Goal: Task Accomplishment & Management: Manage account settings

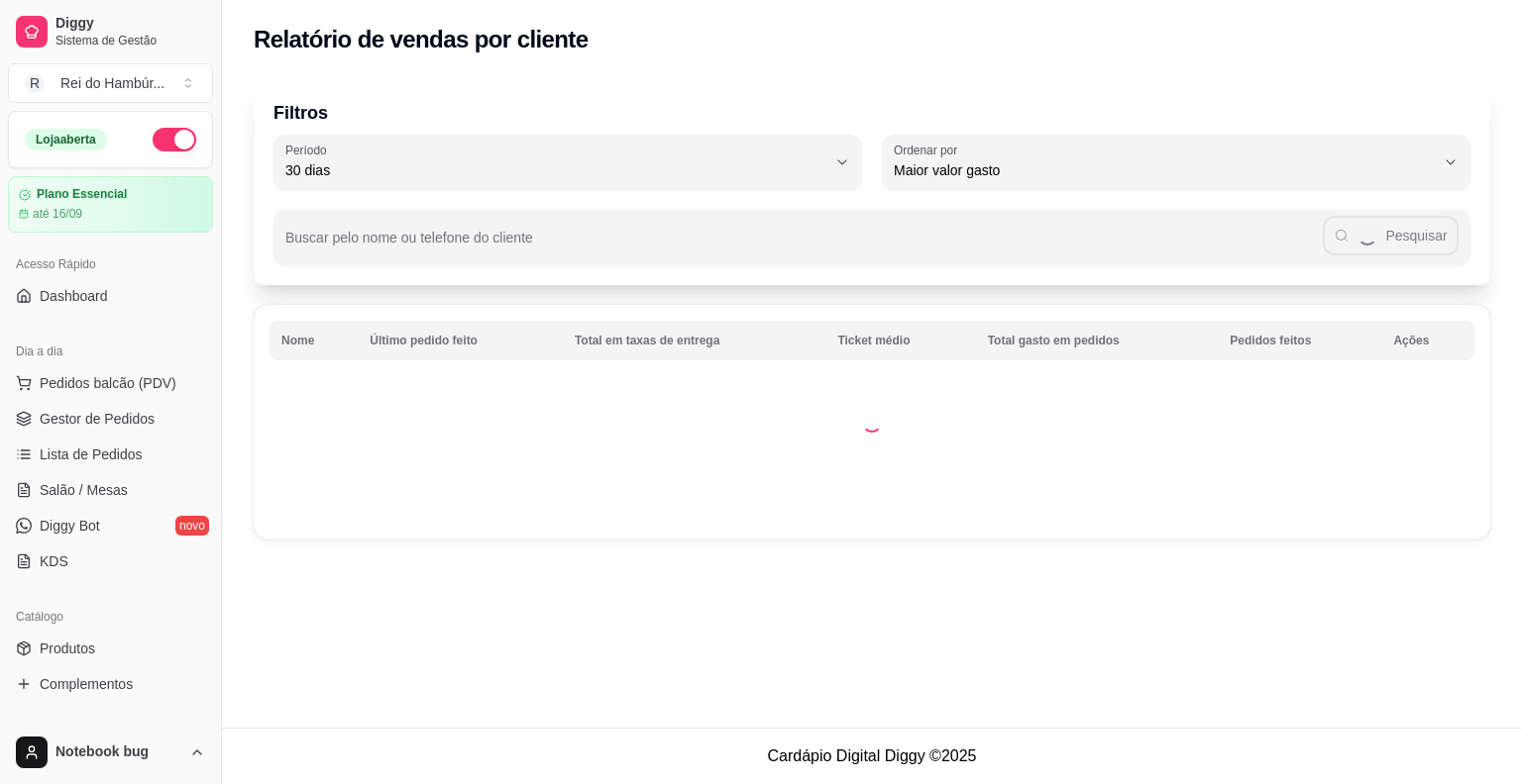
select select "30"
select select "HIGHEST_TOTAL_SPENT_WITH_ORDERS"
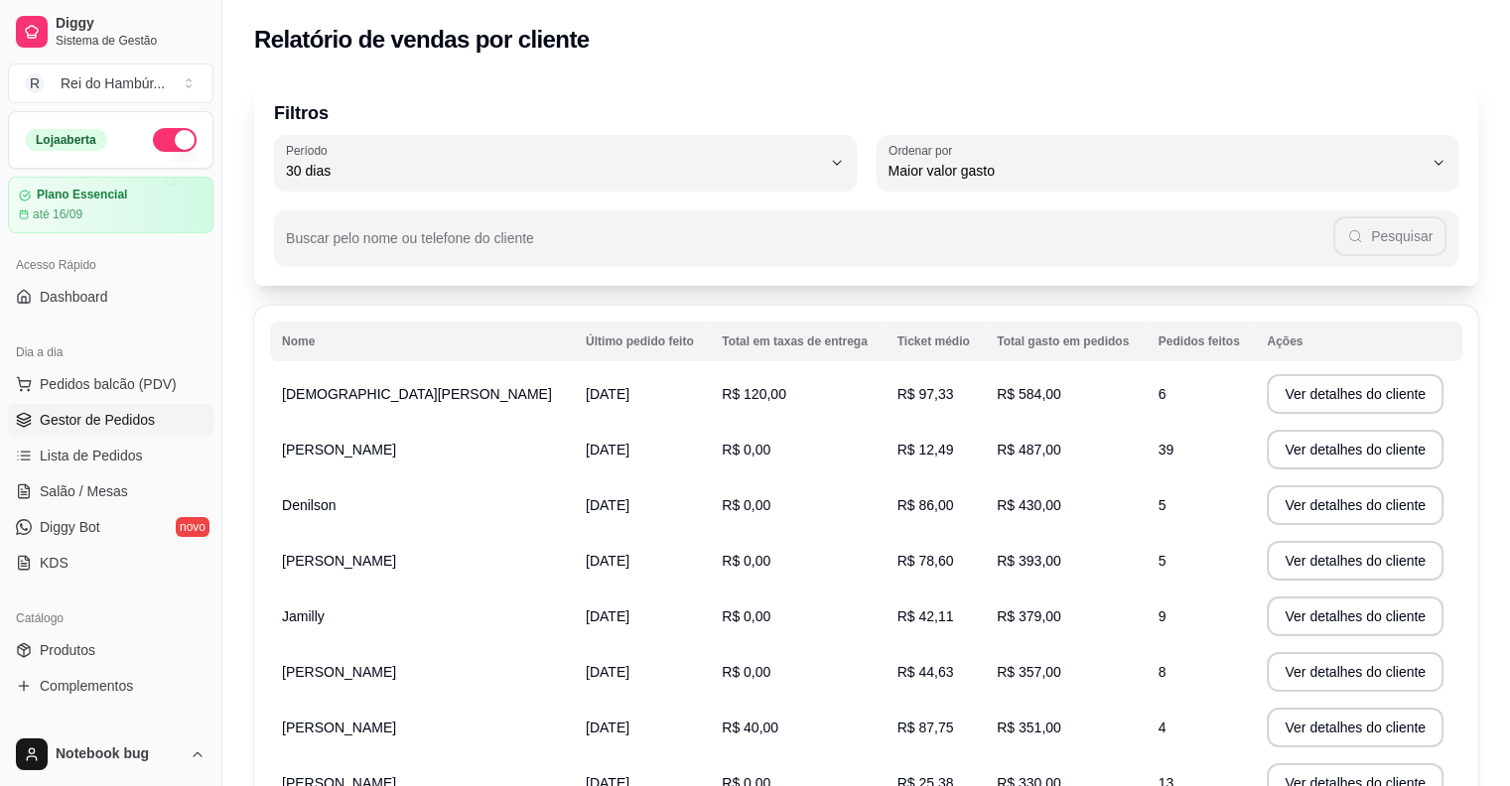
click at [171, 407] on link "Gestor de Pedidos" at bounding box center [111, 420] width 206 height 32
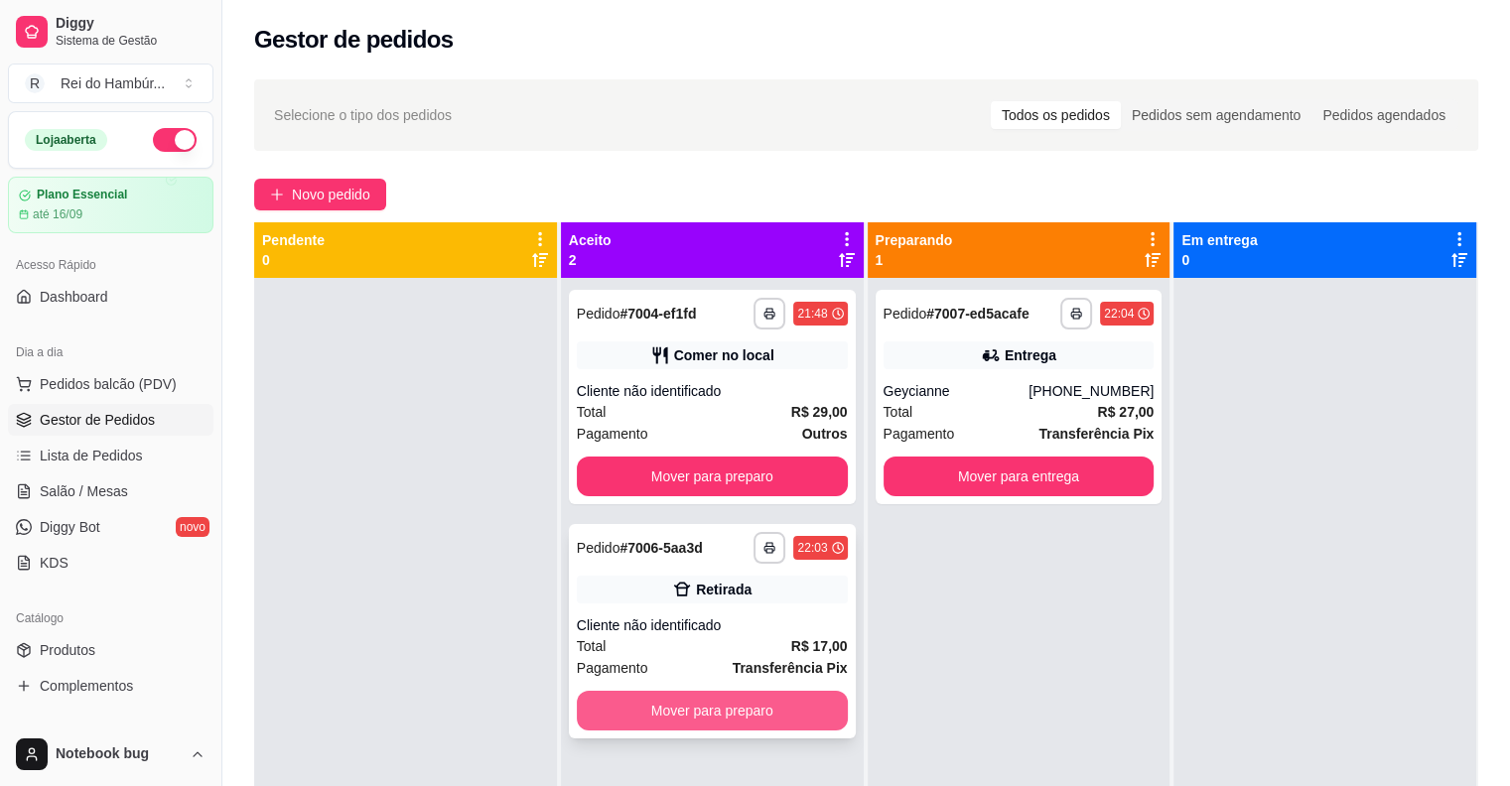
click at [707, 714] on button "Mover para preparo" at bounding box center [712, 711] width 271 height 40
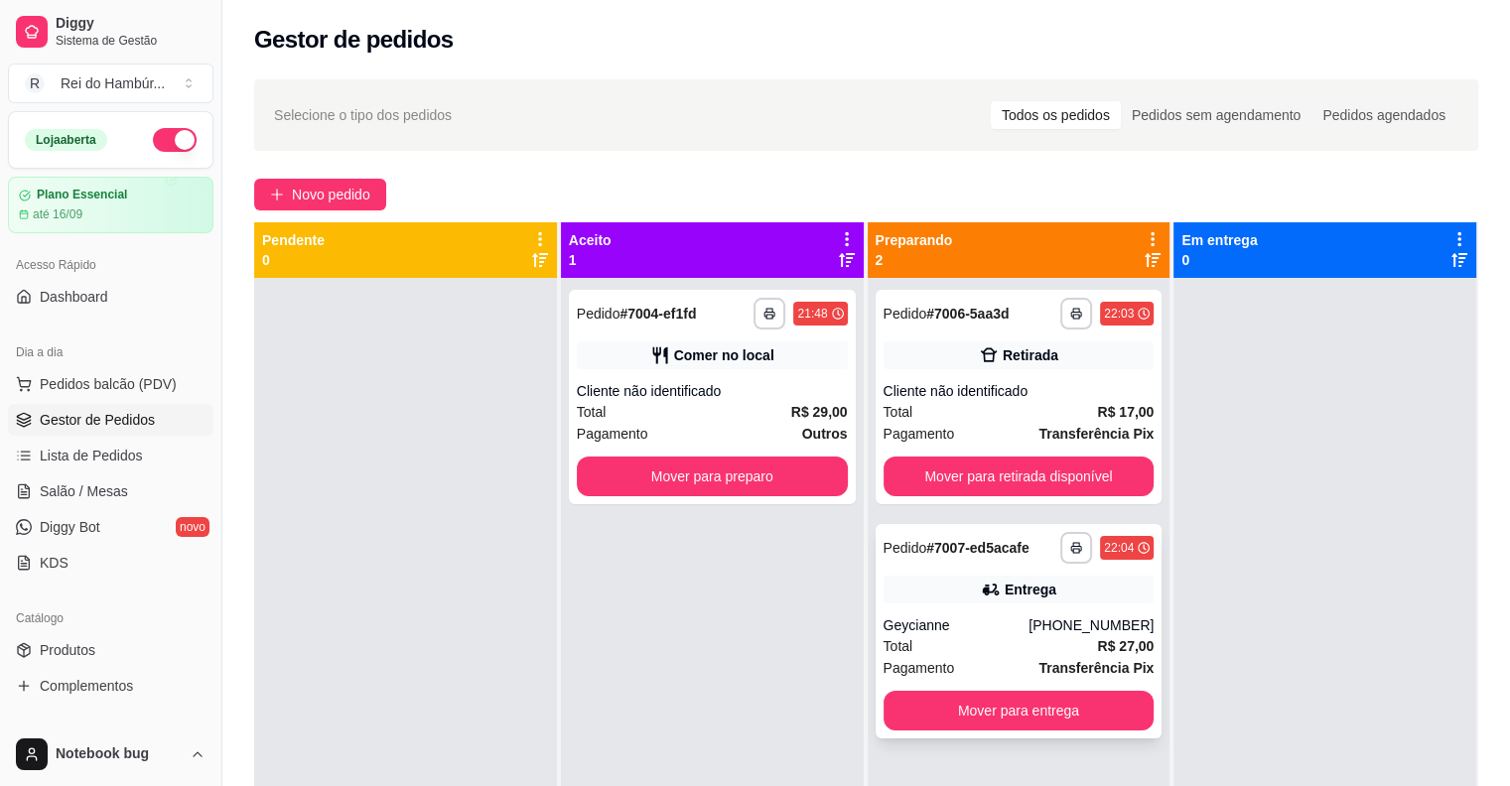
click at [1007, 640] on div "Total R$ 27,00" at bounding box center [1019, 646] width 271 height 22
click at [1116, 396] on div "Cliente não identificado" at bounding box center [1019, 391] width 271 height 20
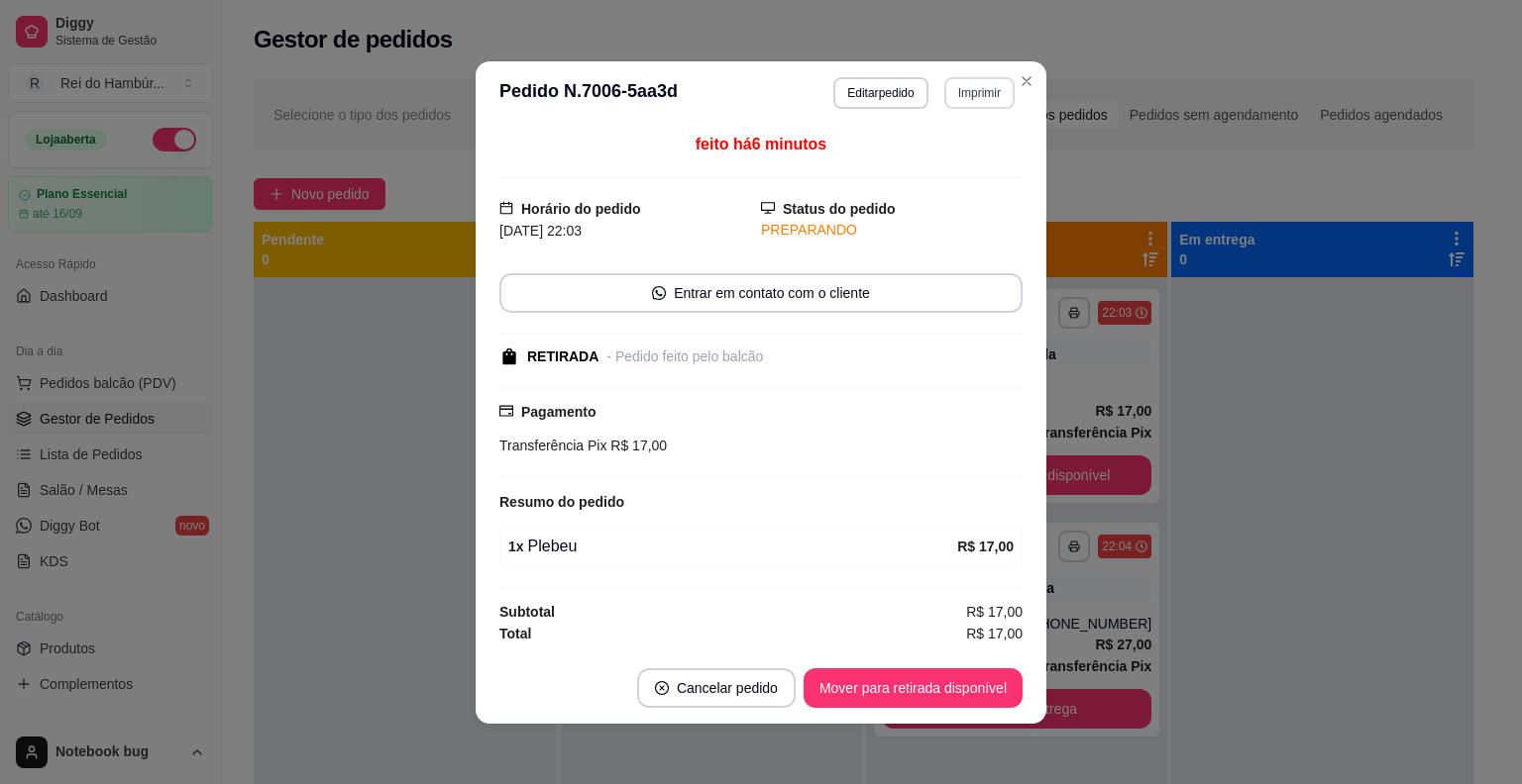
click at [980, 94] on button "Imprimir" at bounding box center [979, 93] width 70 height 32
click at [971, 214] on button "IMPRESSORA" at bounding box center [937, 203] width 144 height 32
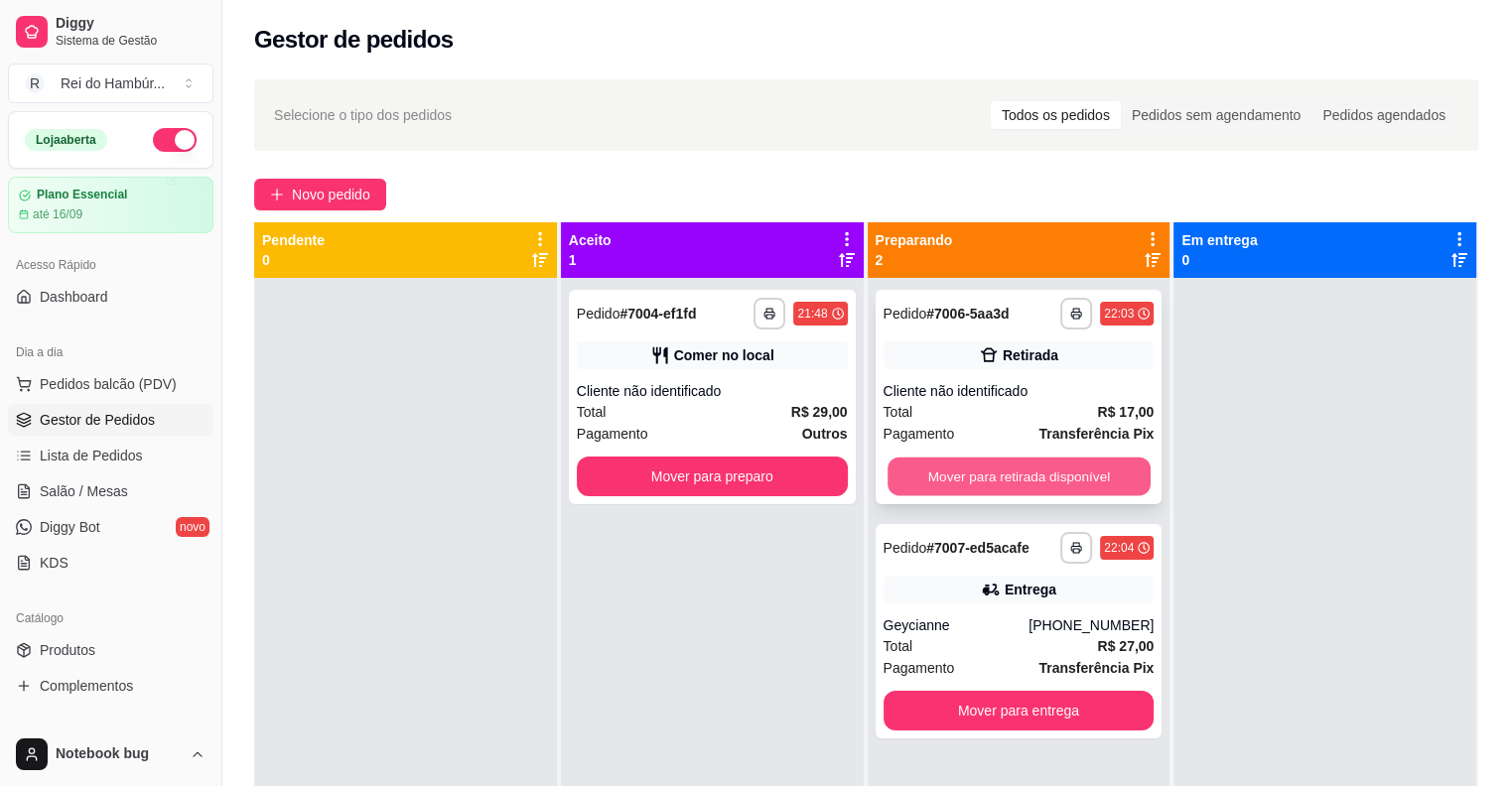
click at [1105, 467] on button "Mover para retirada disponível" at bounding box center [1019, 477] width 263 height 39
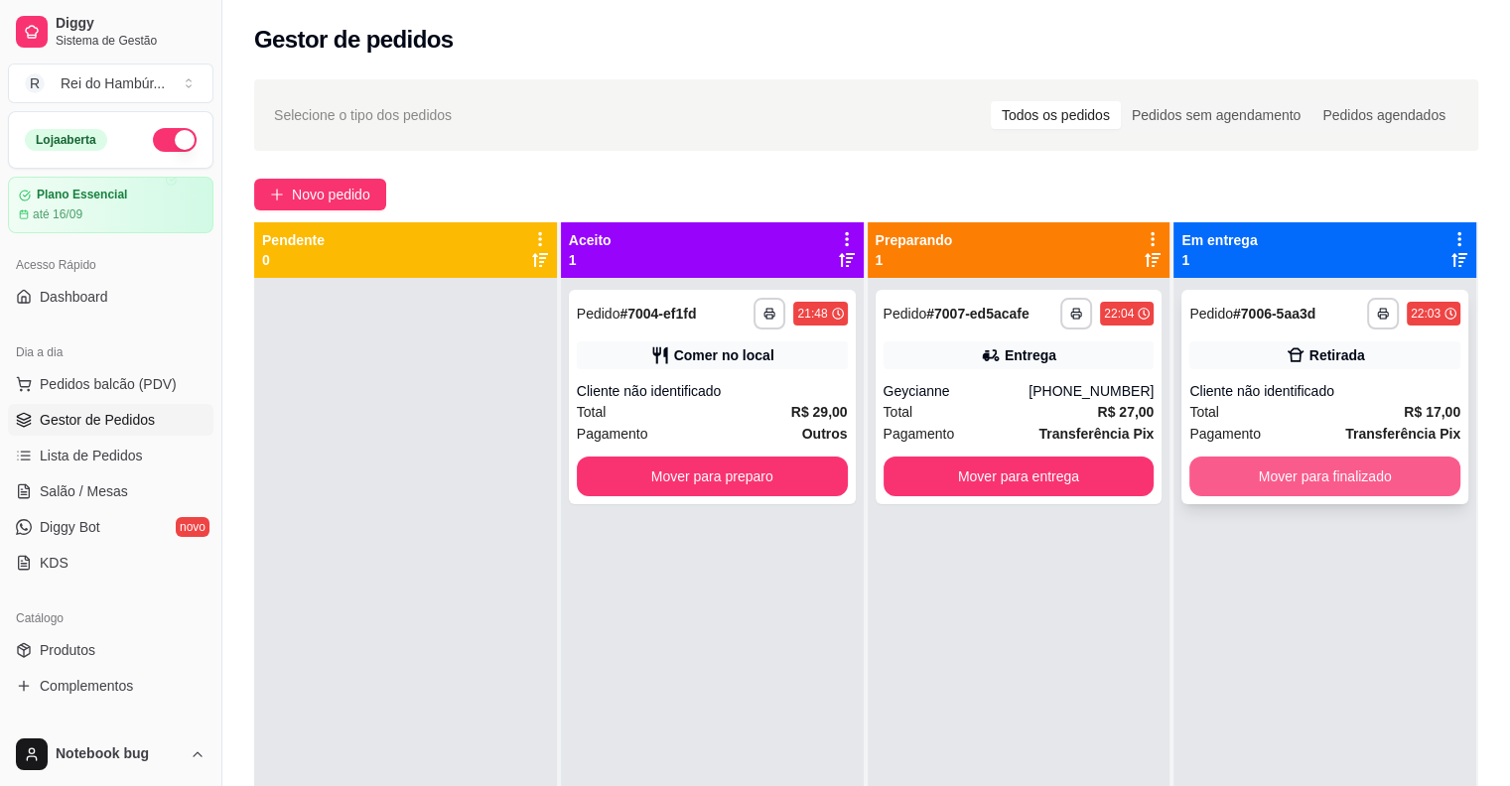
click at [1249, 473] on button "Mover para finalizado" at bounding box center [1324, 477] width 271 height 40
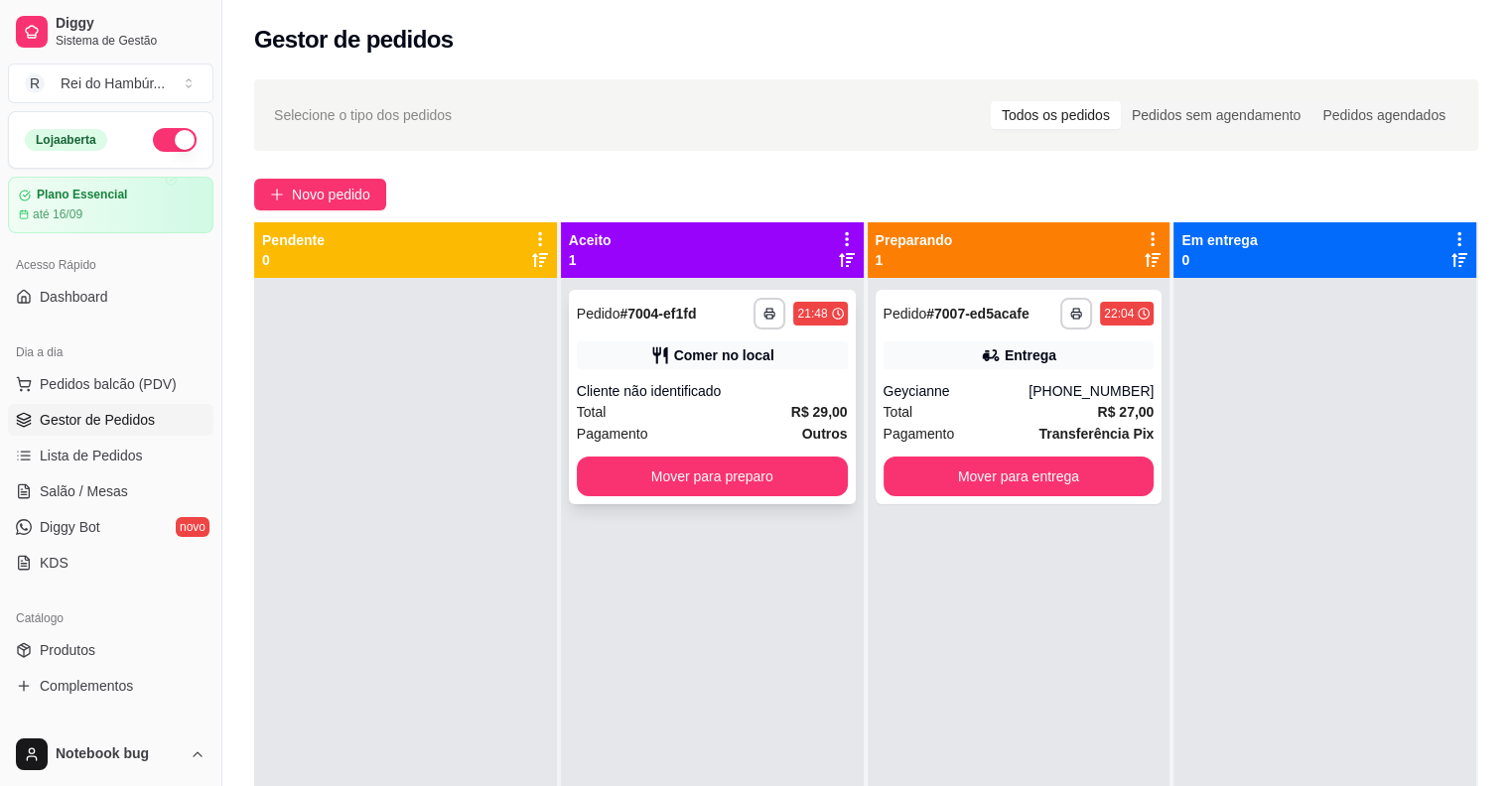
click at [800, 387] on div "Cliente não identificado" at bounding box center [712, 391] width 271 height 20
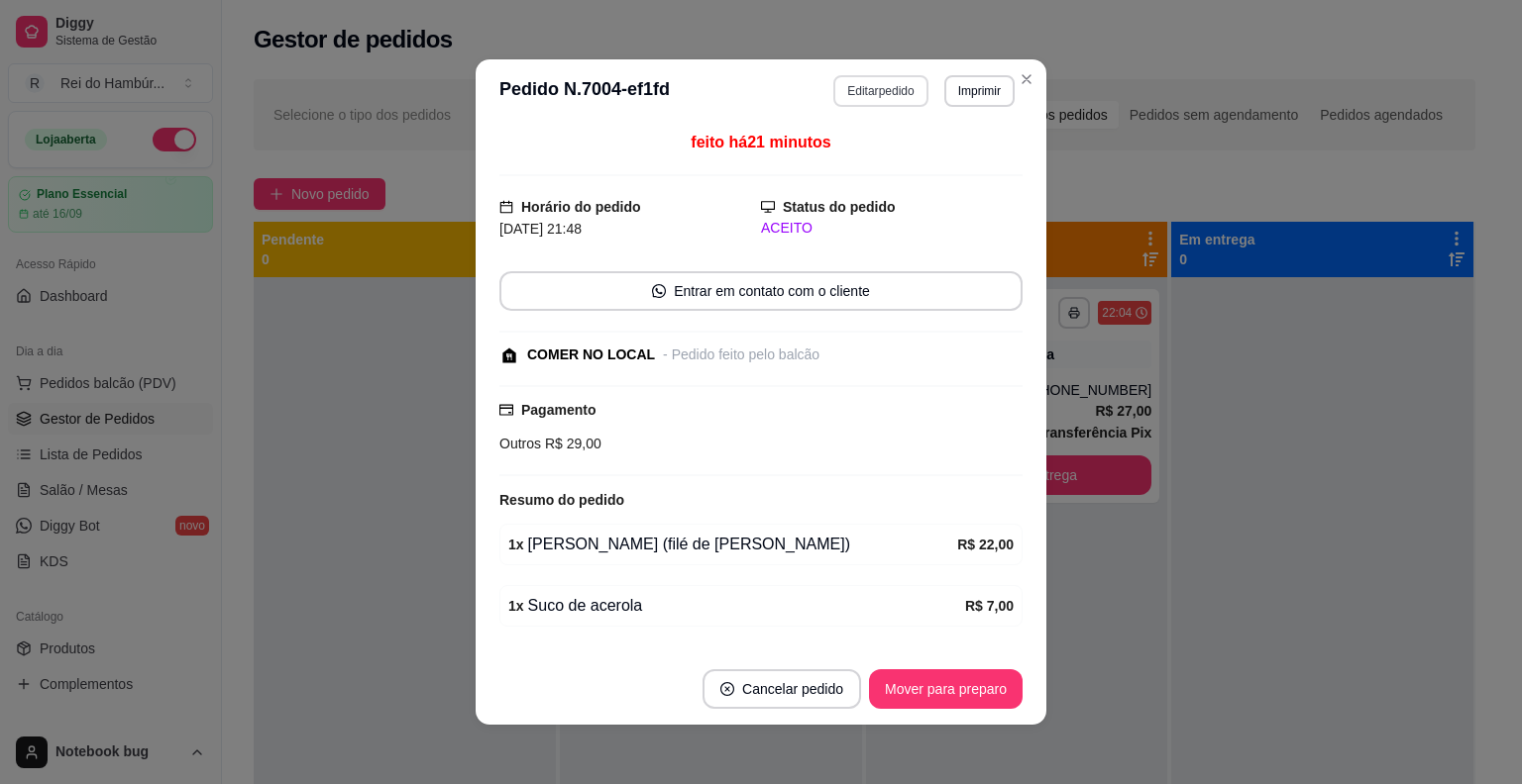
click at [896, 99] on button "Editar pedido" at bounding box center [880, 91] width 94 height 32
click at [1170, 745] on div "Subtotal R$ 29,00 Total R$ 29,00 Continuar" at bounding box center [1284, 686] width 416 height 152
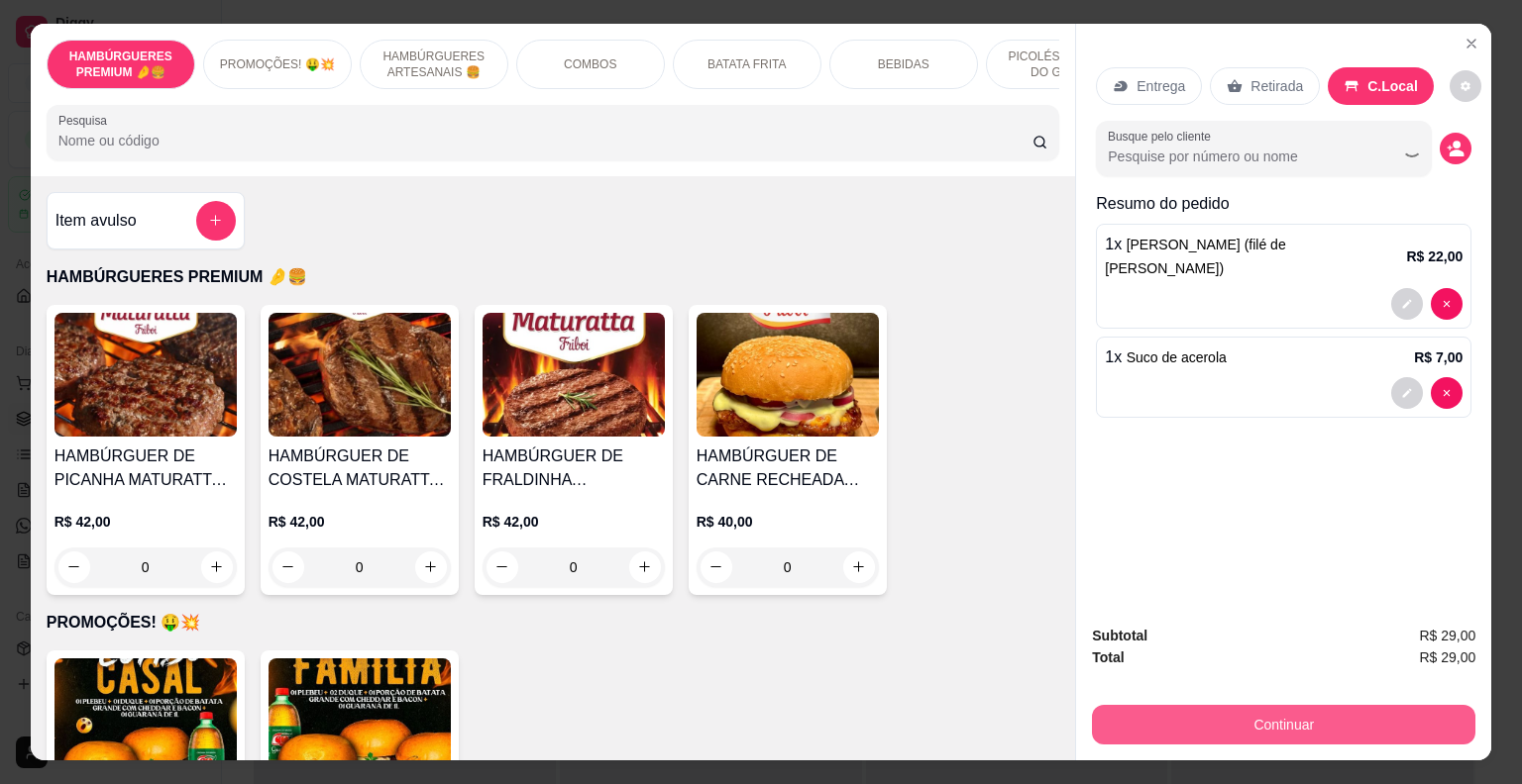
click at [1172, 718] on button "Continuar" at bounding box center [1283, 725] width 383 height 40
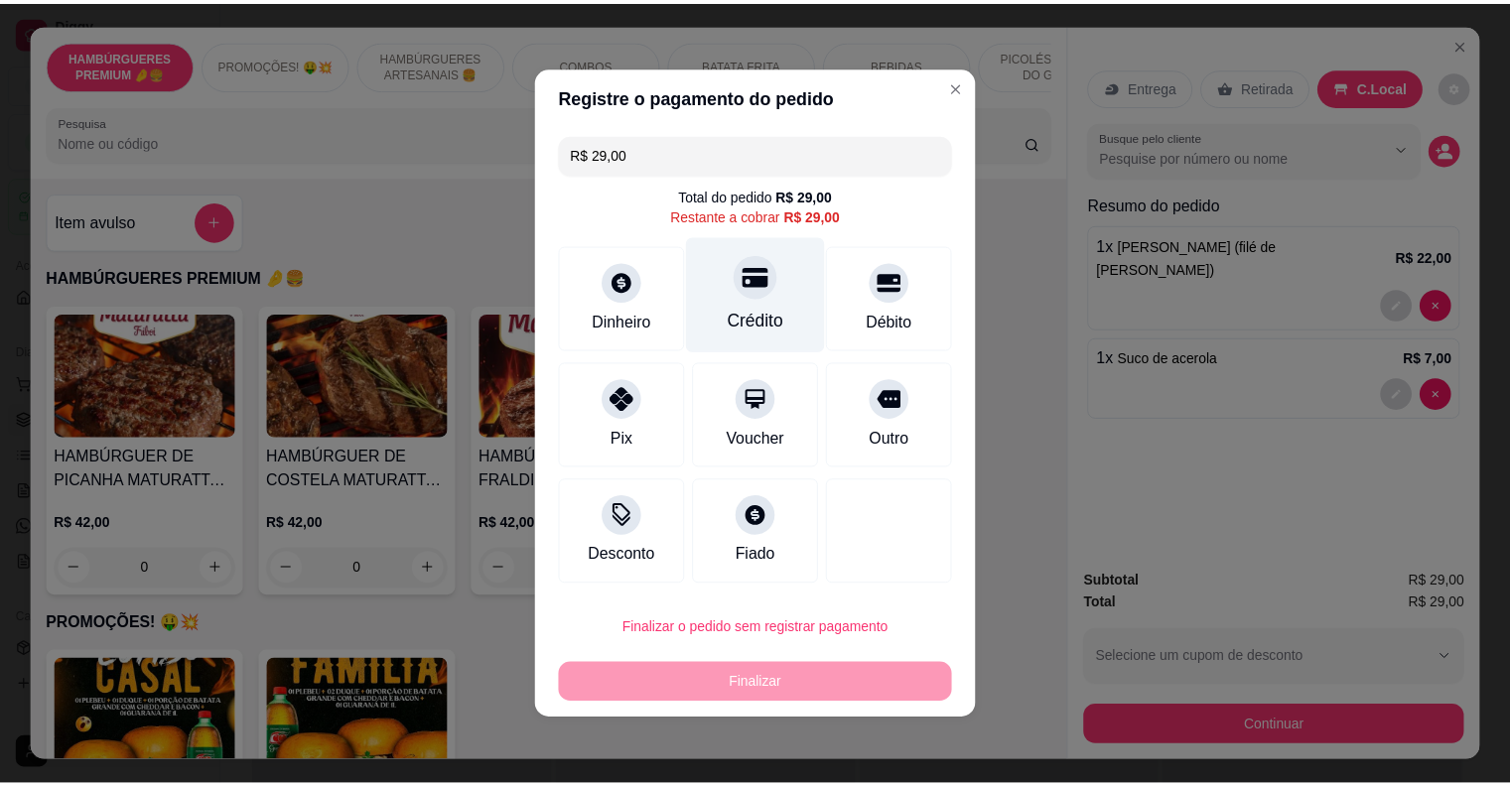
scroll to position [0, 388]
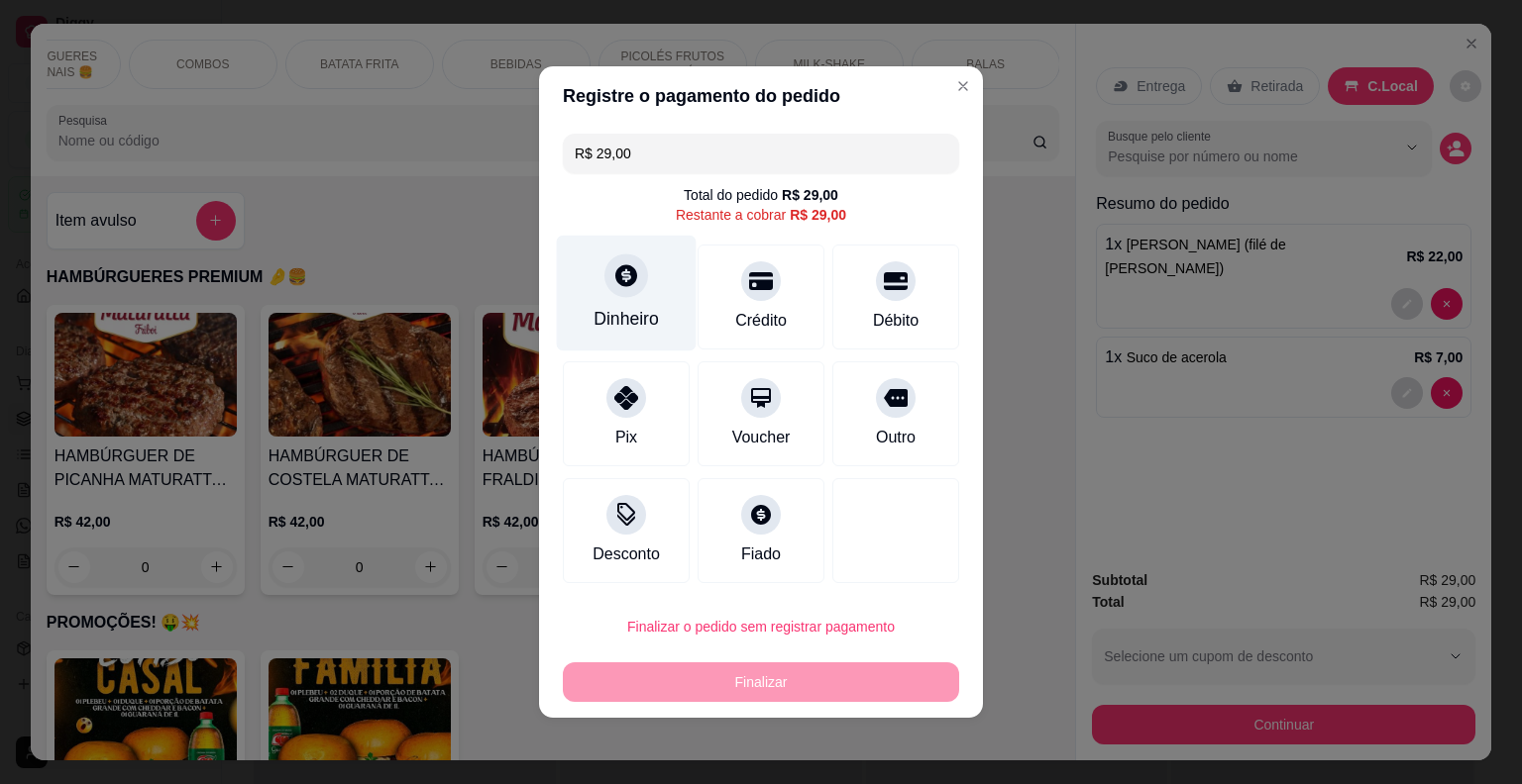
click at [671, 312] on div "Dinheiro" at bounding box center [627, 293] width 140 height 116
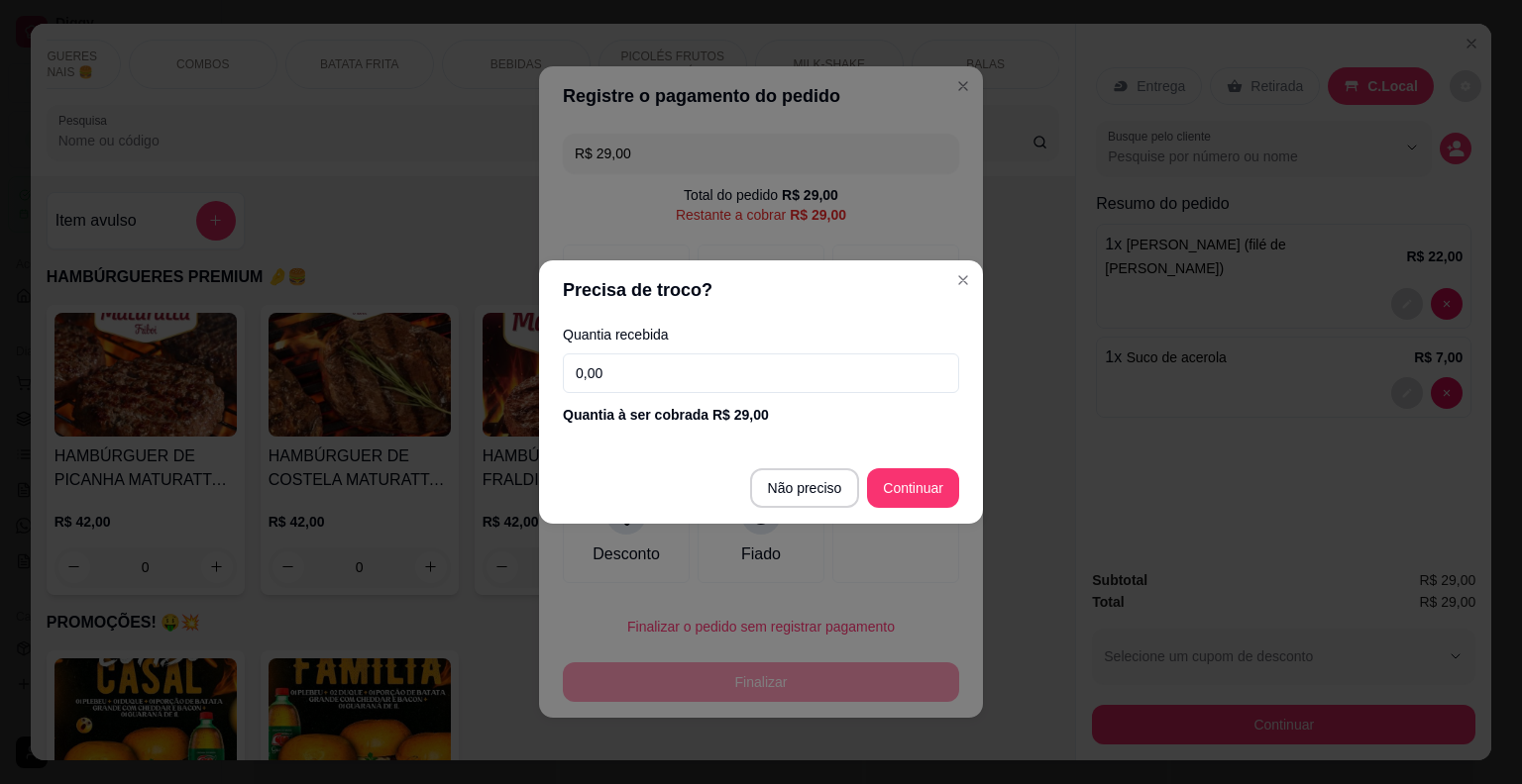
click at [670, 381] on input "0,00" at bounding box center [761, 373] width 396 height 40
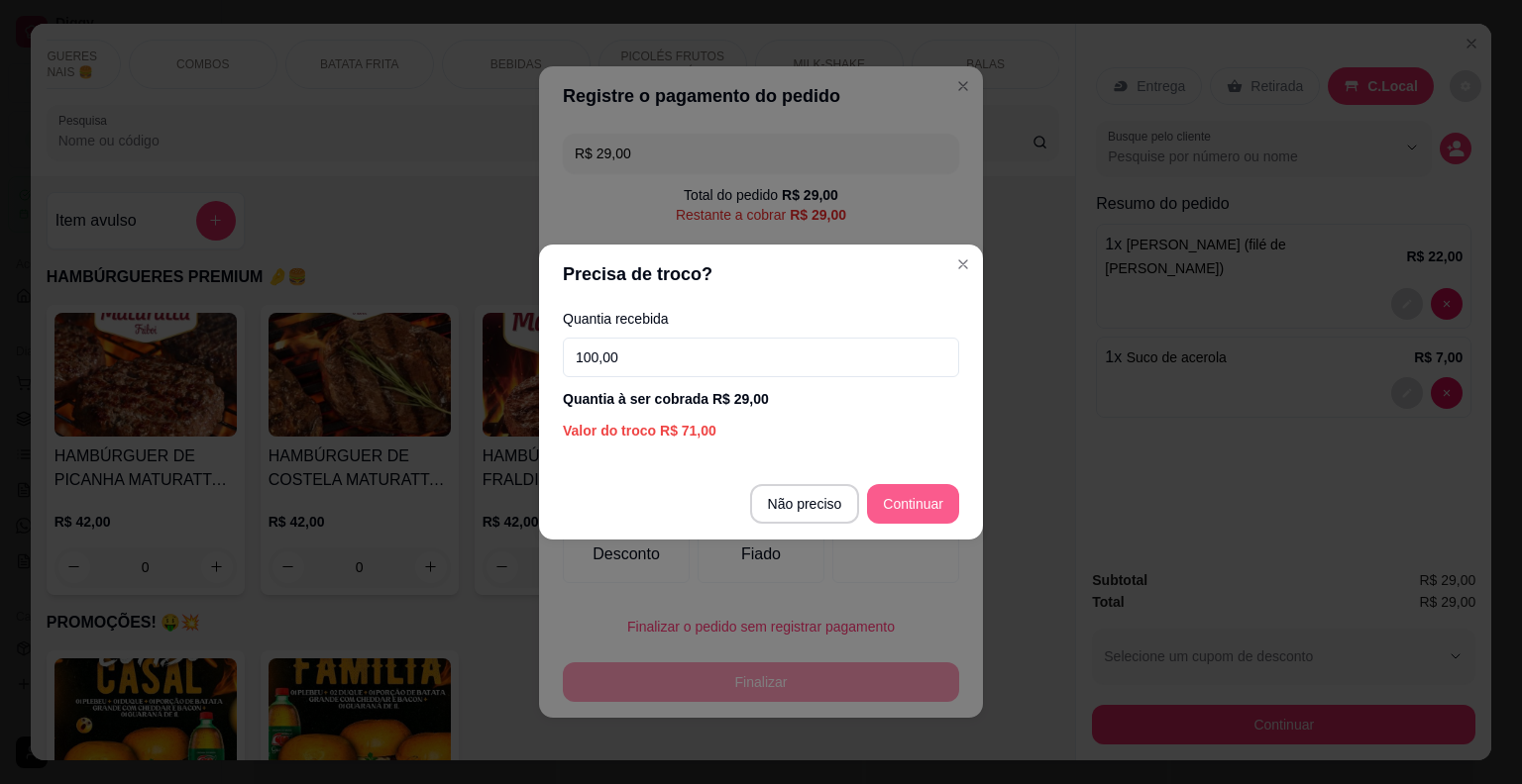
type input "100,00"
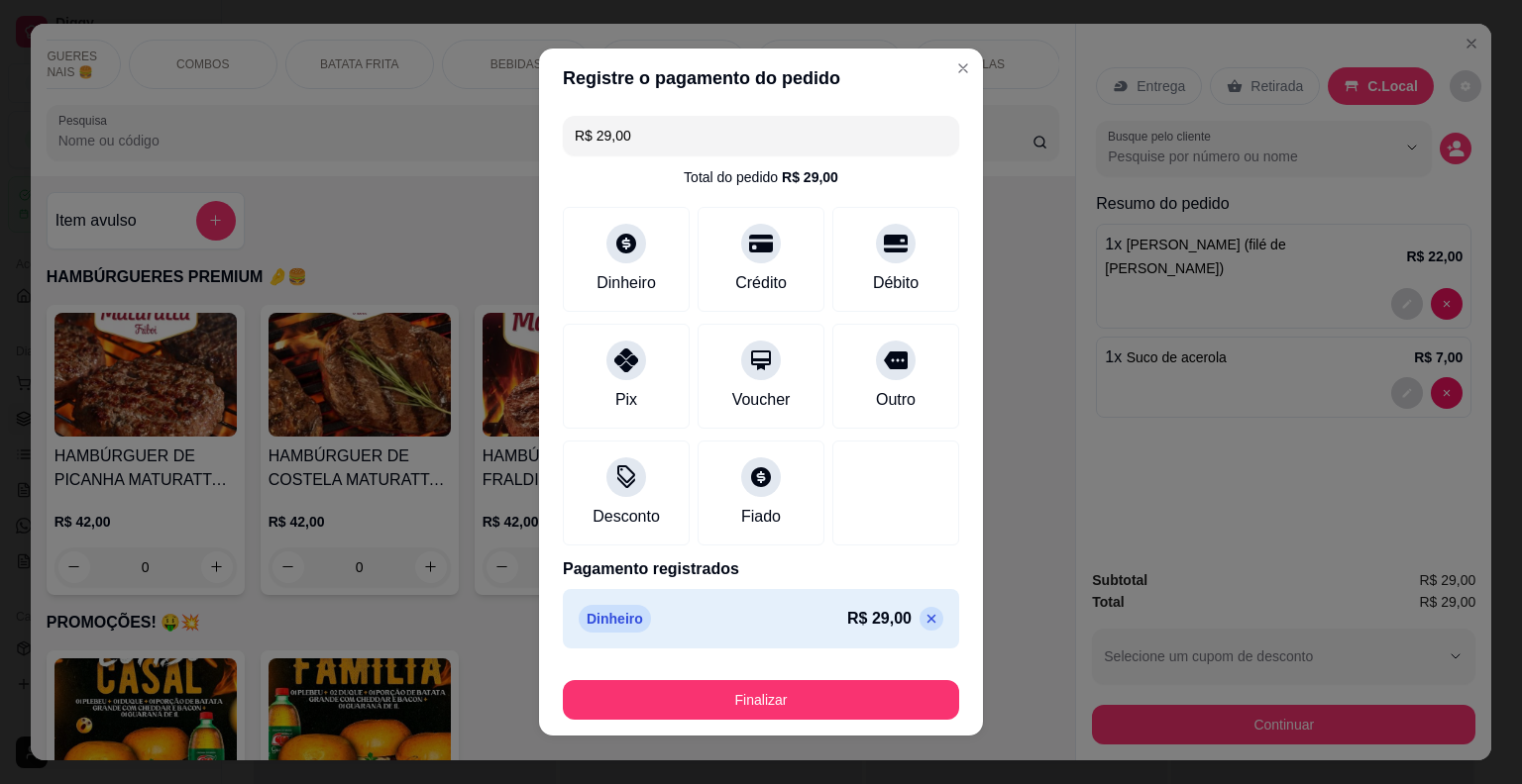
type input "R$ 0,00"
click at [862, 674] on div "Finalizar" at bounding box center [761, 696] width 396 height 48
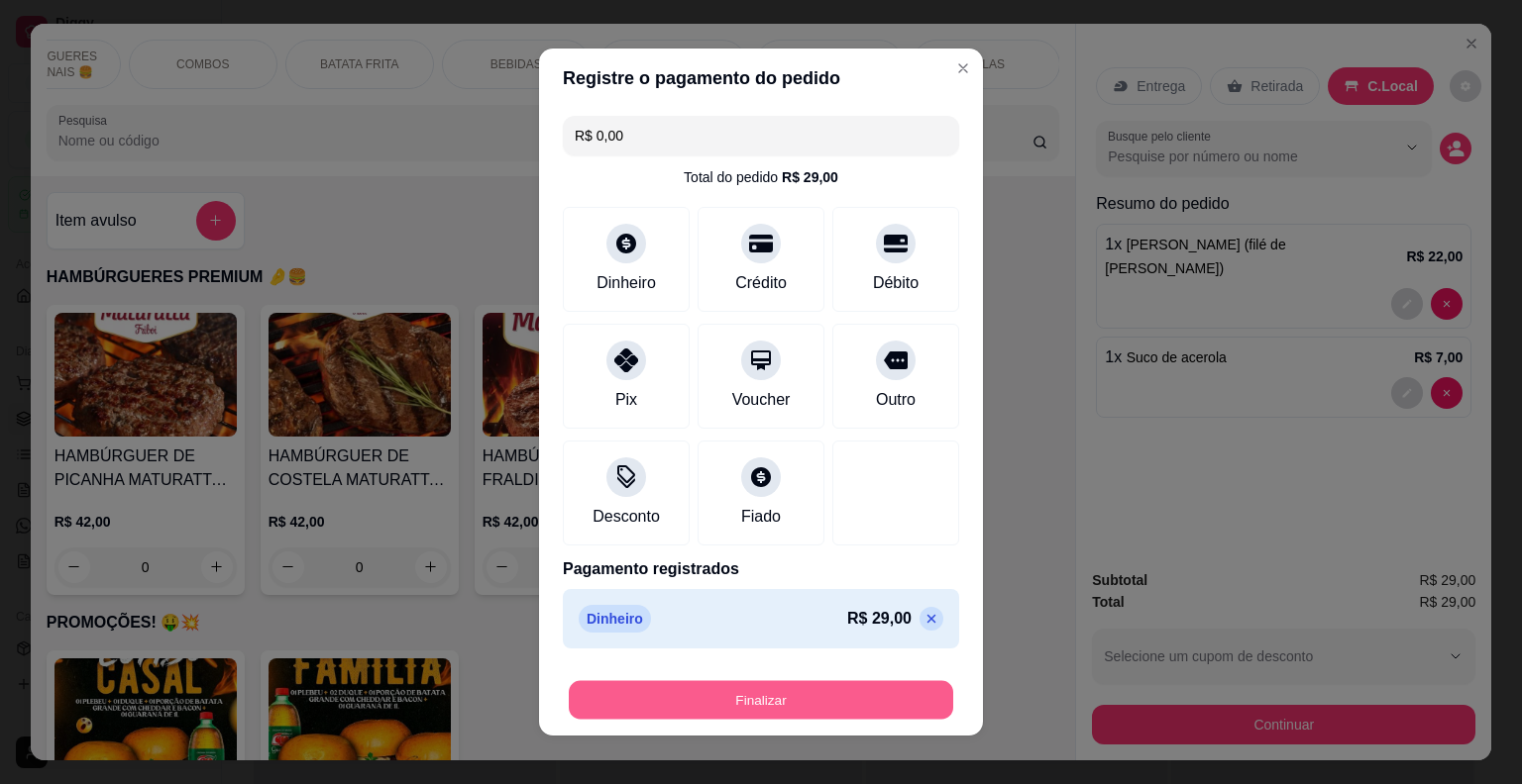
click at [860, 681] on button "Finalizar" at bounding box center [761, 700] width 384 height 39
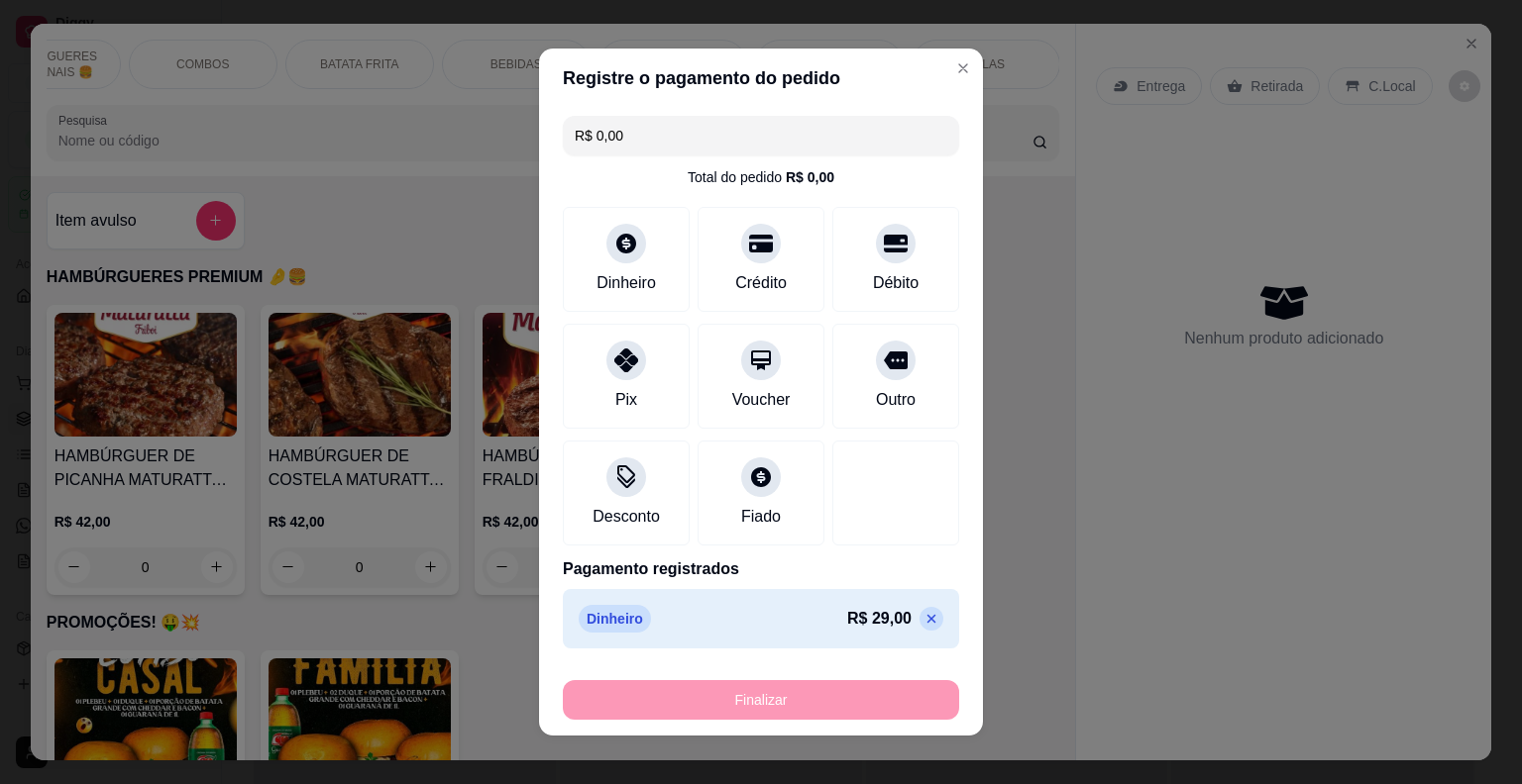
type input "0"
type input "-R$ 29,00"
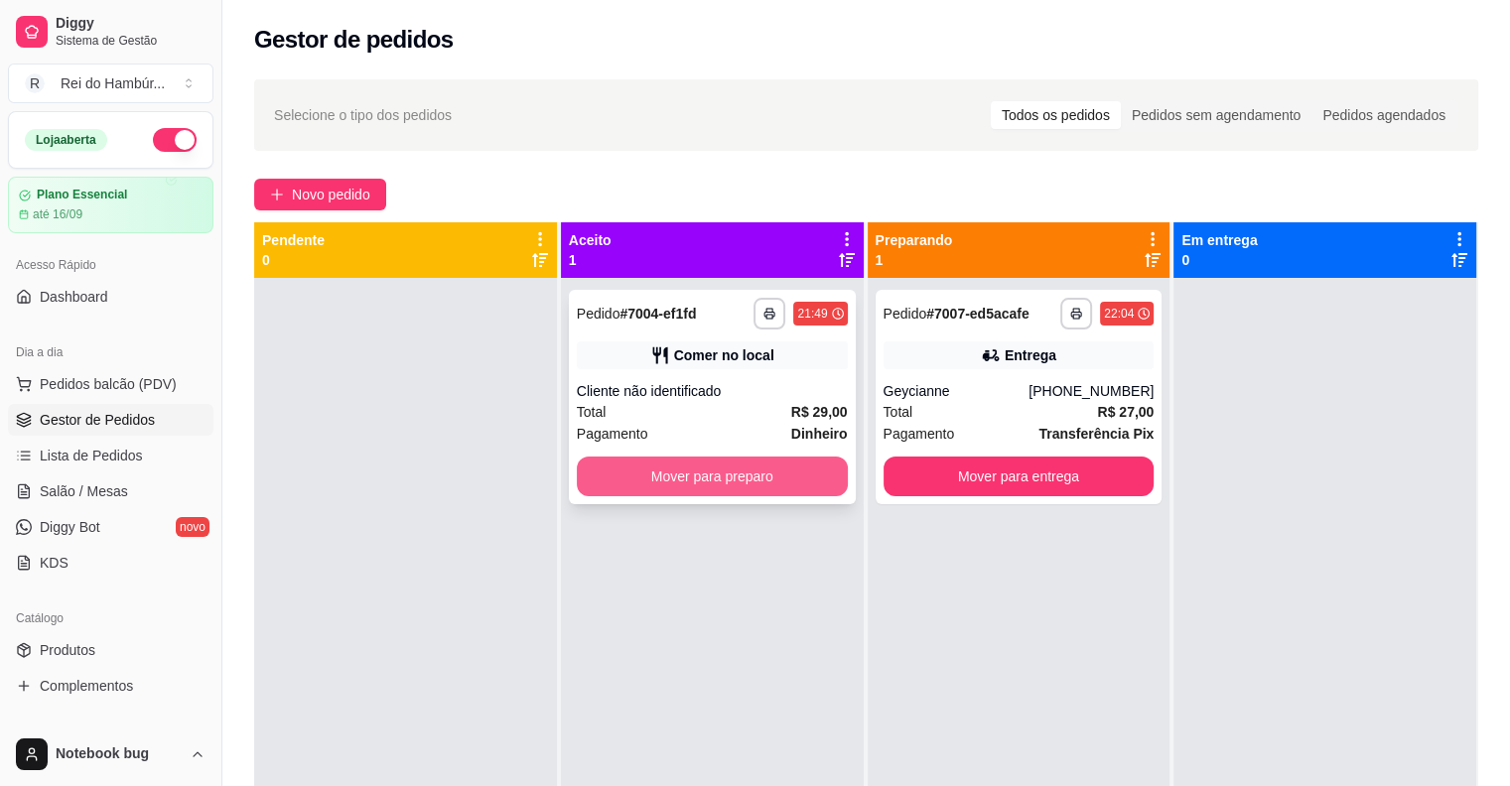
click at [796, 481] on button "Mover para preparo" at bounding box center [712, 477] width 271 height 40
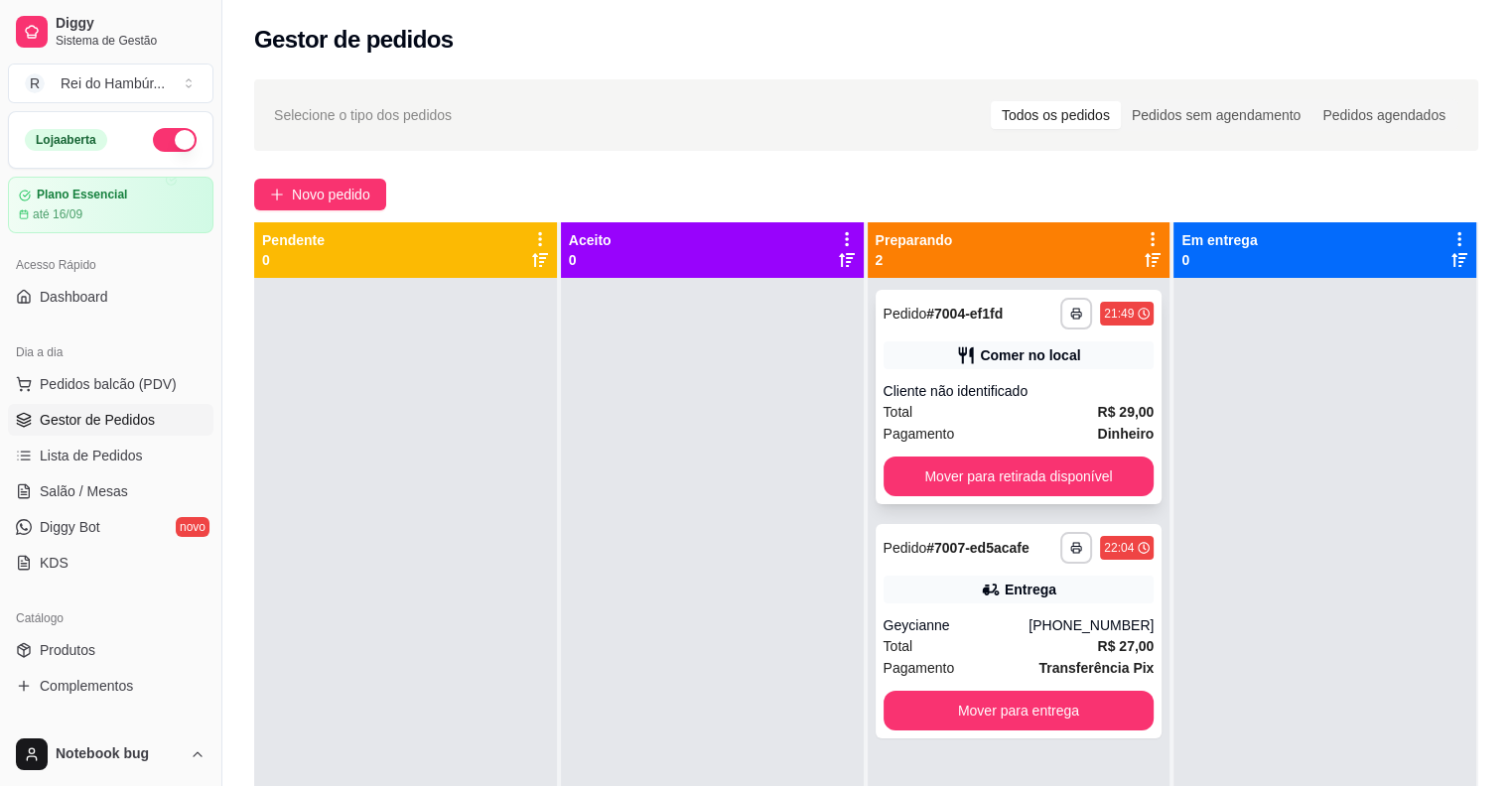
click at [1035, 455] on div "**********" at bounding box center [1019, 397] width 287 height 214
click at [1088, 481] on button "Mover para retirada disponível" at bounding box center [1019, 477] width 263 height 39
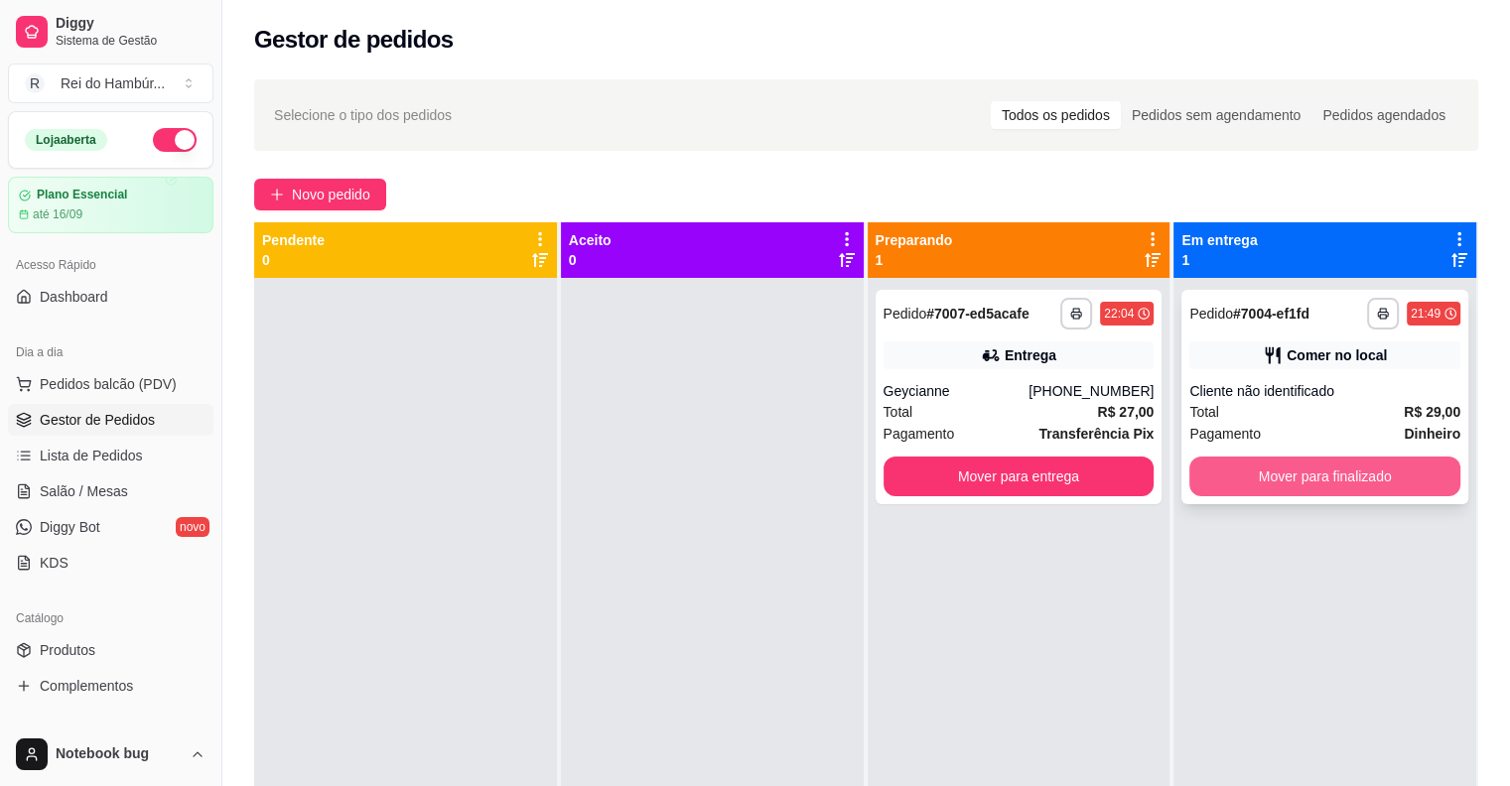
click at [1230, 471] on button "Mover para finalizado" at bounding box center [1324, 477] width 271 height 40
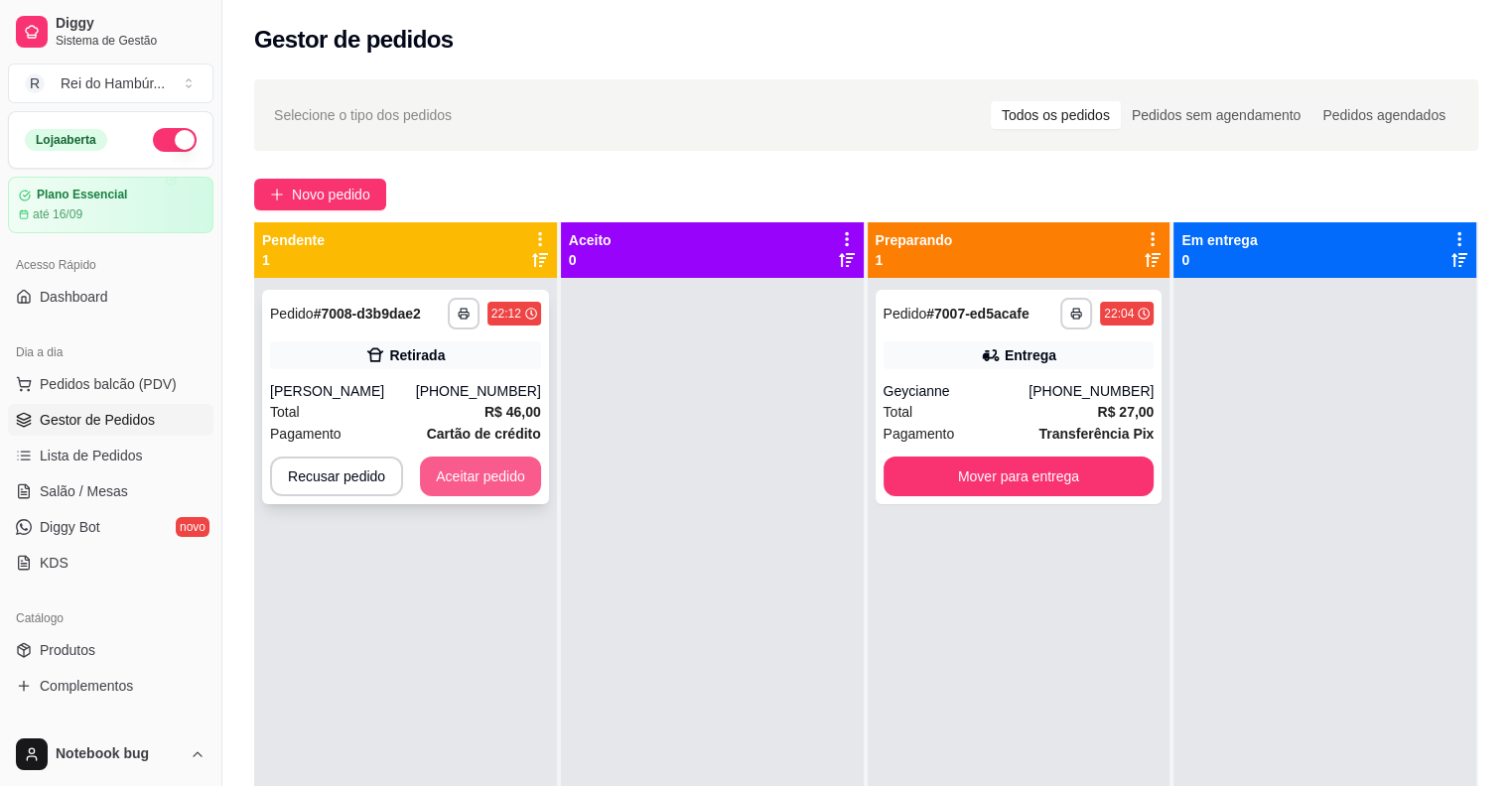
click at [495, 482] on button "Aceitar pedido" at bounding box center [480, 477] width 121 height 40
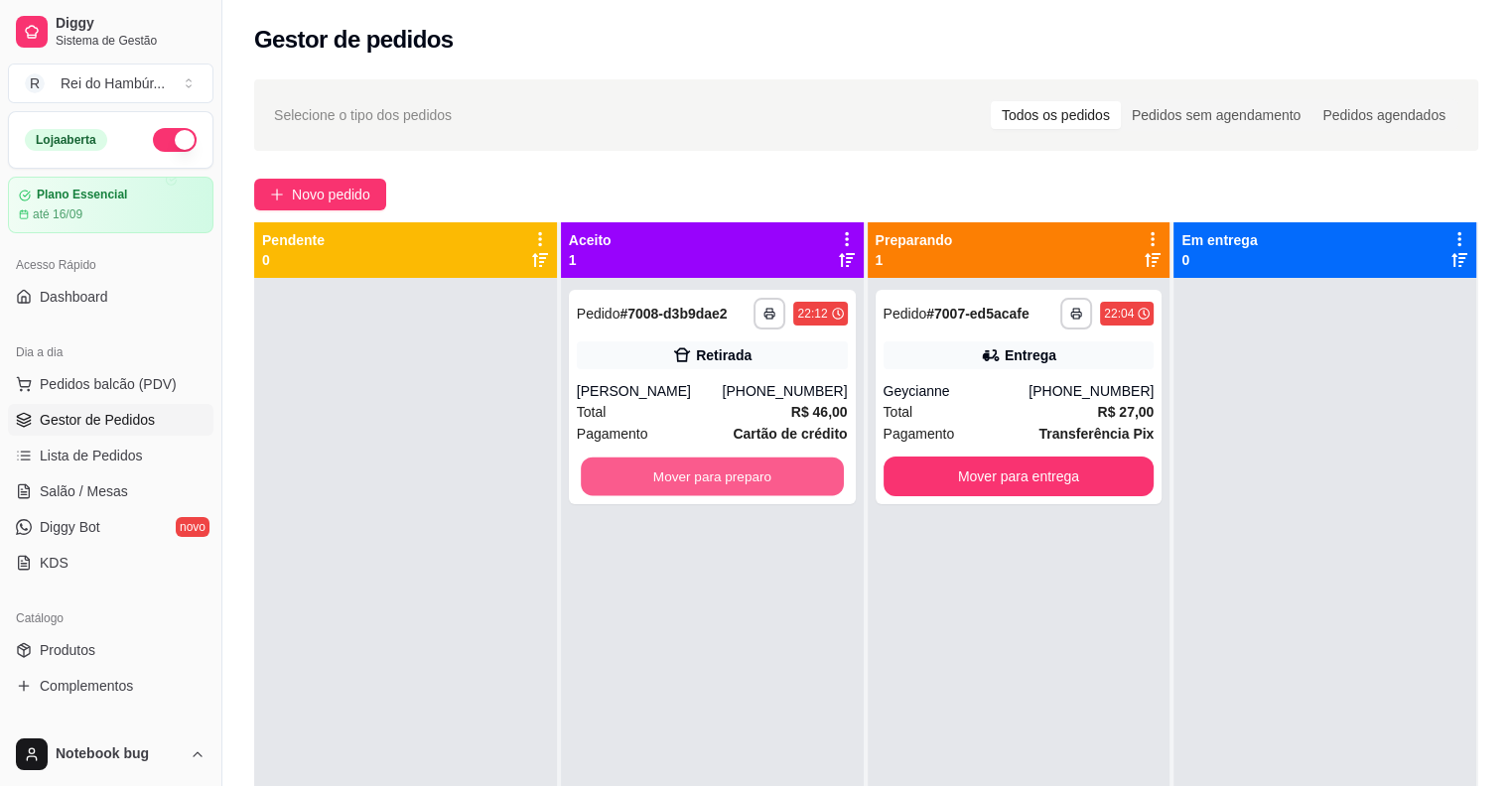
click at [673, 476] on button "Mover para preparo" at bounding box center [712, 477] width 263 height 39
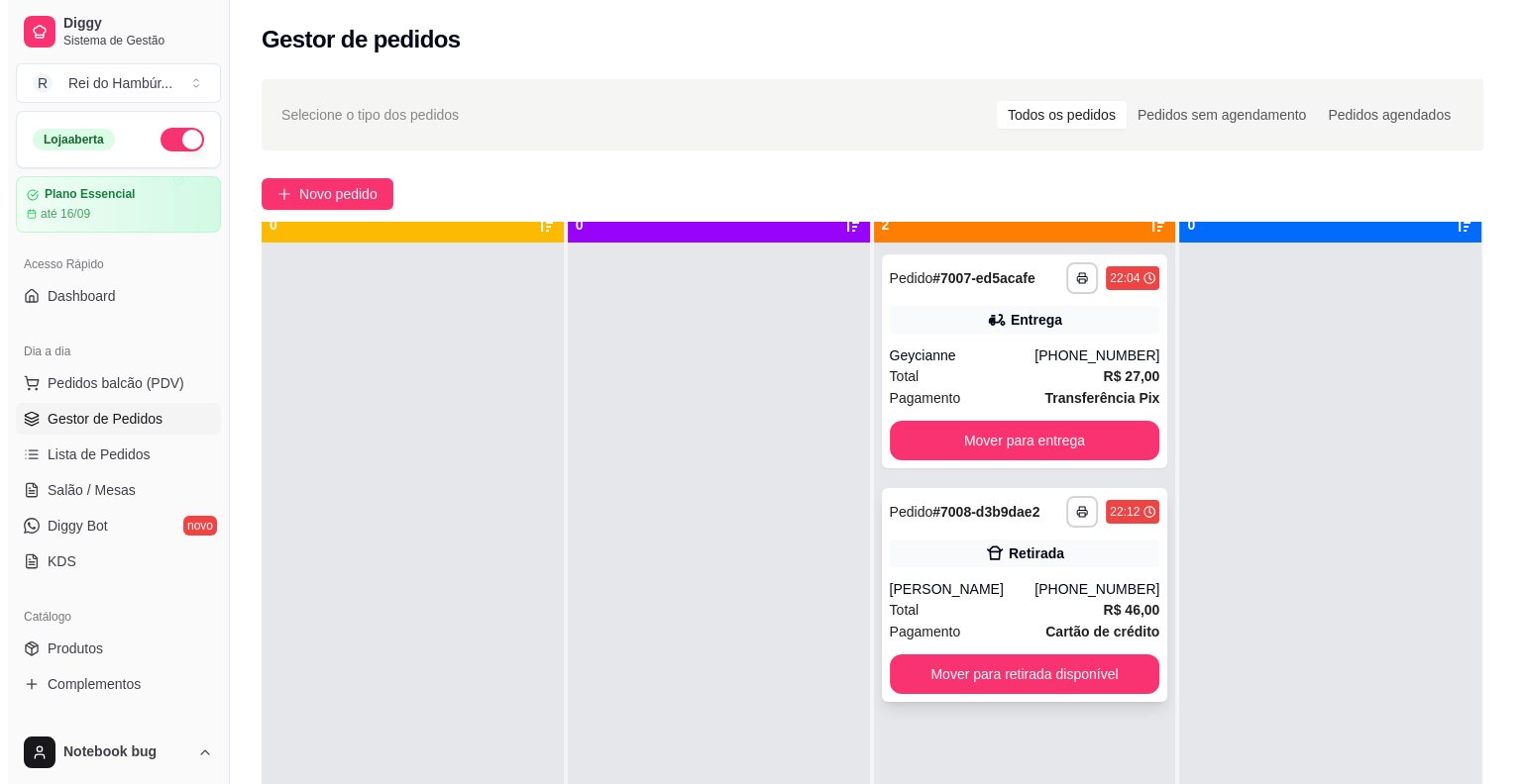
scroll to position [0, 0]
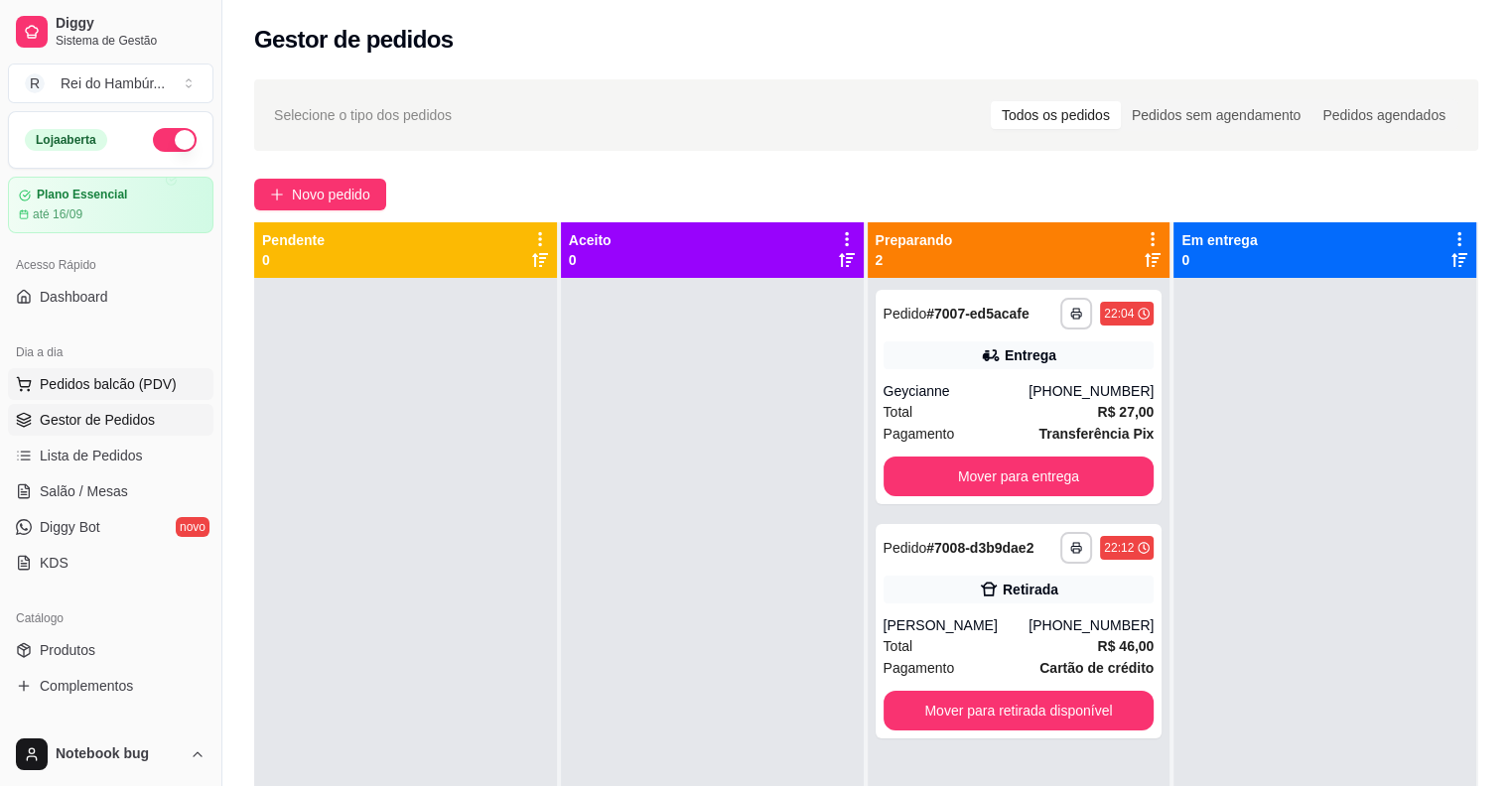
click at [144, 388] on span "Pedidos balcão (PDV)" at bounding box center [108, 384] width 137 height 20
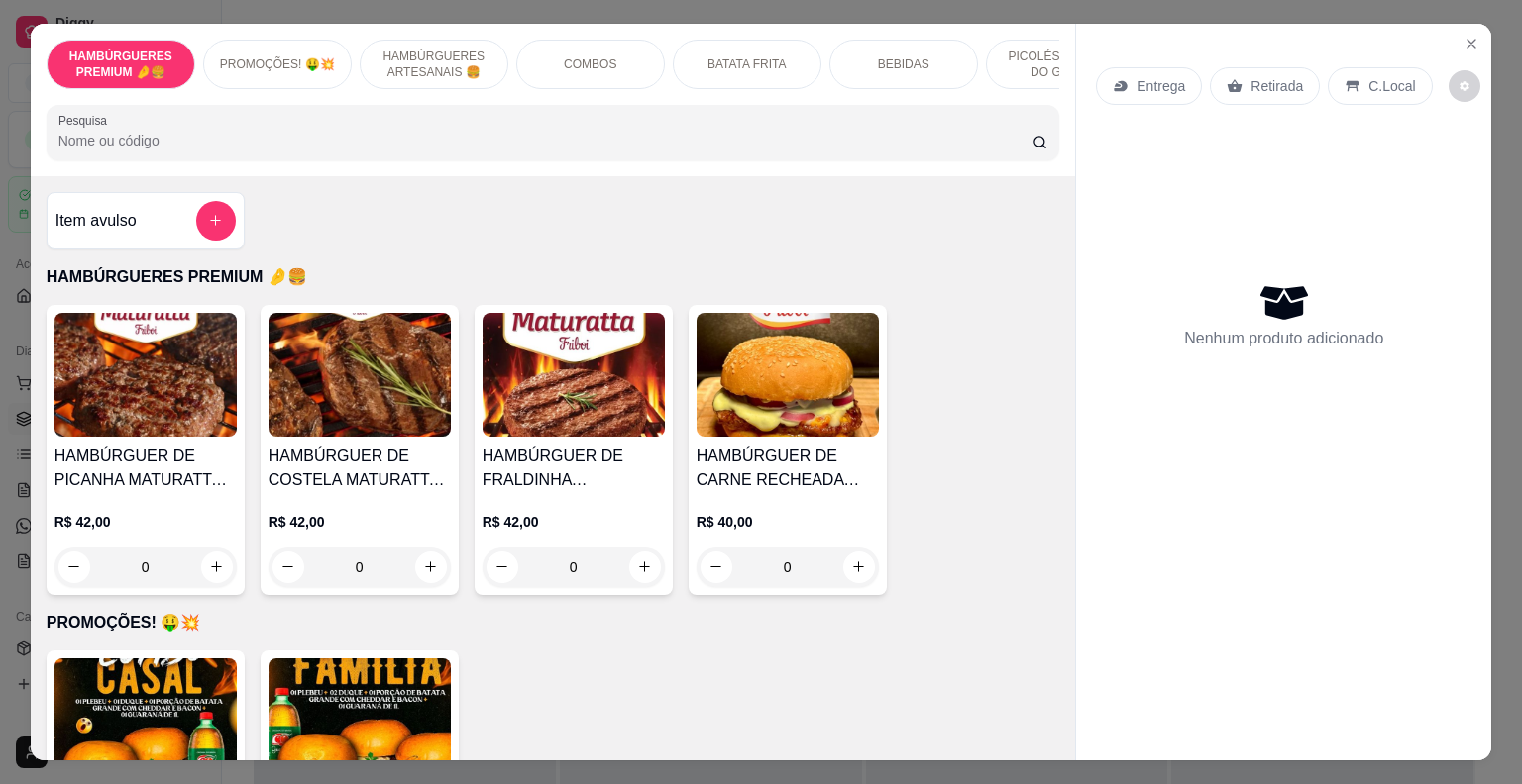
click at [487, 58] on div "HAMBÚRGUERES ARTESANAIS 🍔" at bounding box center [433, 65] width 149 height 50
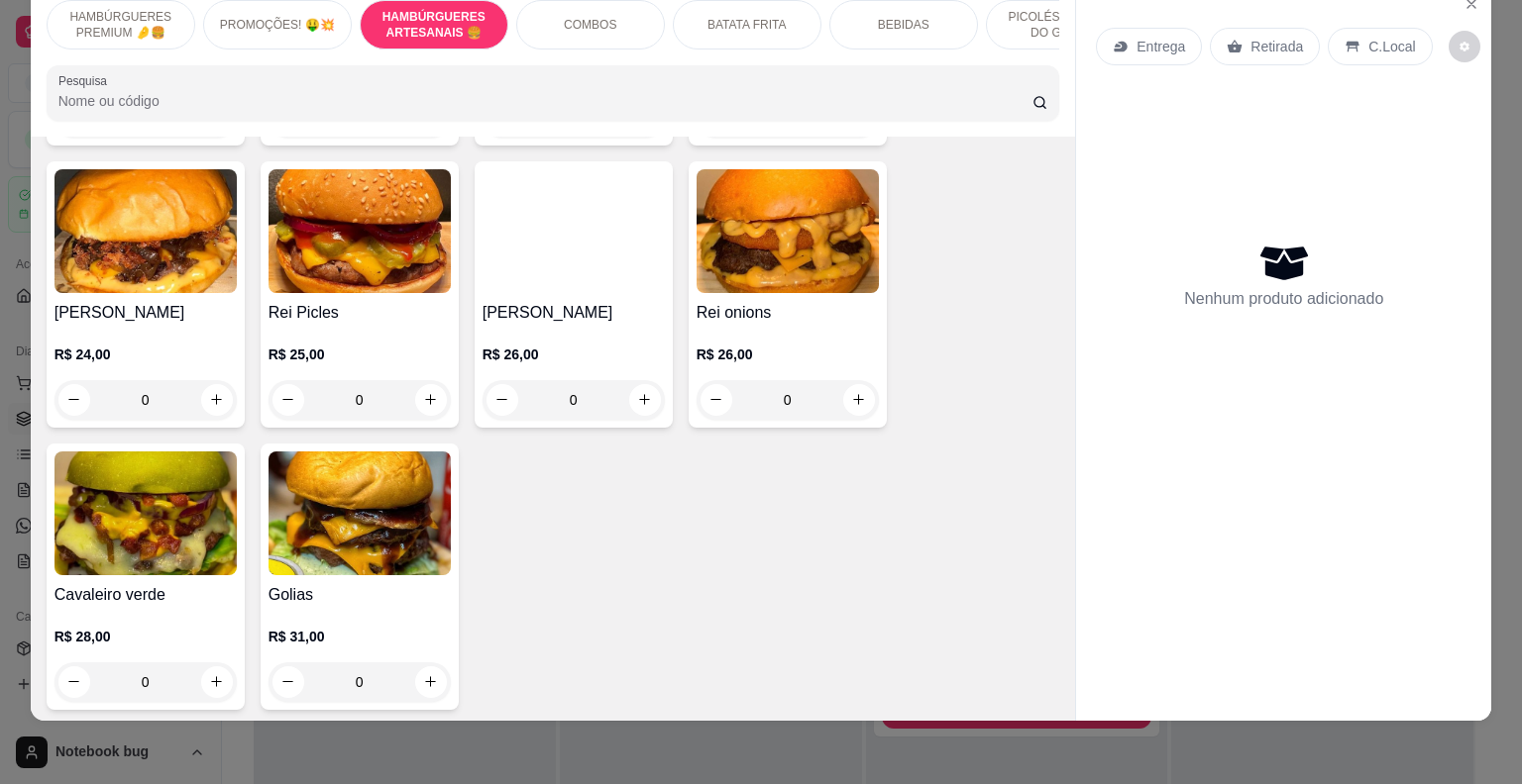
scroll to position [1292, 0]
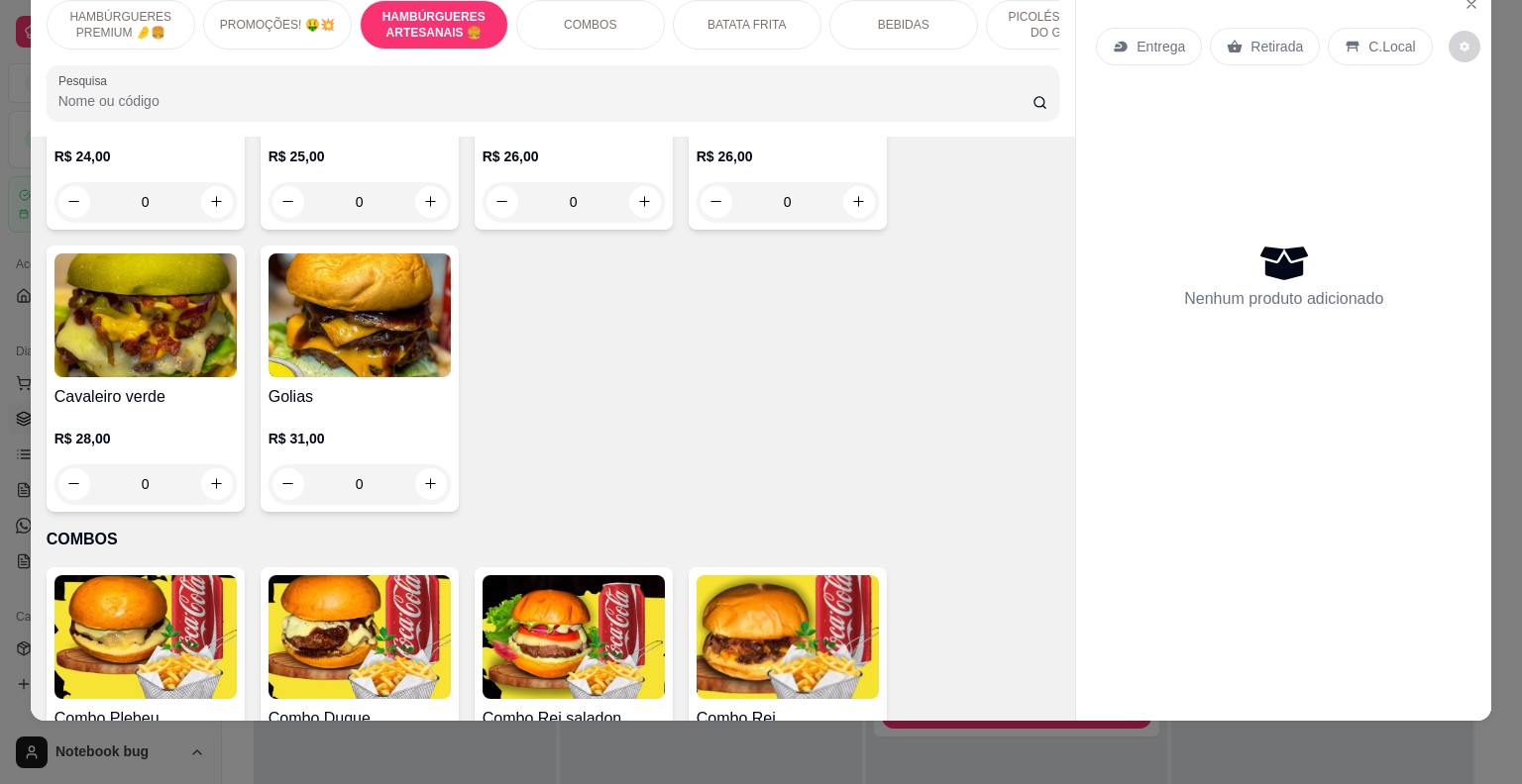
click at [205, 504] on div "0" at bounding box center [146, 485] width 183 height 40
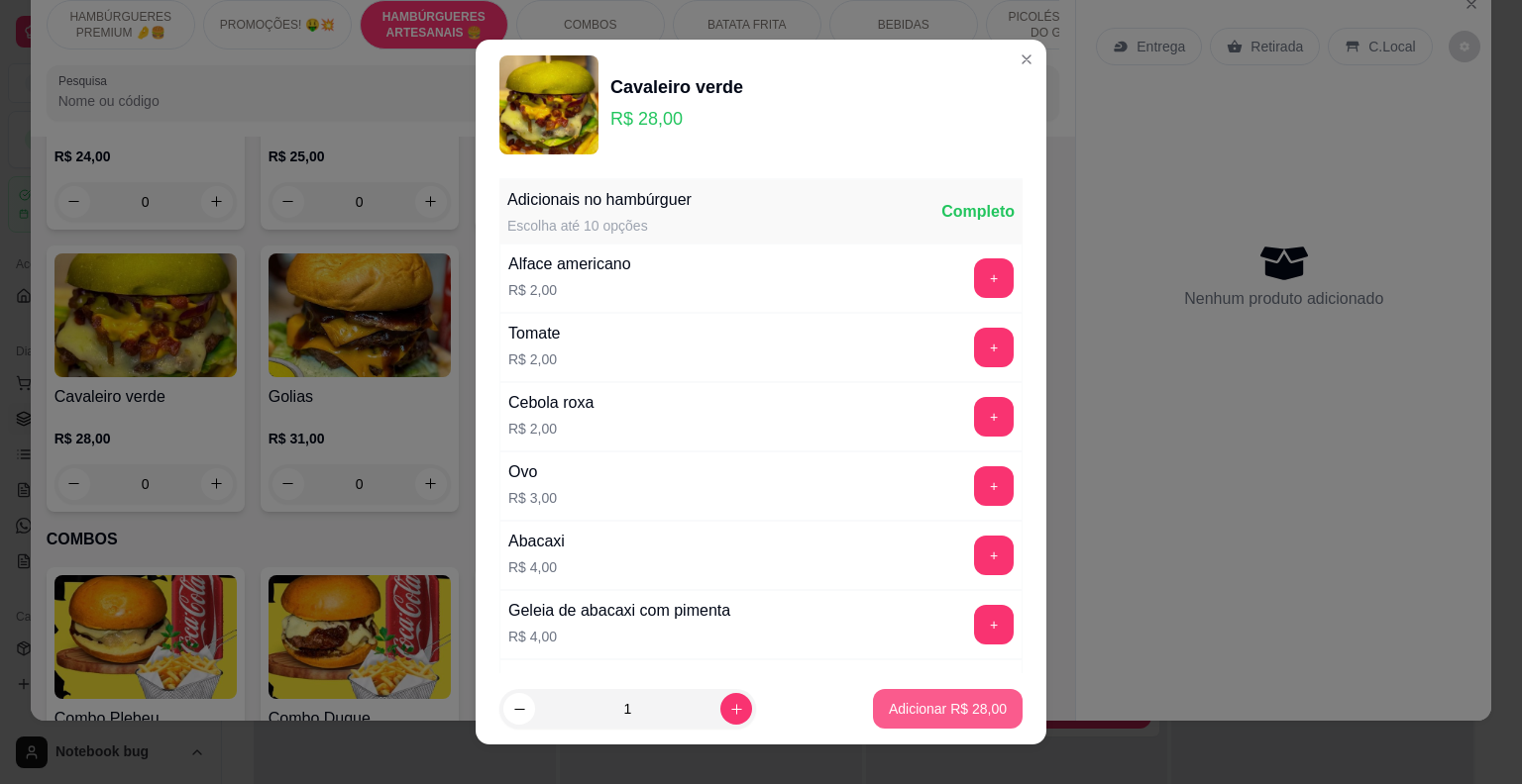
click at [923, 702] on p "Adicionar R$ 28,00" at bounding box center [948, 709] width 118 height 20
type input "1"
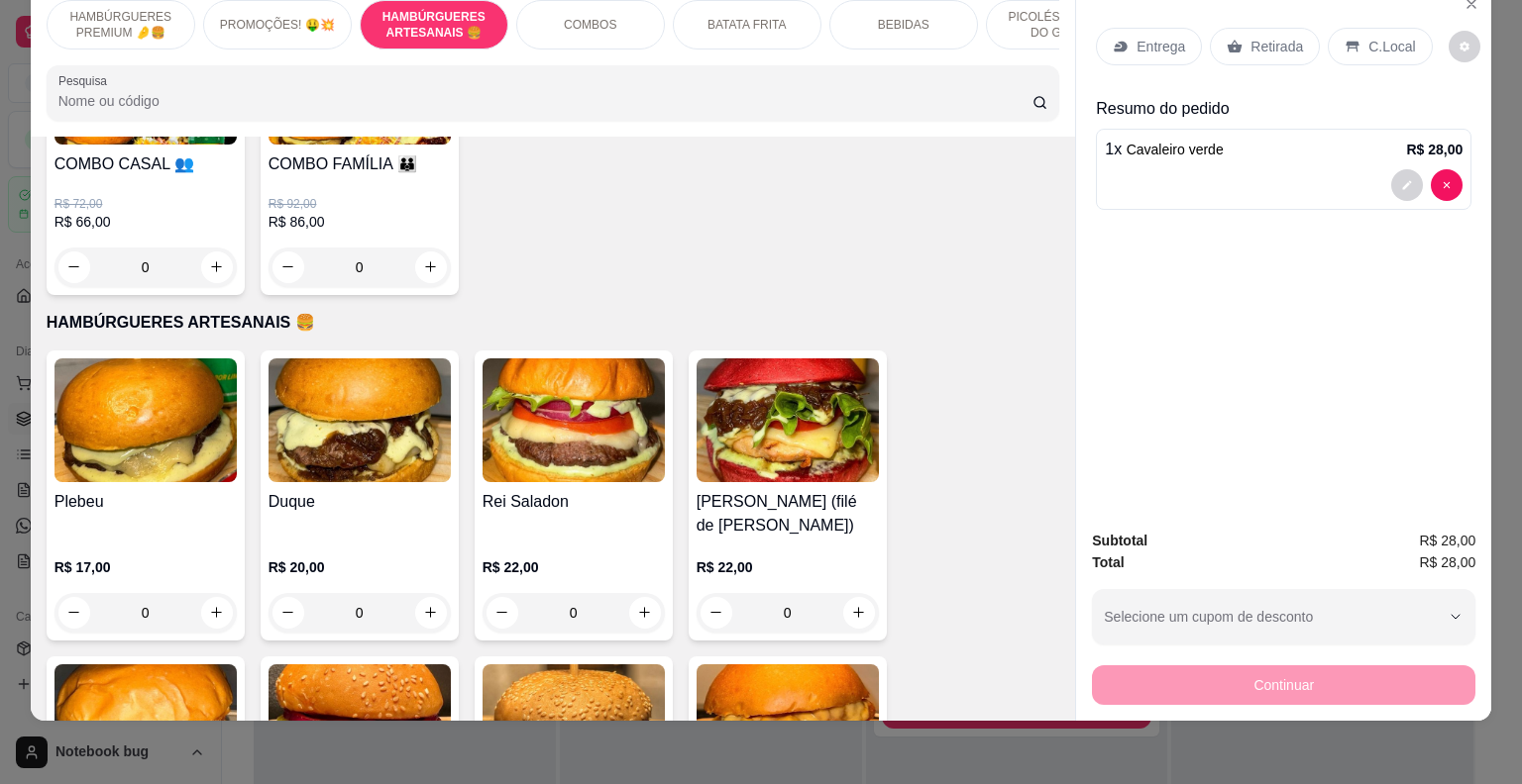
click at [878, 17] on p "BEBIDAS" at bounding box center [904, 25] width 52 height 16
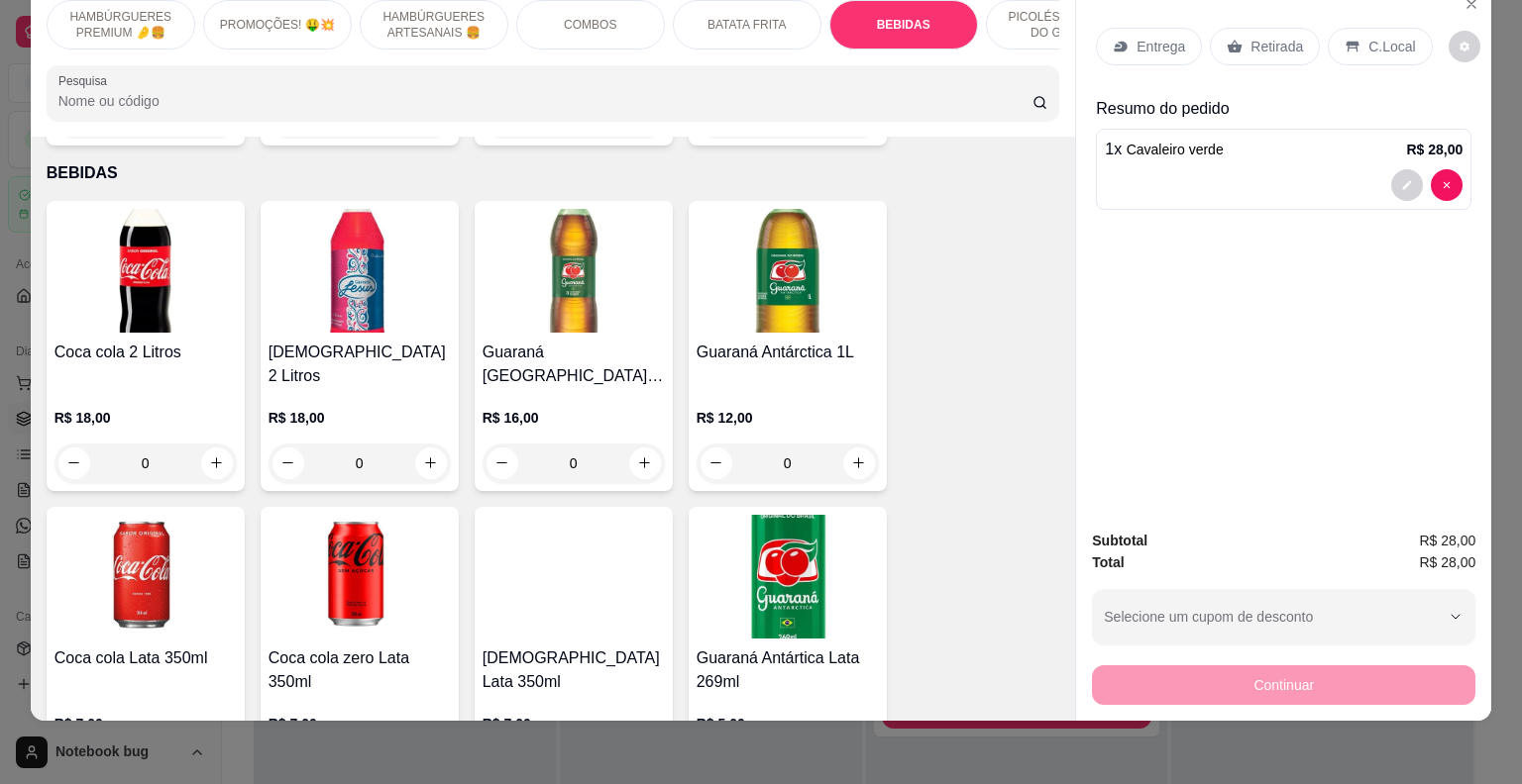
scroll to position [3153, 0]
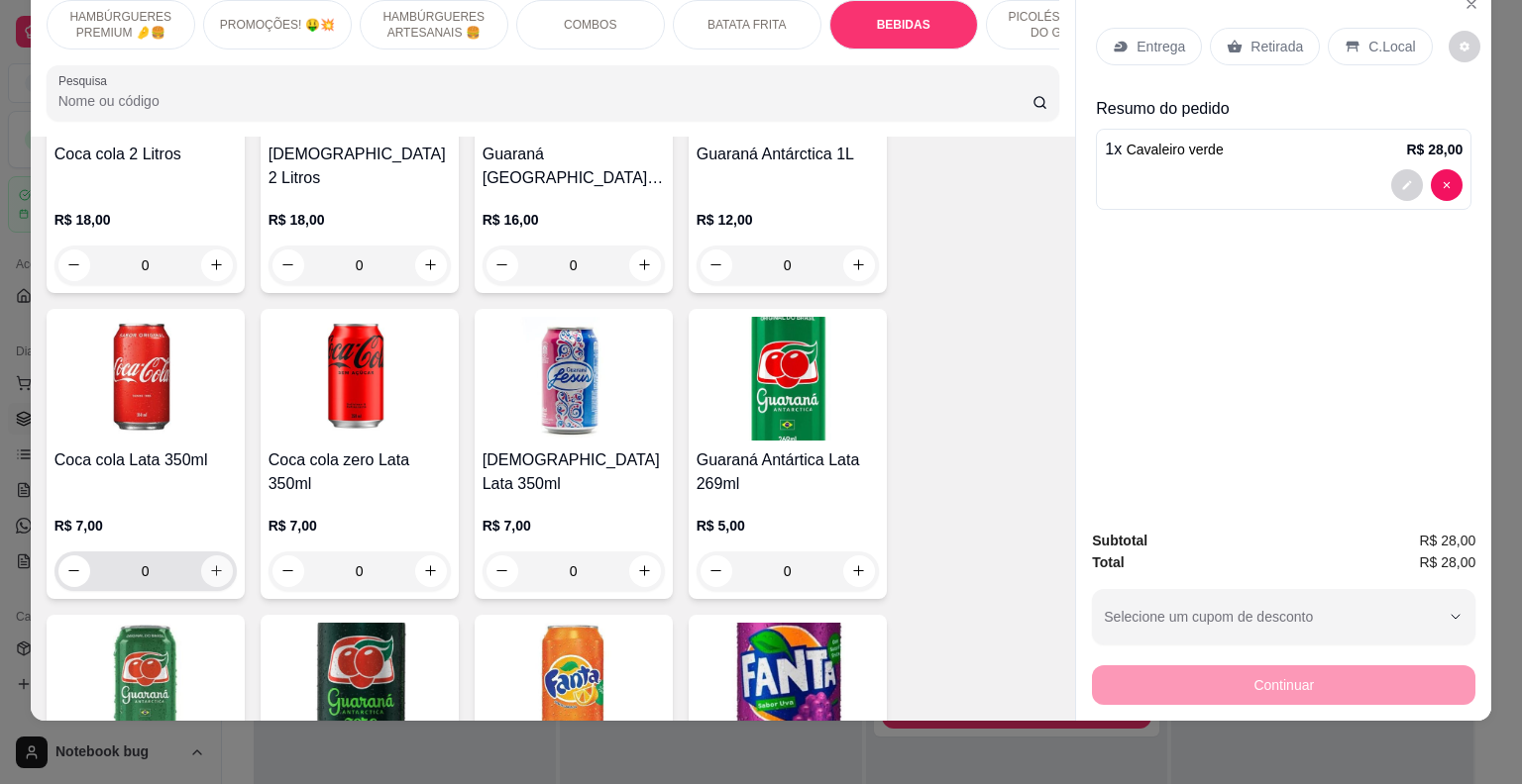
click at [210, 564] on icon "increase-product-quantity" at bounding box center [217, 571] width 15 height 15
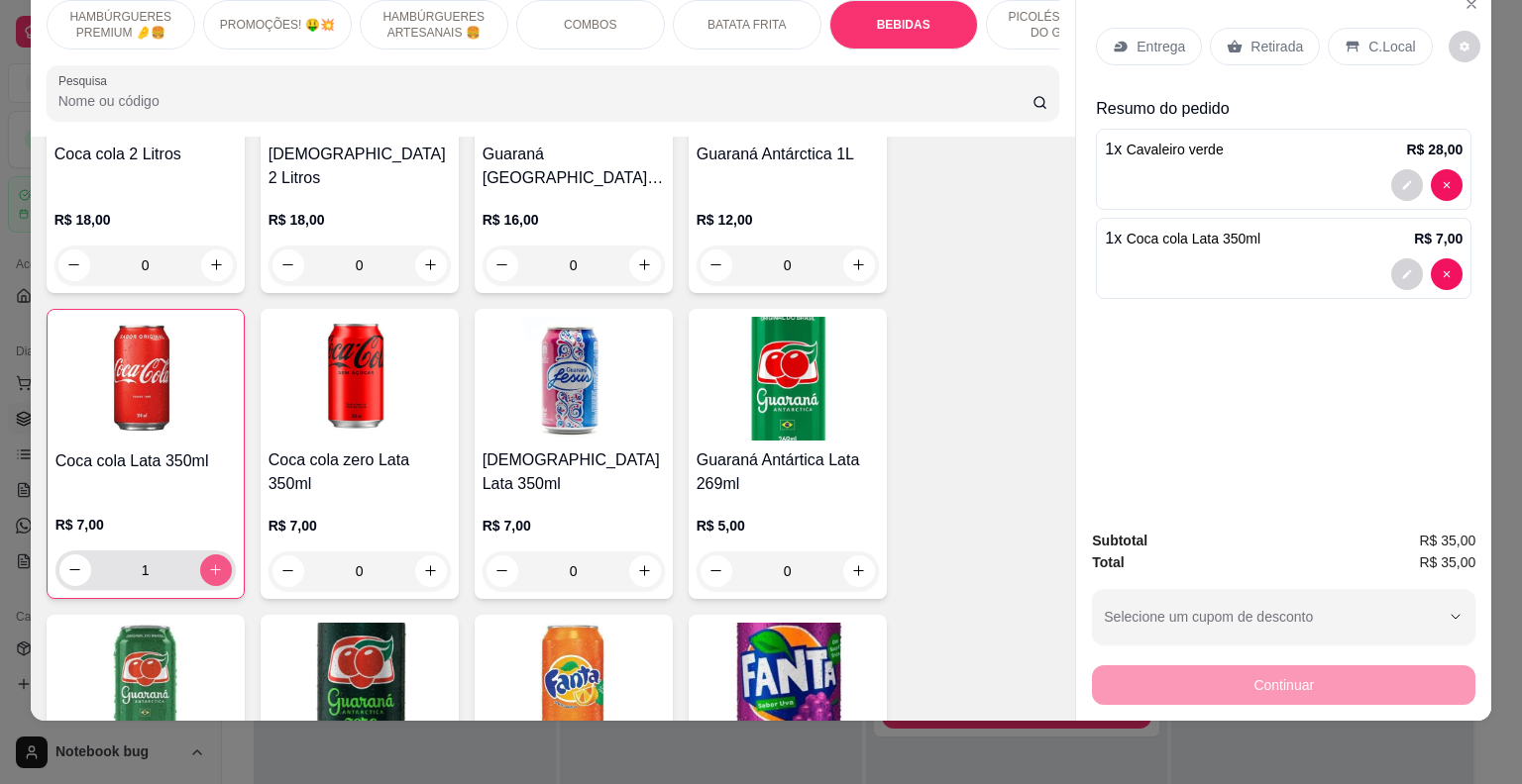
type input "1"
click at [1251, 37] on p "Retirada" at bounding box center [1276, 47] width 53 height 20
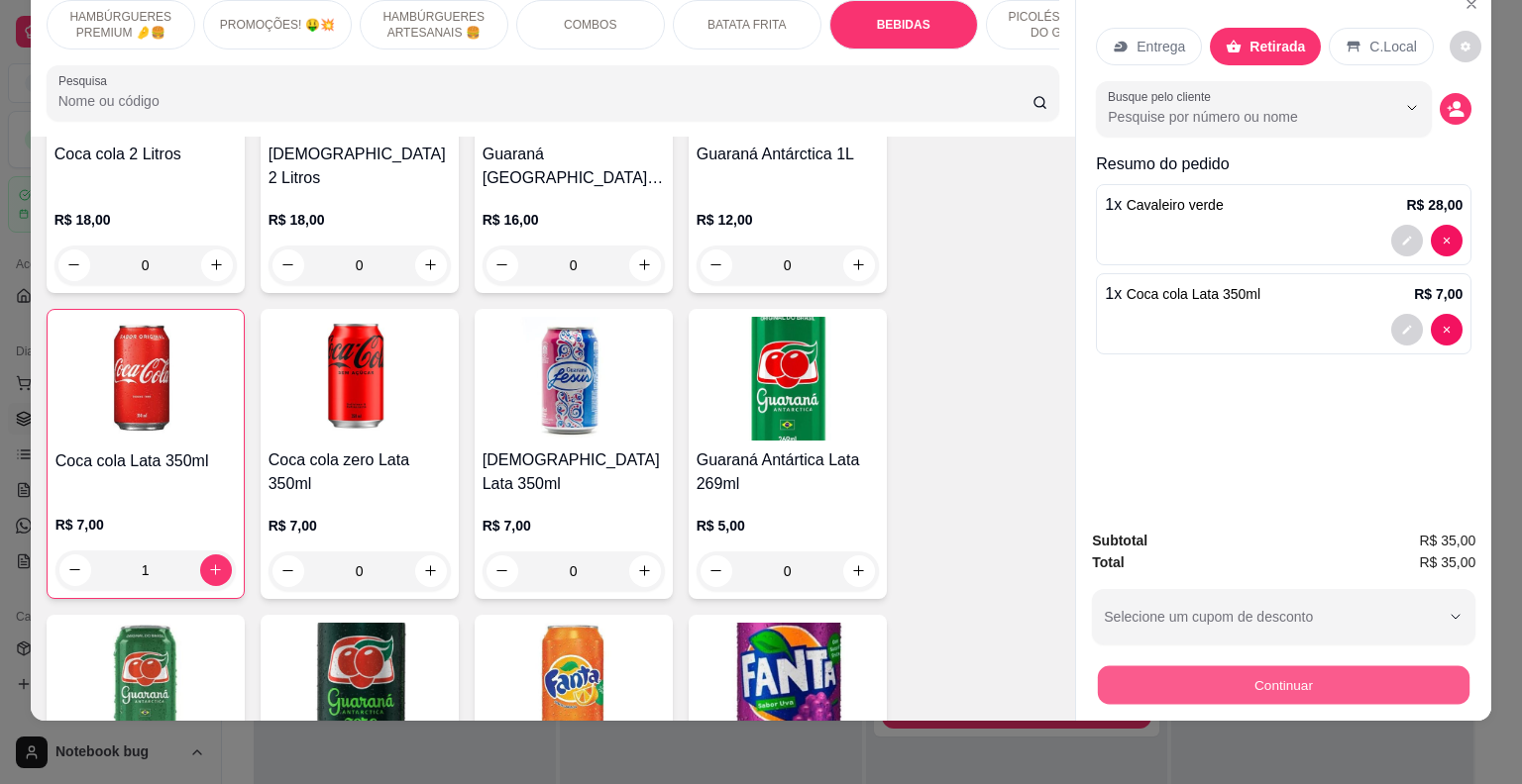
click at [1136, 666] on button "Continuar" at bounding box center [1283, 685] width 371 height 39
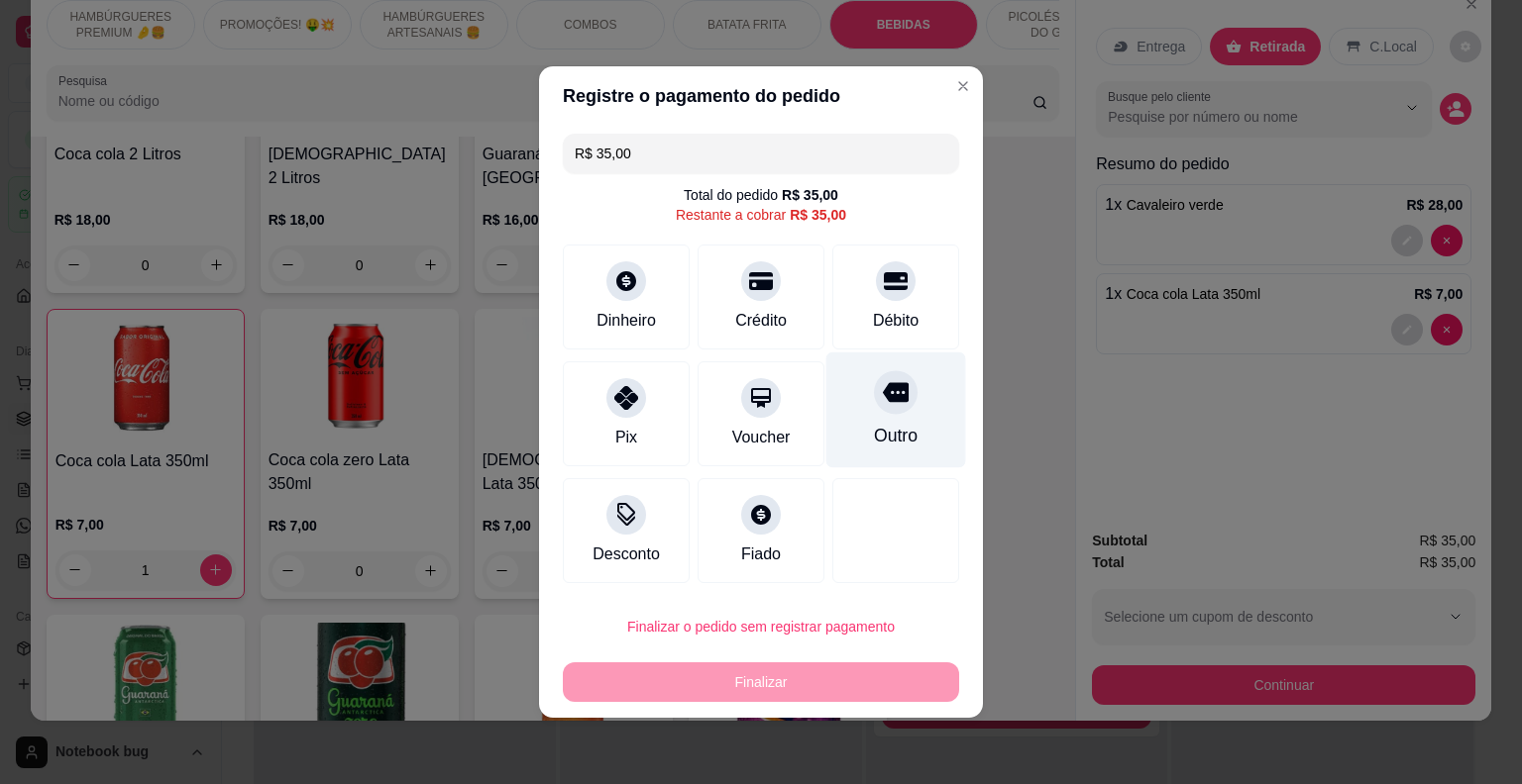
click at [920, 438] on div "Outro" at bounding box center [896, 410] width 140 height 116
type input "R$ 0,00"
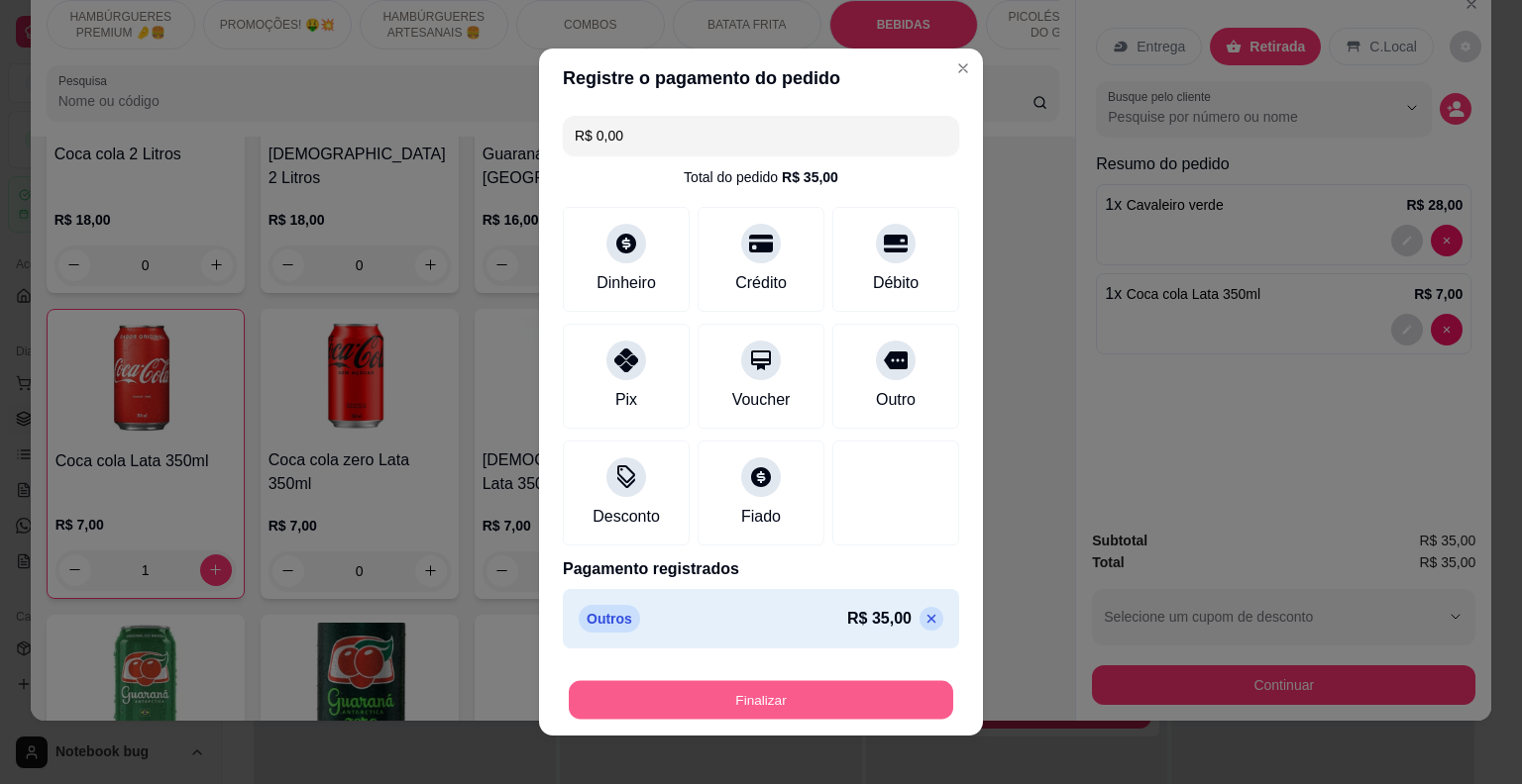
click at [824, 701] on button "Finalizar" at bounding box center [761, 700] width 384 height 39
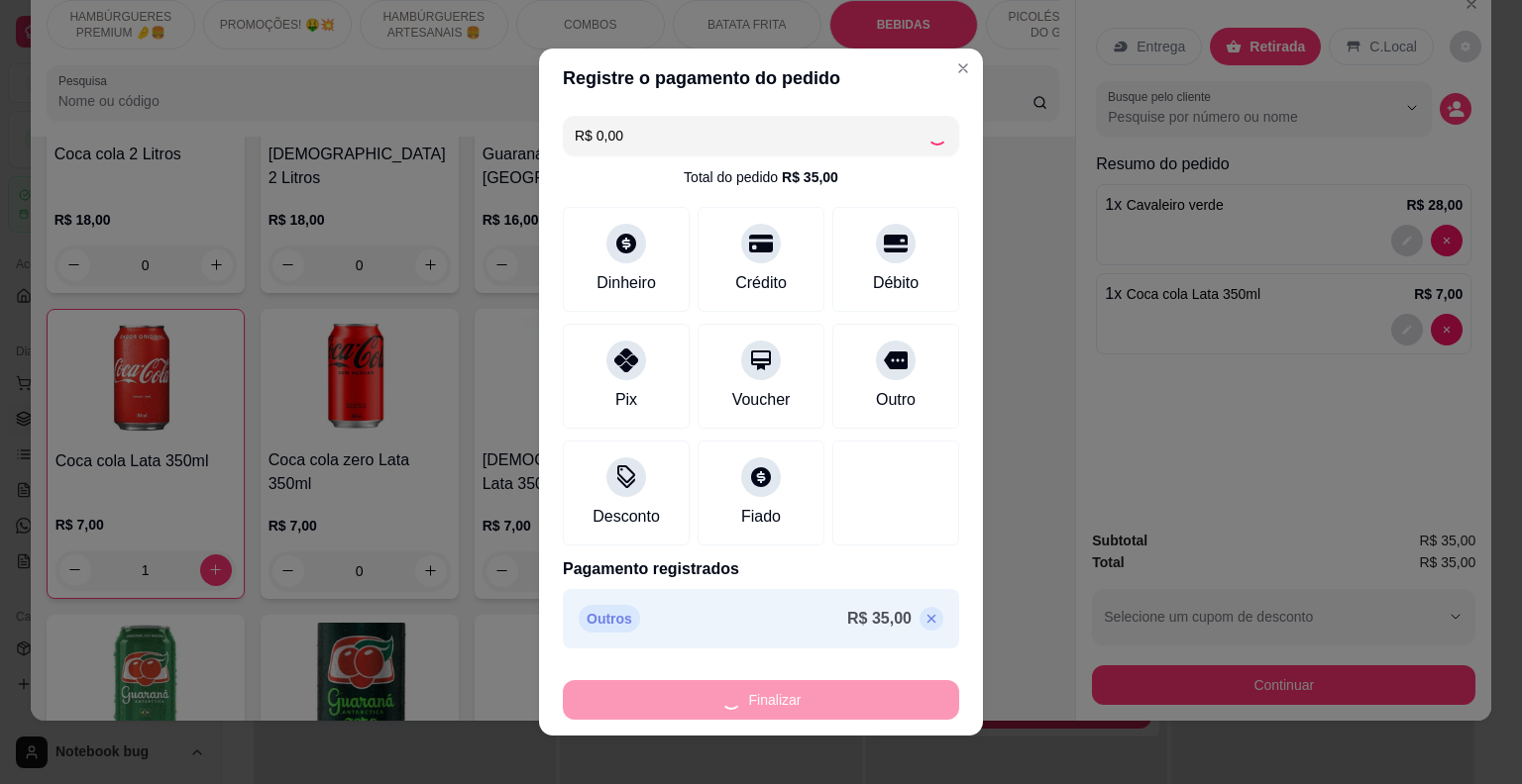
type input "0"
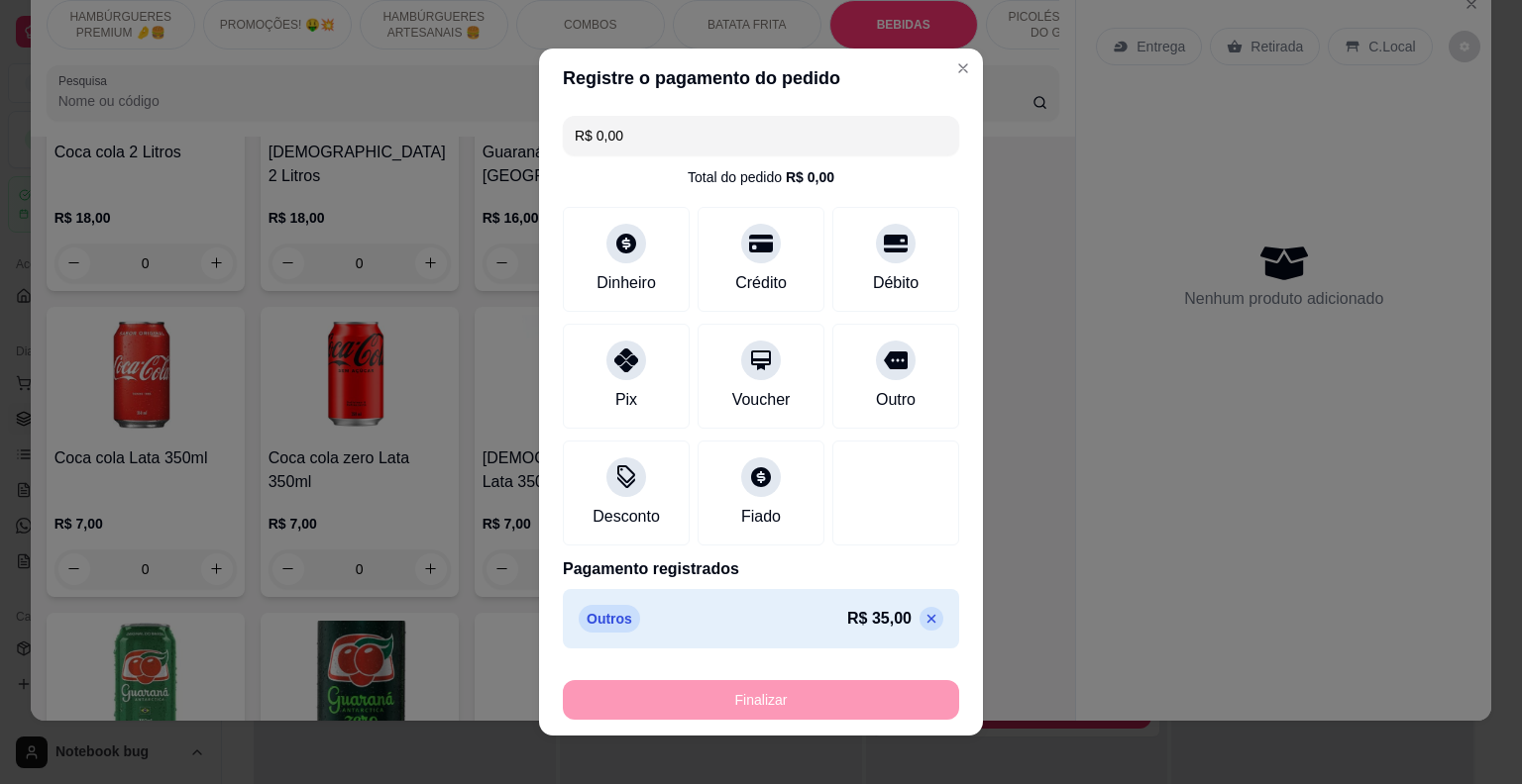
type input "-R$ 35,00"
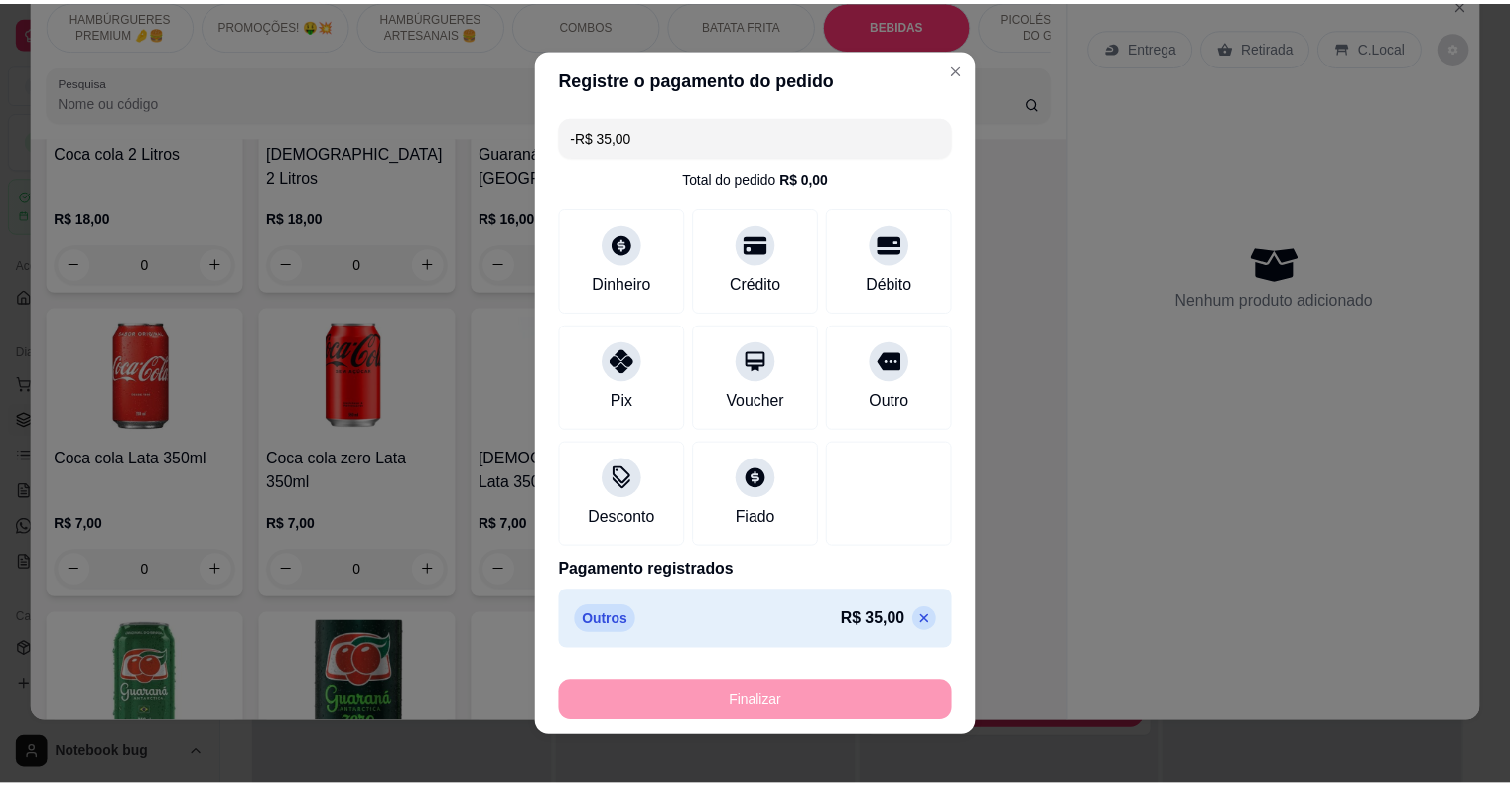
scroll to position [3159, 0]
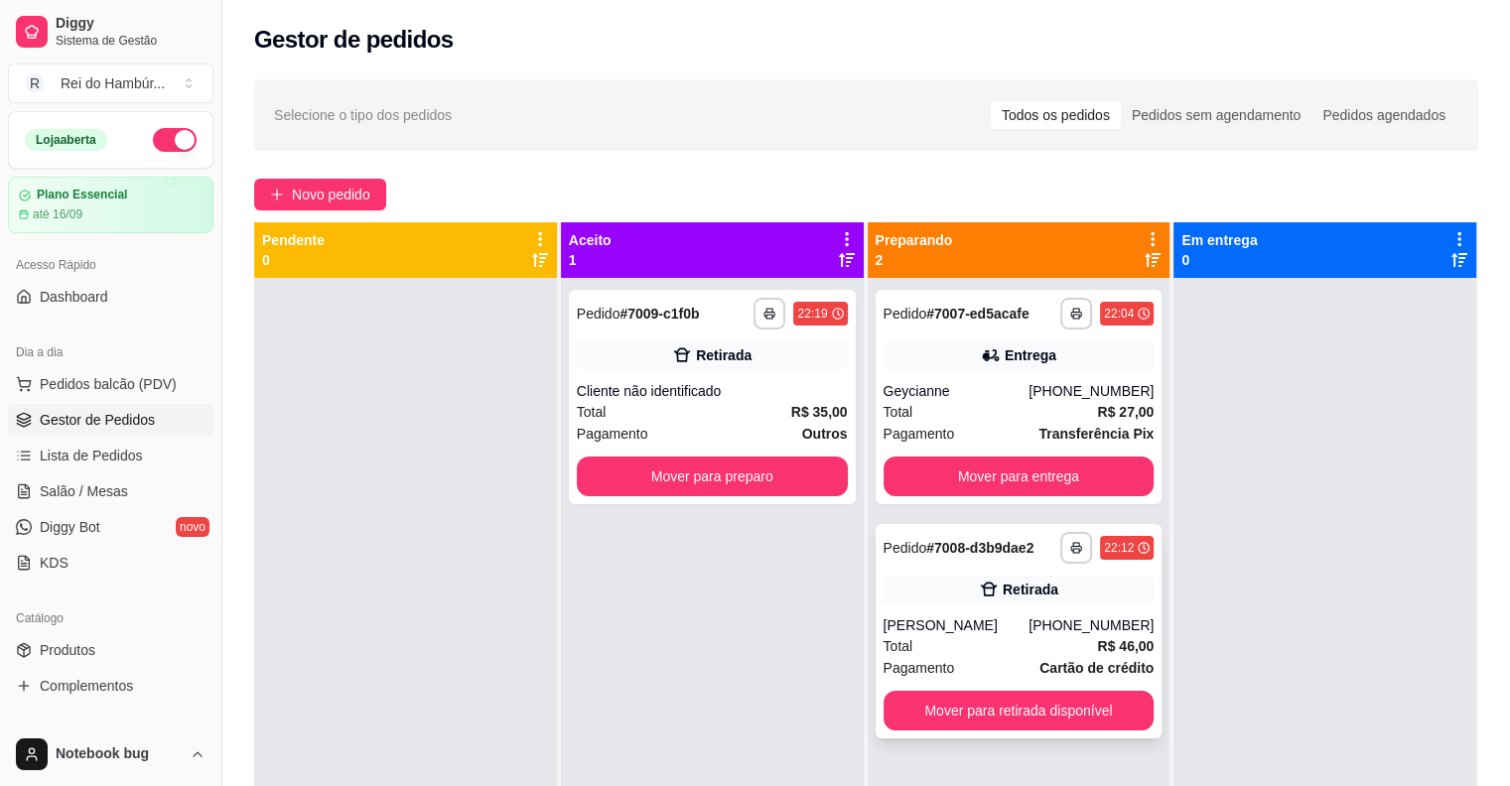
click at [1086, 603] on div "Retirada" at bounding box center [1019, 590] width 271 height 28
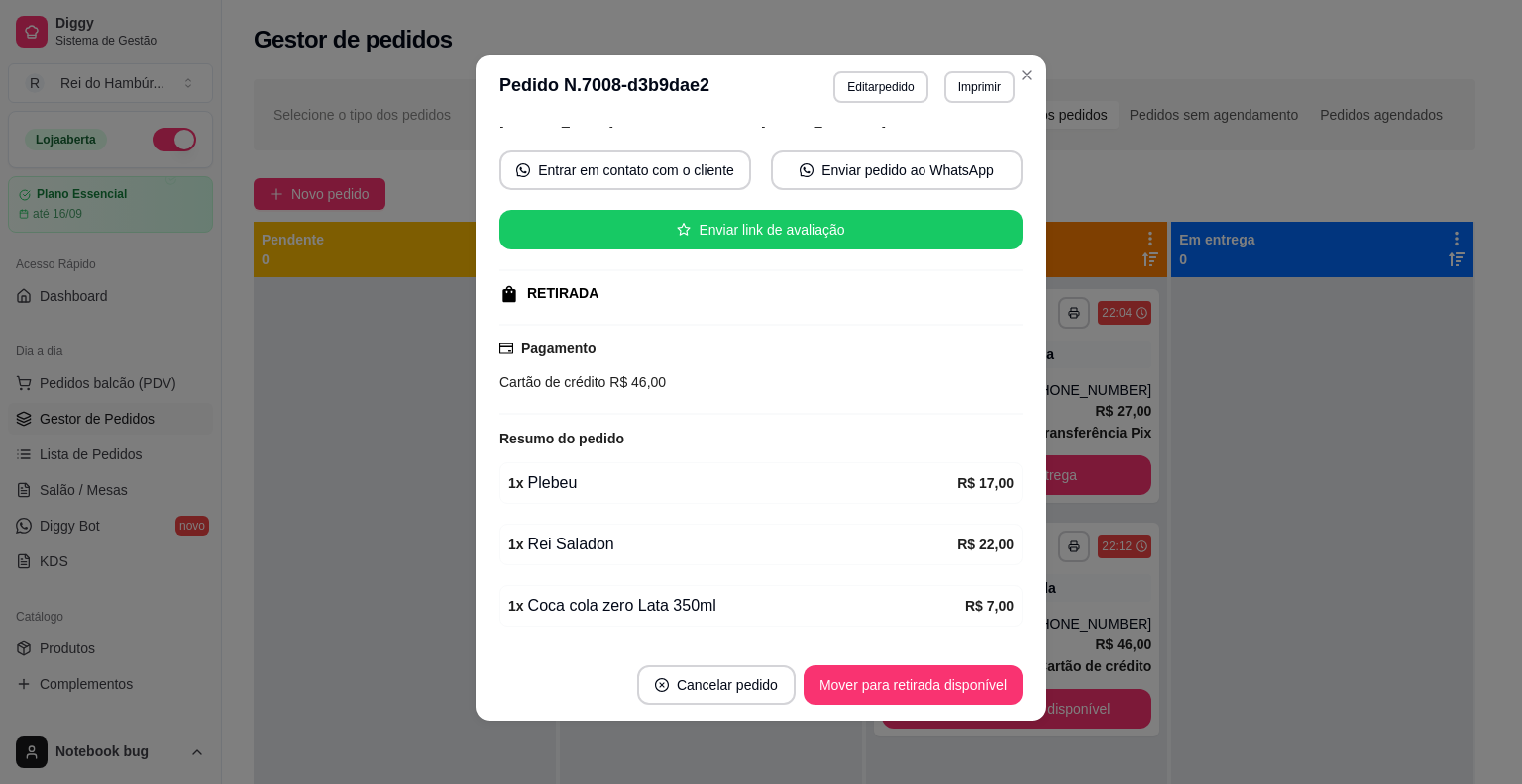
scroll to position [218, 0]
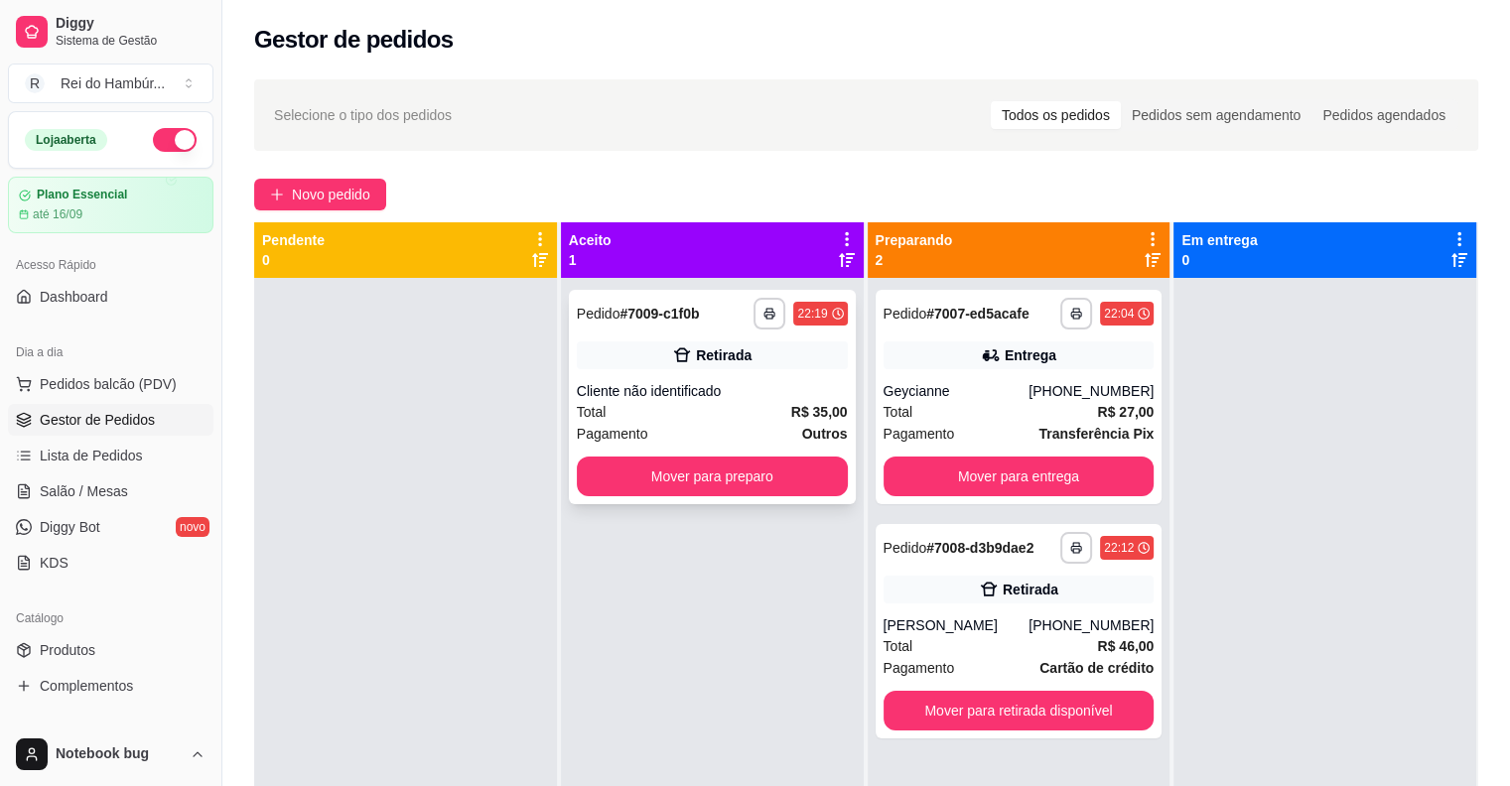
click at [787, 377] on div "**********" at bounding box center [712, 397] width 287 height 214
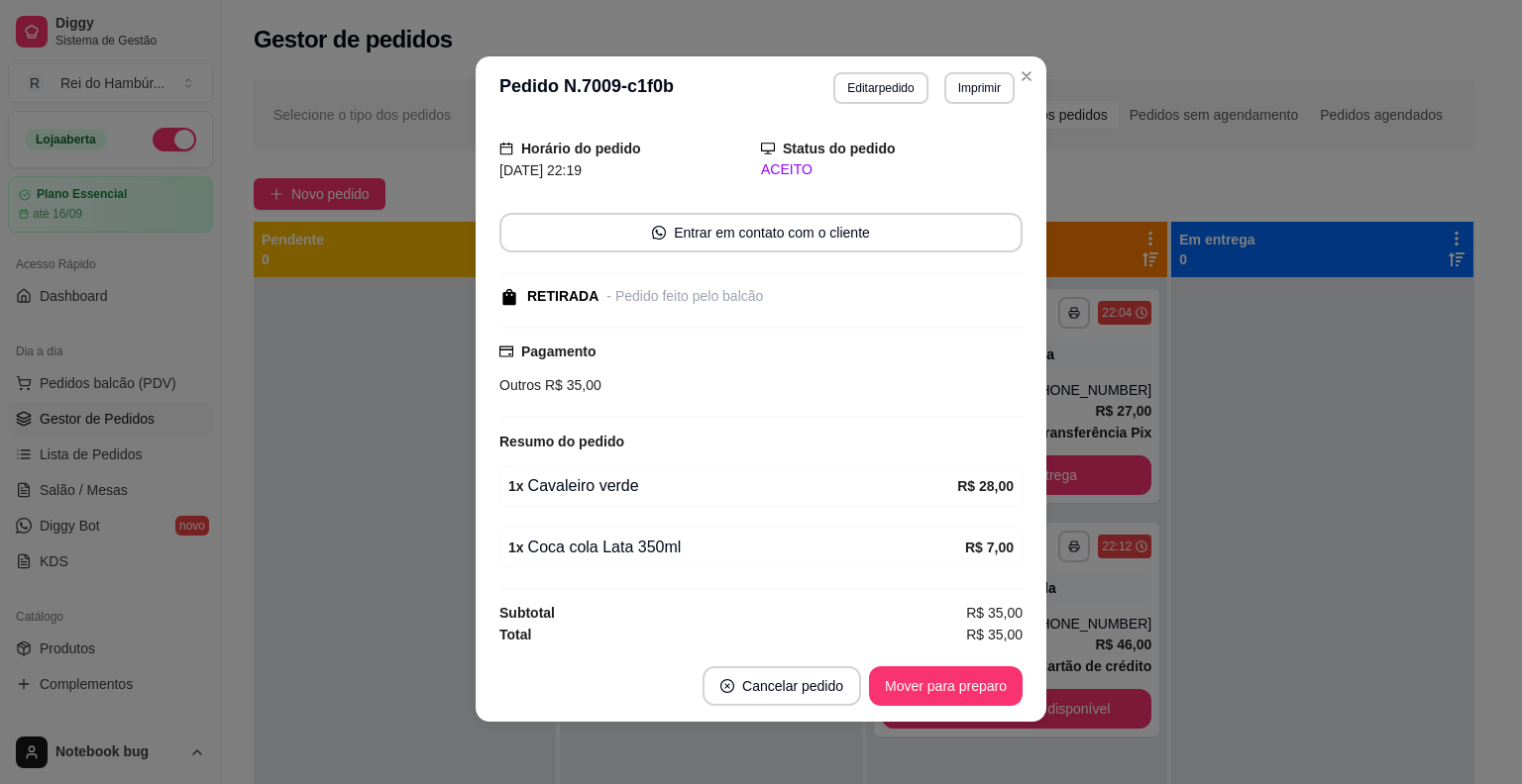
scroll to position [4, 0]
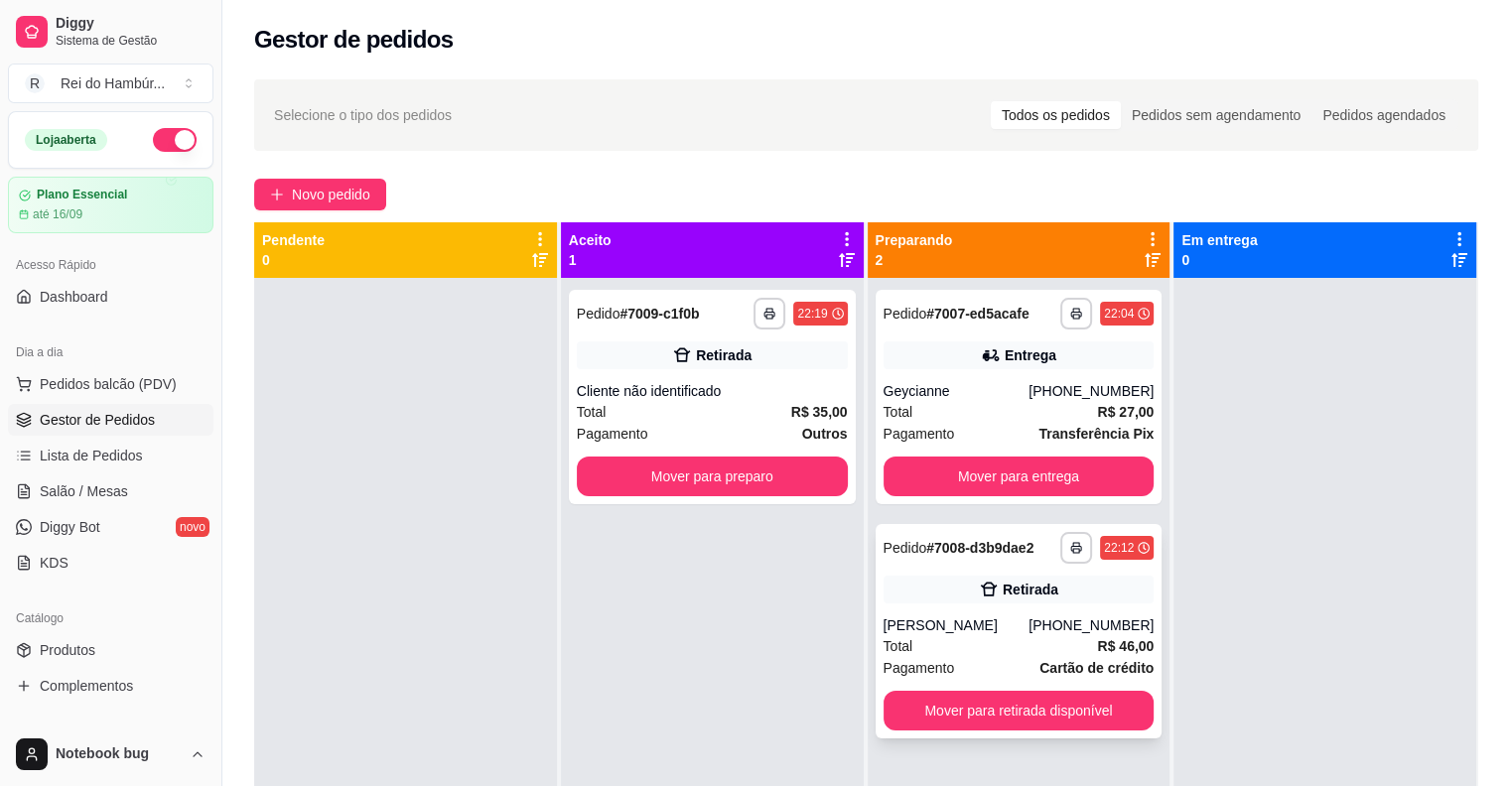
click at [1100, 619] on div "[PHONE_NUMBER]" at bounding box center [1091, 626] width 125 height 20
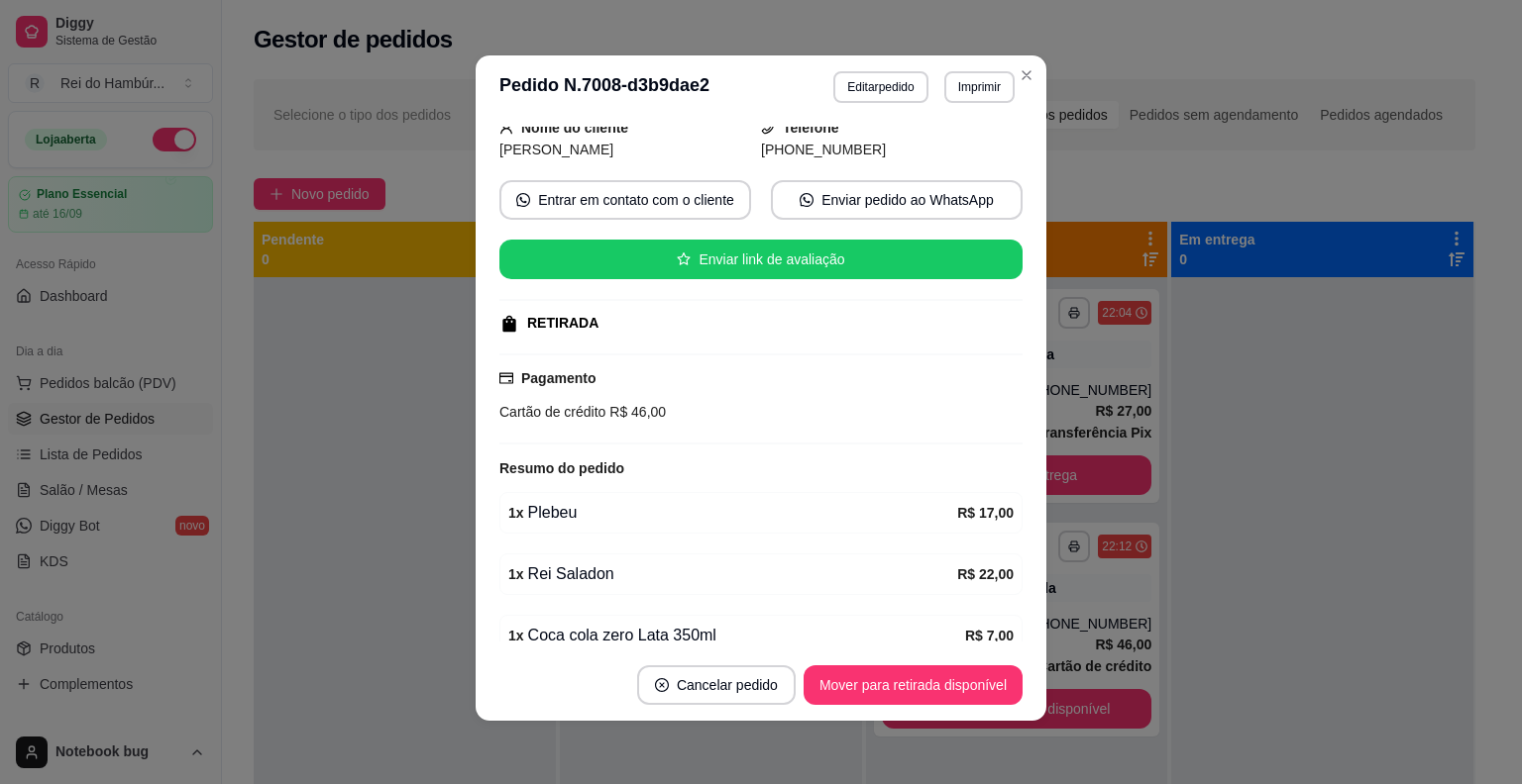
scroll to position [218, 0]
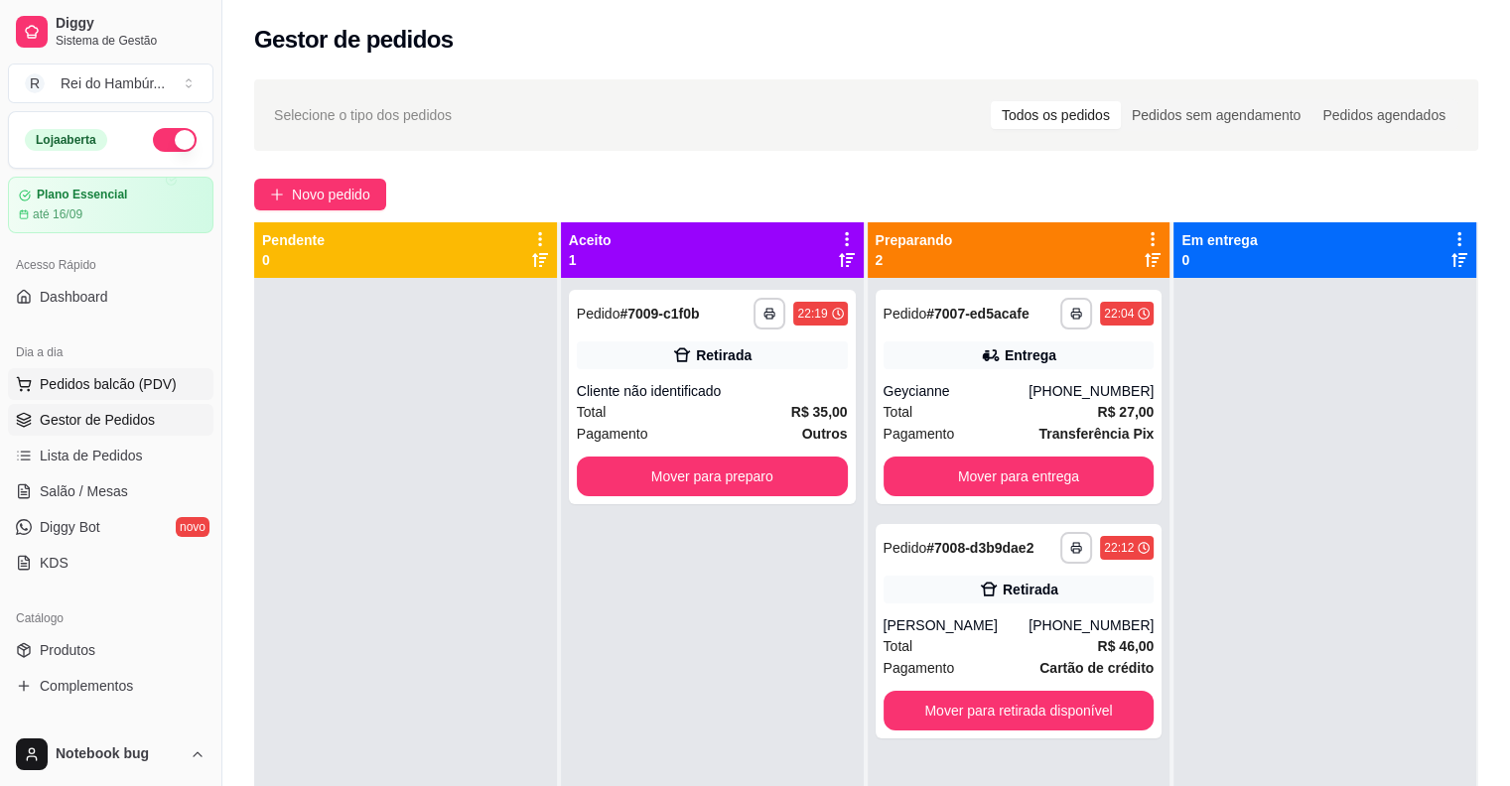
click at [154, 377] on span "Pedidos balcão (PDV)" at bounding box center [108, 384] width 137 height 20
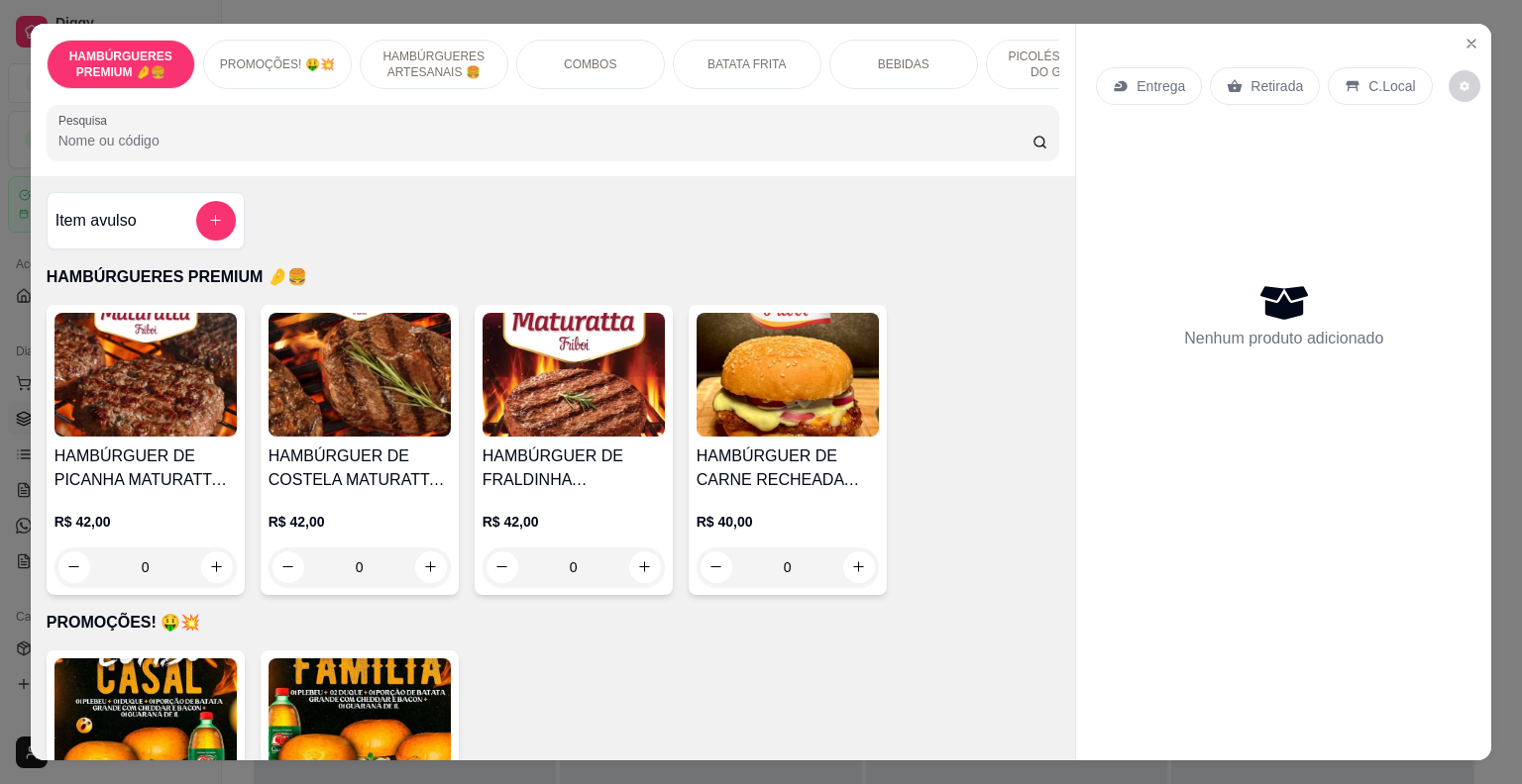
click at [519, 42] on div "COMBOS" at bounding box center [590, 65] width 149 height 50
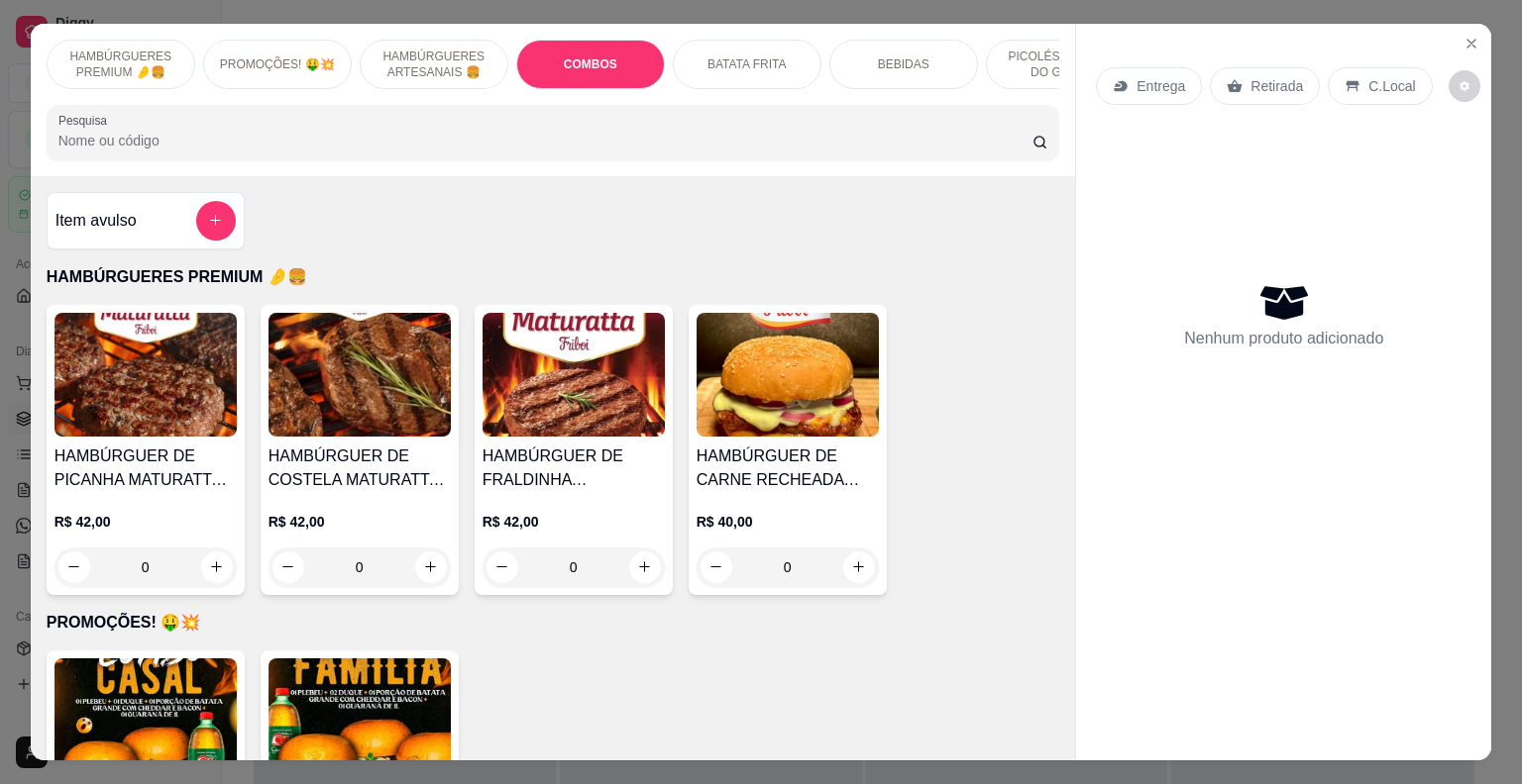
scroll to position [48, 0]
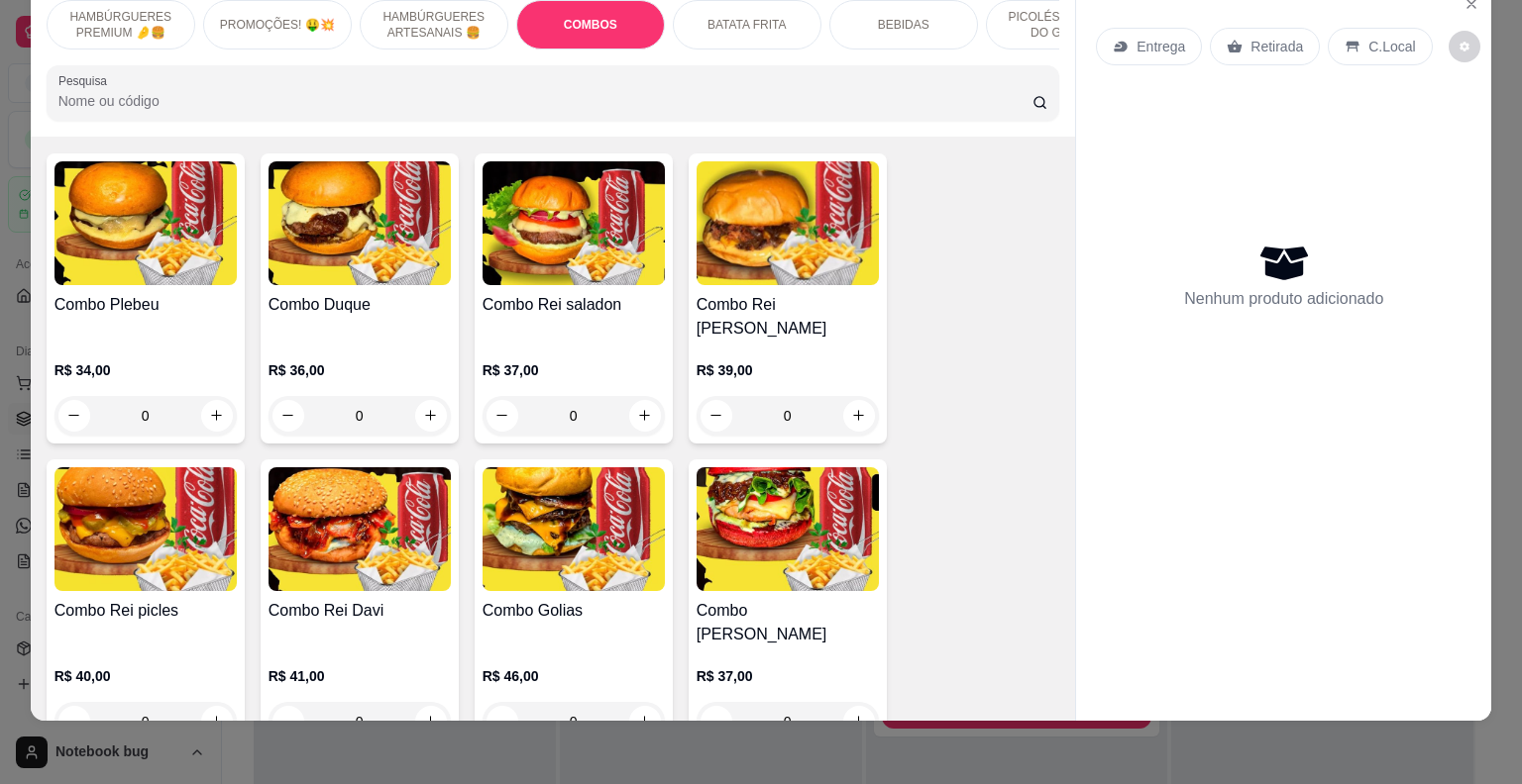
click at [426, 18] on p "HAMBÚRGUERES ARTESANAIS 🍔" at bounding box center [433, 25] width 115 height 32
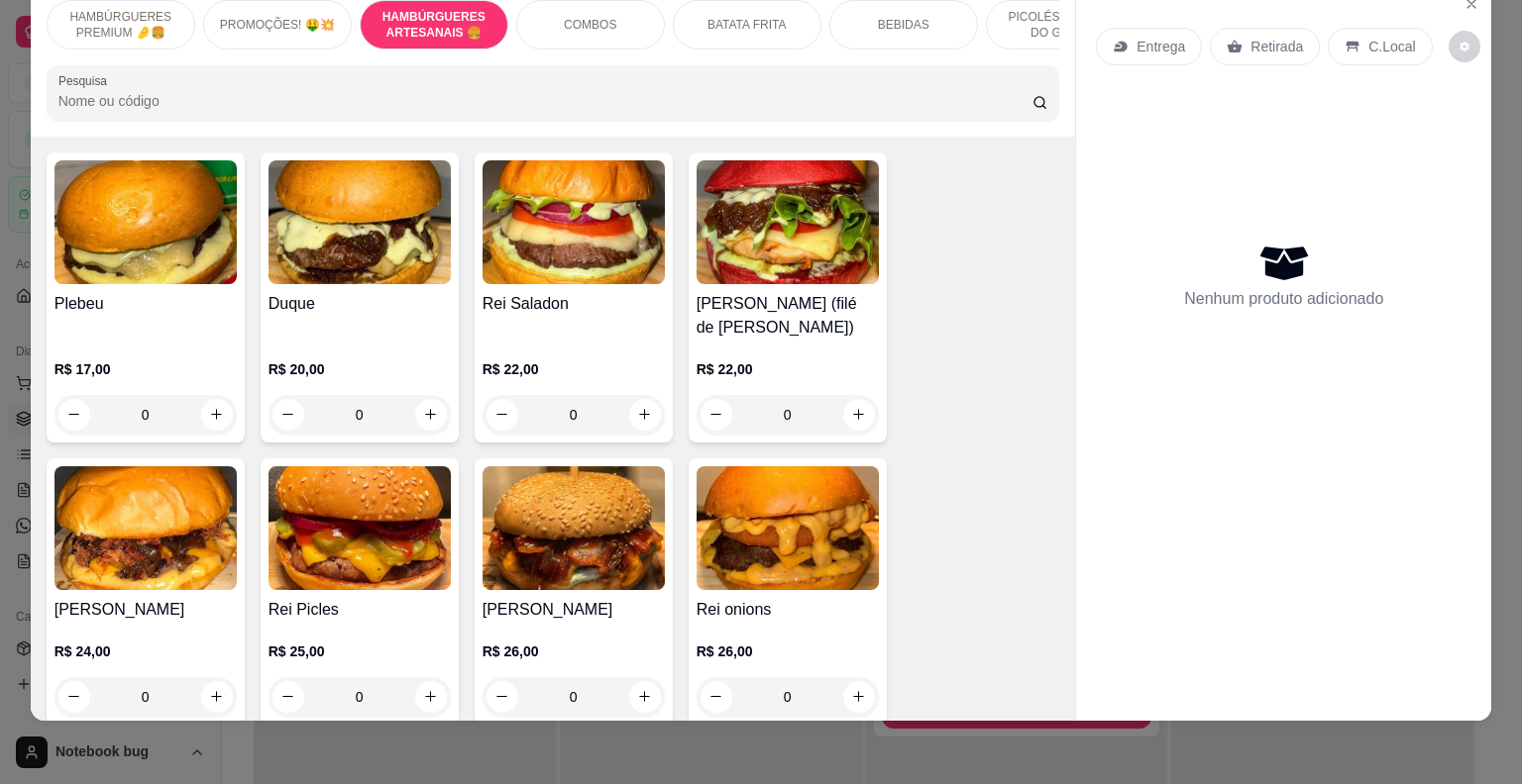
scroll to position [1093, 0]
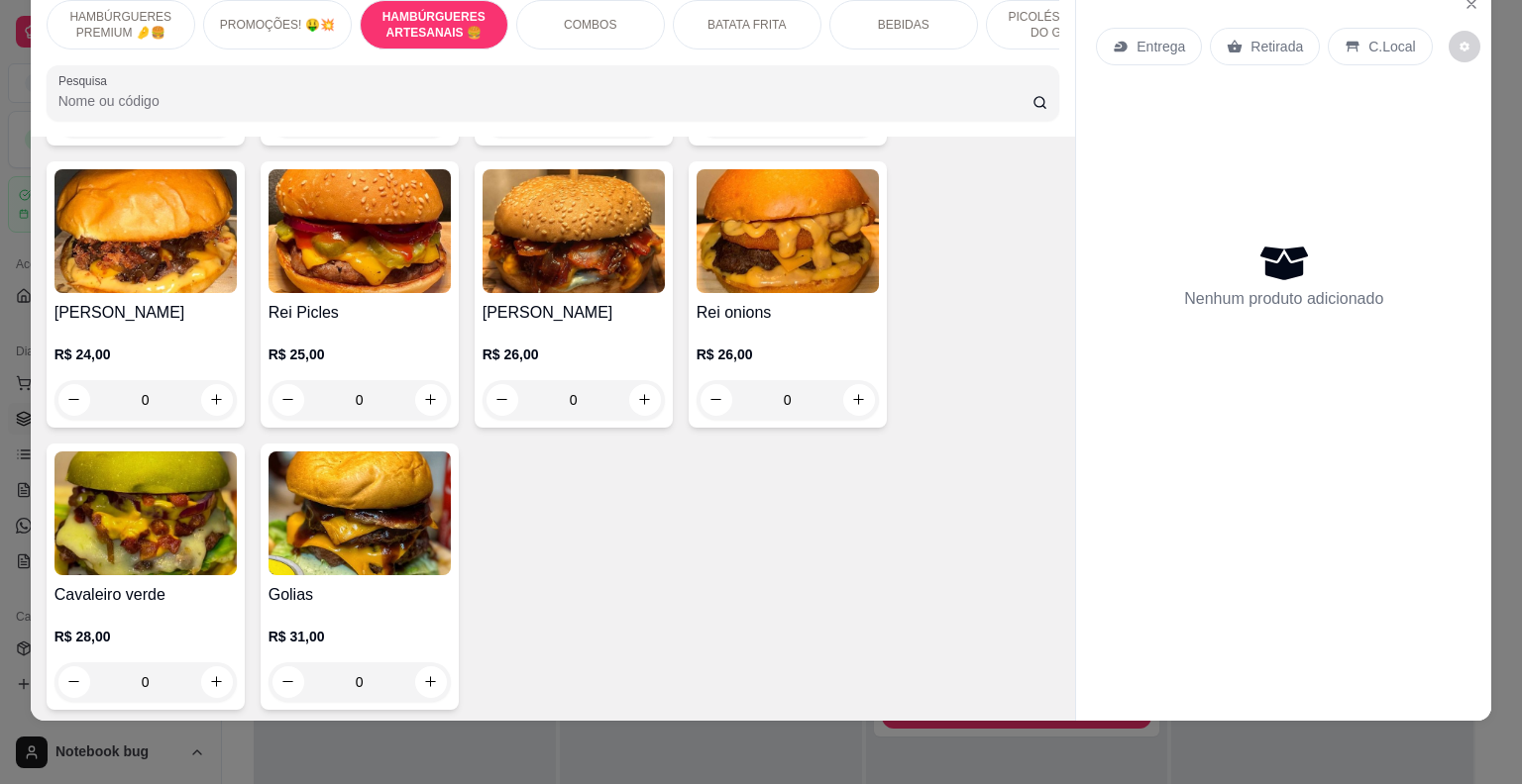
click at [633, 416] on div "0" at bounding box center [574, 400] width 183 height 40
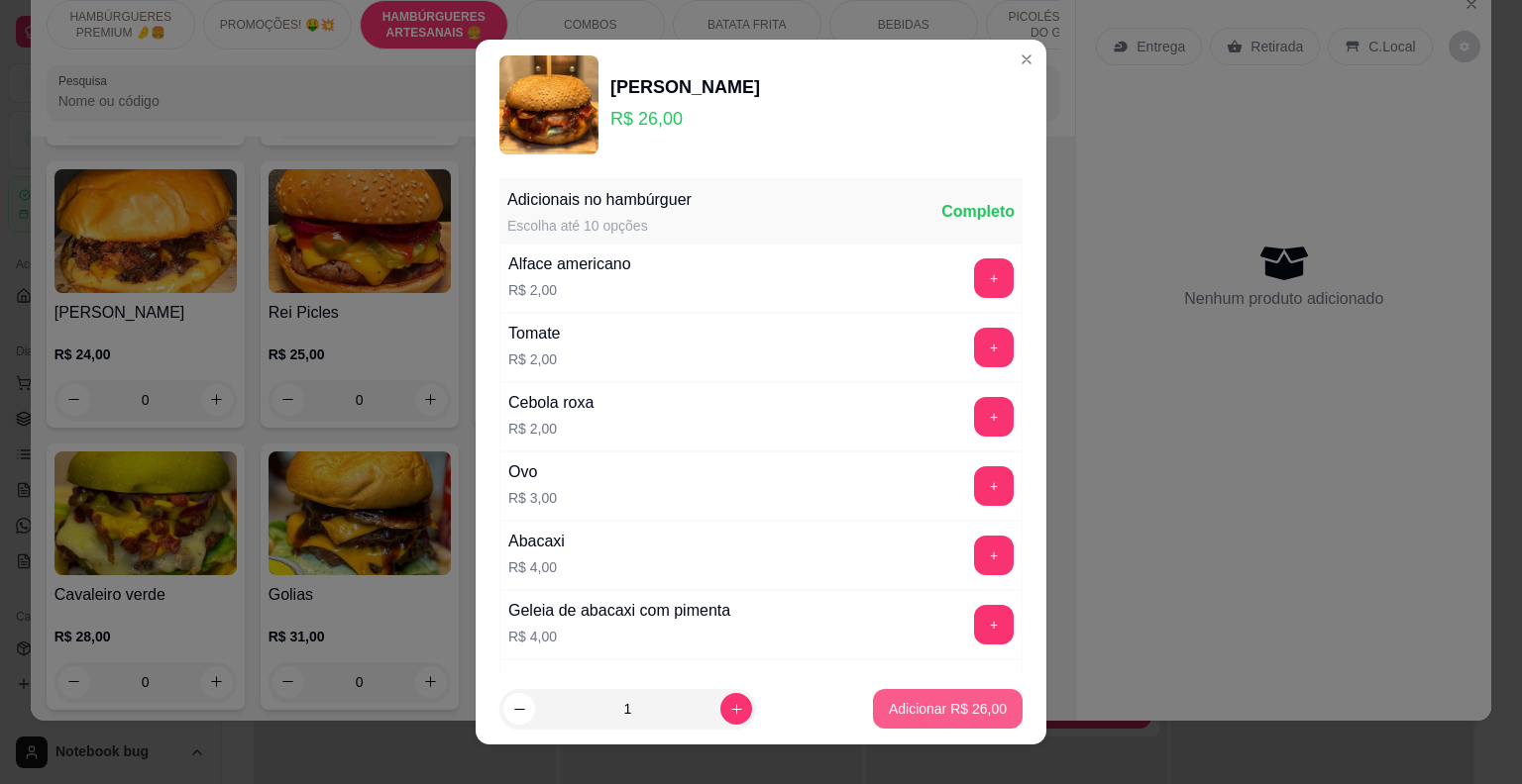
click at [950, 708] on p "Adicionar R$ 26,00" at bounding box center [948, 709] width 118 height 20
type input "1"
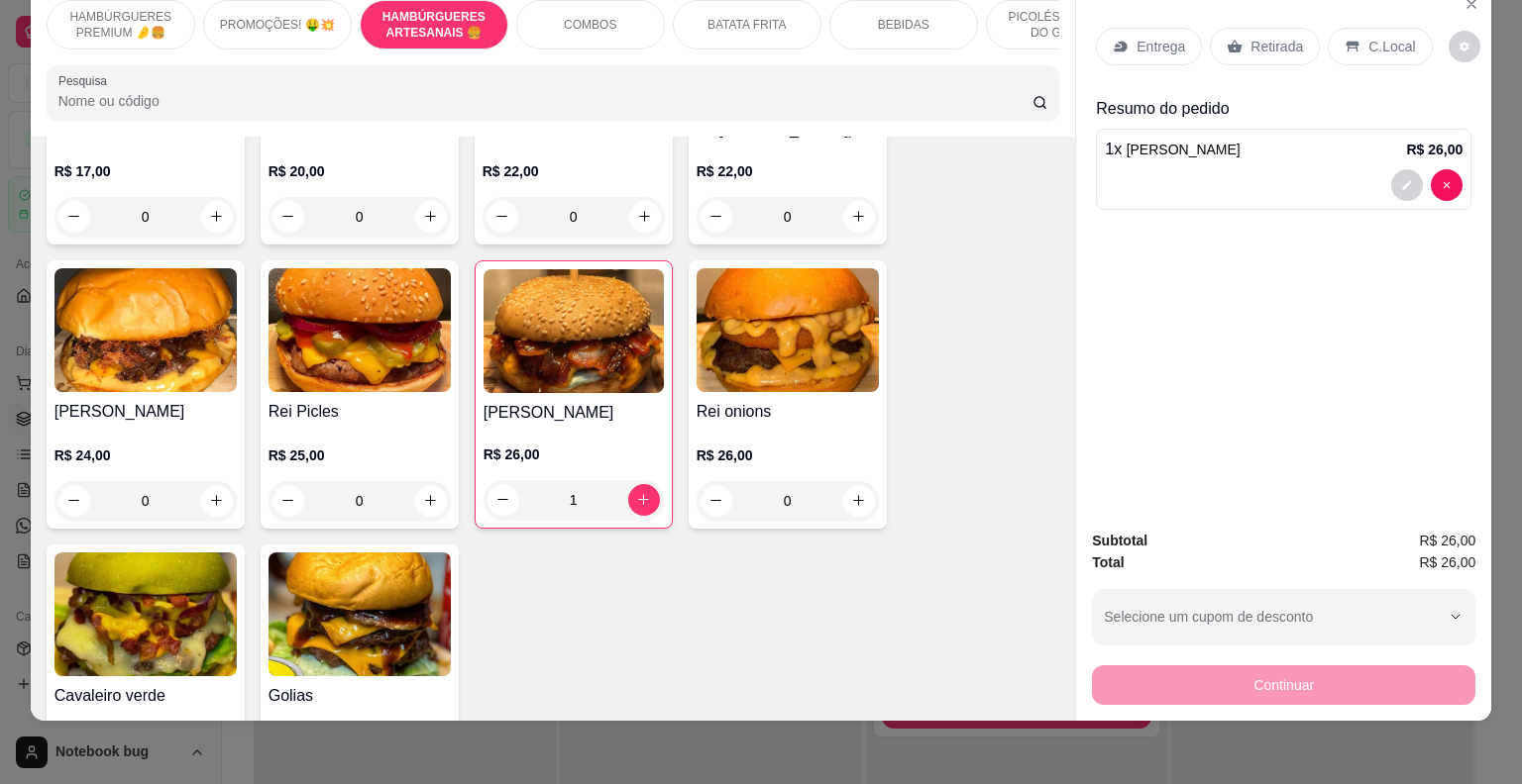
scroll to position [1192, 0]
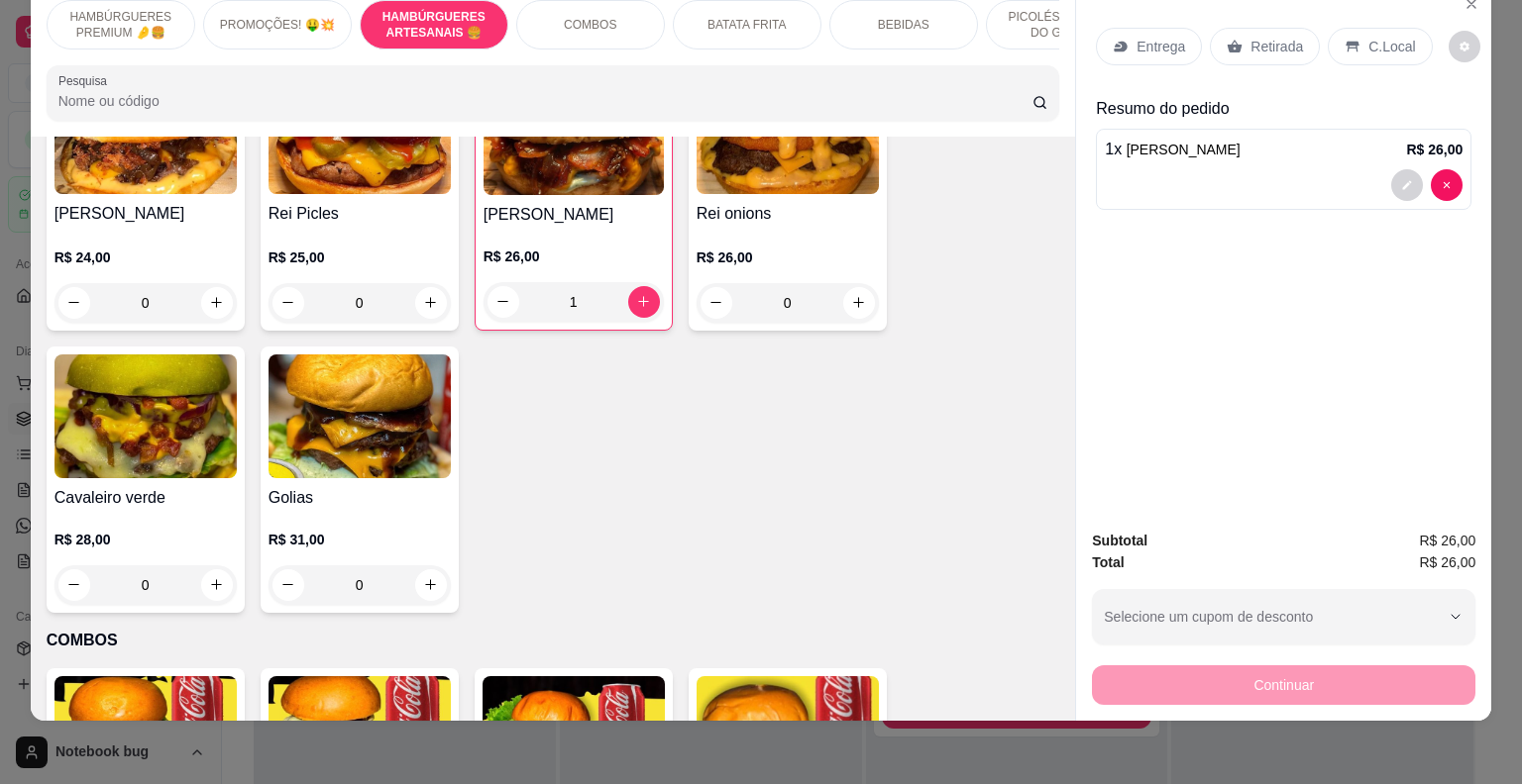
click at [850, 323] on div "0" at bounding box center [787, 303] width 183 height 40
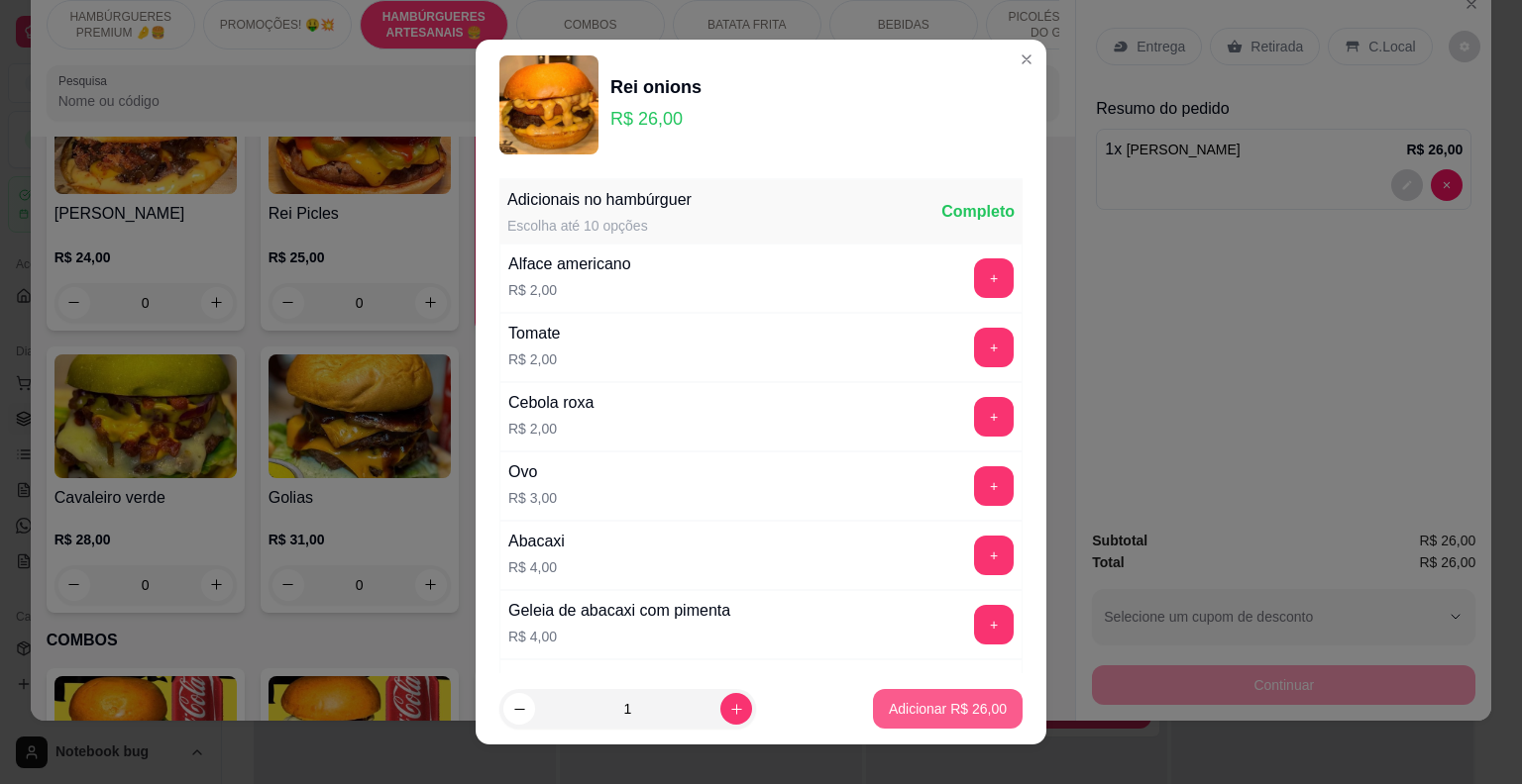
click at [911, 698] on button "Adicionar R$ 26,00" at bounding box center [948, 709] width 150 height 40
type input "1"
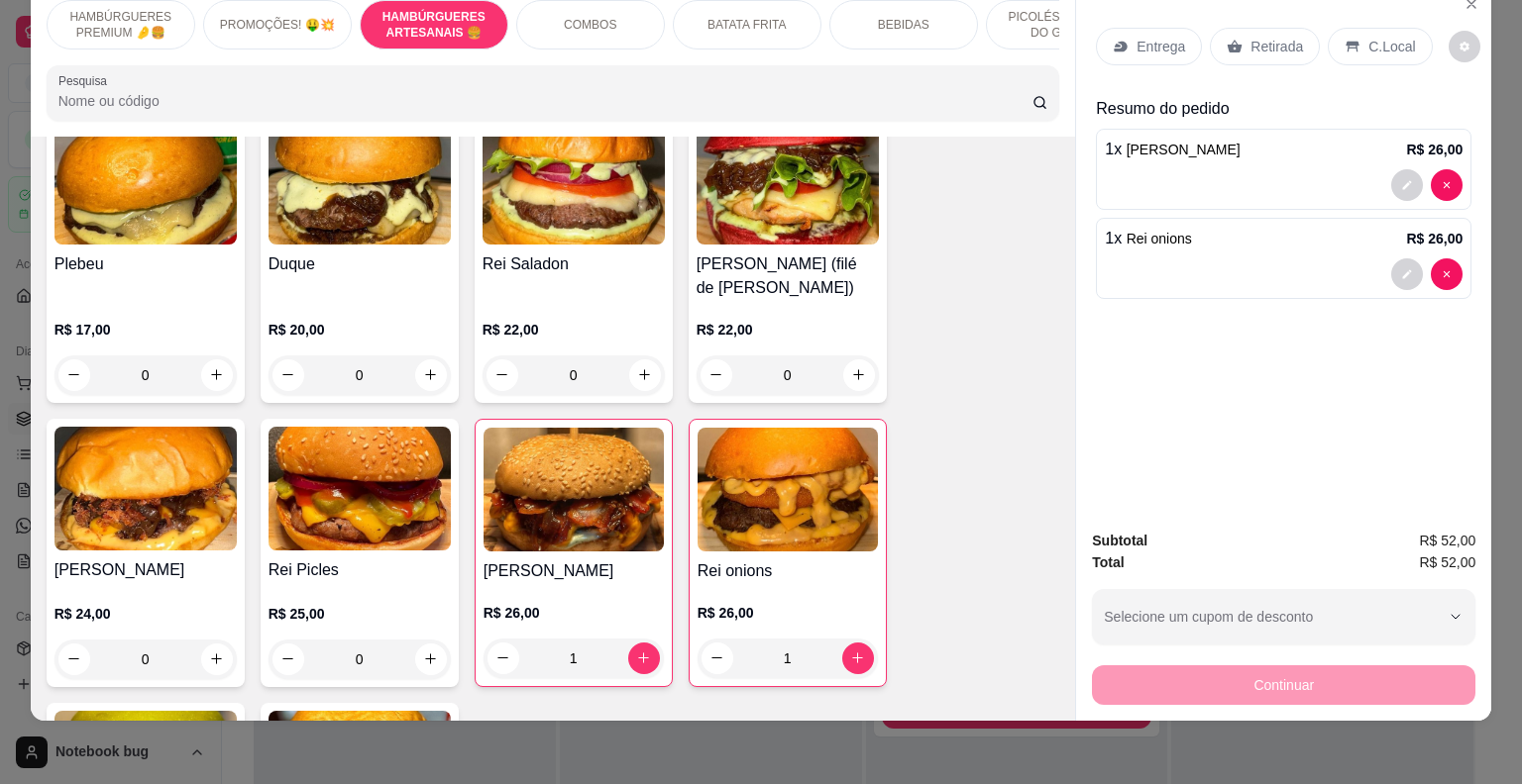
scroll to position [1093, 0]
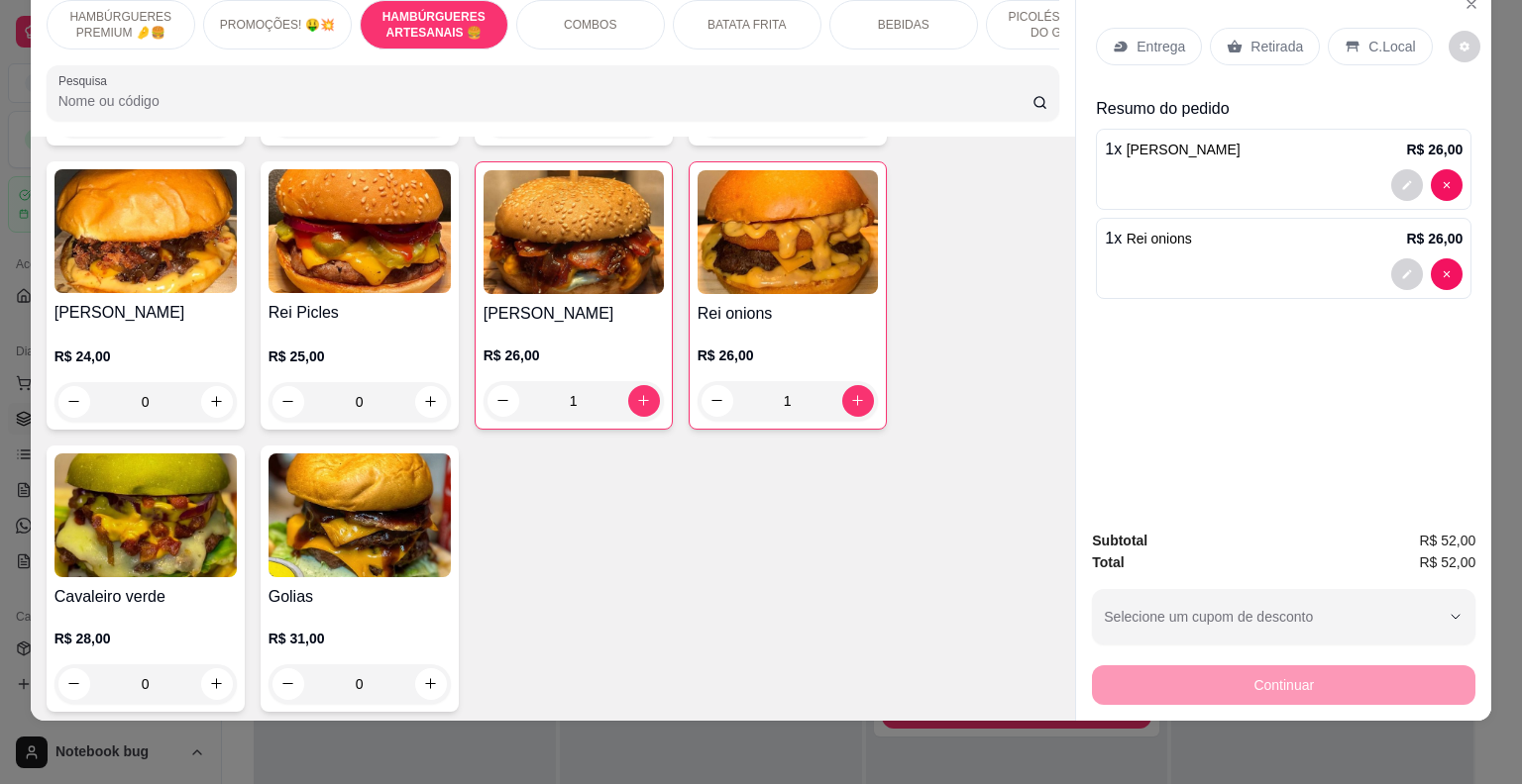
click at [435, 421] on div "0" at bounding box center [359, 402] width 183 height 40
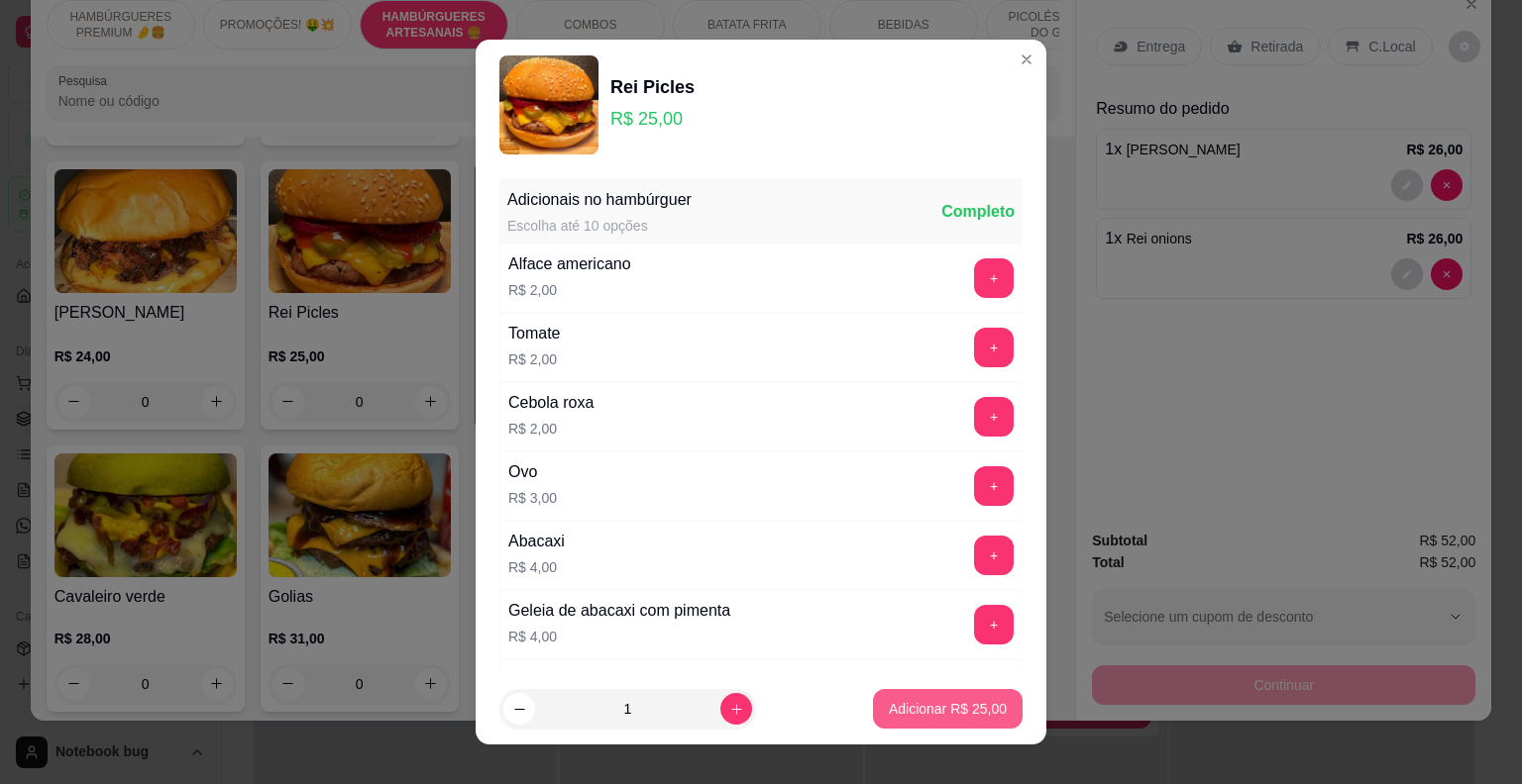
click at [920, 714] on p "Adicionar R$ 25,00" at bounding box center [948, 709] width 118 height 20
type input "1"
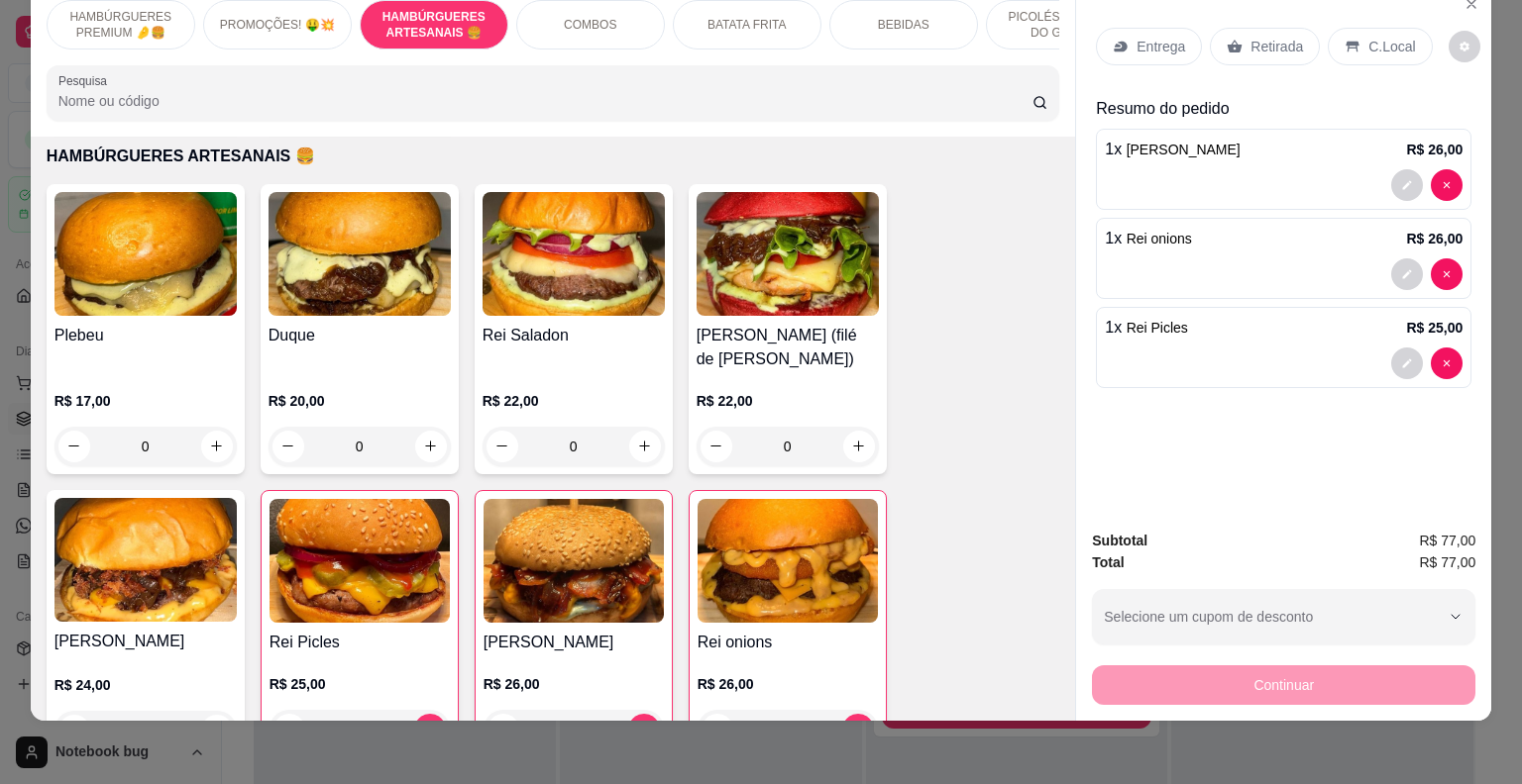
scroll to position [697, 0]
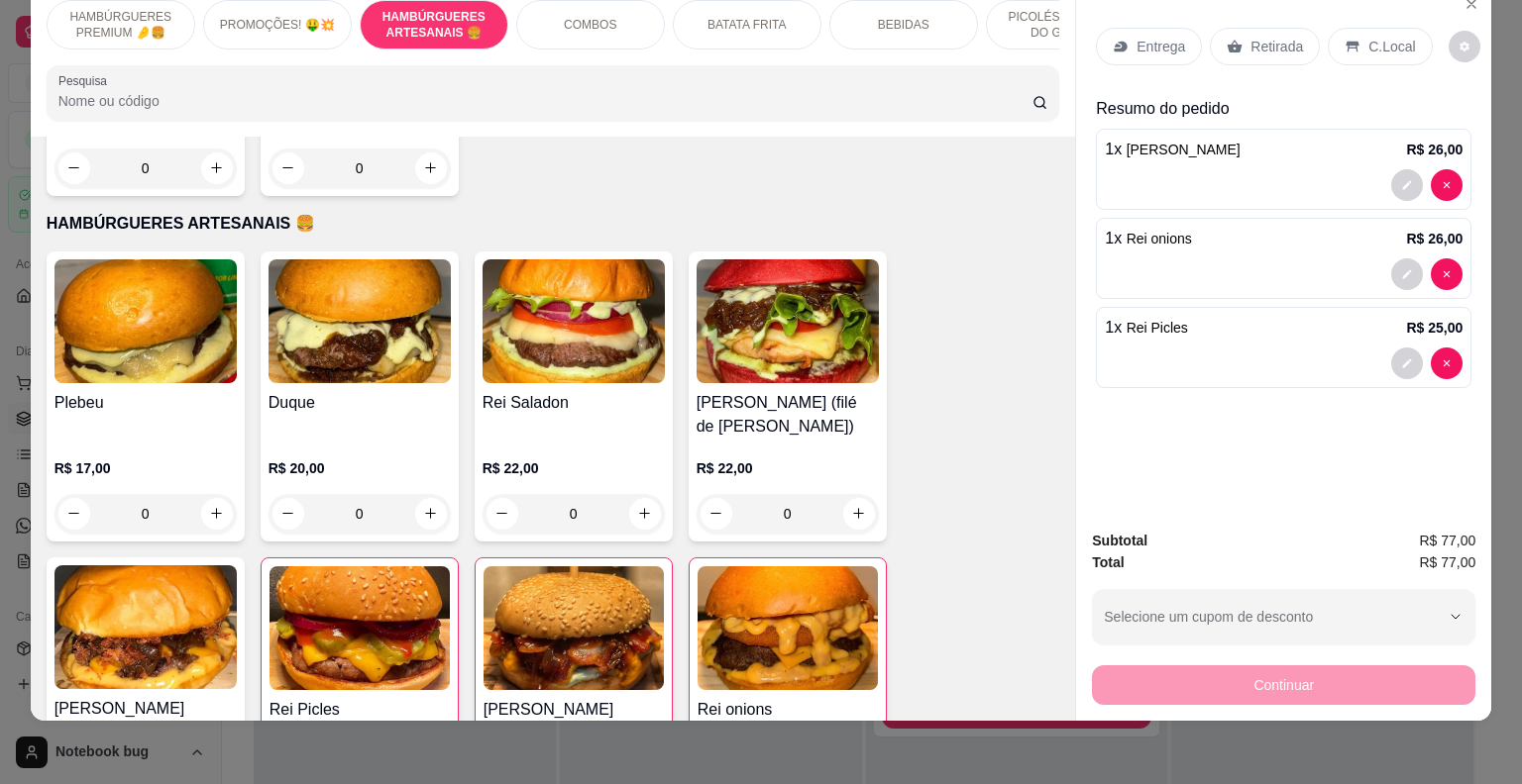
click at [1138, 37] on p "Entrega" at bounding box center [1161, 47] width 49 height 20
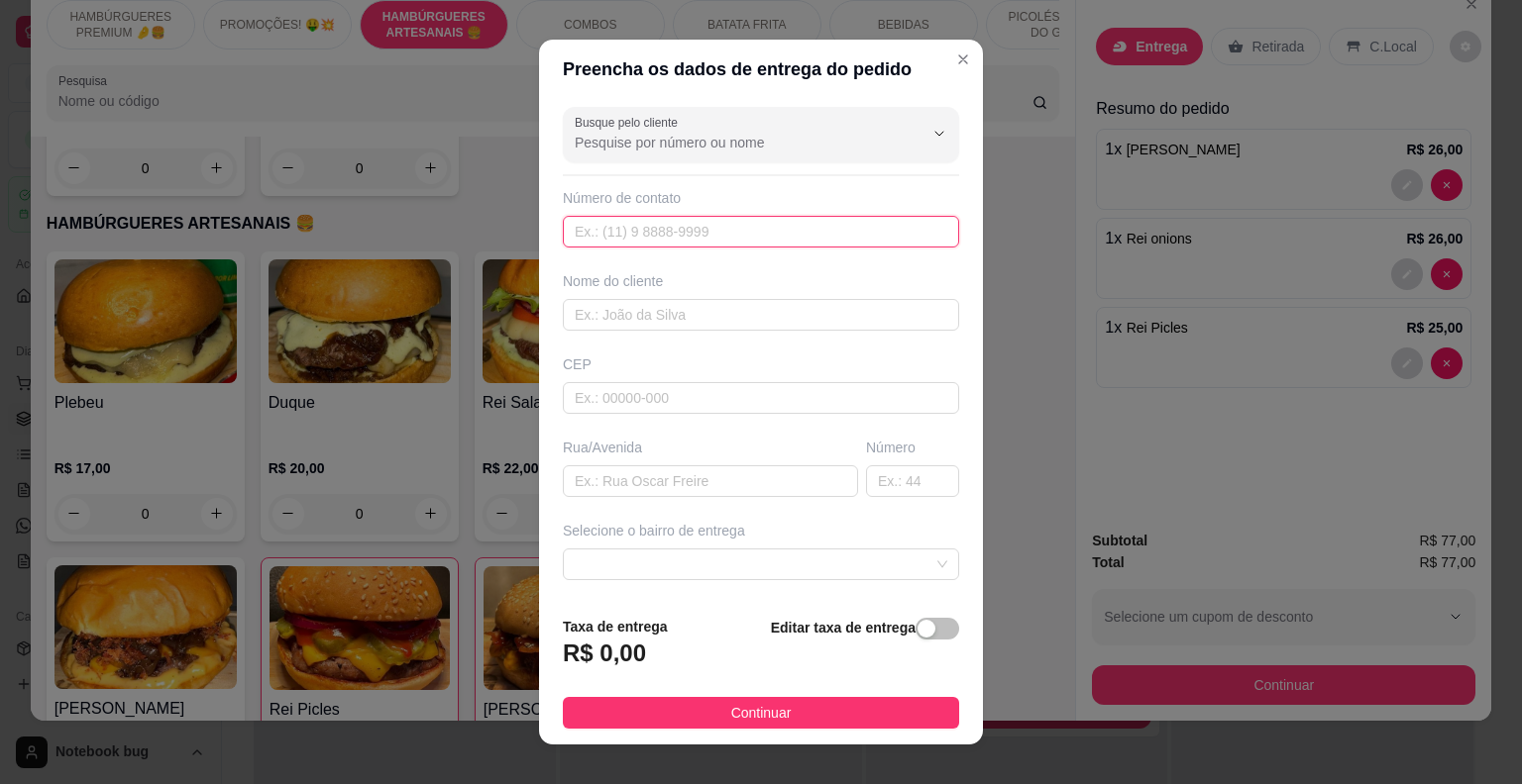
click at [627, 233] on input "text" at bounding box center [761, 231] width 396 height 32
type input "[PHONE_NUMBER]"
click at [665, 325] on input "text" at bounding box center [761, 315] width 396 height 32
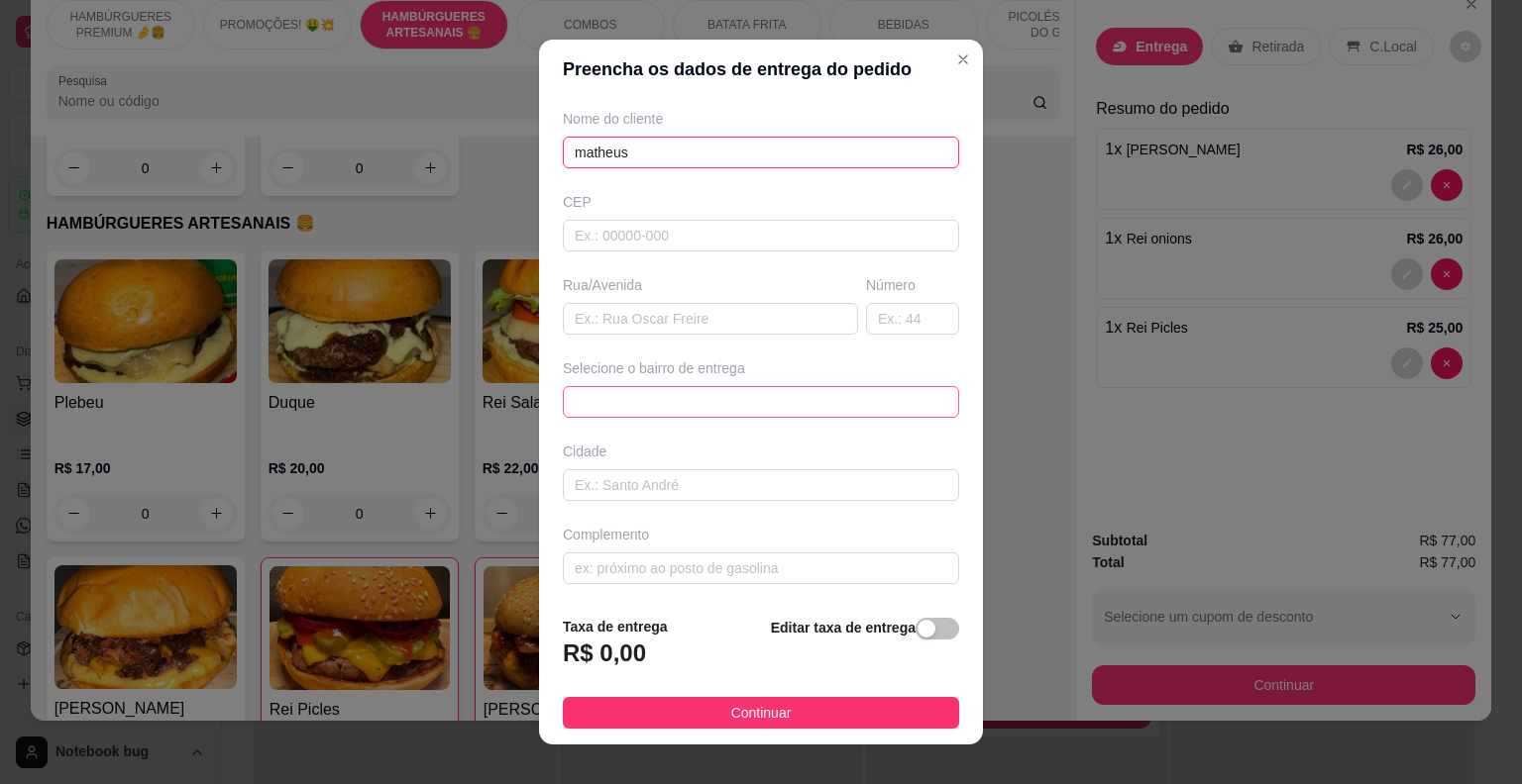
click at [670, 394] on span at bounding box center [761, 402] width 372 height 30
type input "matheus"
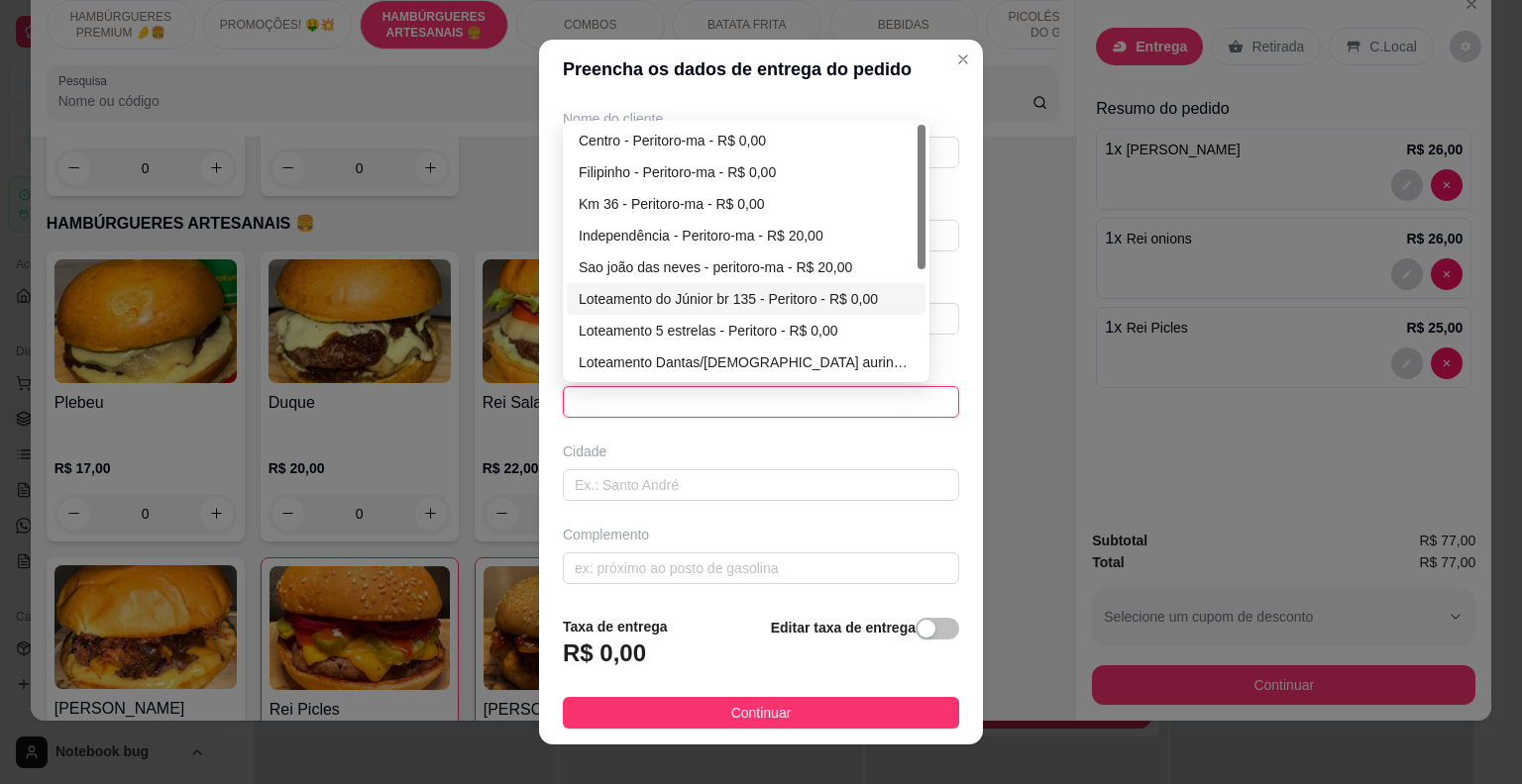
scroll to position [191, 0]
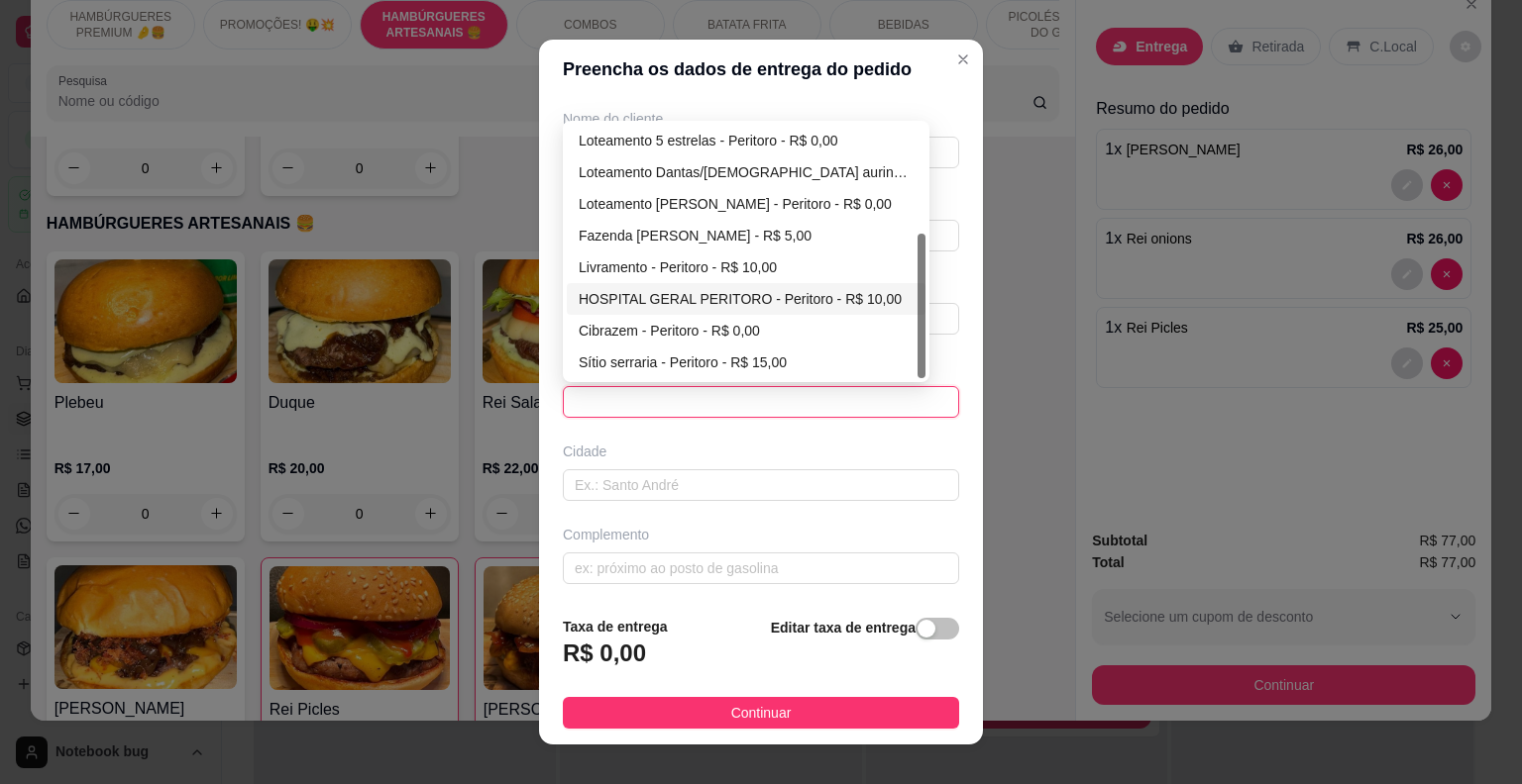
click at [688, 297] on div "HOSPITAL GERAL PERITORO - Peritoro - R$ 10,00" at bounding box center [747, 299] width 335 height 22
type input "Peritoro"
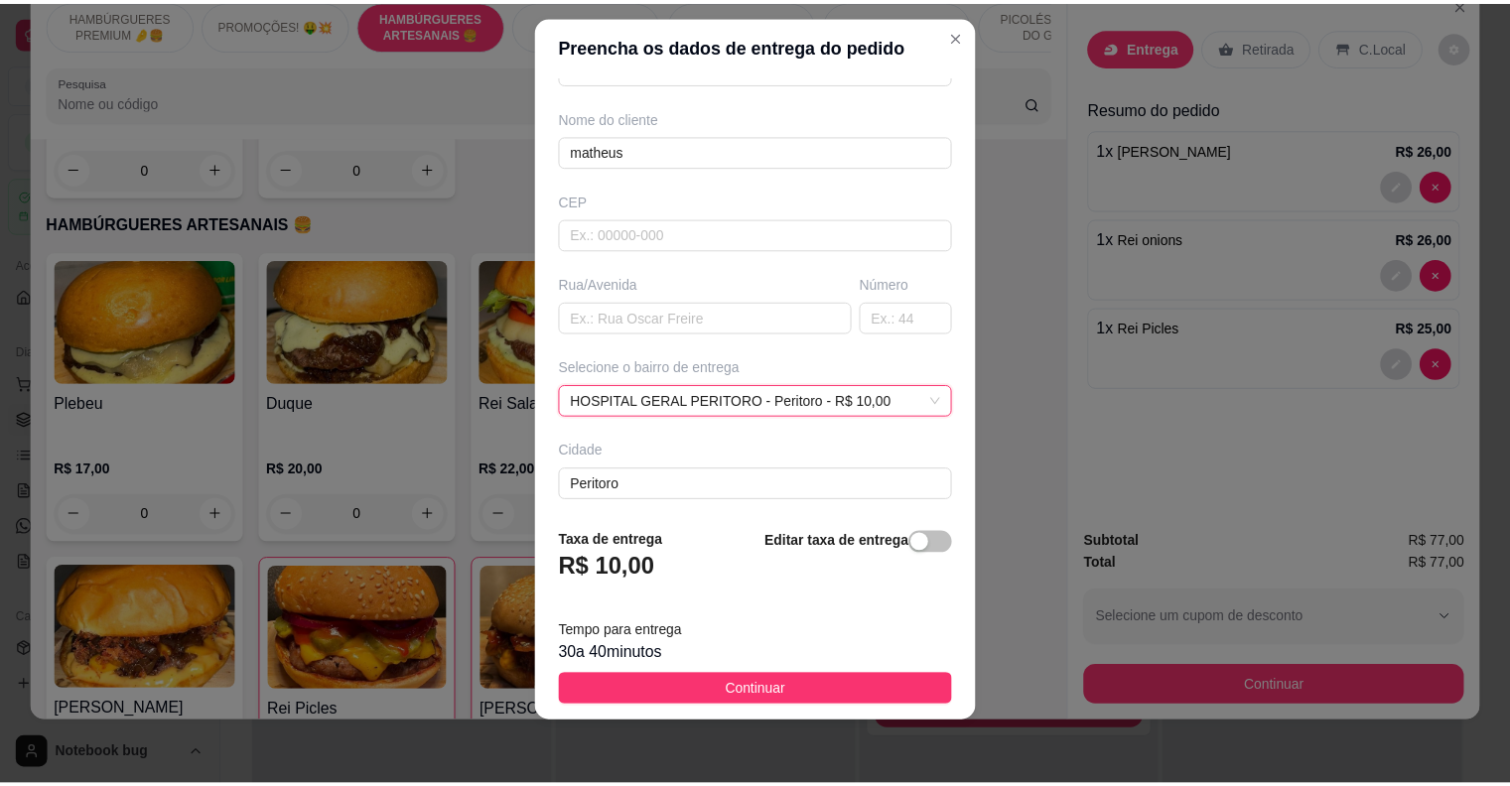
scroll to position [163, 0]
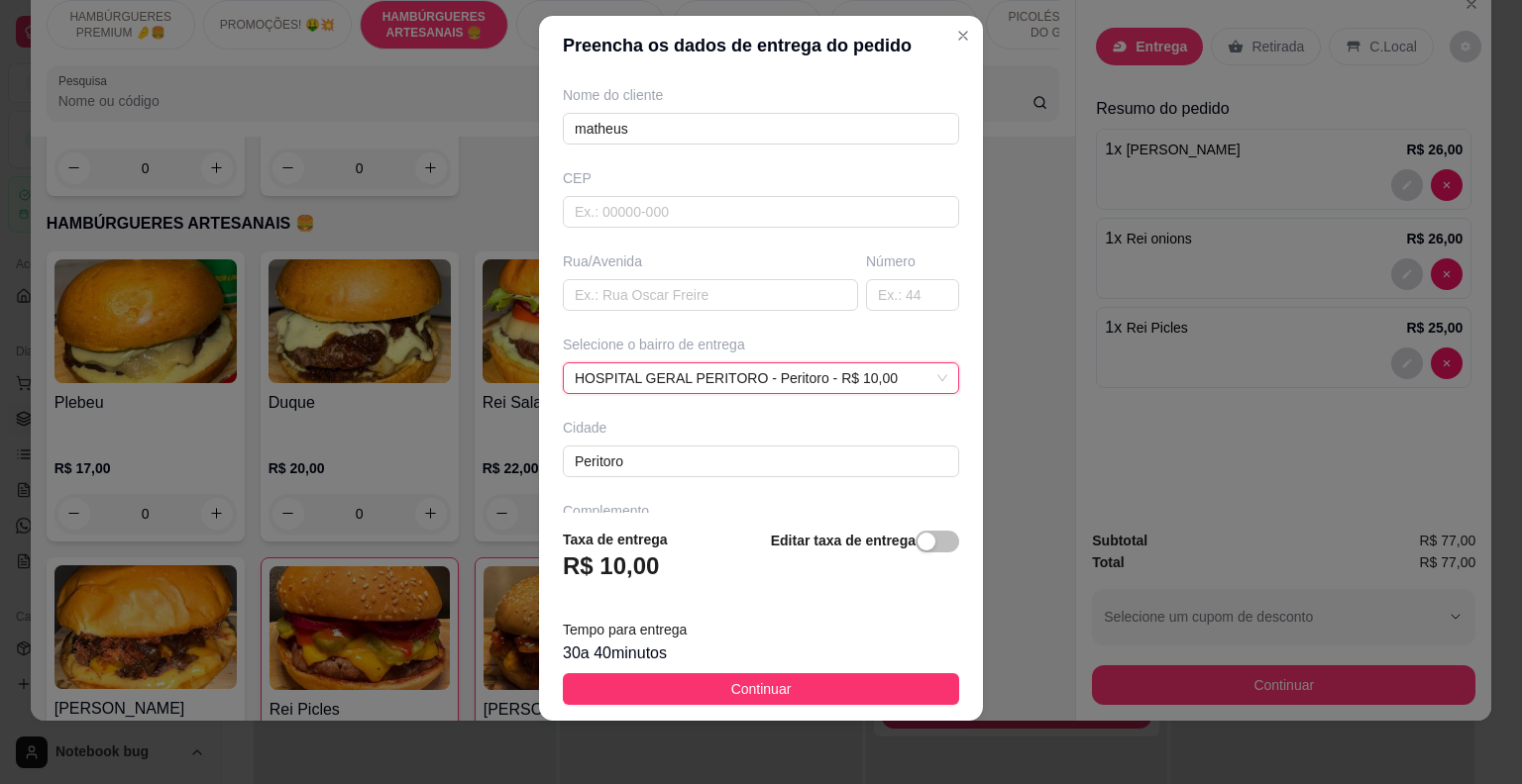
click at [736, 688] on span "Continuar" at bounding box center [761, 689] width 61 height 22
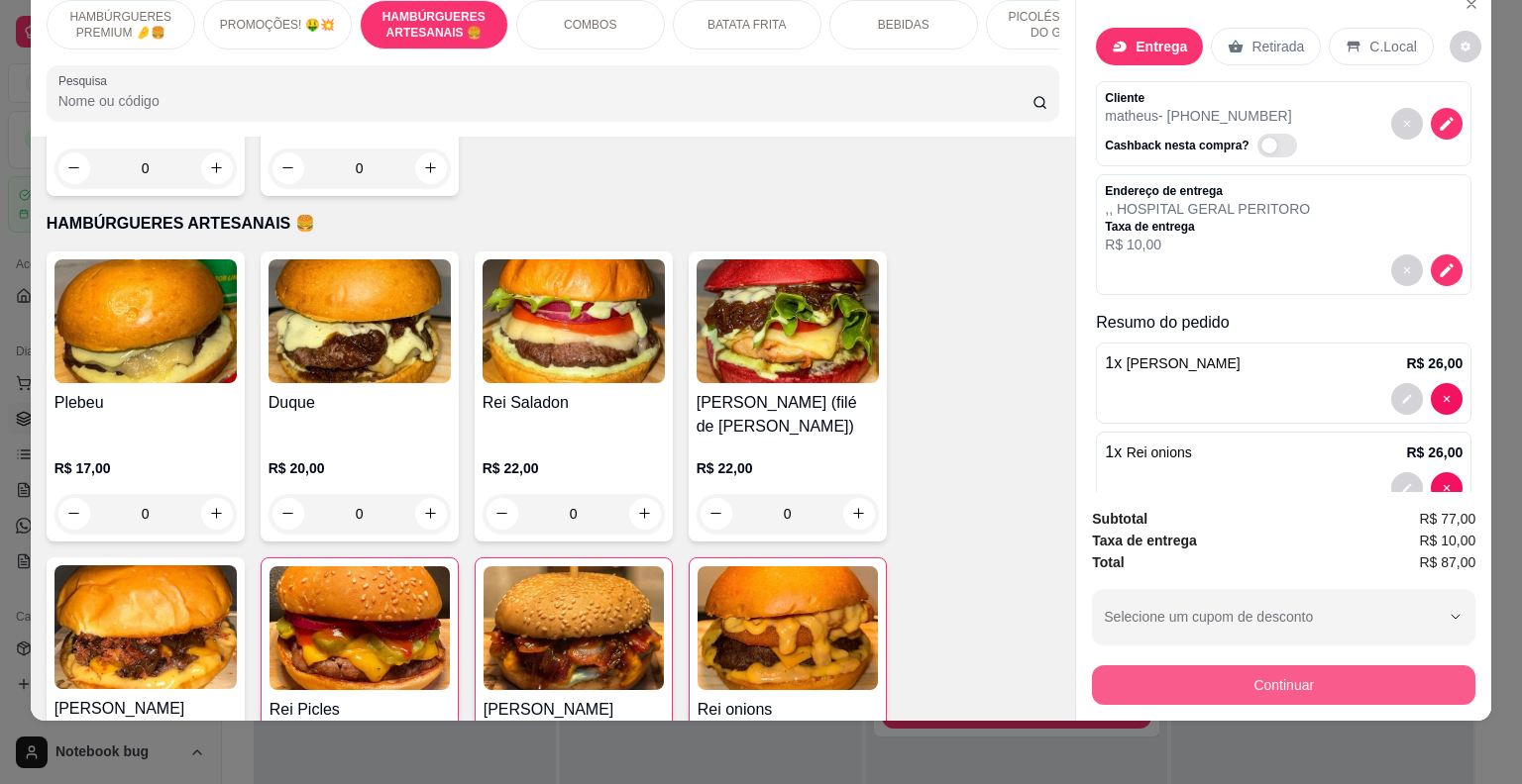
click at [1187, 673] on button "Continuar" at bounding box center [1283, 685] width 383 height 40
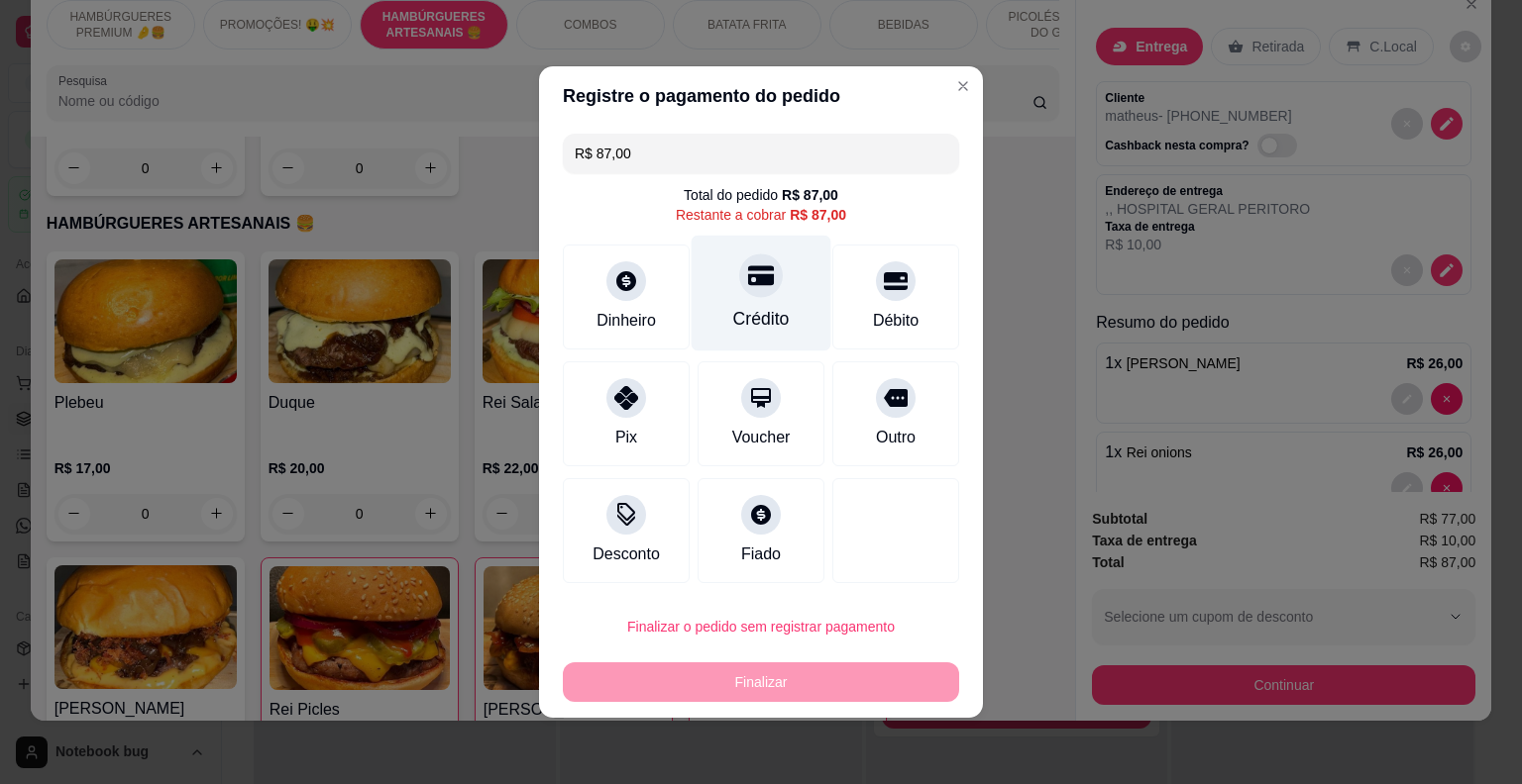
click at [780, 301] on div "Crédito" at bounding box center [761, 293] width 140 height 116
type input "R$ 0,00"
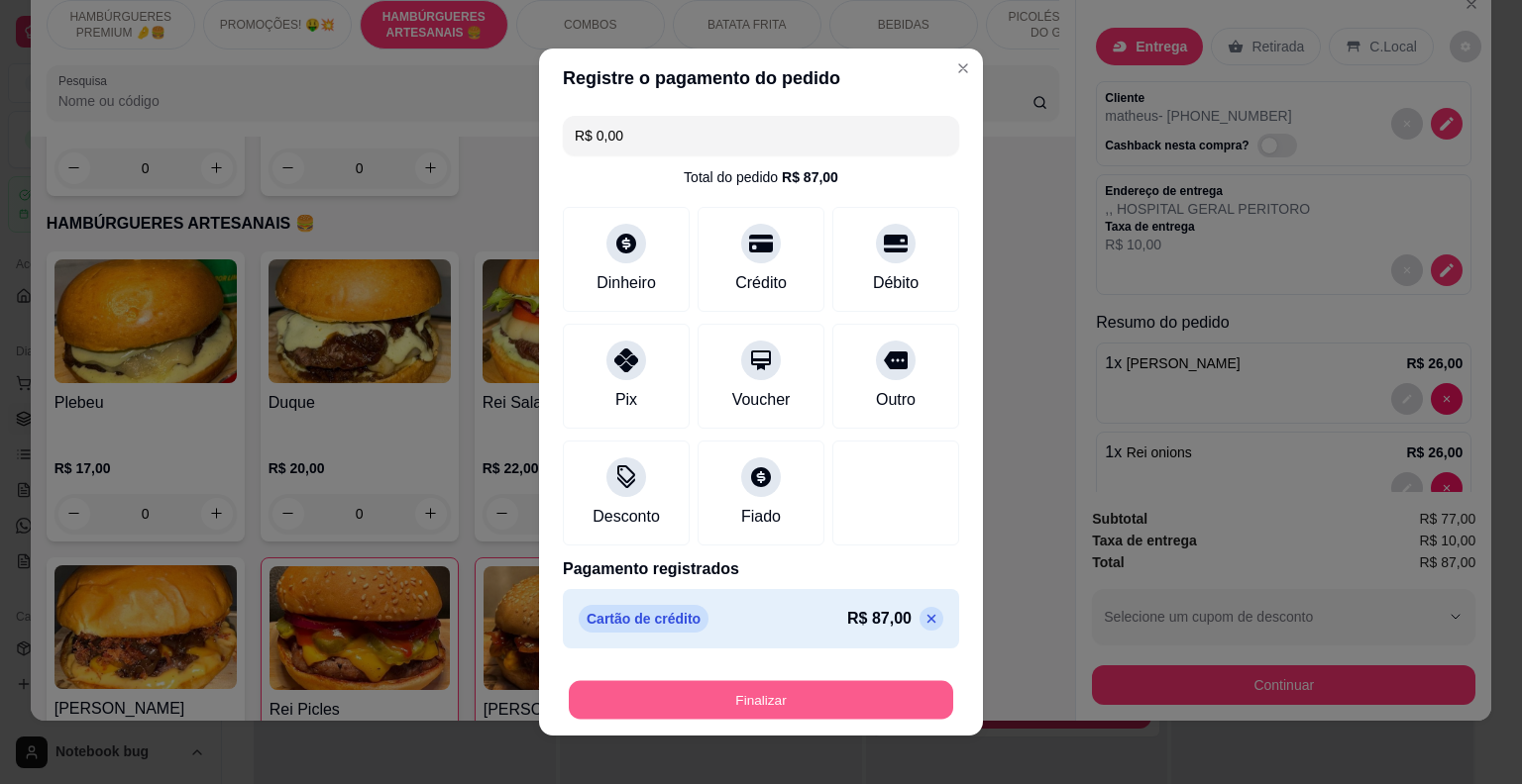
click at [812, 701] on button "Finalizar" at bounding box center [761, 700] width 384 height 39
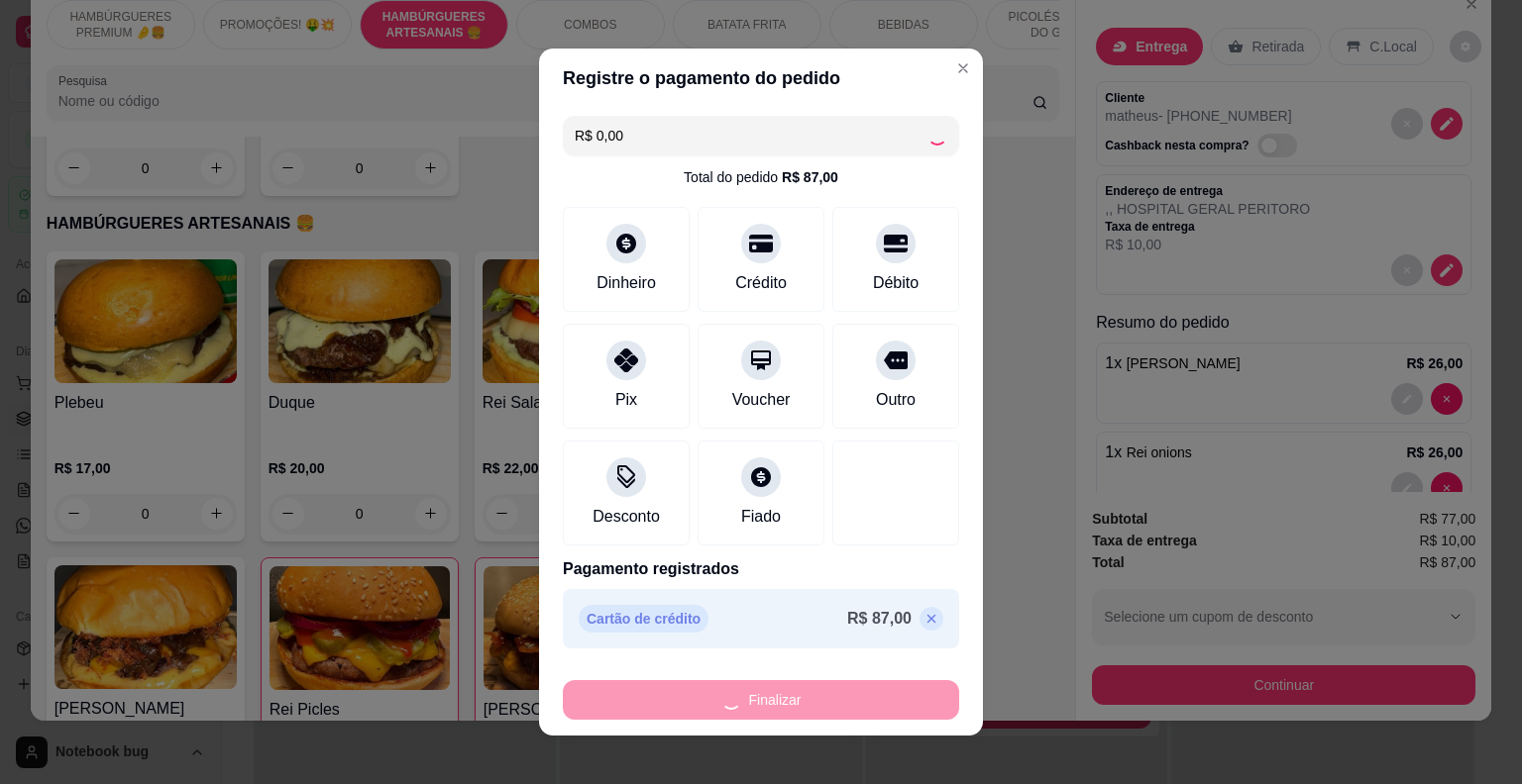
type input "0"
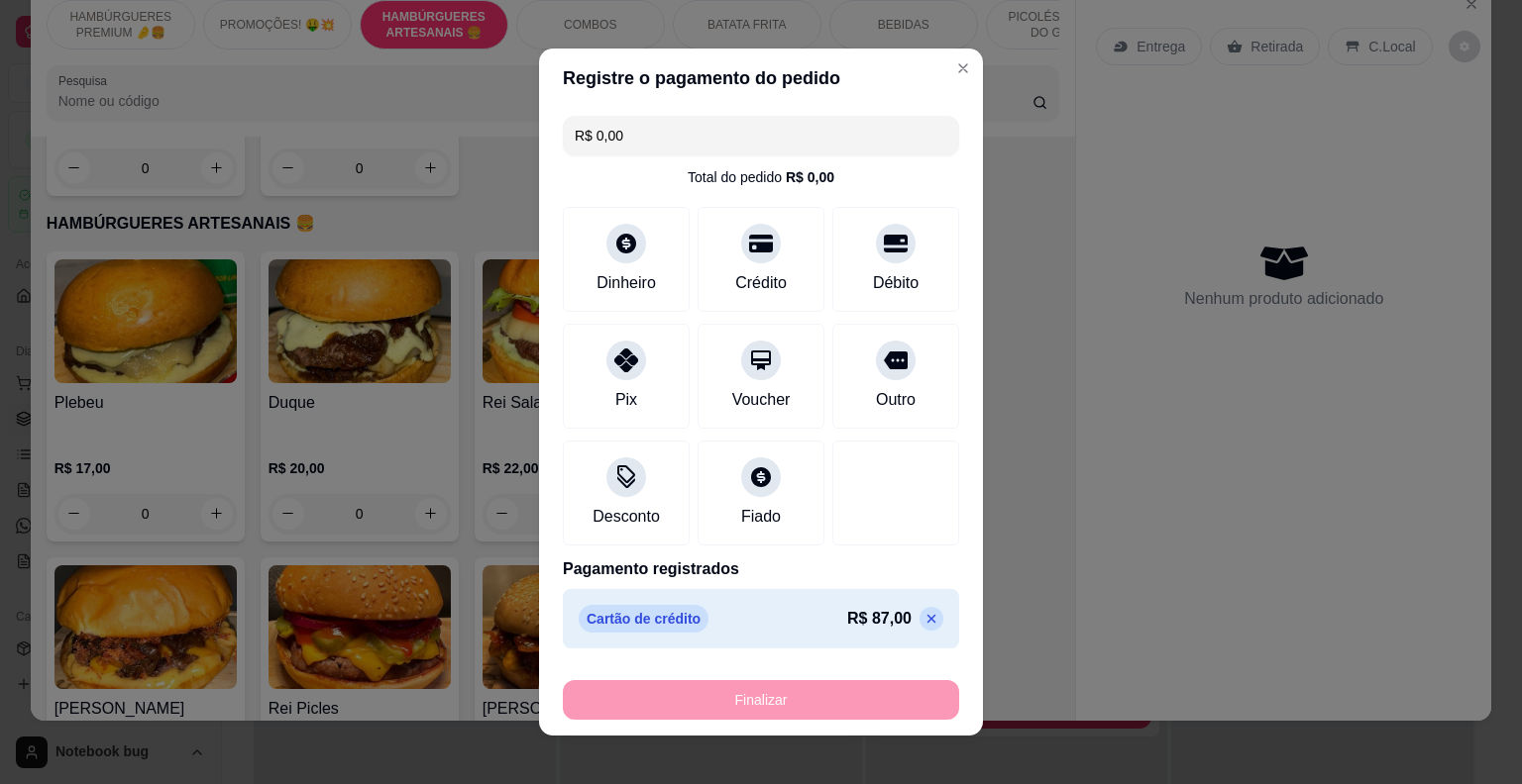
type input "-R$ 87,00"
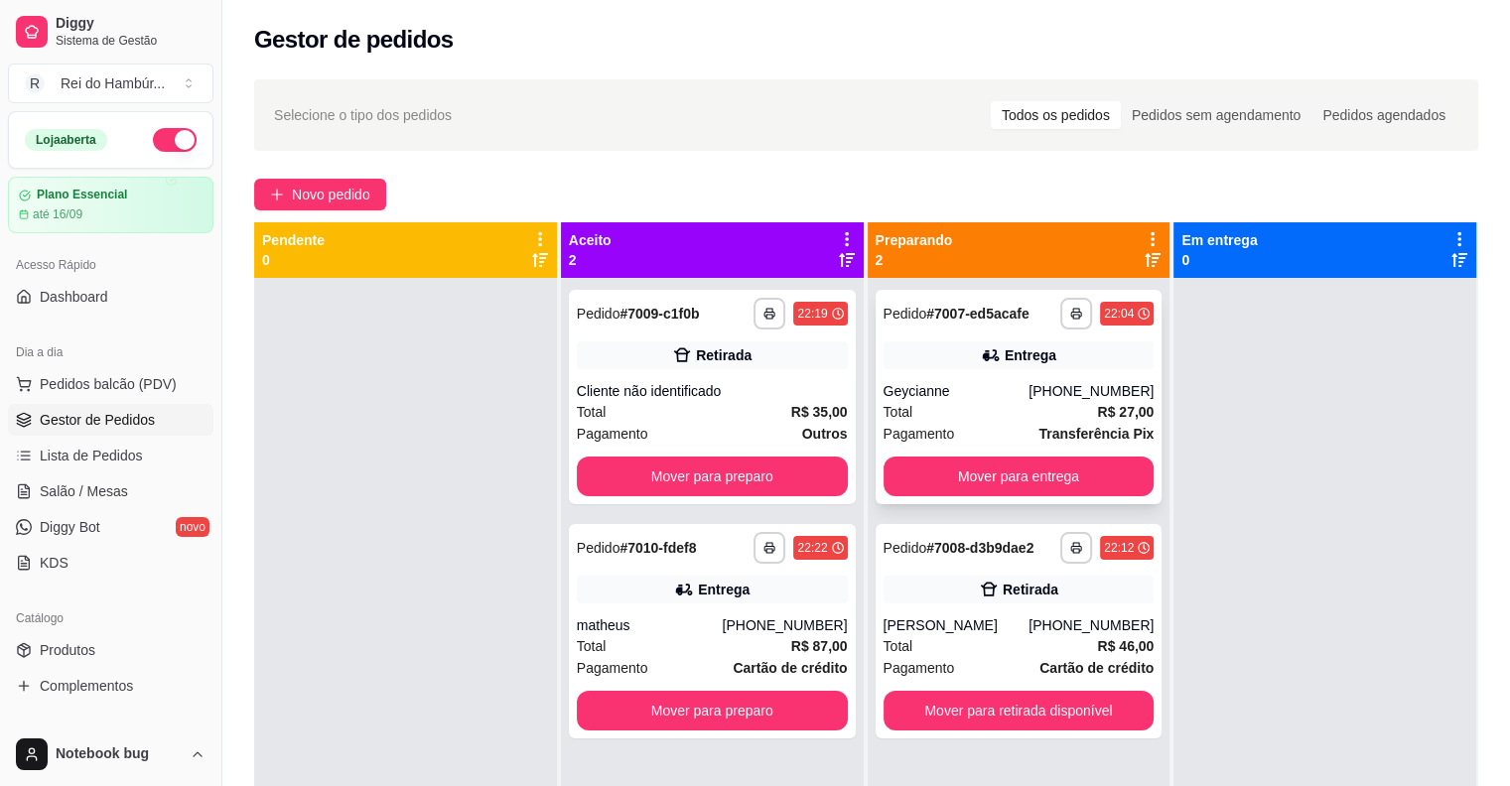
click at [954, 446] on div "**********" at bounding box center [1019, 397] width 287 height 214
click at [1046, 477] on button "Mover para entrega" at bounding box center [1019, 477] width 271 height 40
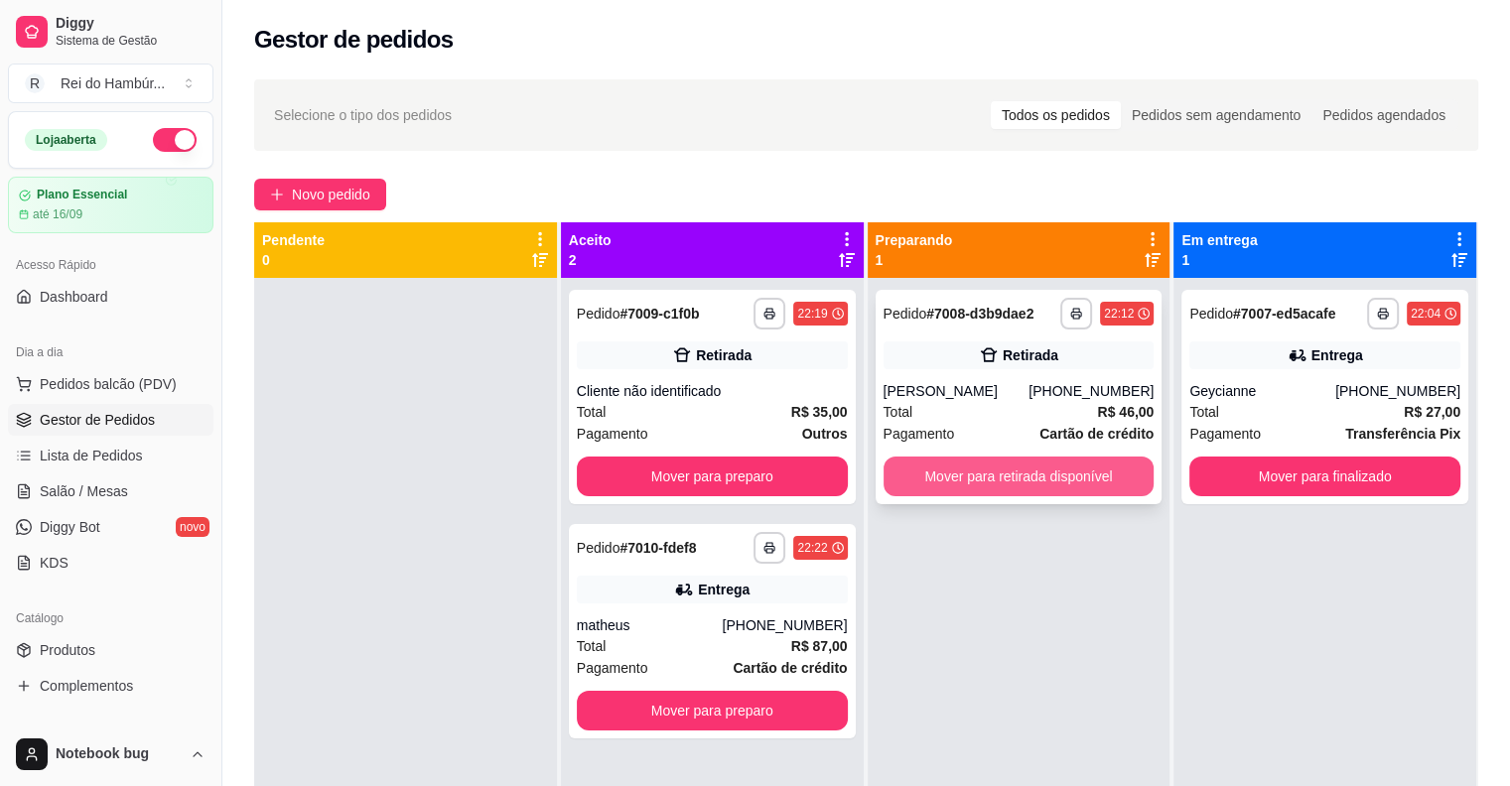
click at [1058, 485] on button "Mover para retirada disponível" at bounding box center [1019, 477] width 271 height 40
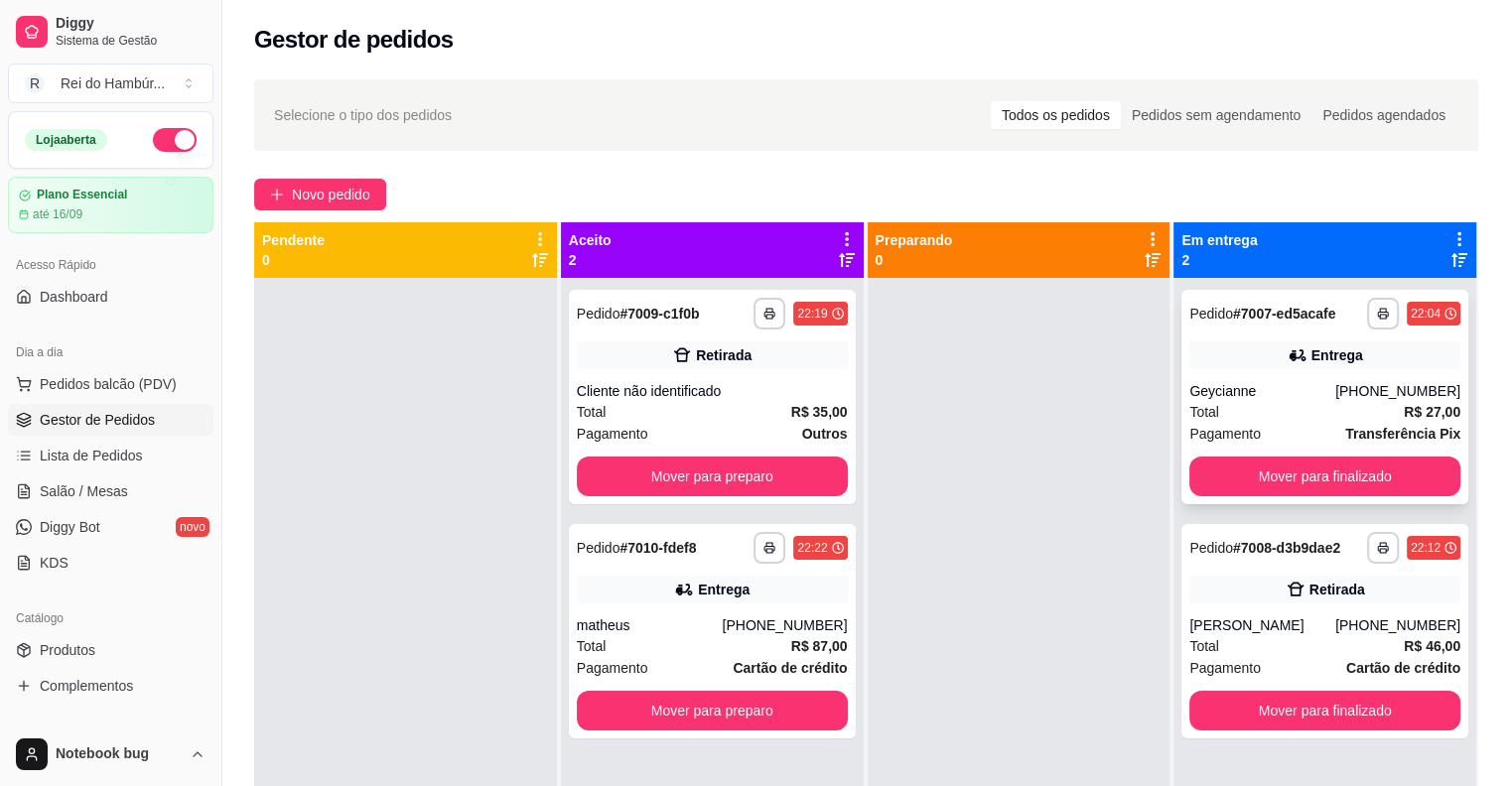
click at [1352, 404] on div "Total R$ 27,00" at bounding box center [1324, 412] width 271 height 22
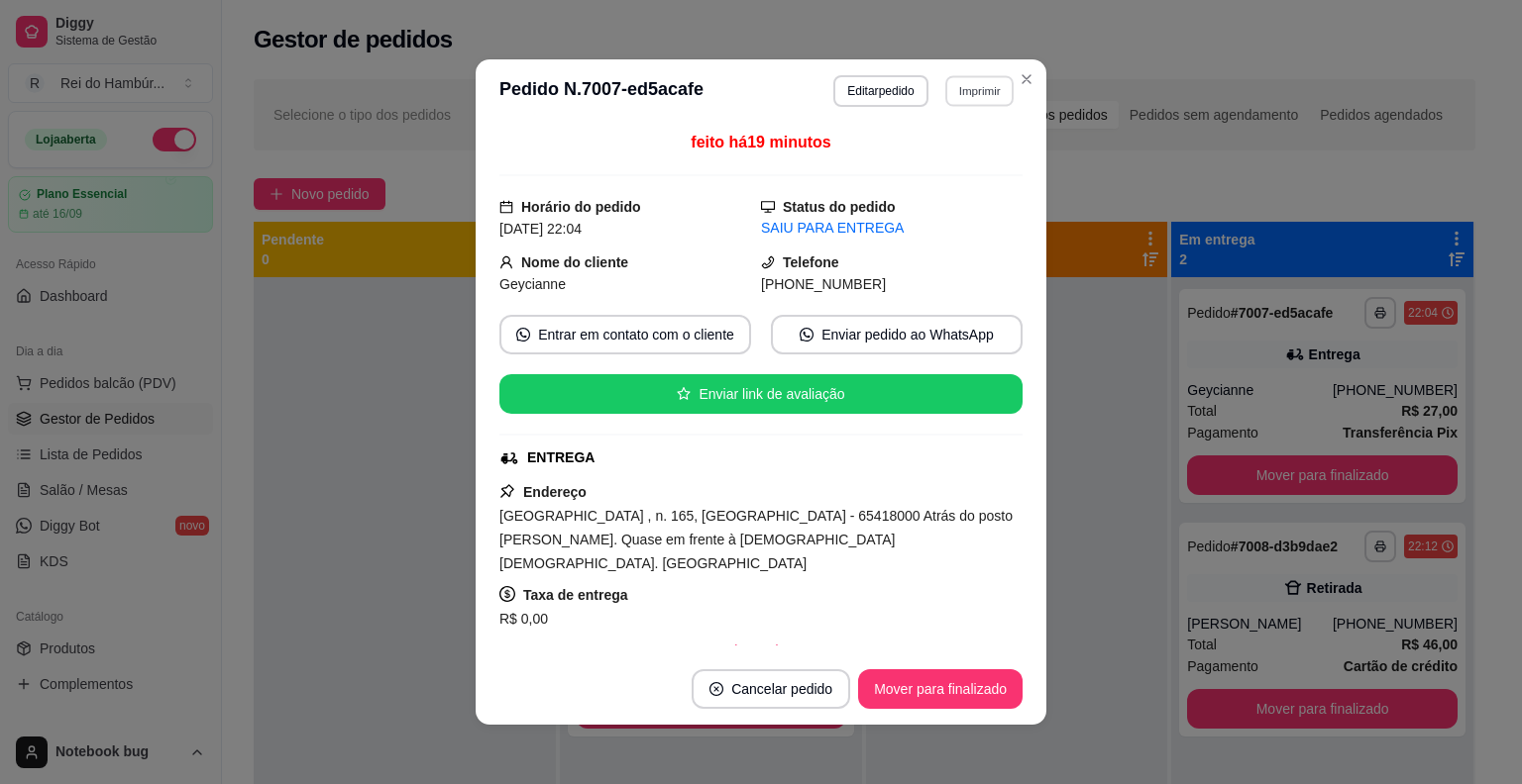
click at [956, 86] on button "Imprimir" at bounding box center [979, 90] width 69 height 31
click at [940, 194] on button "IMPRESSORA" at bounding box center [936, 199] width 139 height 31
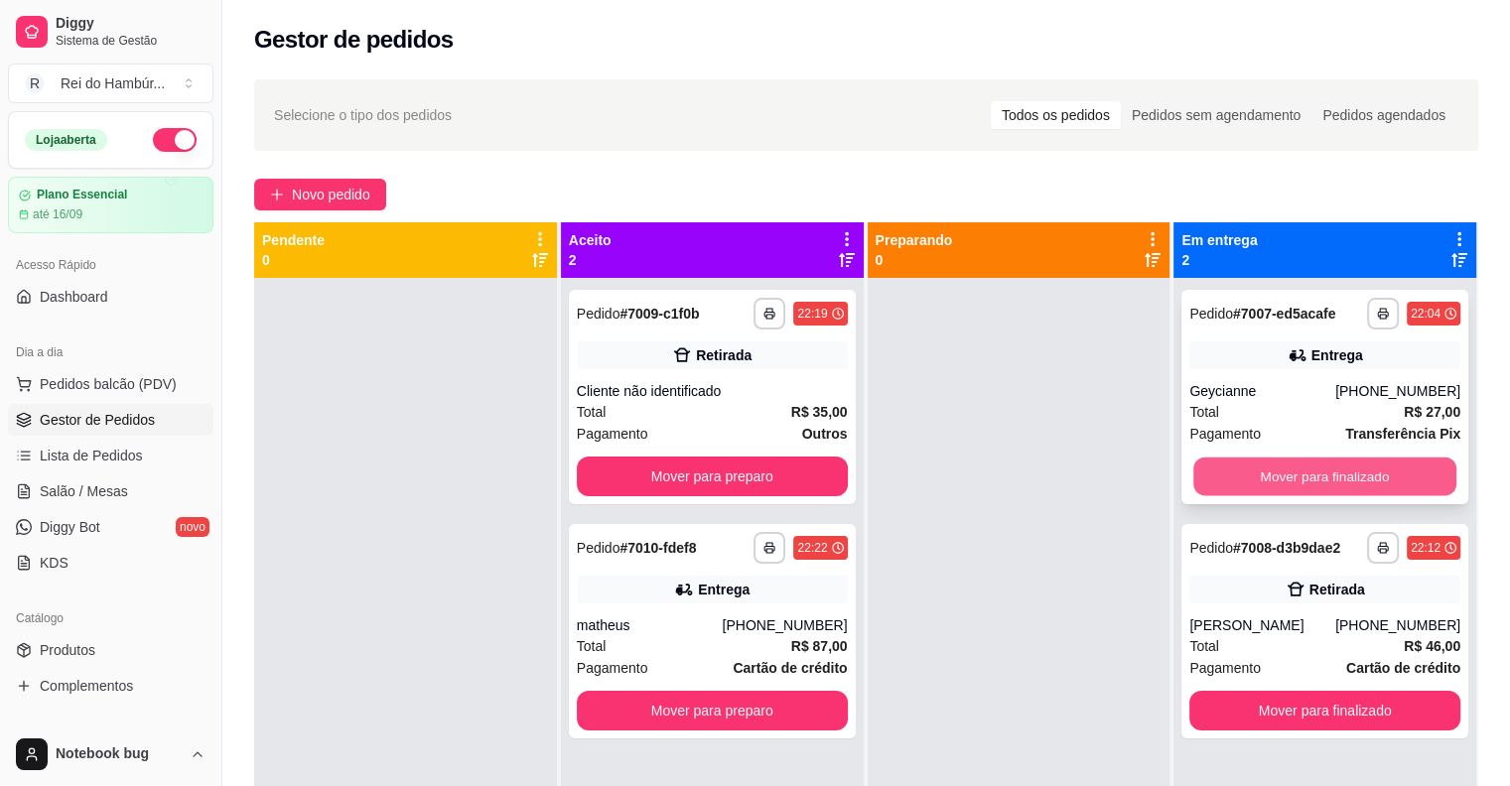
click at [1310, 468] on button "Mover para finalizado" at bounding box center [1324, 477] width 263 height 39
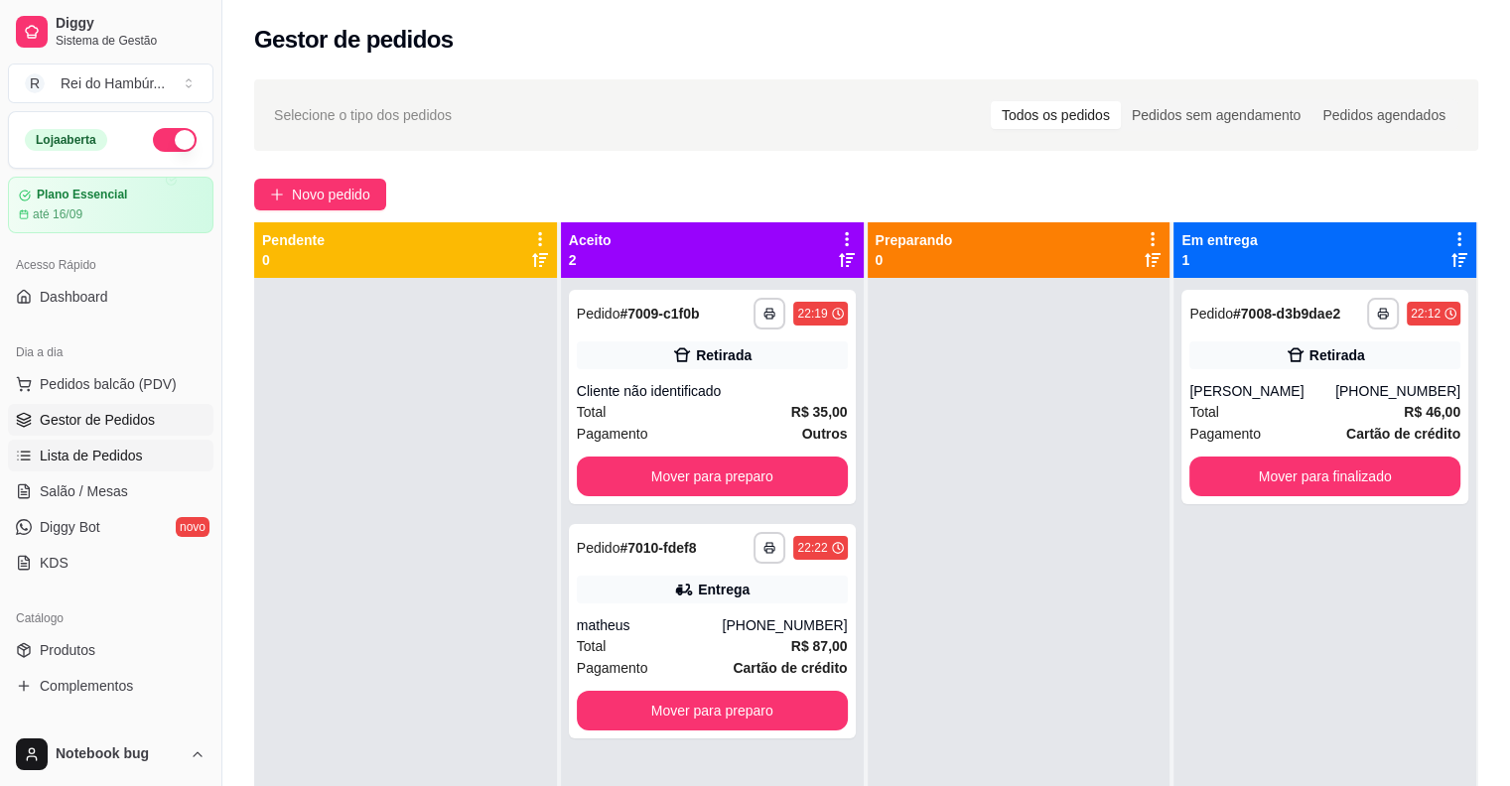
click at [146, 453] on link "Lista de Pedidos" at bounding box center [111, 456] width 206 height 32
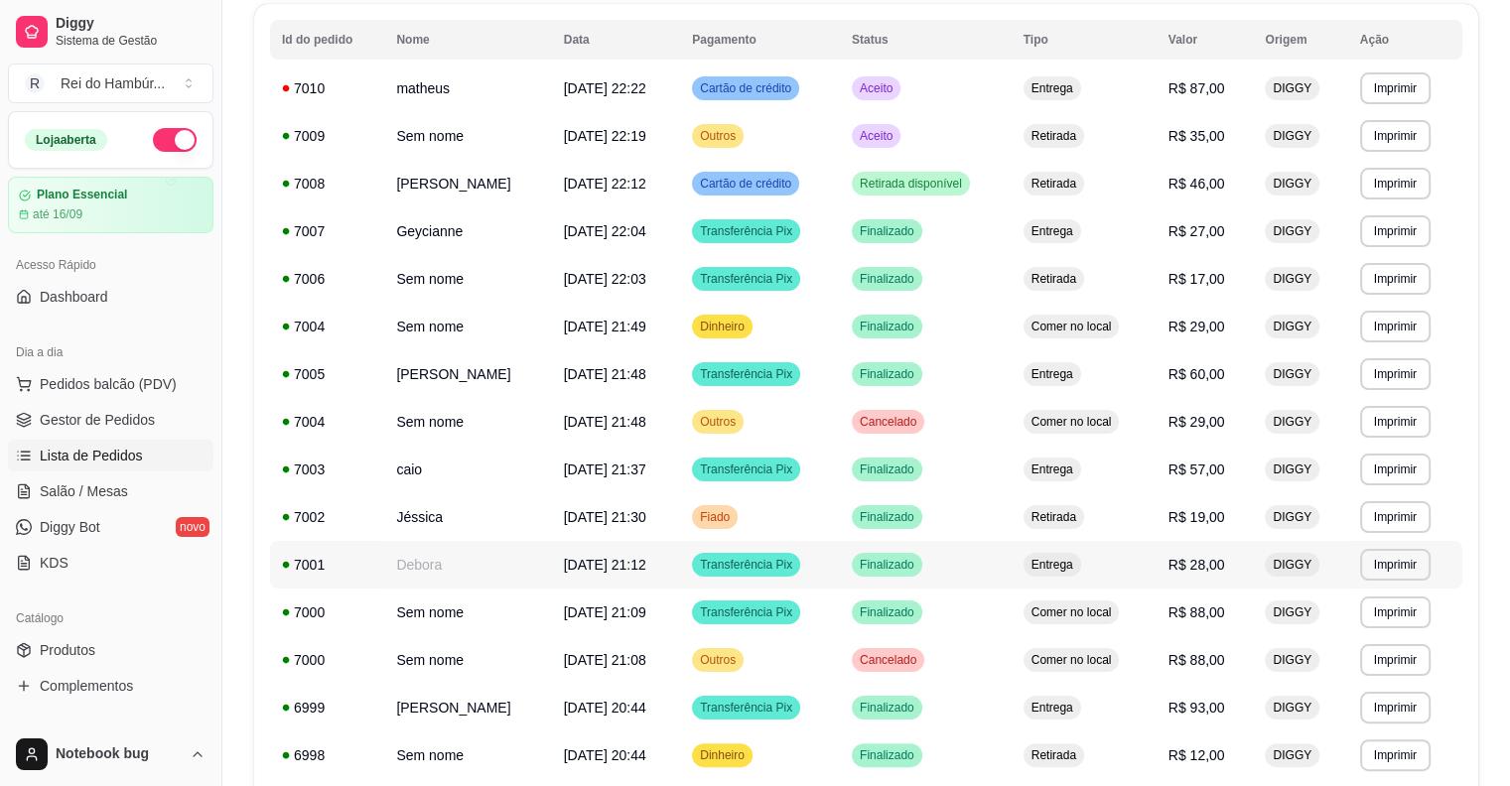
scroll to position [99, 0]
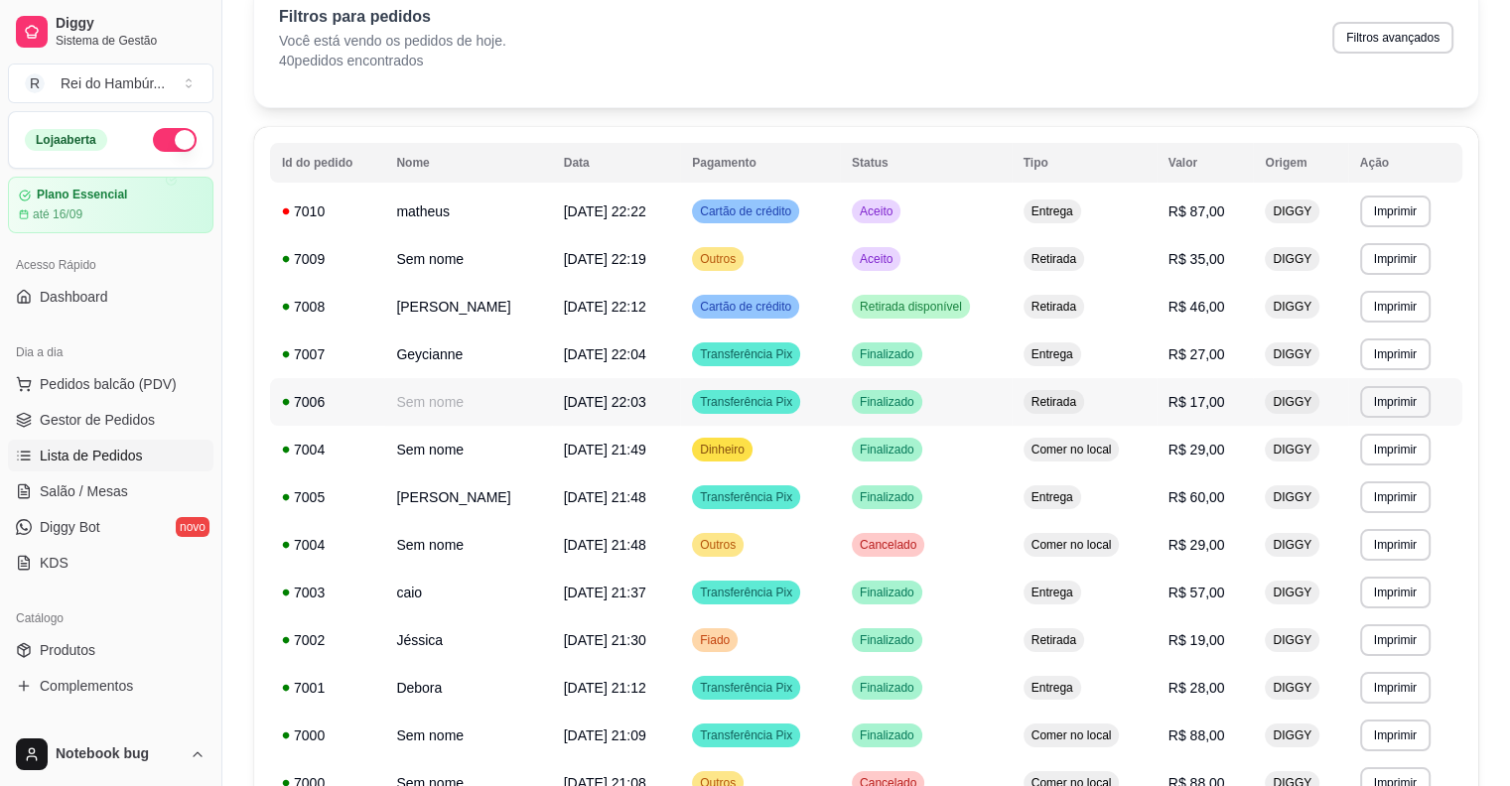
click at [612, 401] on span "[DATE] 22:03" at bounding box center [605, 402] width 82 height 16
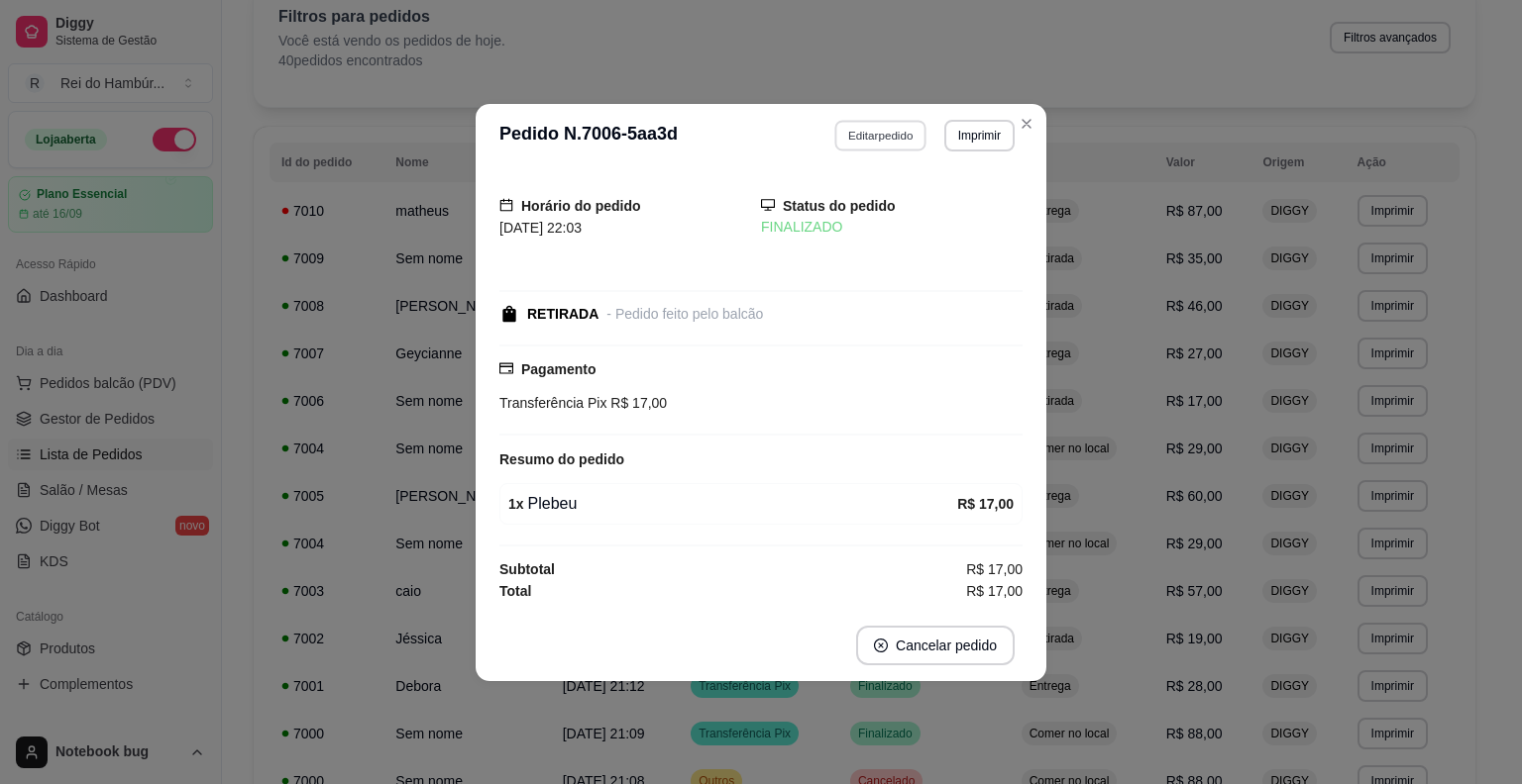
click at [900, 143] on button "Editar pedido" at bounding box center [881, 135] width 92 height 31
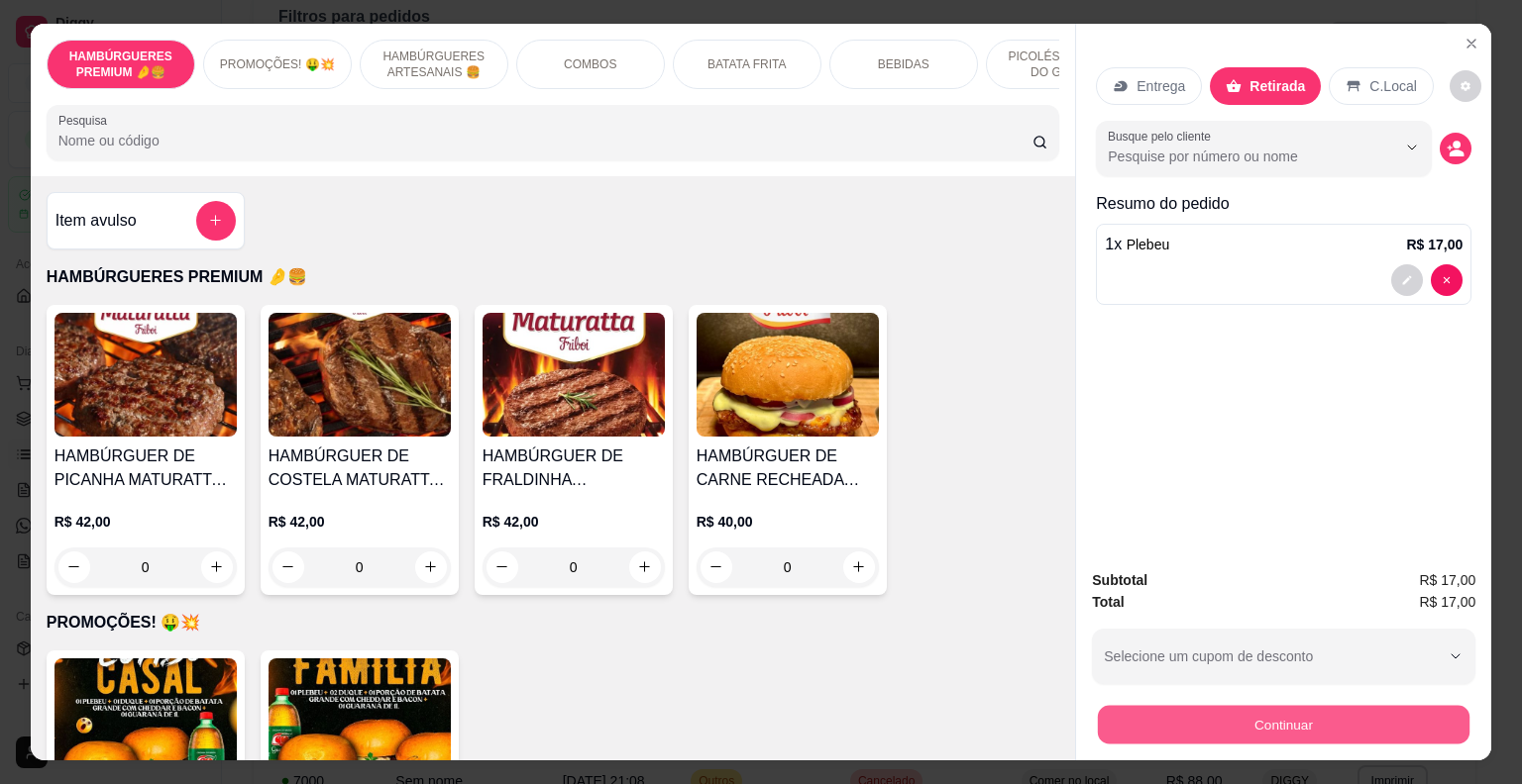
click at [1233, 711] on button "Continuar" at bounding box center [1283, 725] width 371 height 39
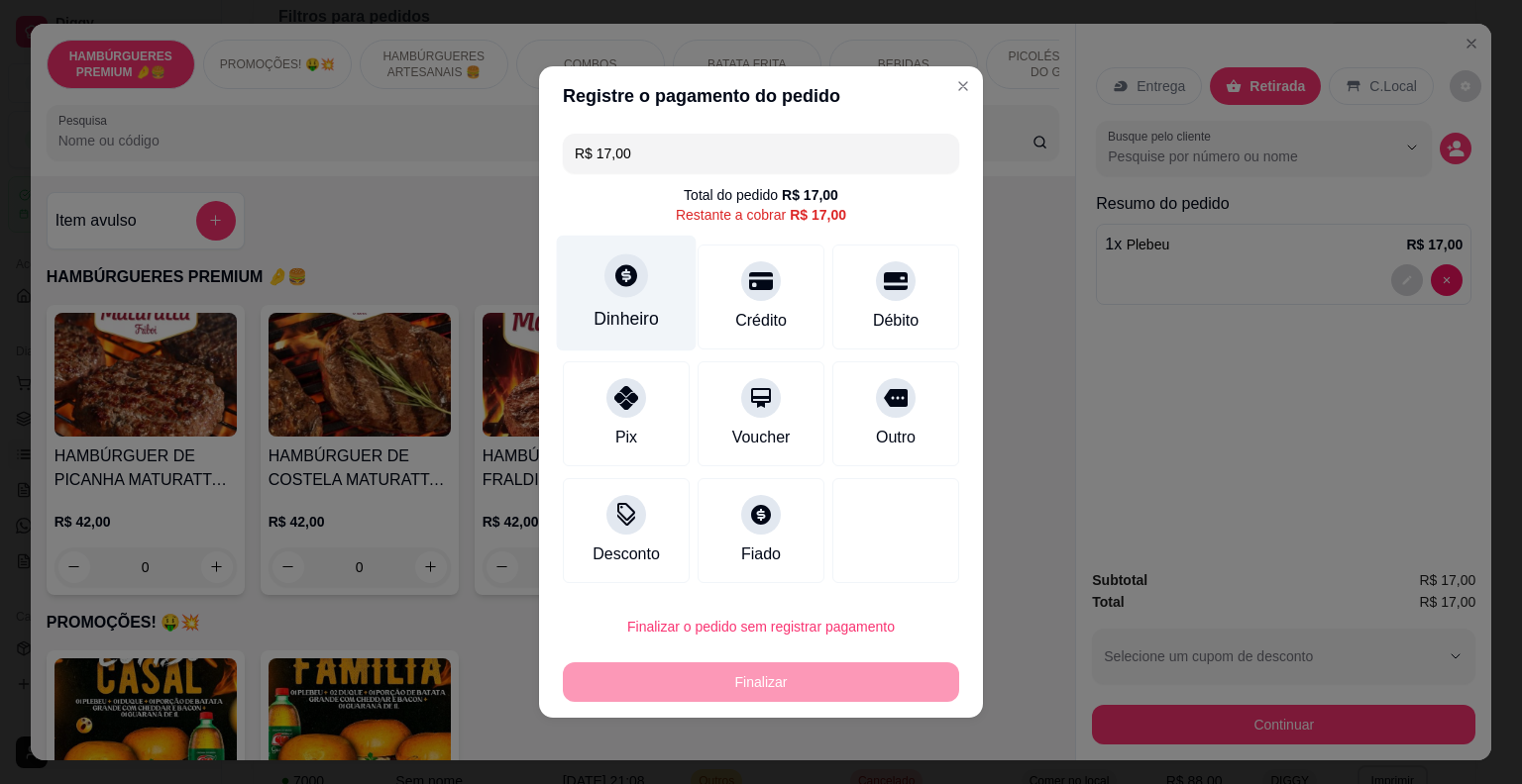
click at [644, 308] on div "Dinheiro" at bounding box center [627, 319] width 66 height 26
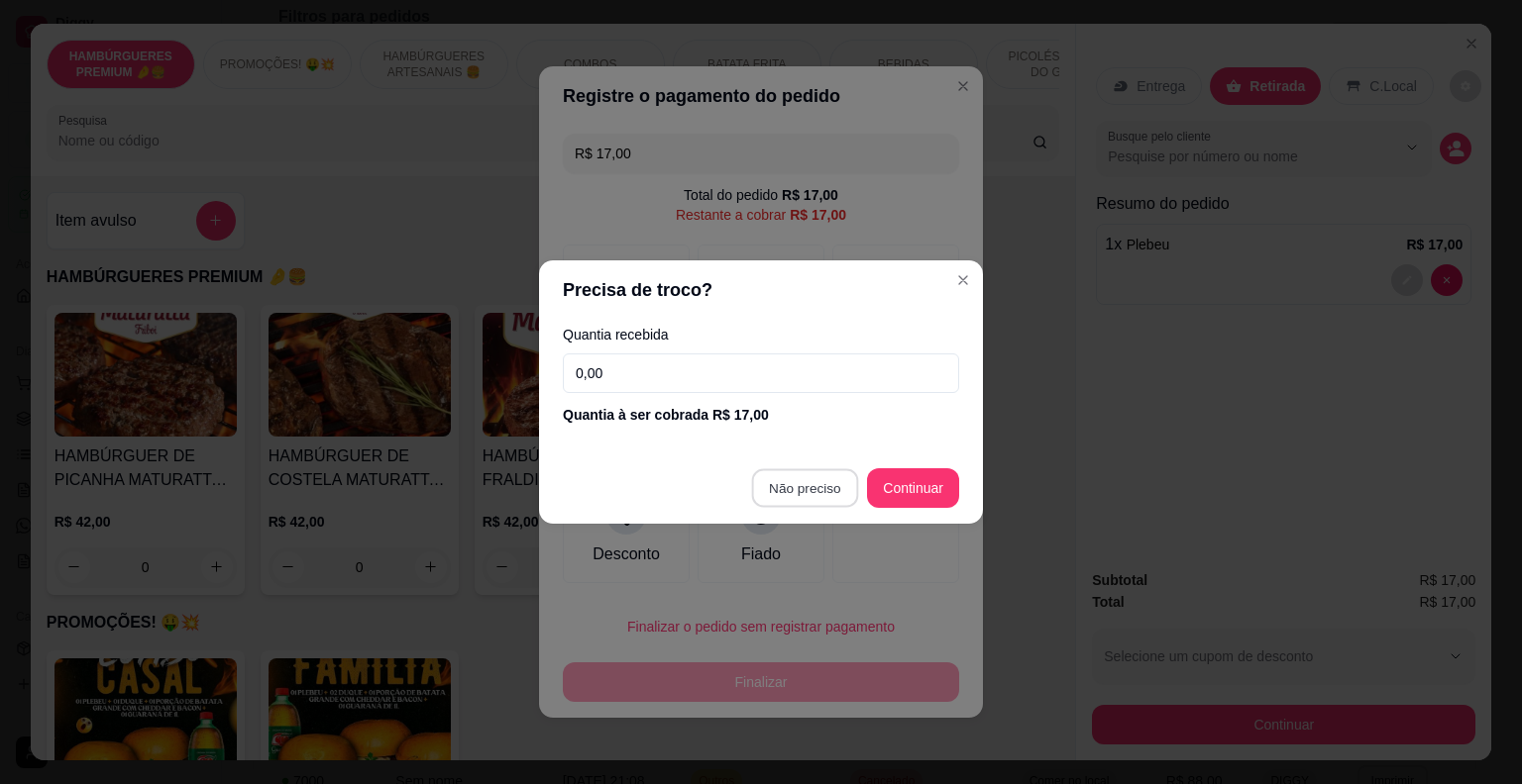
type input "R$ 0,00"
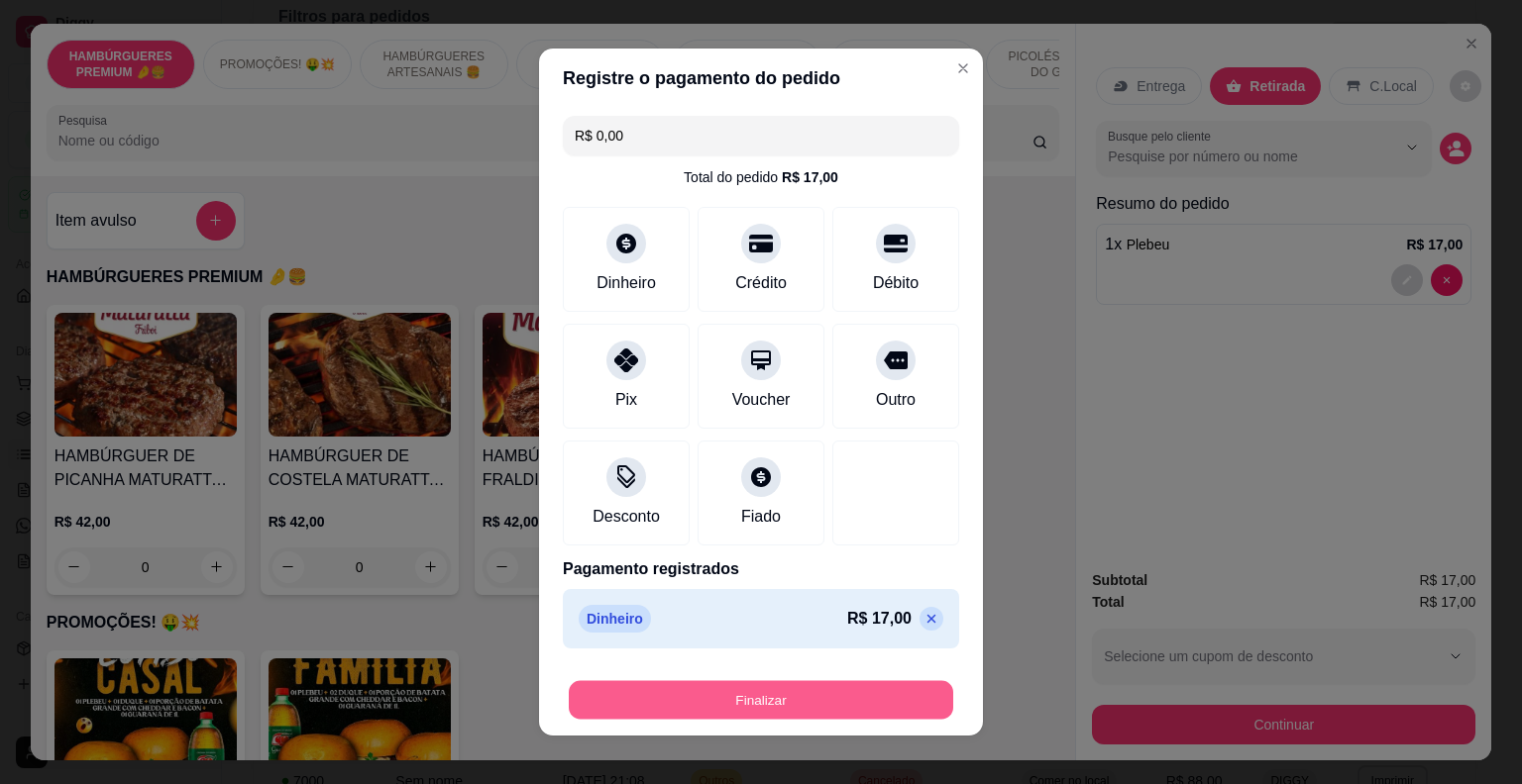
click at [852, 705] on button "Finalizar" at bounding box center [761, 700] width 384 height 39
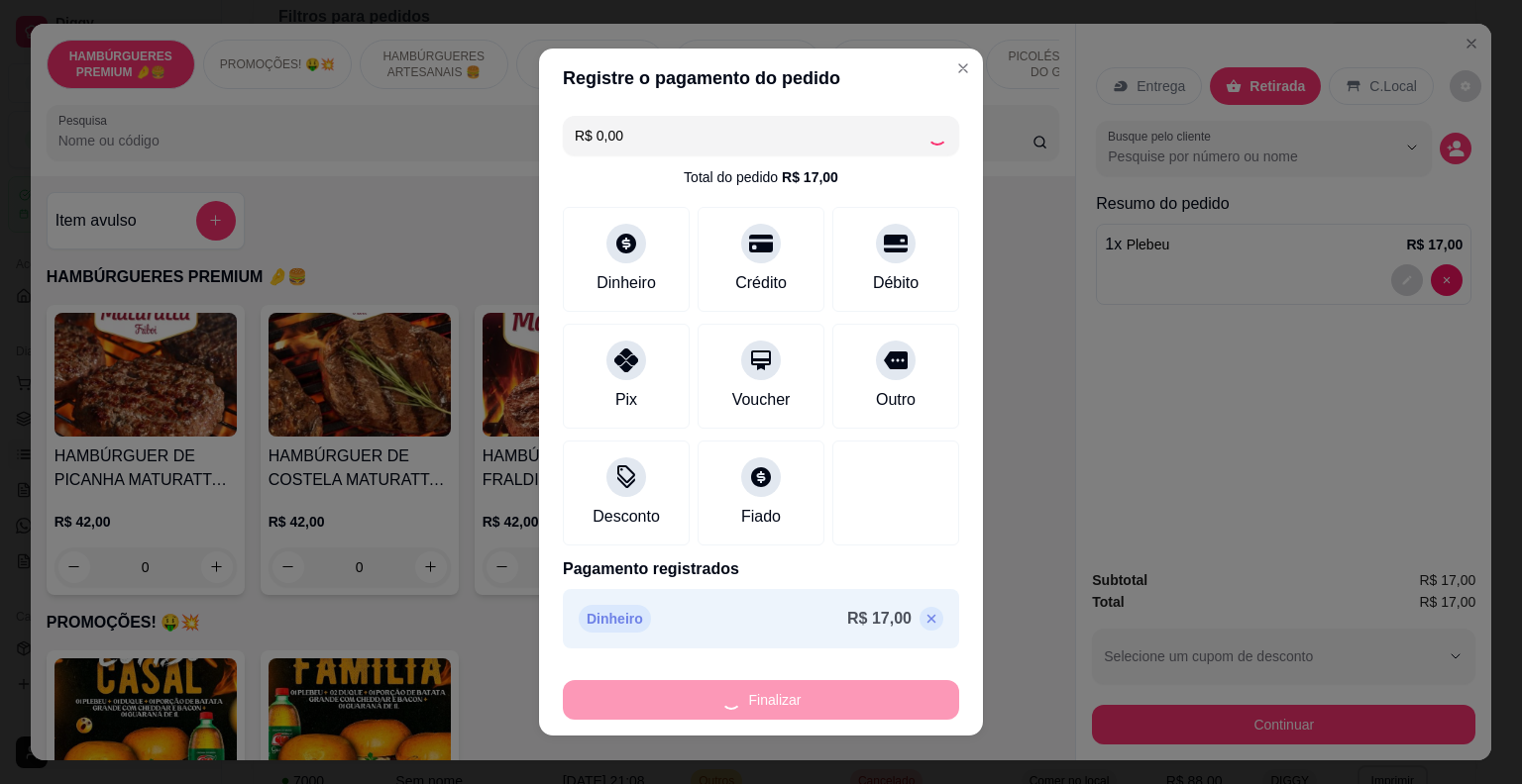
type input "0"
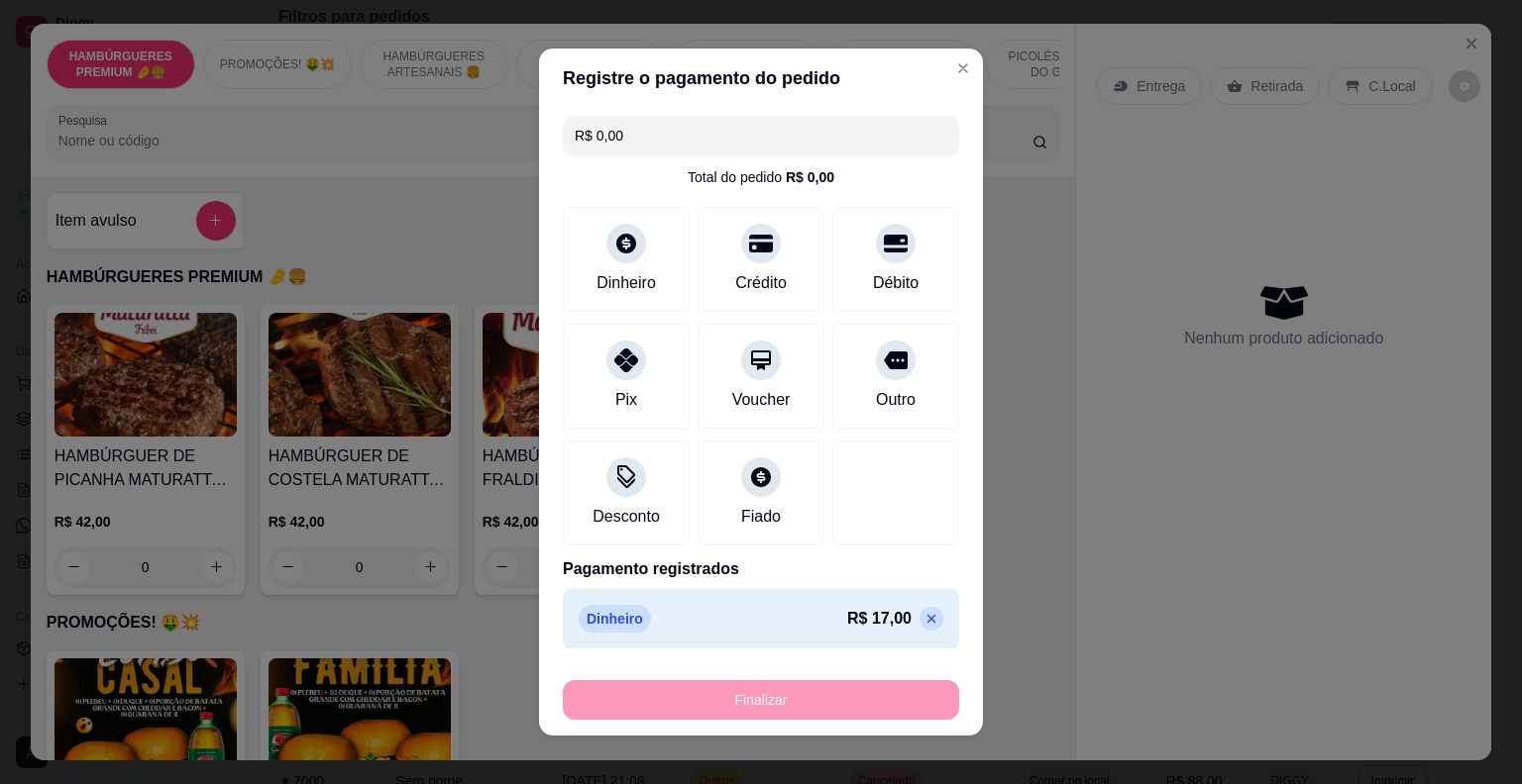
type input "-R$ 17,00"
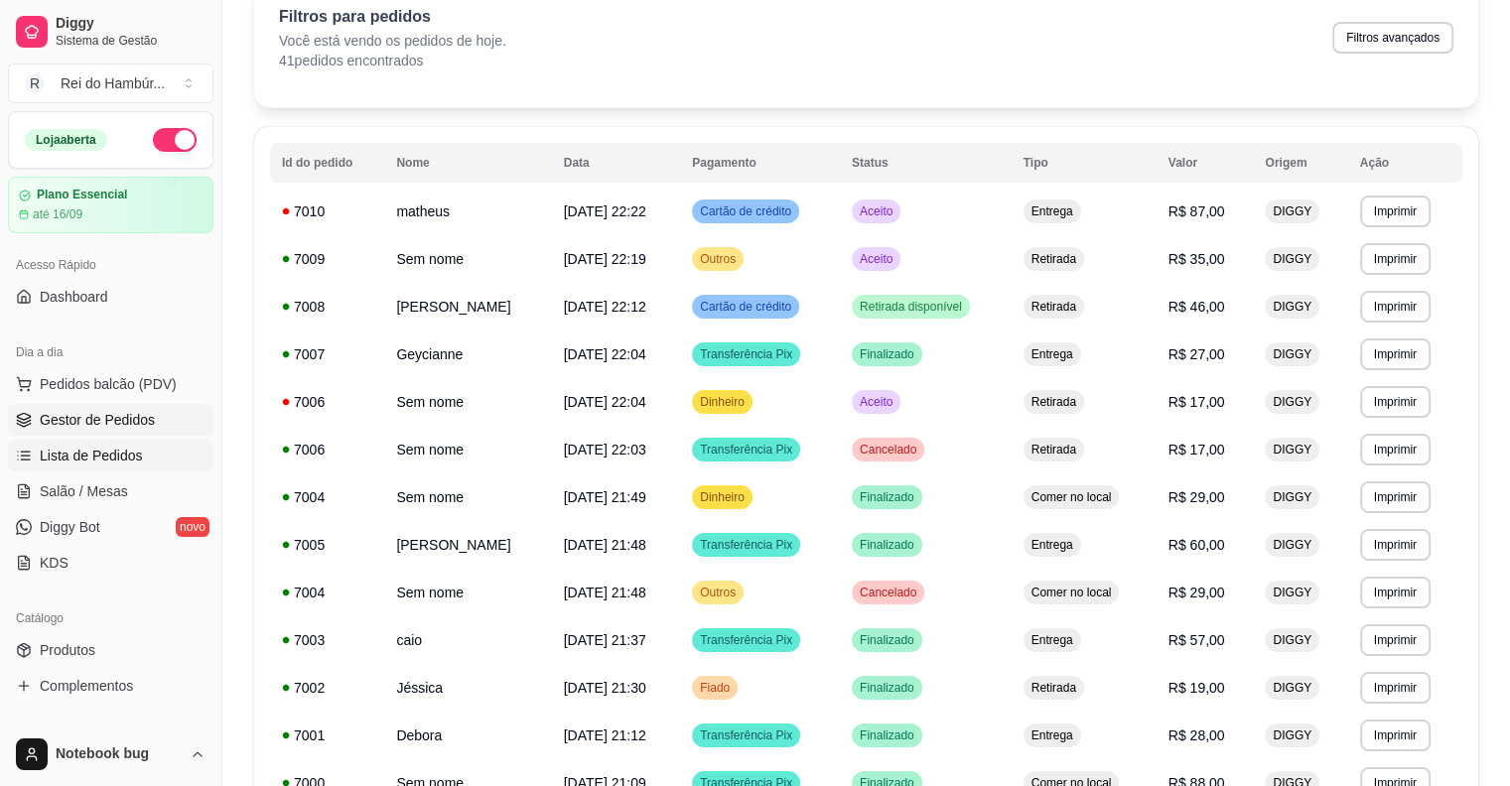
click at [135, 424] on span "Gestor de Pedidos" at bounding box center [97, 420] width 115 height 20
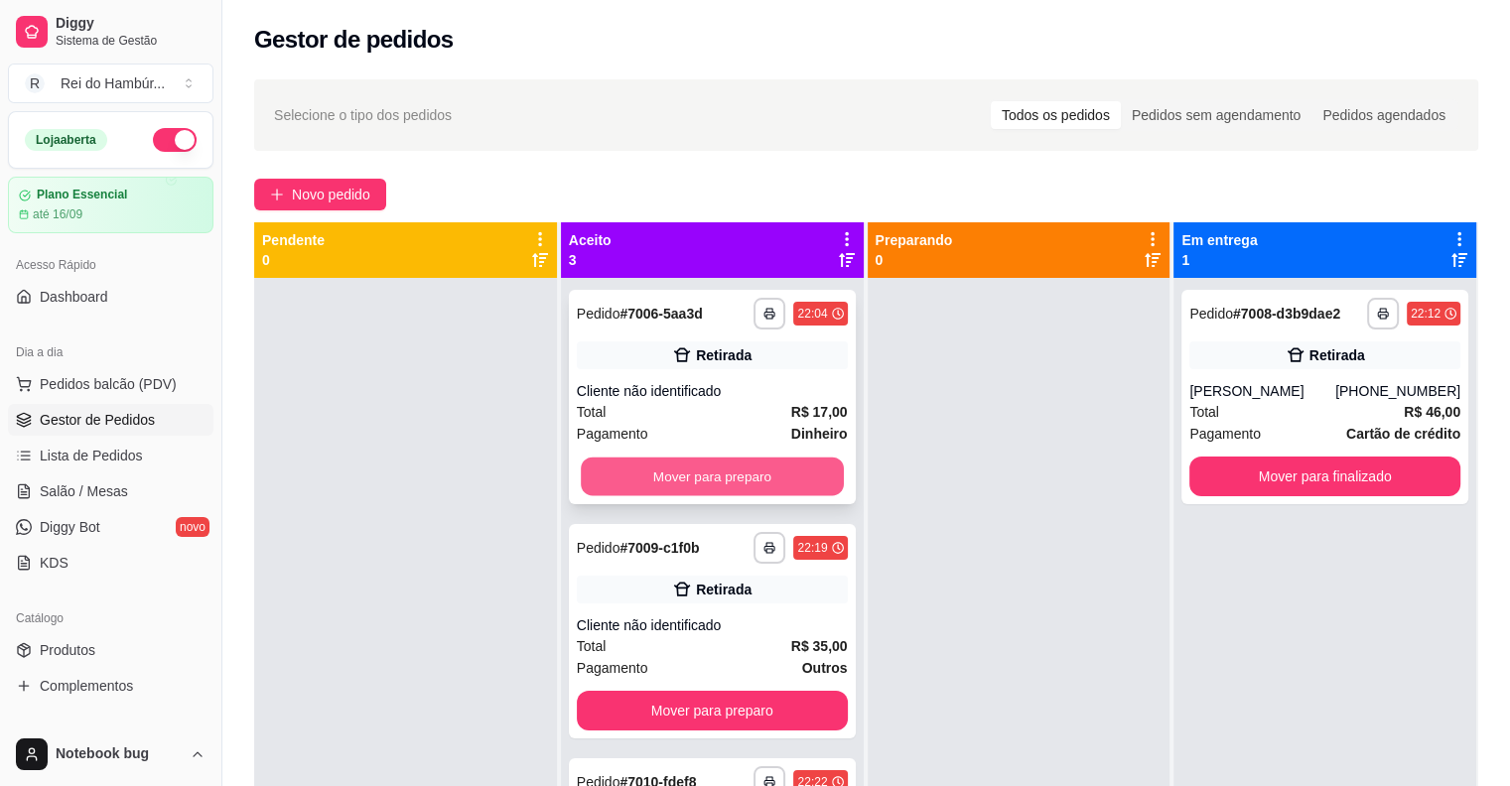
click at [745, 479] on button "Mover para preparo" at bounding box center [712, 477] width 263 height 39
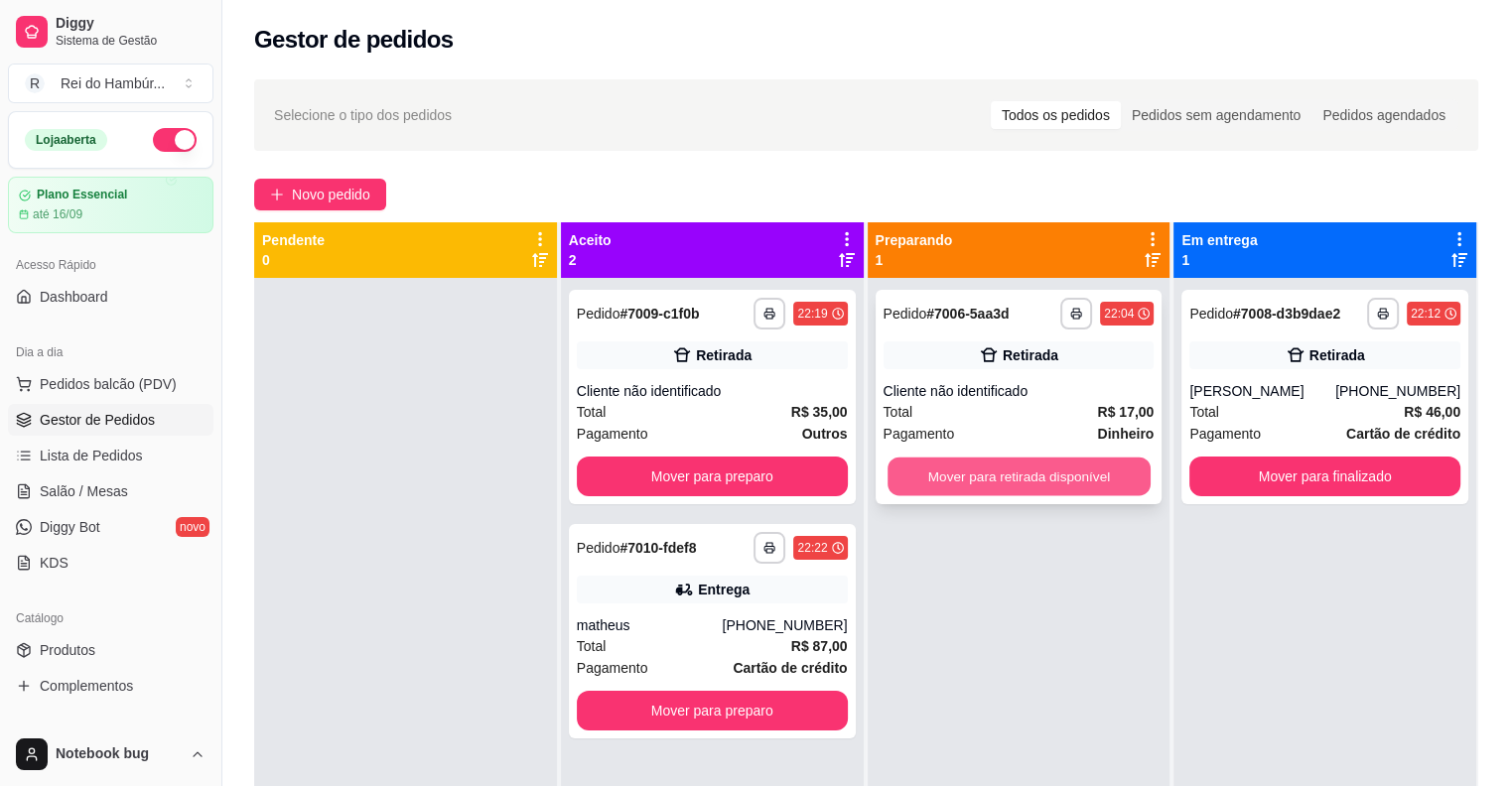
click at [910, 465] on button "Mover para retirada disponível" at bounding box center [1019, 477] width 263 height 39
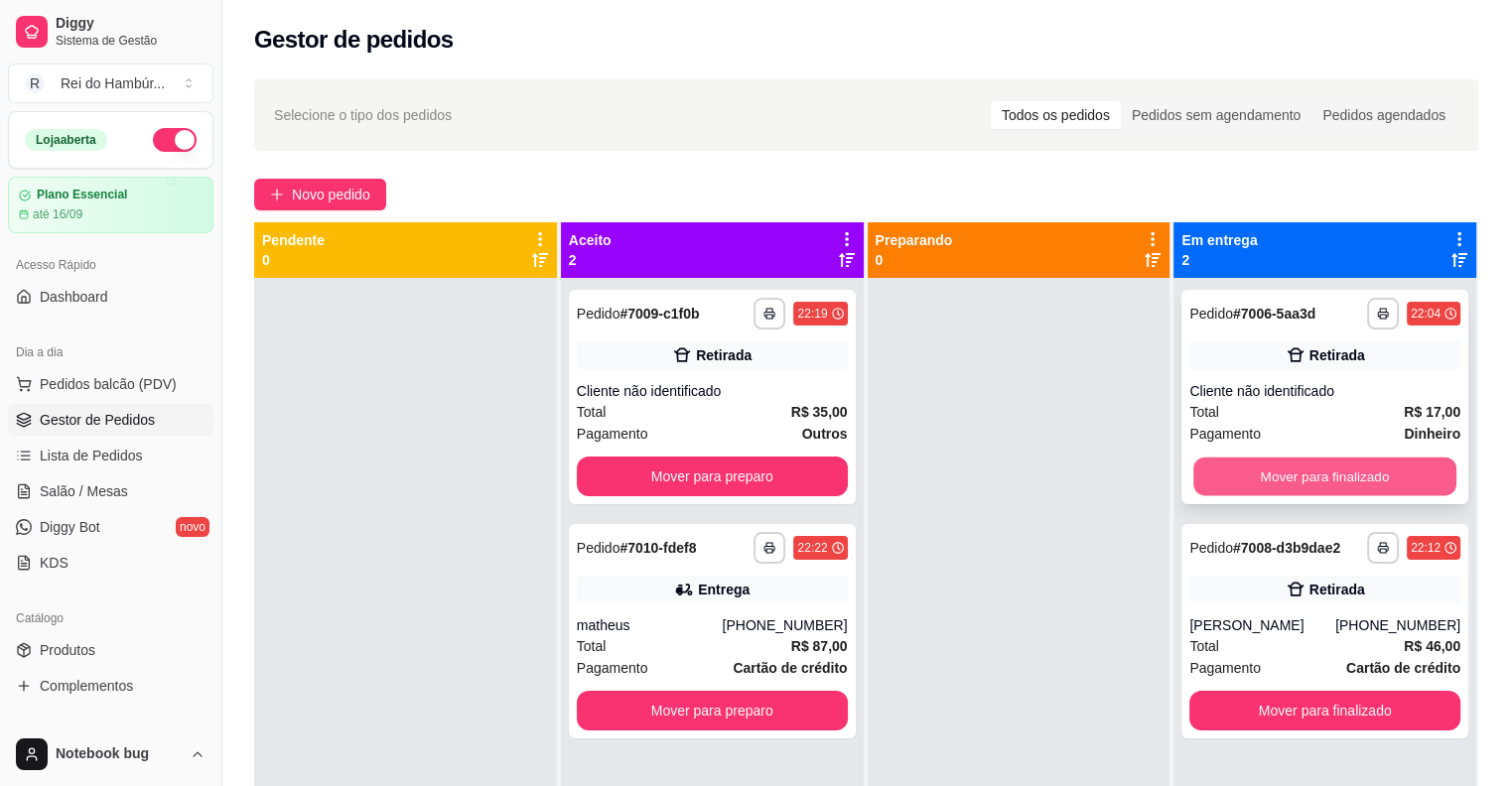
click at [1264, 466] on button "Mover para finalizado" at bounding box center [1324, 477] width 263 height 39
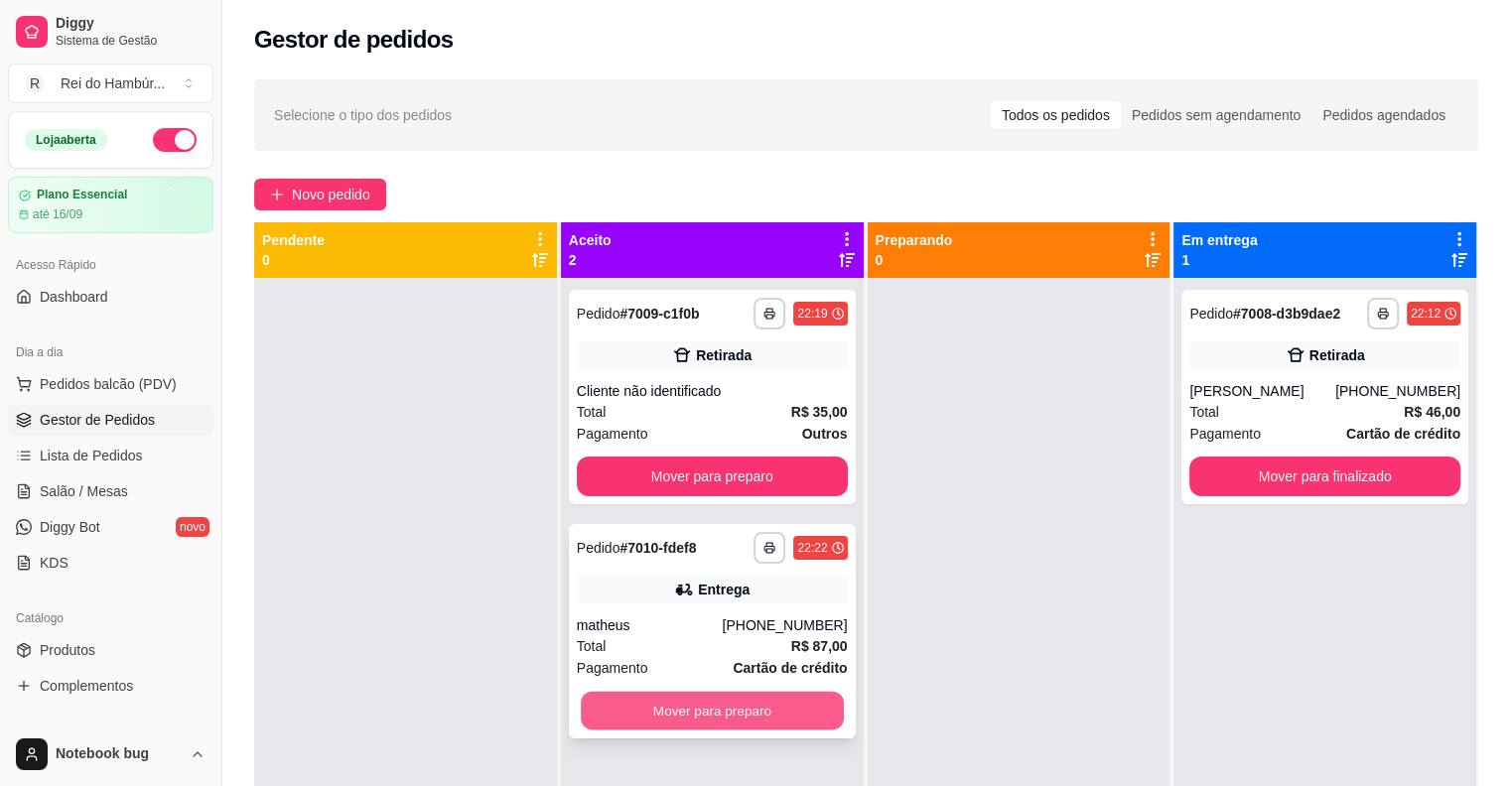
click at [786, 693] on button "Mover para preparo" at bounding box center [712, 711] width 263 height 39
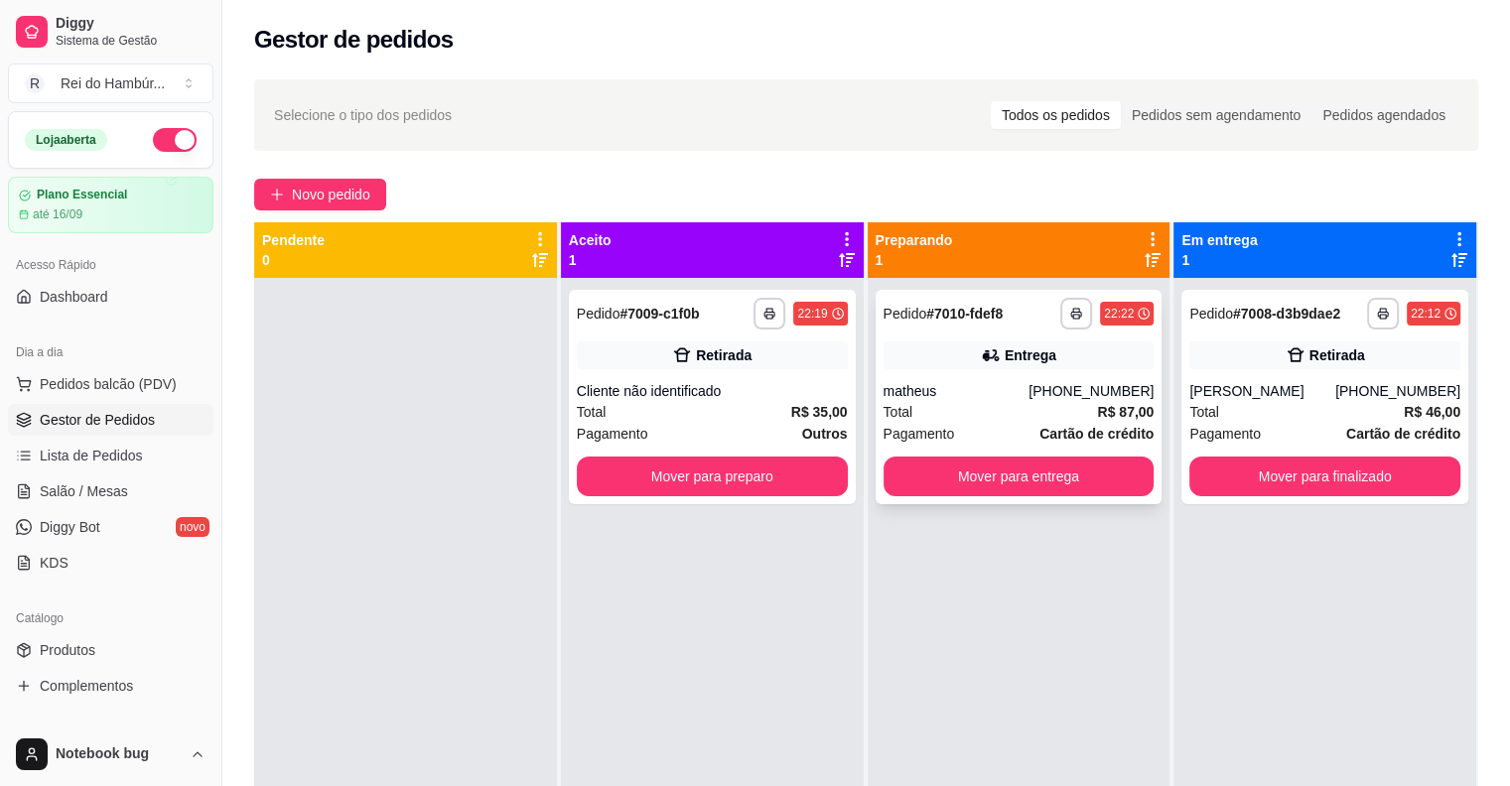
click at [1081, 397] on div "[PHONE_NUMBER]" at bounding box center [1091, 391] width 125 height 20
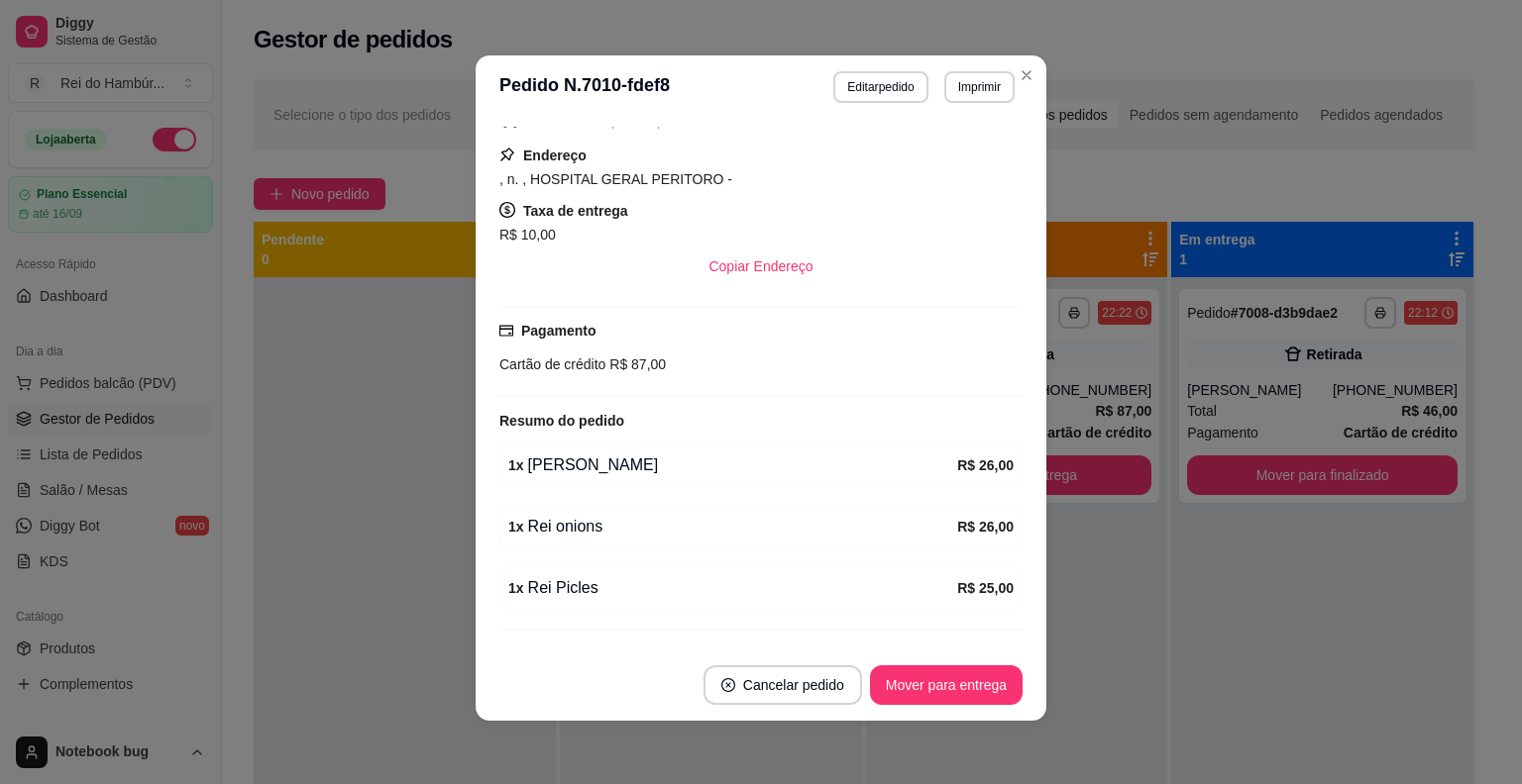
scroll to position [314, 0]
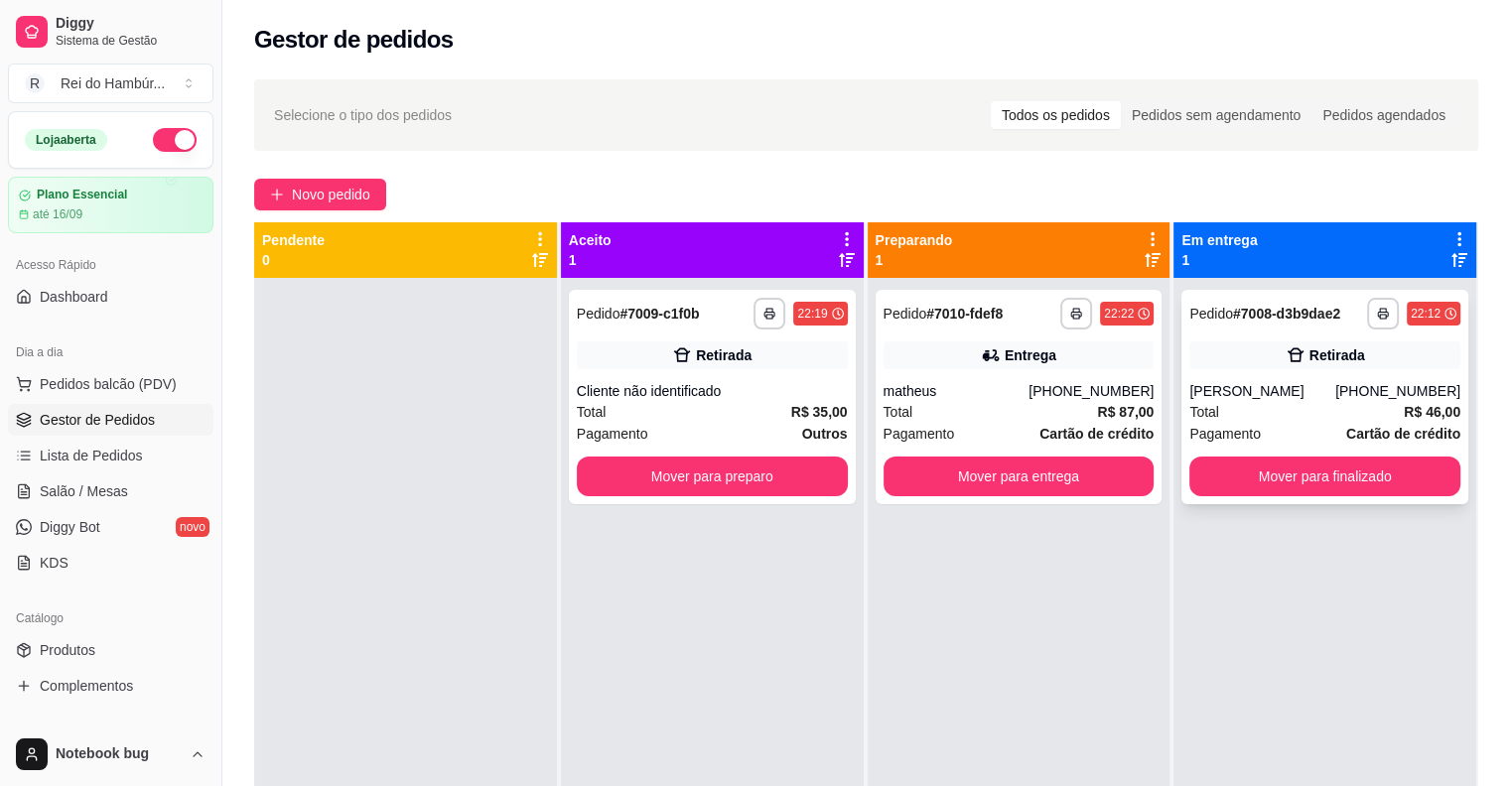
click at [1339, 417] on div "Total R$ 46,00" at bounding box center [1324, 412] width 271 height 22
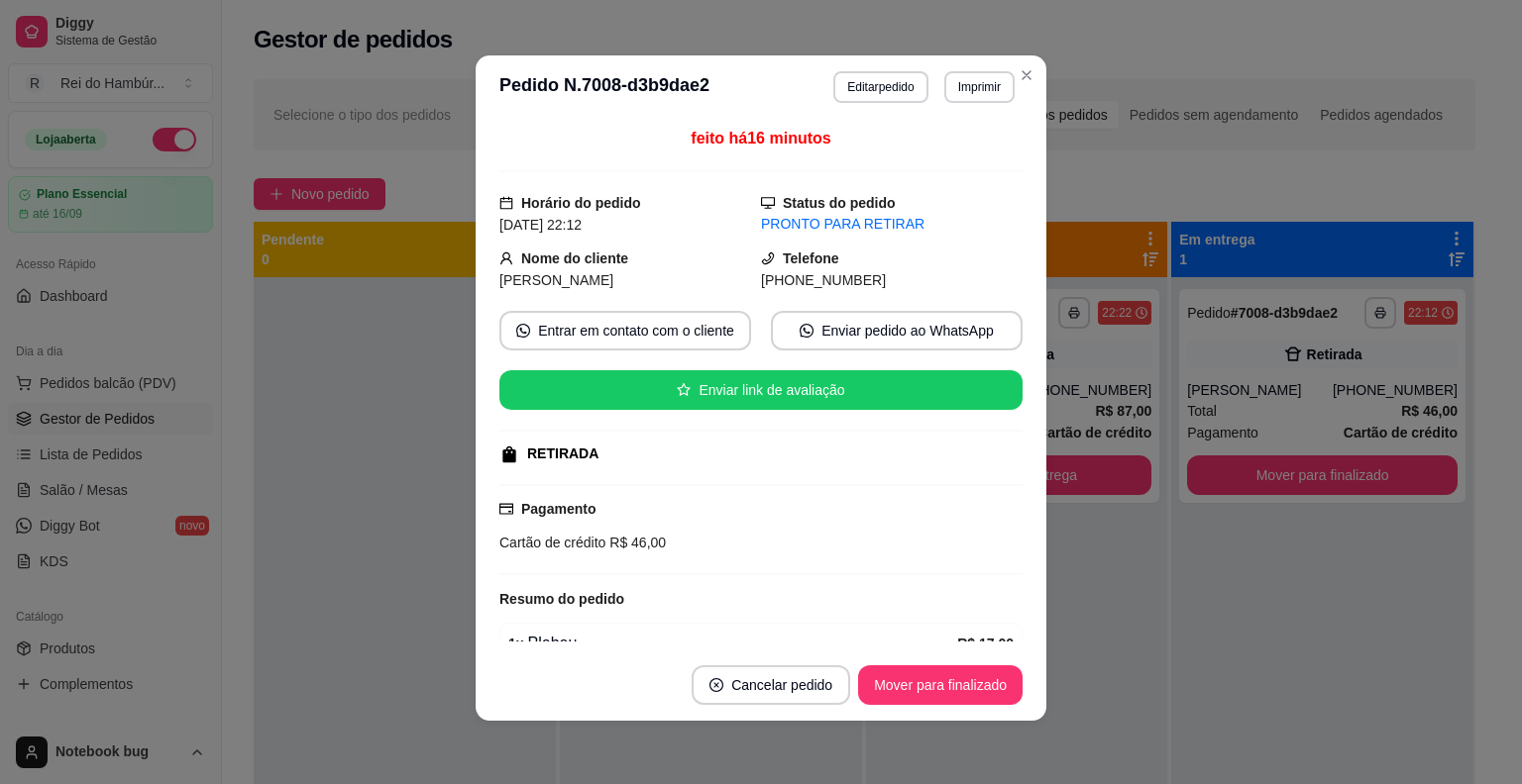
scroll to position [218, 0]
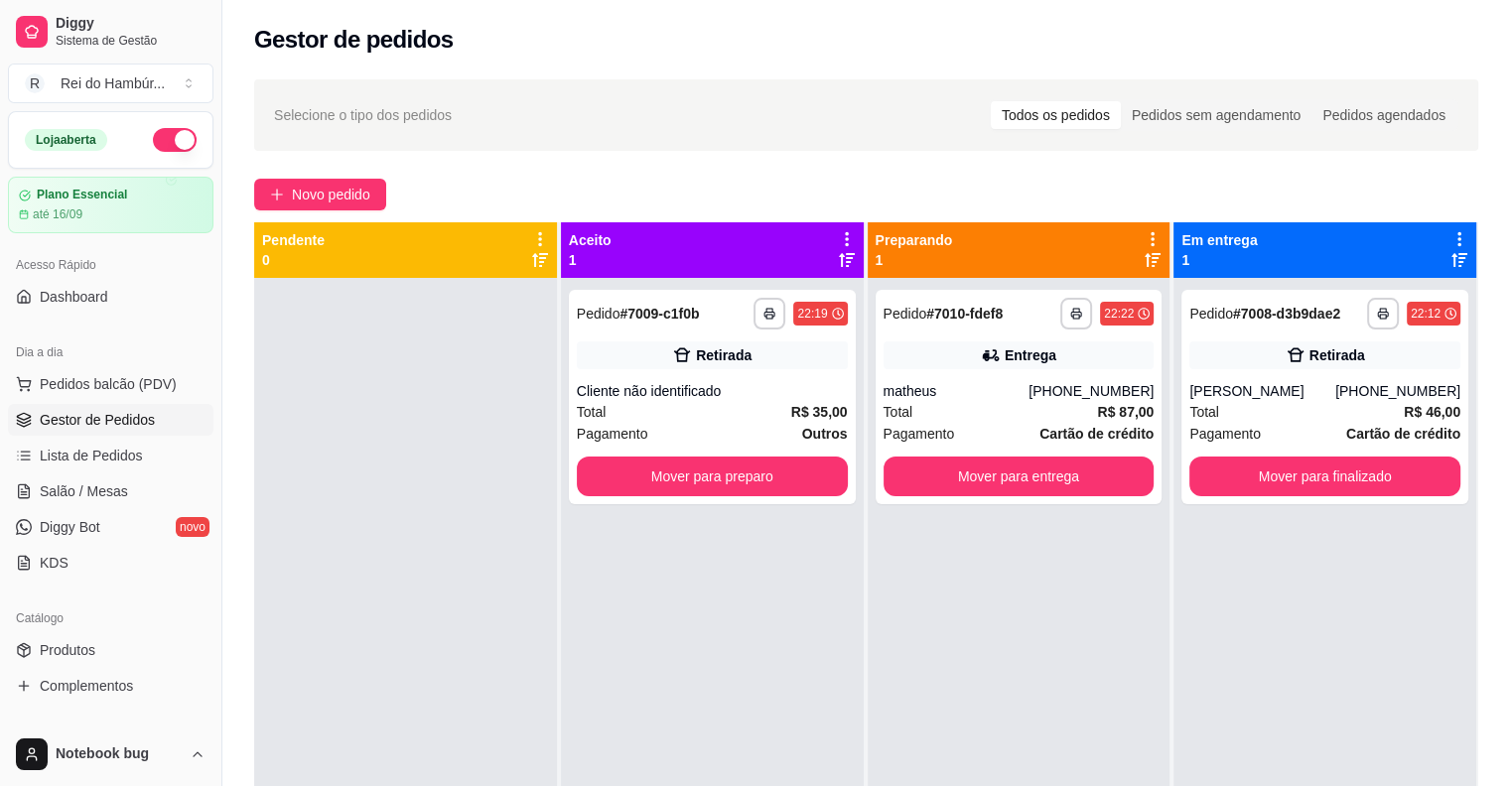
click at [153, 142] on button "button" at bounding box center [175, 140] width 44 height 24
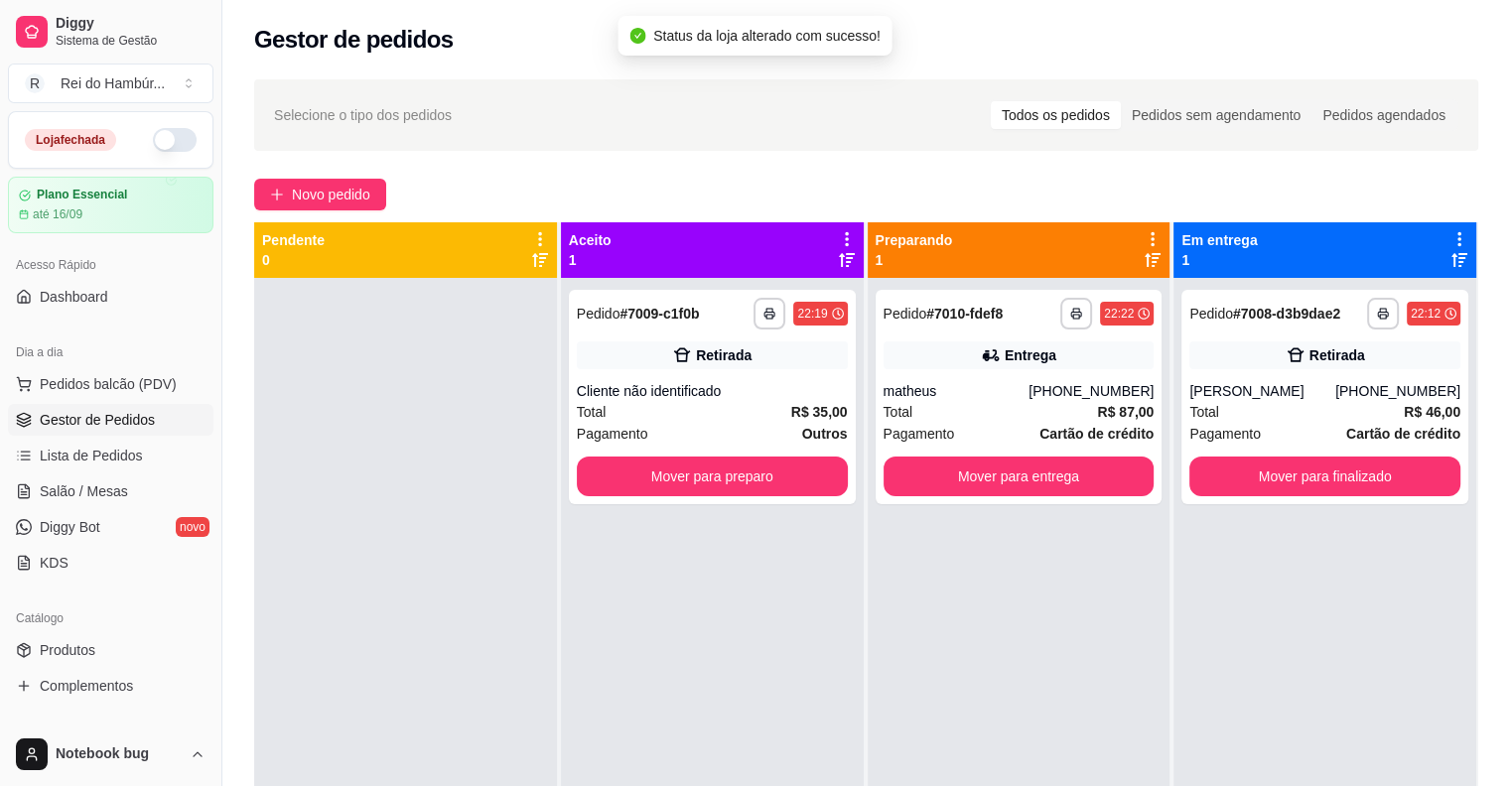
click at [429, 462] on div at bounding box center [405, 671] width 303 height 786
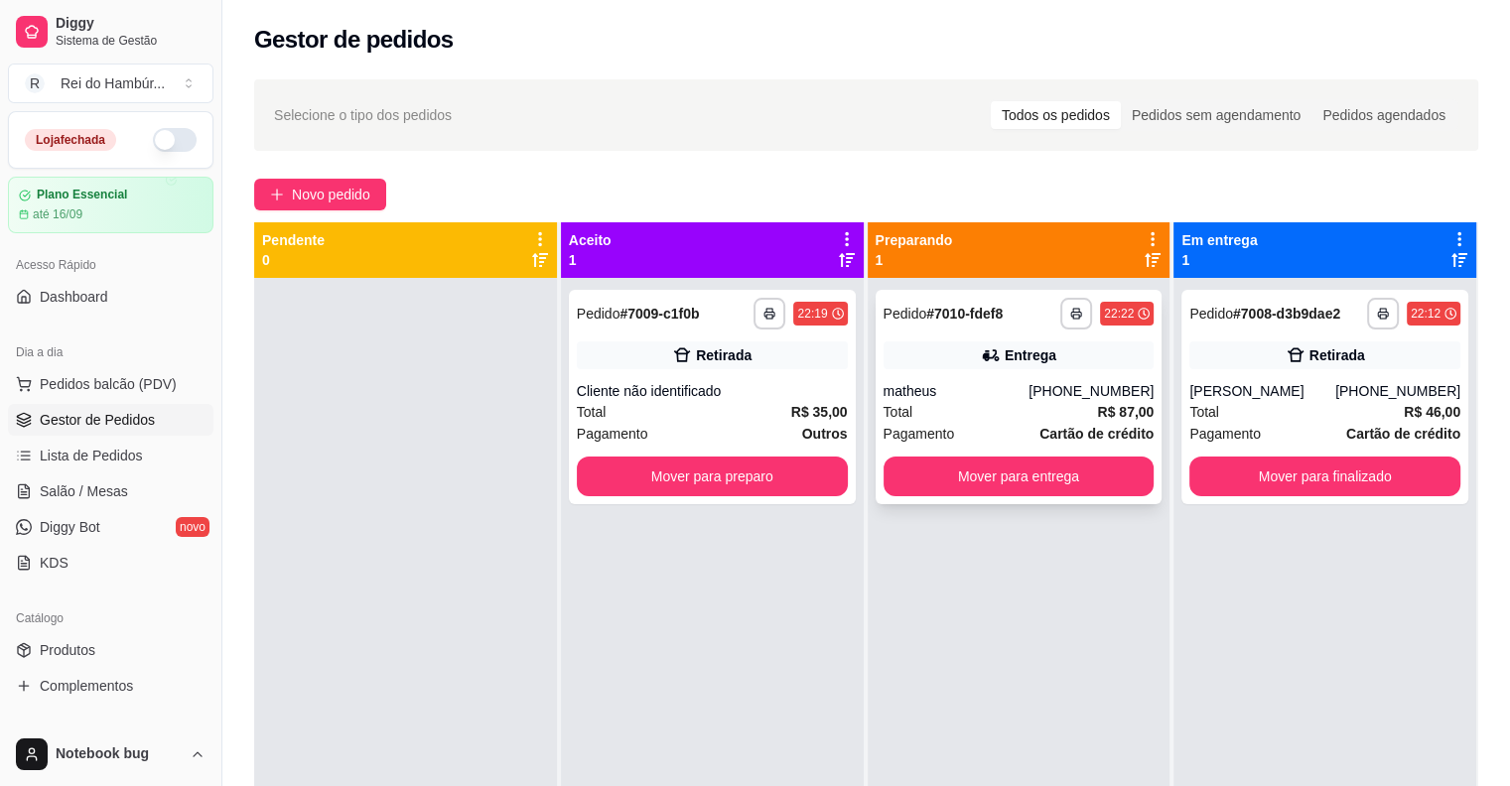
click at [1088, 378] on div "**********" at bounding box center [1019, 397] width 287 height 214
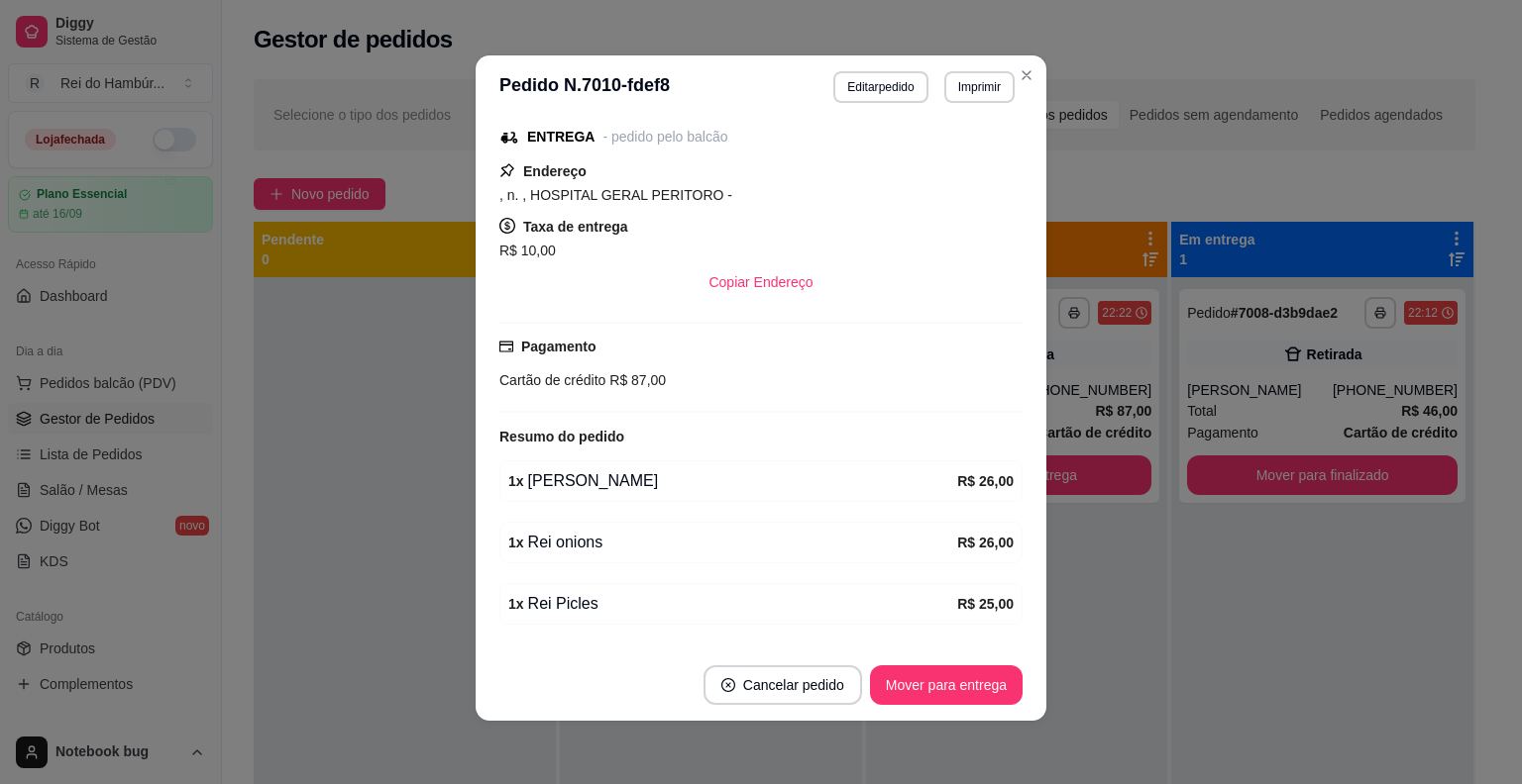
scroll to position [314, 0]
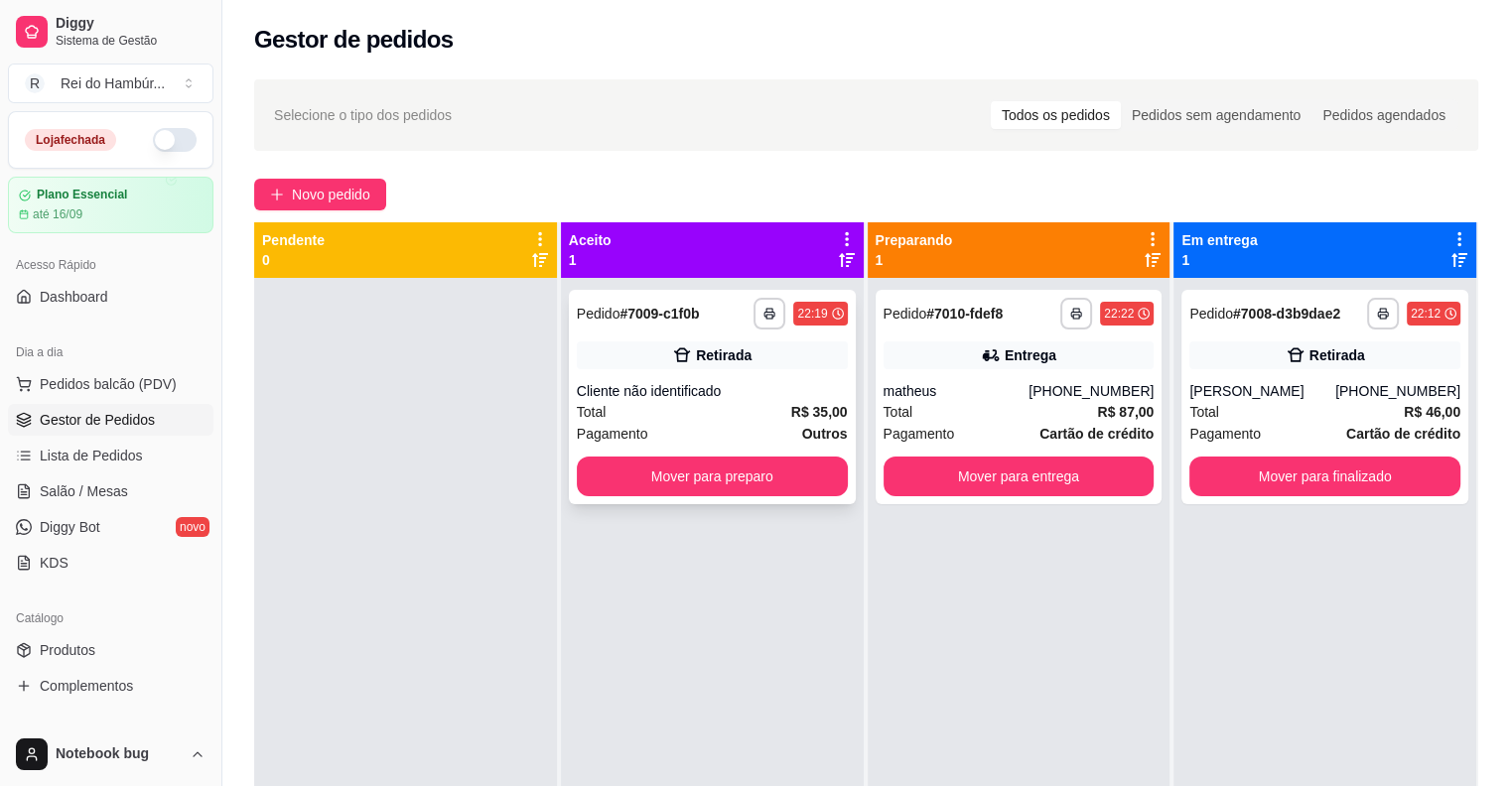
click at [767, 389] on div "Cliente não identificado" at bounding box center [712, 391] width 271 height 20
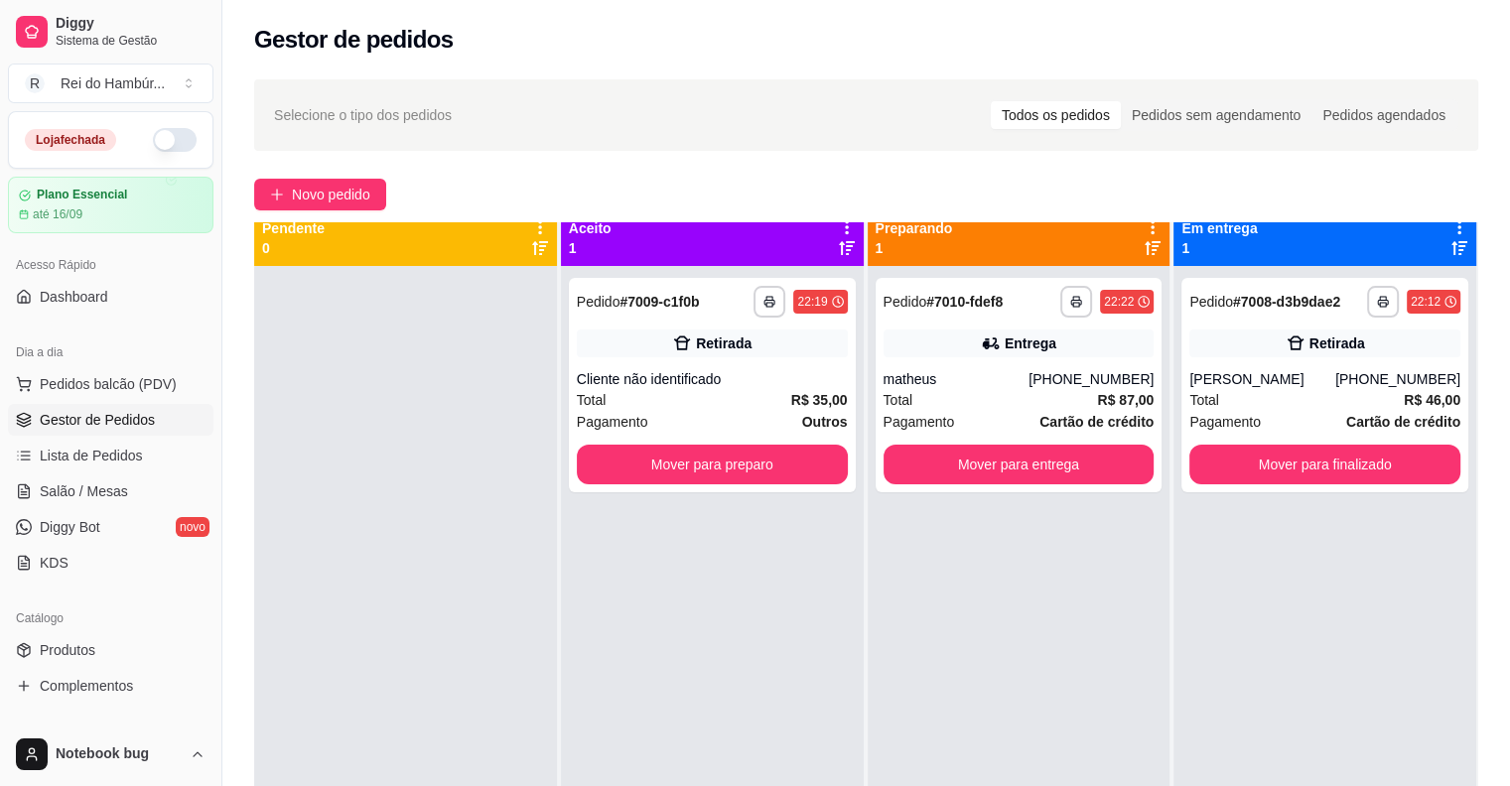
scroll to position [0, 0]
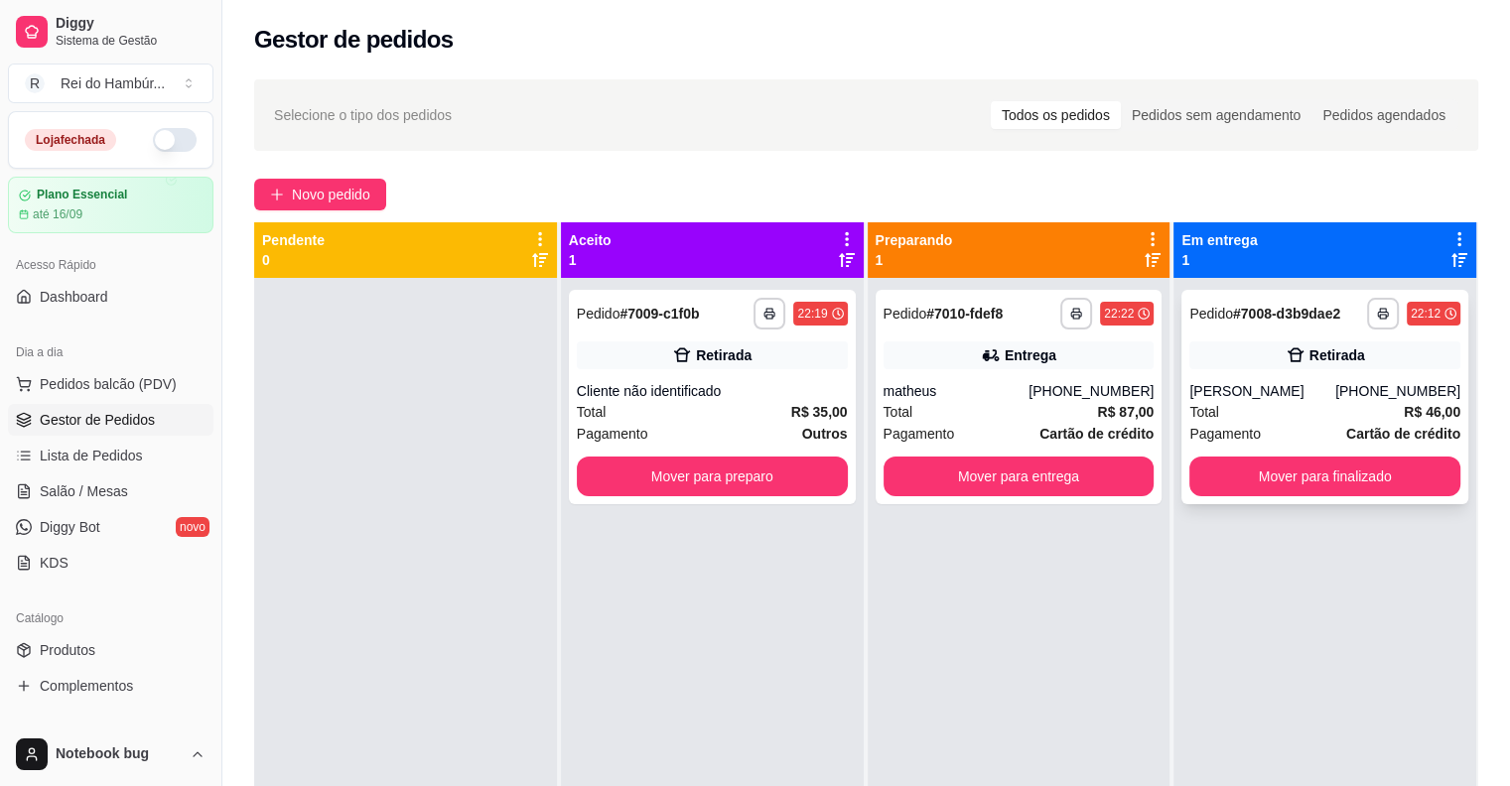
click at [1329, 436] on div "Pagamento Cartão de crédito" at bounding box center [1324, 434] width 271 height 22
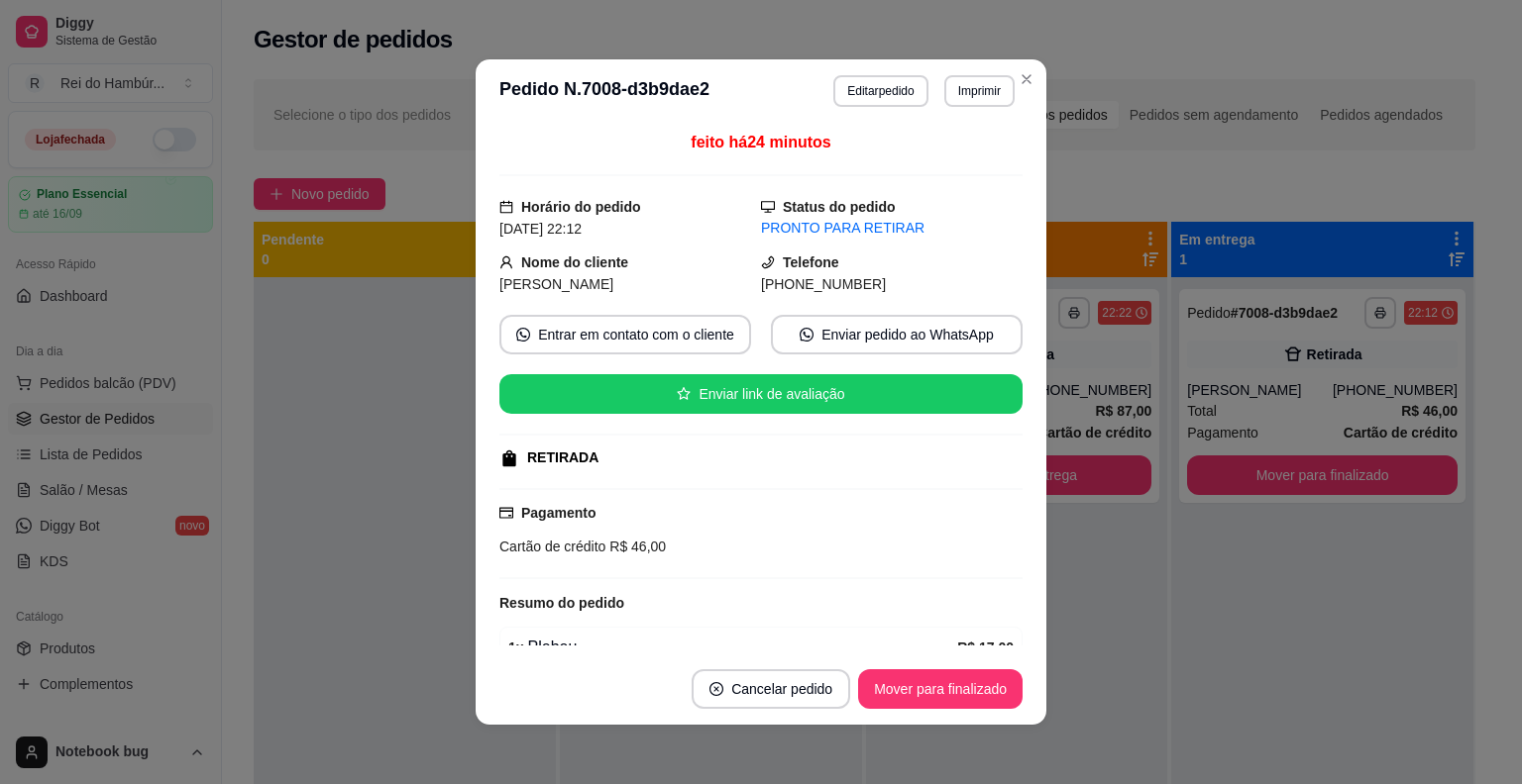
click at [979, 107] on header "**********" at bounding box center [761, 92] width 571 height 64
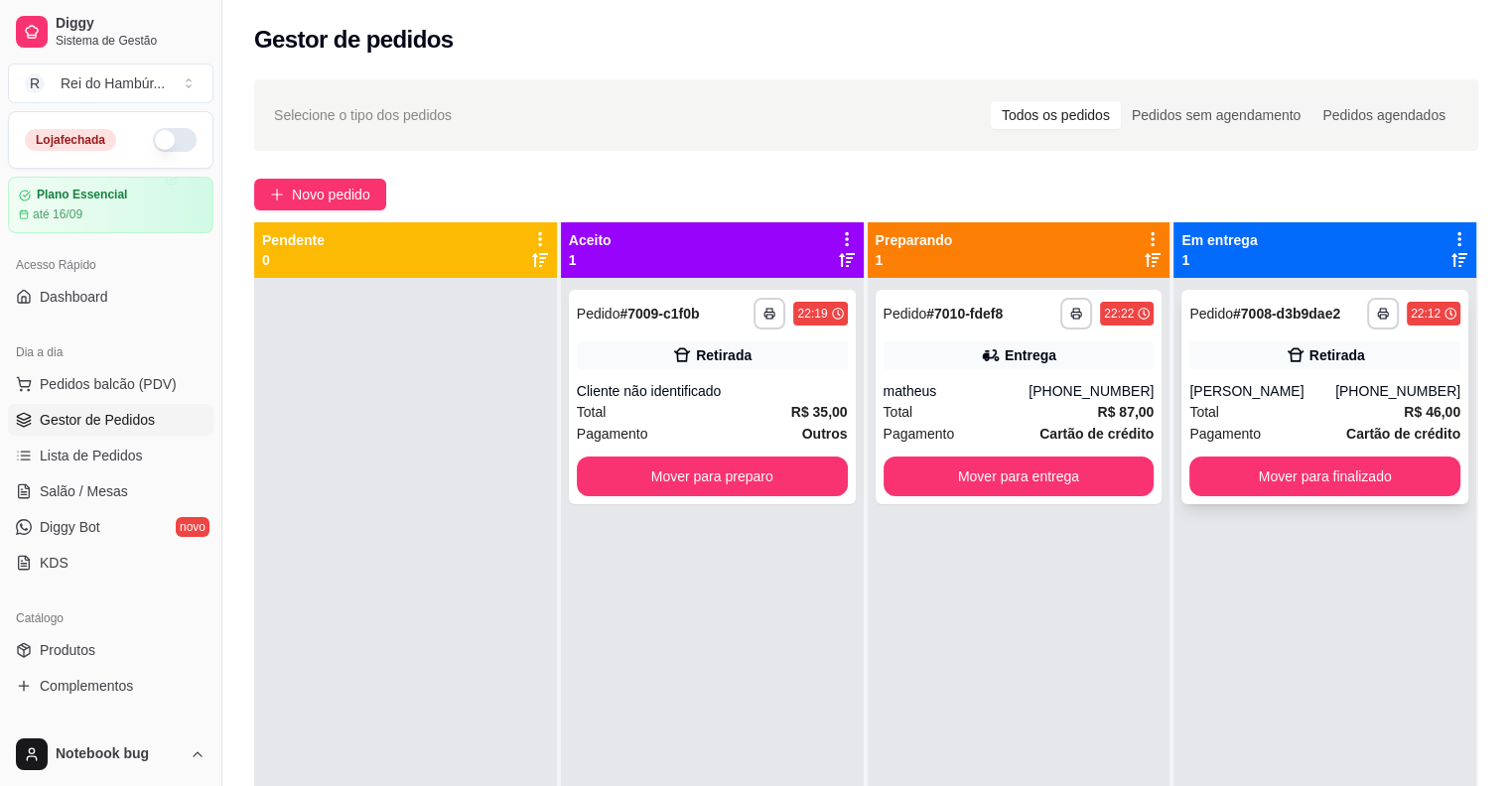
click at [1231, 350] on div "Retirada" at bounding box center [1324, 356] width 271 height 28
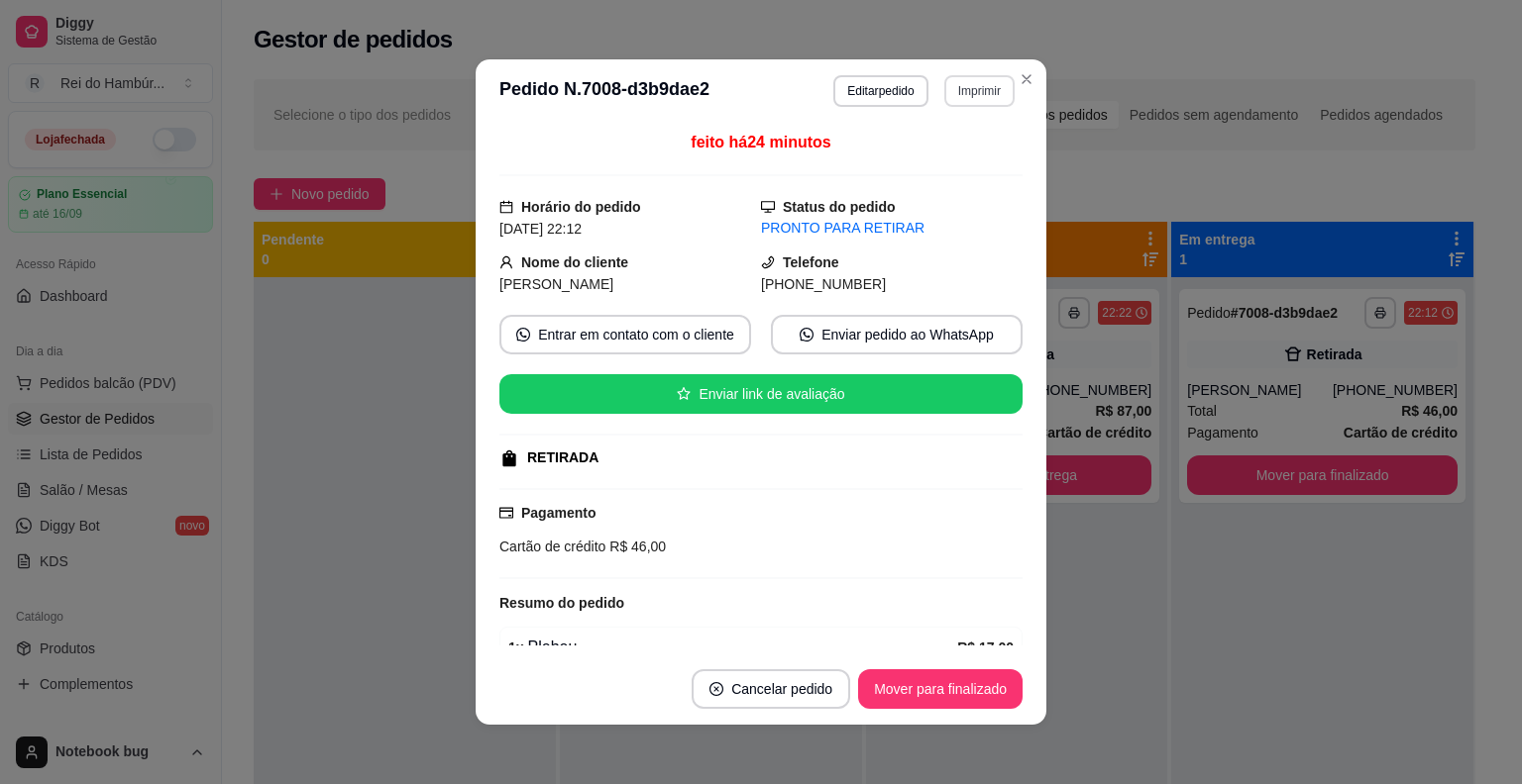
click at [963, 81] on button "Imprimir" at bounding box center [979, 91] width 70 height 32
click at [960, 196] on button "IMPRESSORA" at bounding box center [937, 200] width 144 height 32
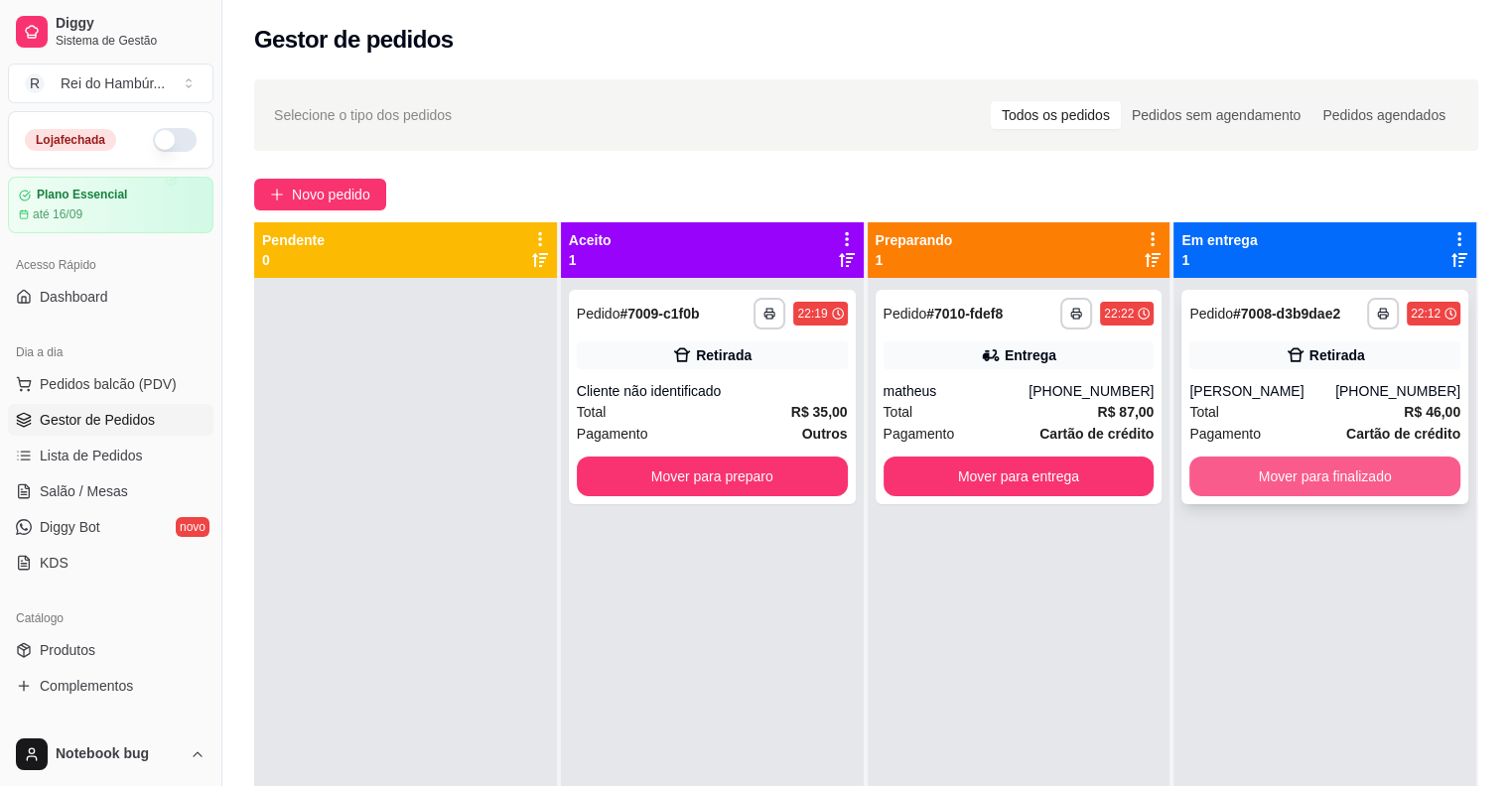
click at [1310, 477] on button "Mover para finalizado" at bounding box center [1324, 477] width 271 height 40
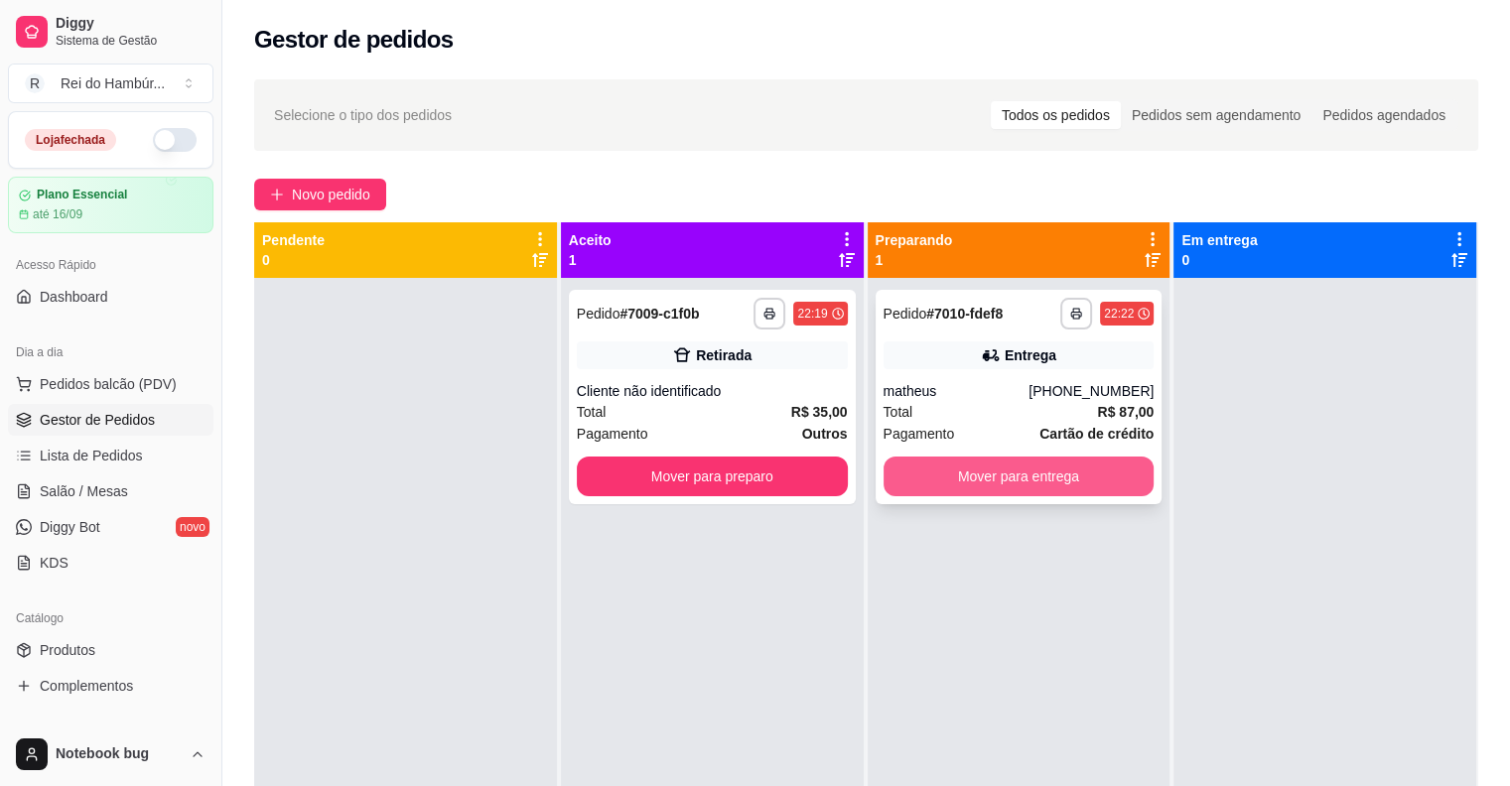
click at [1054, 475] on button "Mover para entrega" at bounding box center [1019, 477] width 271 height 40
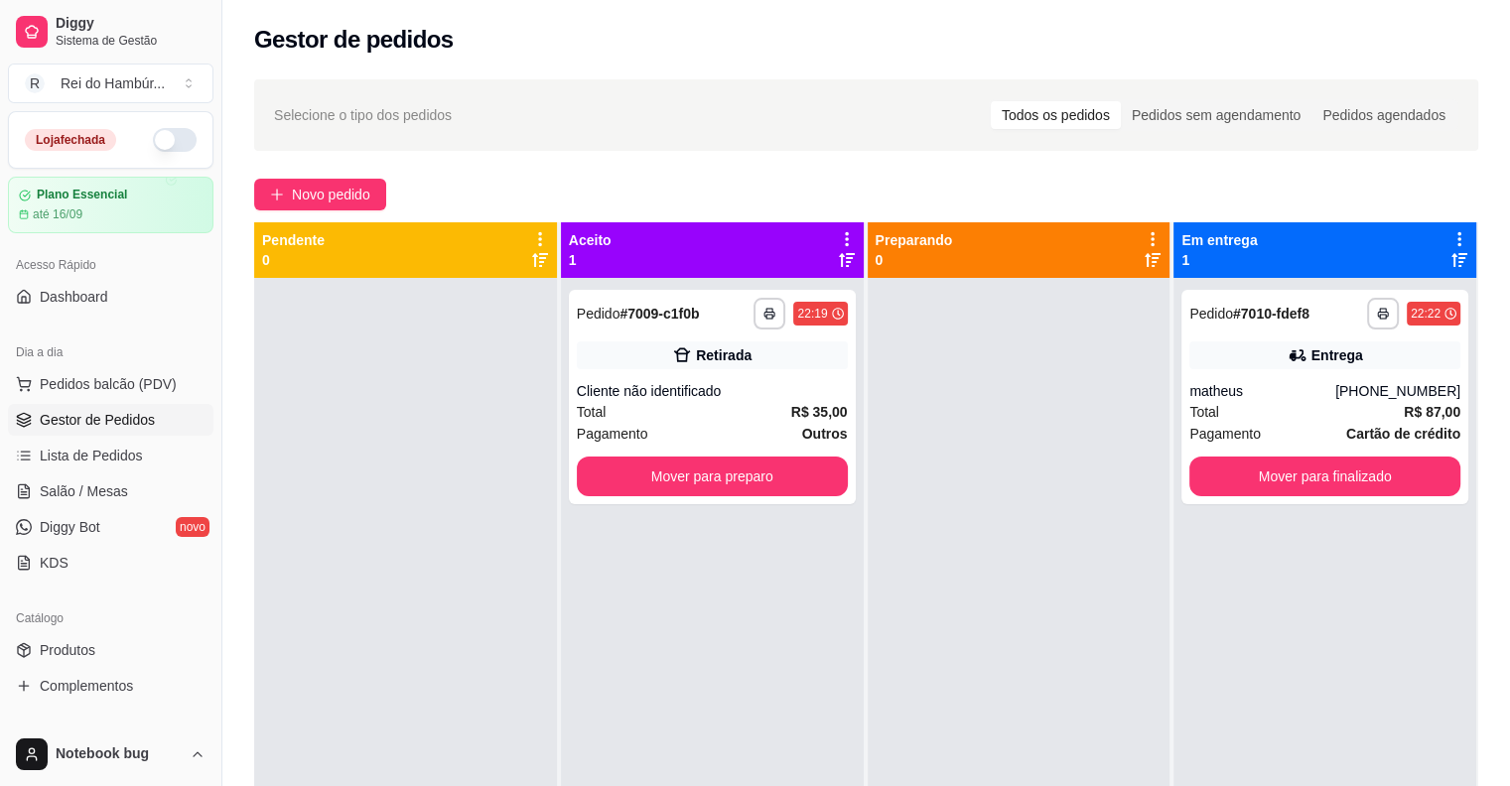
click at [1350, 407] on div "Total R$ 87,00" at bounding box center [1324, 412] width 271 height 22
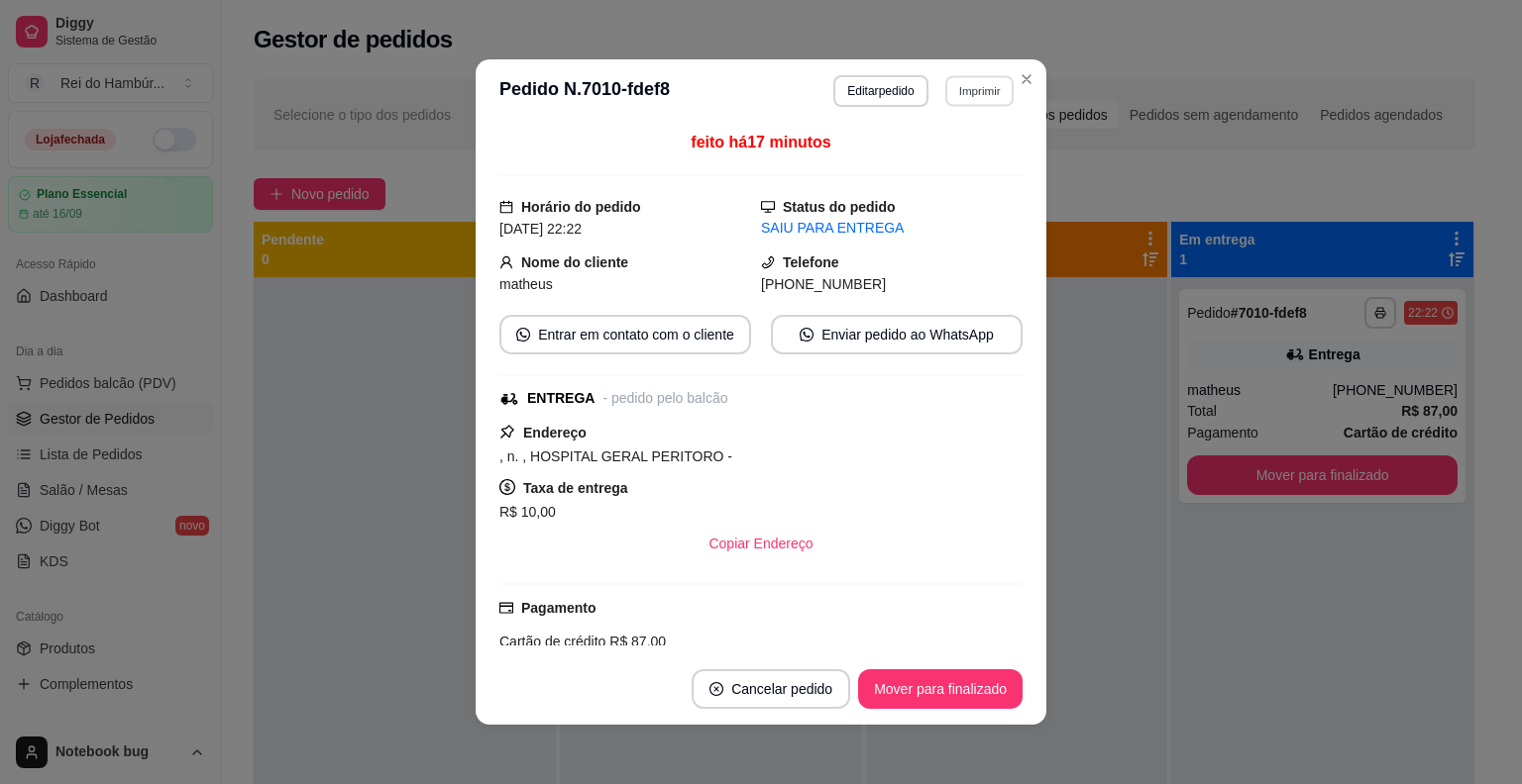
click at [988, 107] on header "**********" at bounding box center [761, 92] width 571 height 64
click at [983, 92] on button "Imprimir" at bounding box center [979, 91] width 70 height 32
click at [952, 209] on button "IMPRESSORA" at bounding box center [937, 200] width 144 height 32
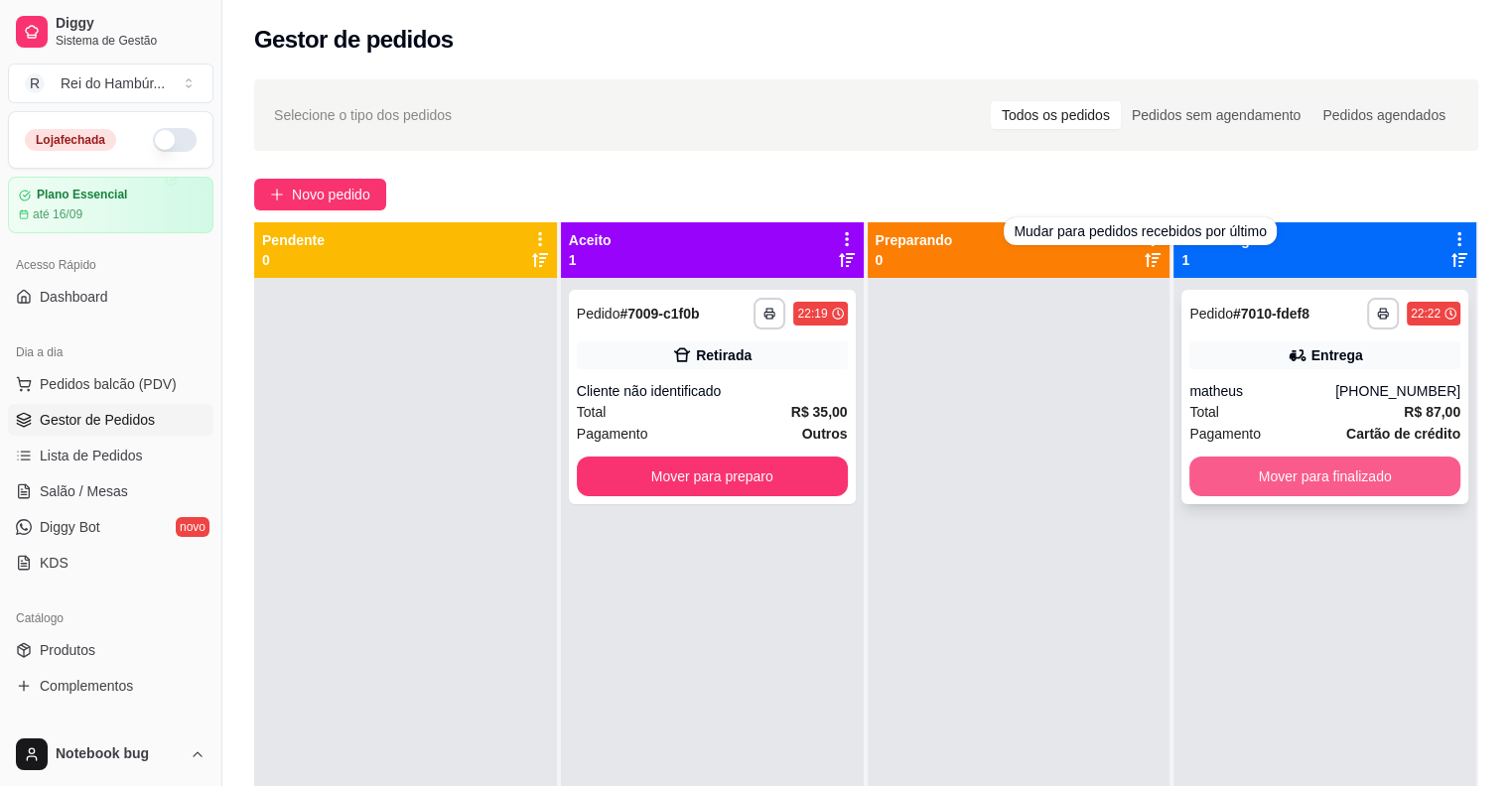
click at [1228, 461] on button "Mover para finalizado" at bounding box center [1324, 477] width 271 height 40
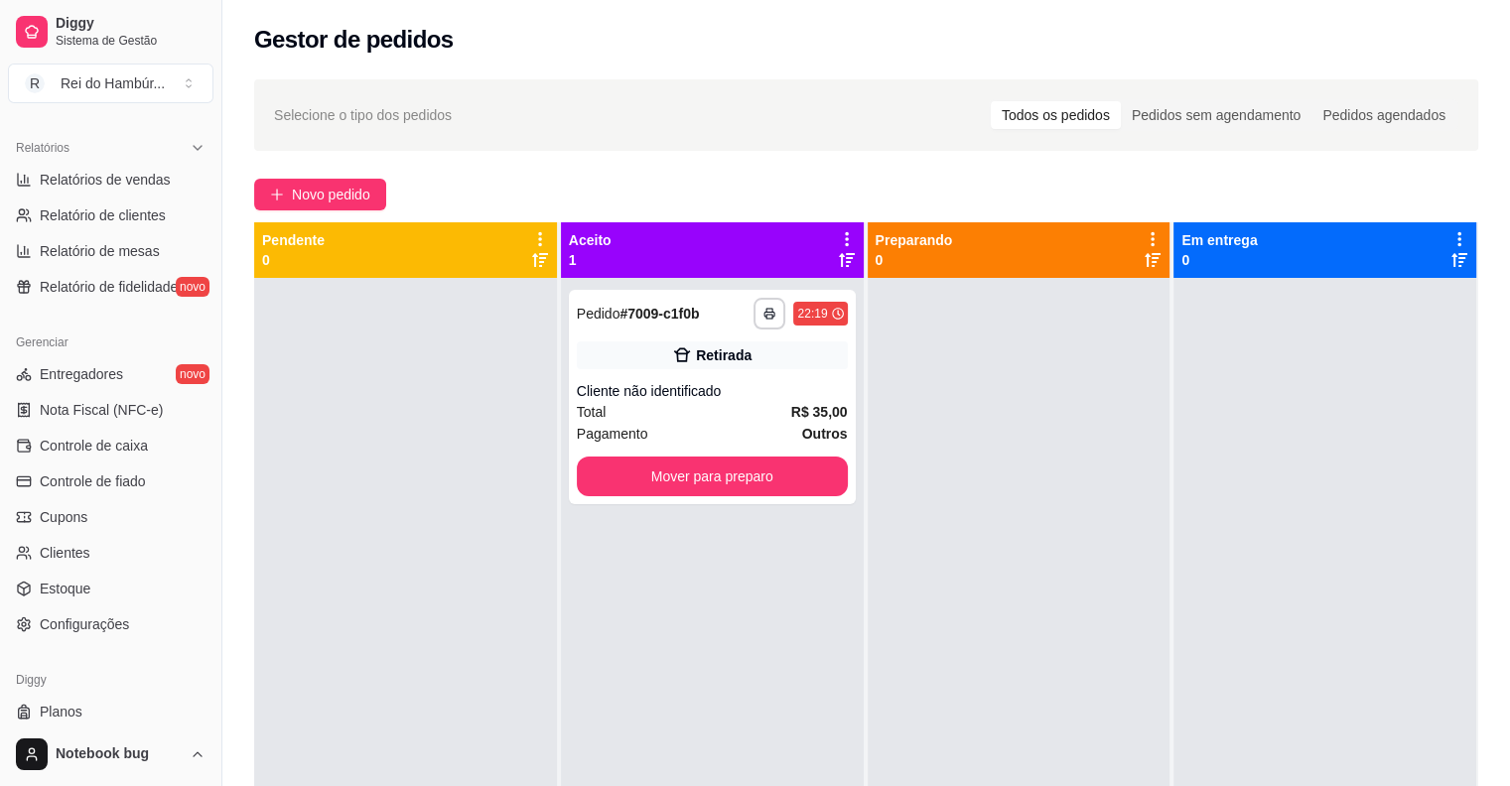
scroll to position [596, 0]
click at [143, 445] on span "Controle de caixa" at bounding box center [94, 444] width 108 height 20
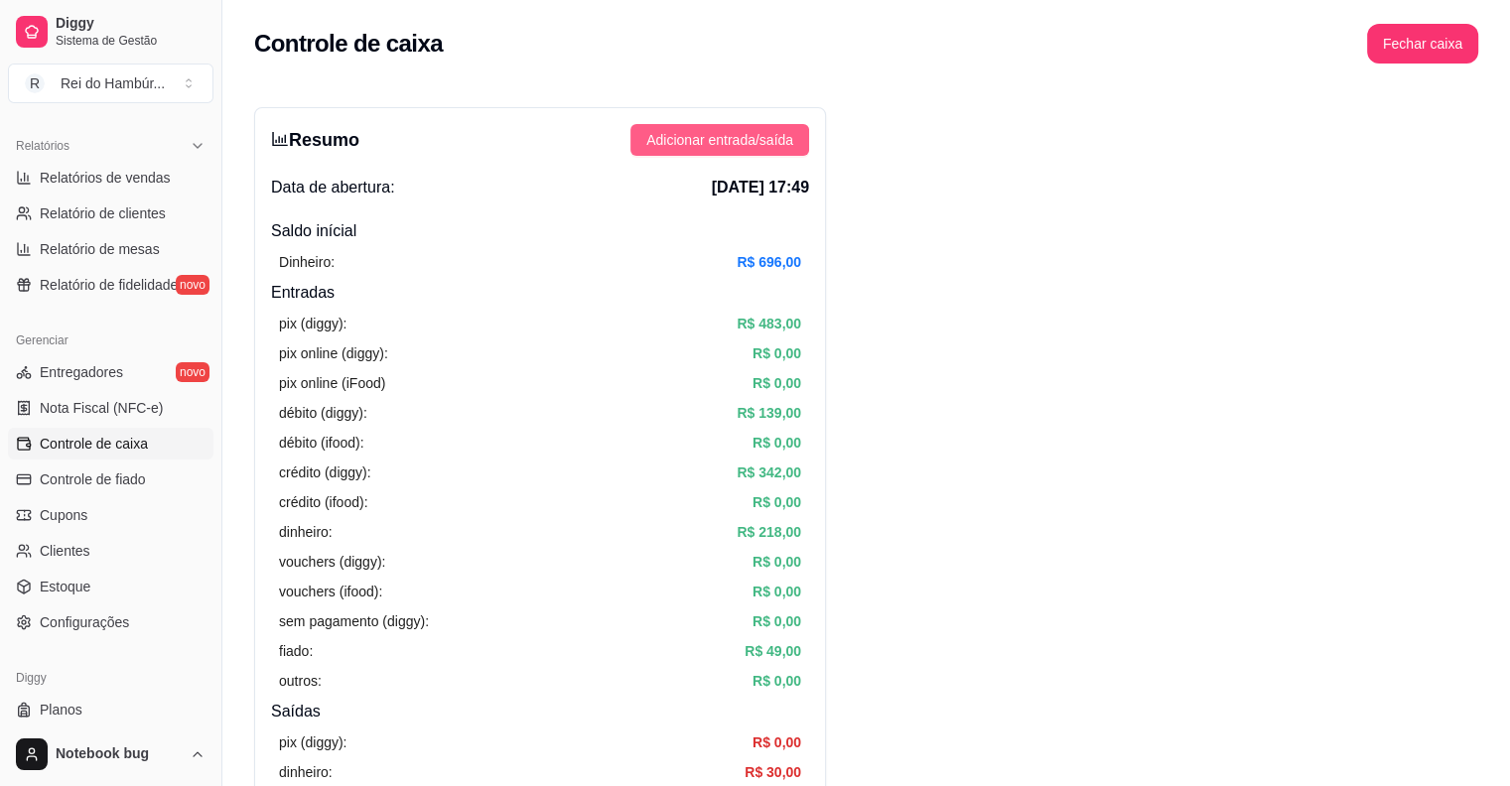
click at [640, 143] on button "Adicionar entrada/saída" at bounding box center [719, 140] width 179 height 32
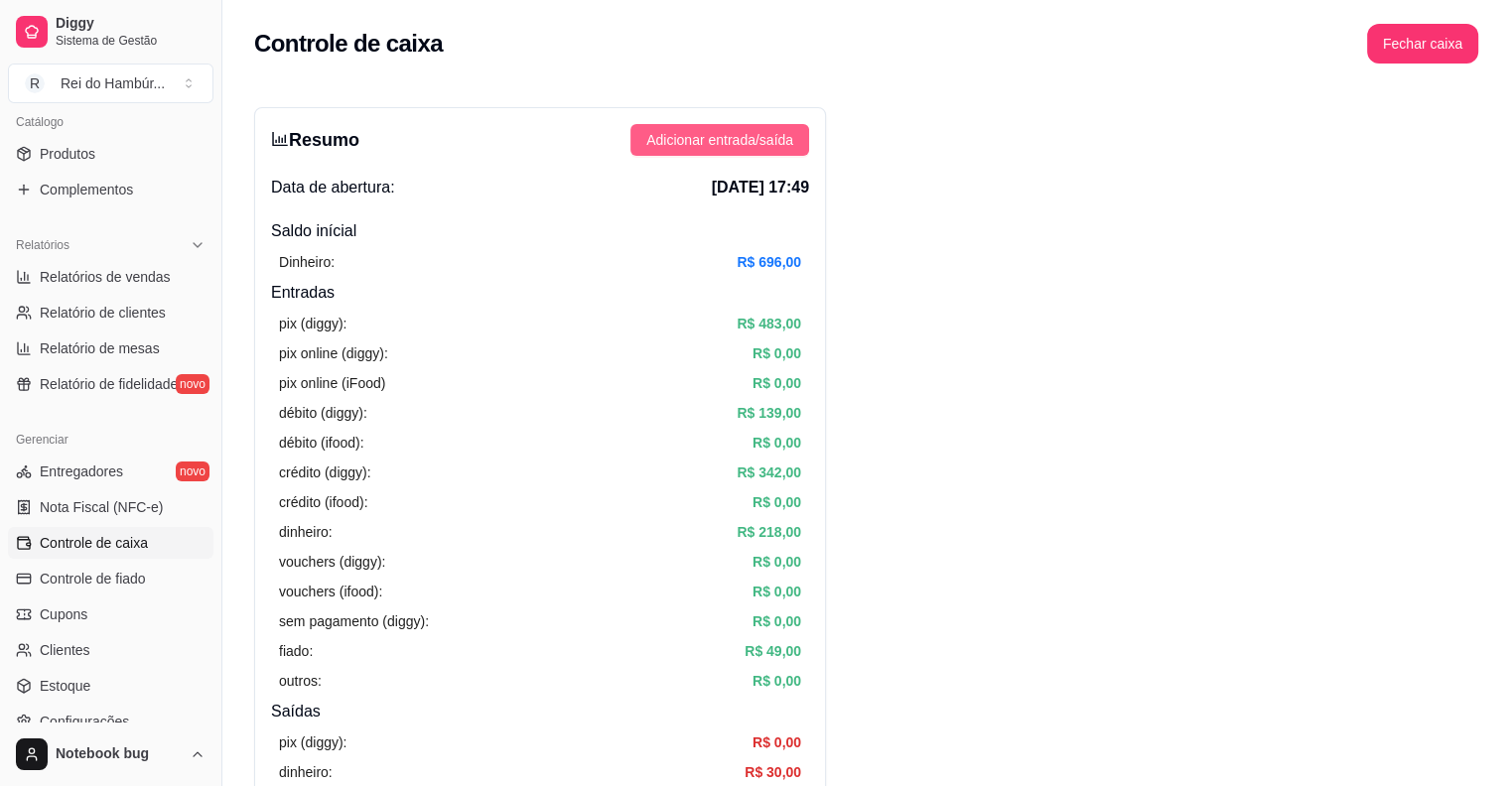
click at [759, 129] on span "Adicionar entrada/saída" at bounding box center [719, 140] width 147 height 22
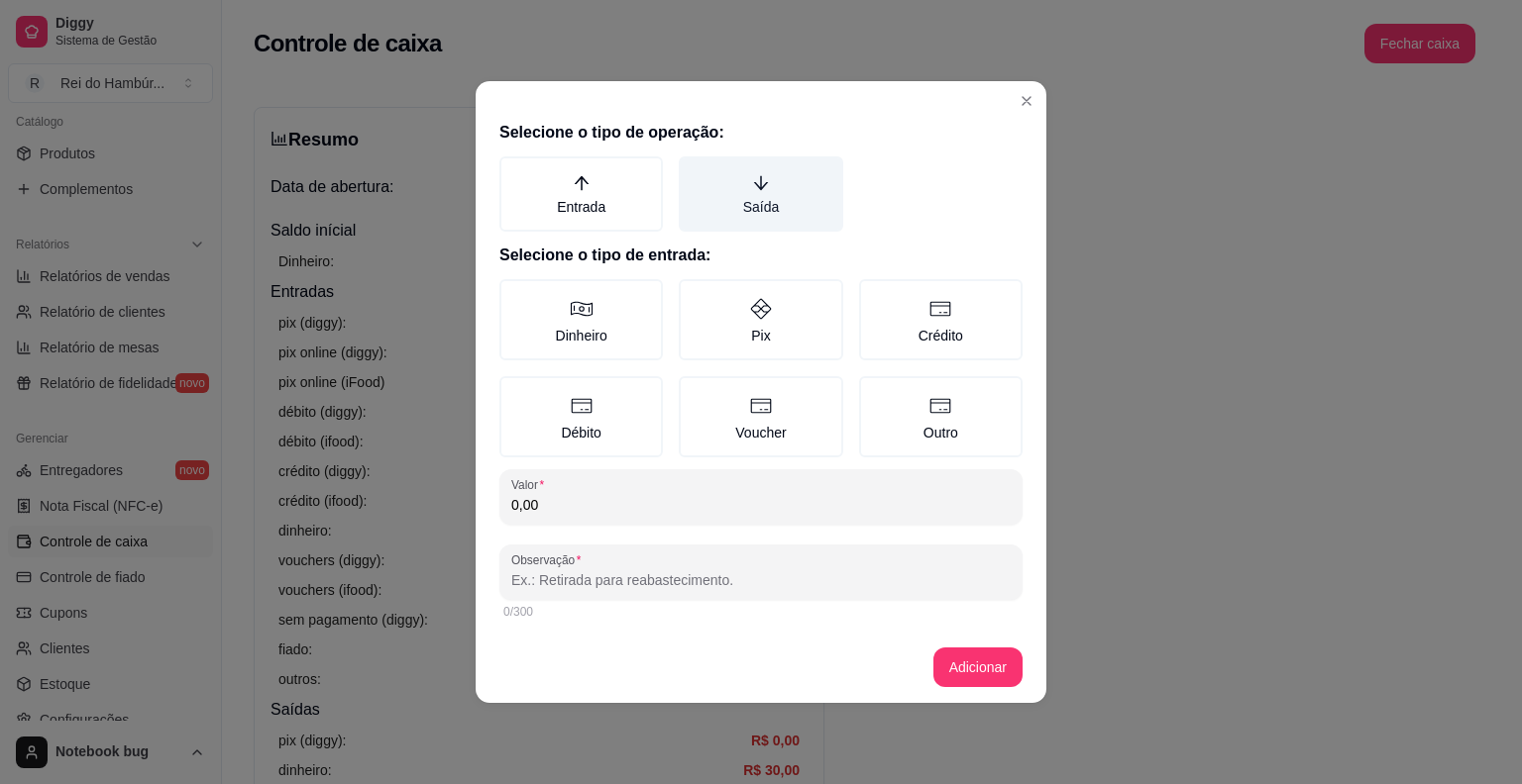
click at [761, 209] on label "Saída" at bounding box center [761, 194] width 164 height 75
click at [694, 172] on button "Saída" at bounding box center [686, 164] width 16 height 16
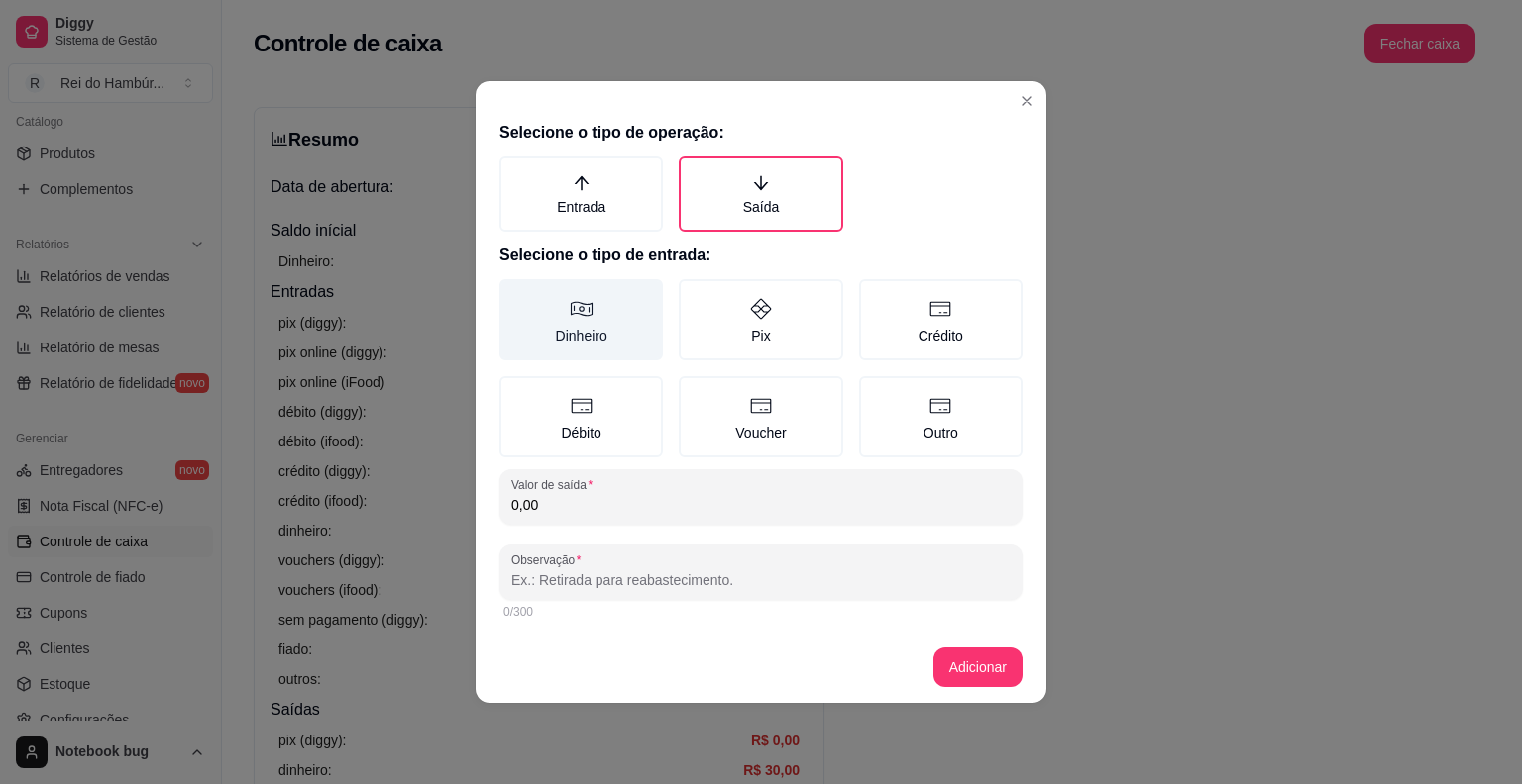
click at [611, 317] on label "Dinheiro" at bounding box center [581, 319] width 164 height 81
click at [514, 294] on button "Dinheiro" at bounding box center [506, 286] width 16 height 16
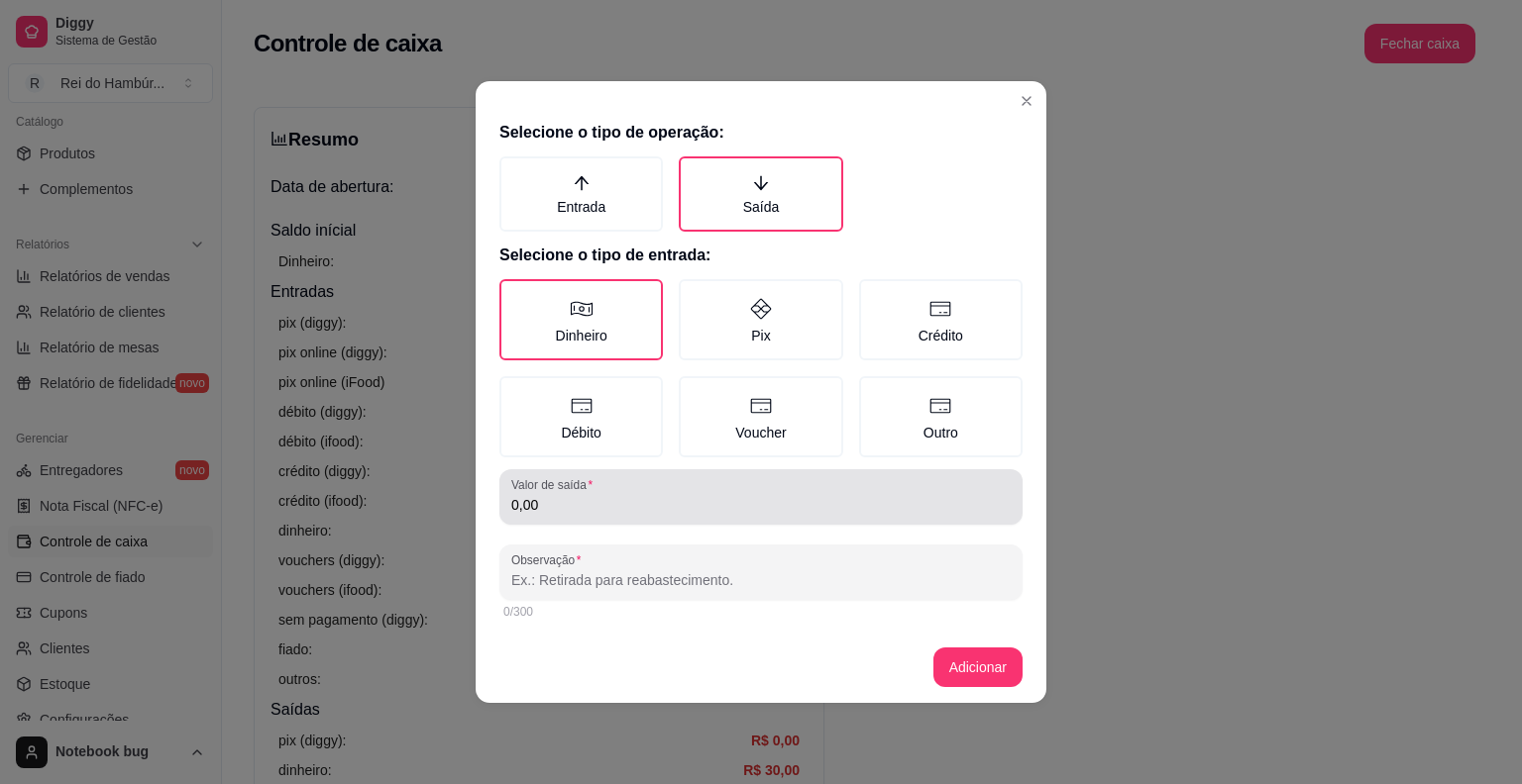
click at [622, 484] on div "0,00" at bounding box center [761, 498] width 499 height 40
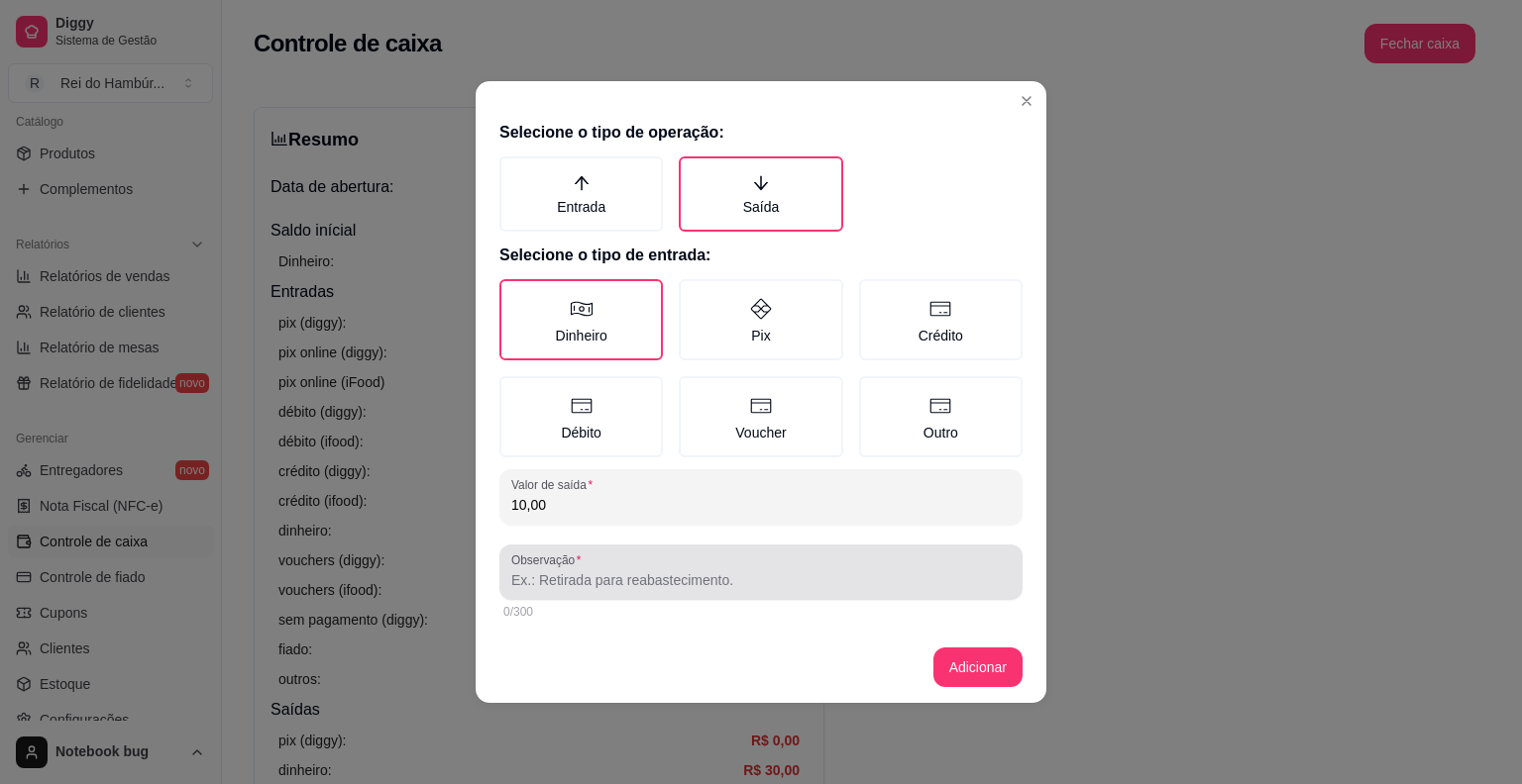
type input "10,00"
click at [585, 587] on input "Observação" at bounding box center [761, 581] width 499 height 20
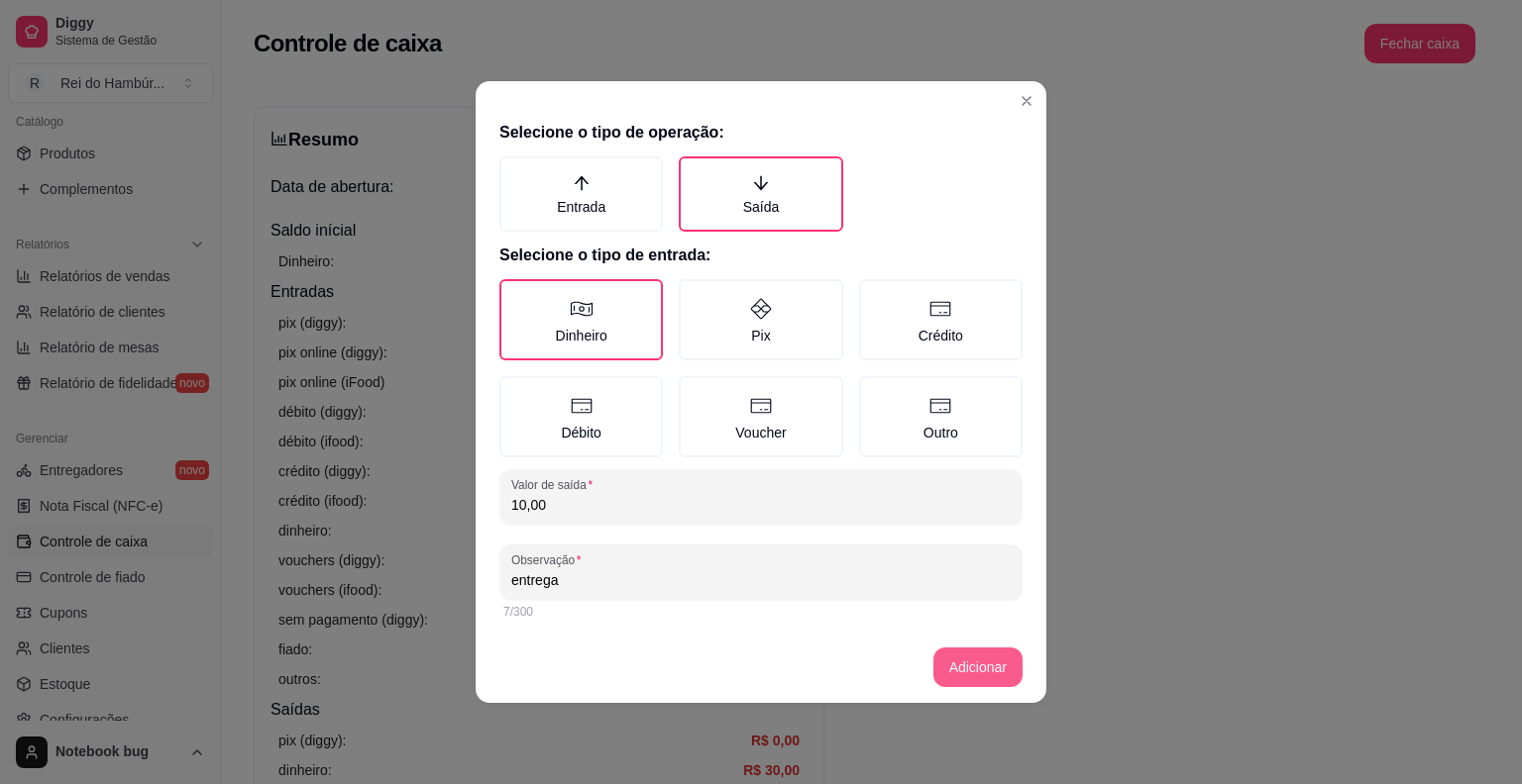
type input "entrega"
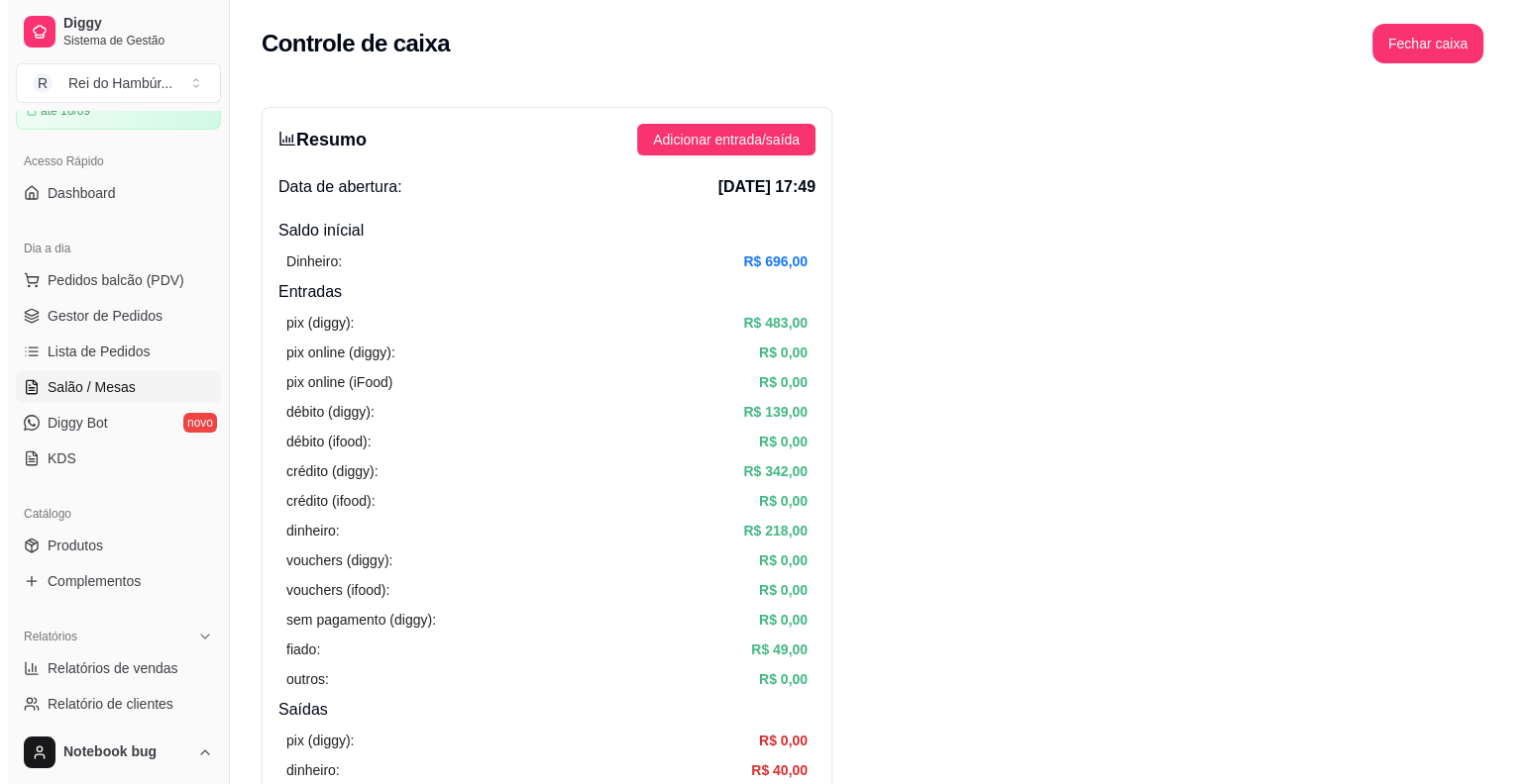
scroll to position [99, 0]
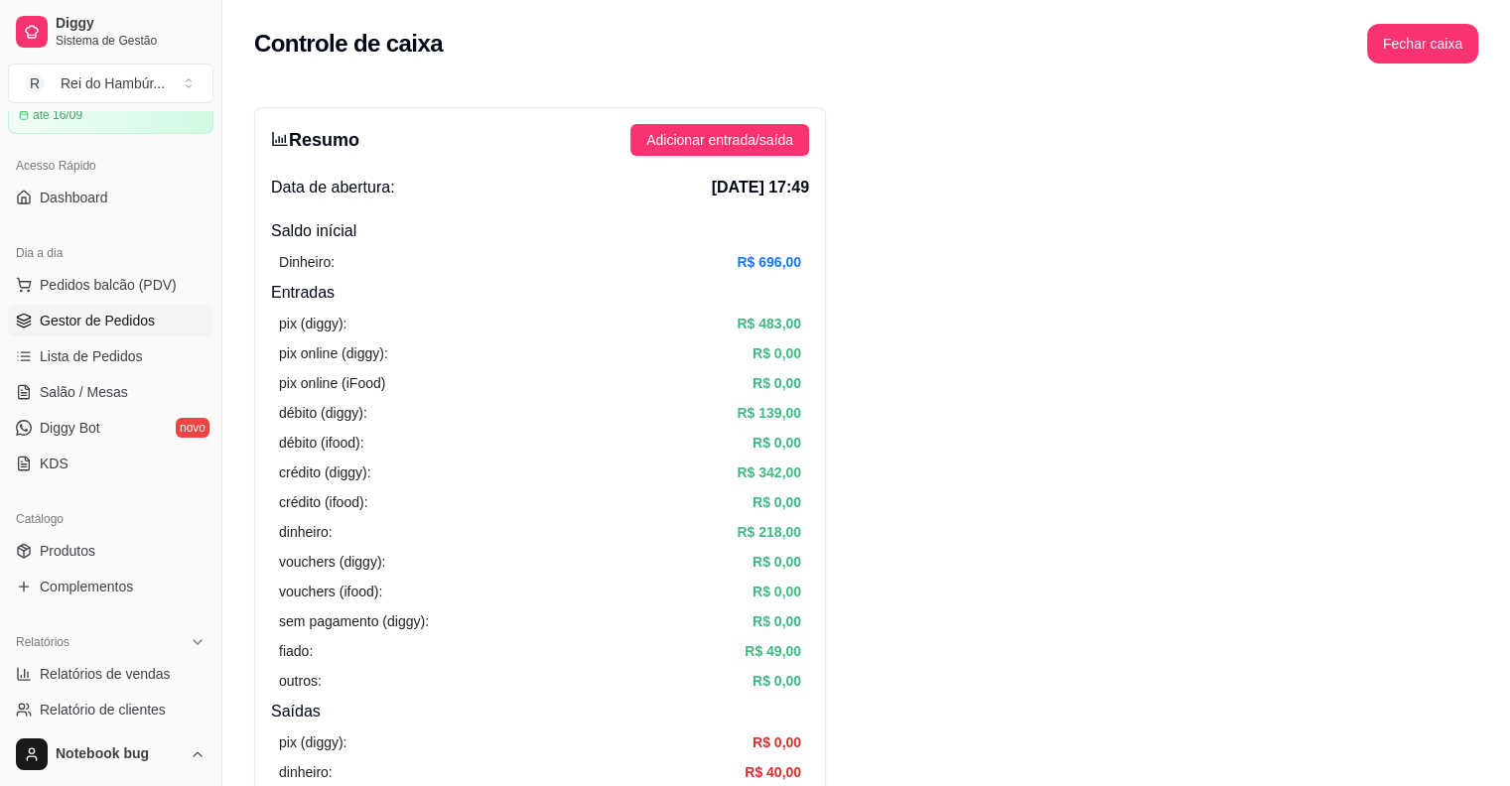
click at [167, 312] on link "Gestor de Pedidos" at bounding box center [111, 321] width 206 height 32
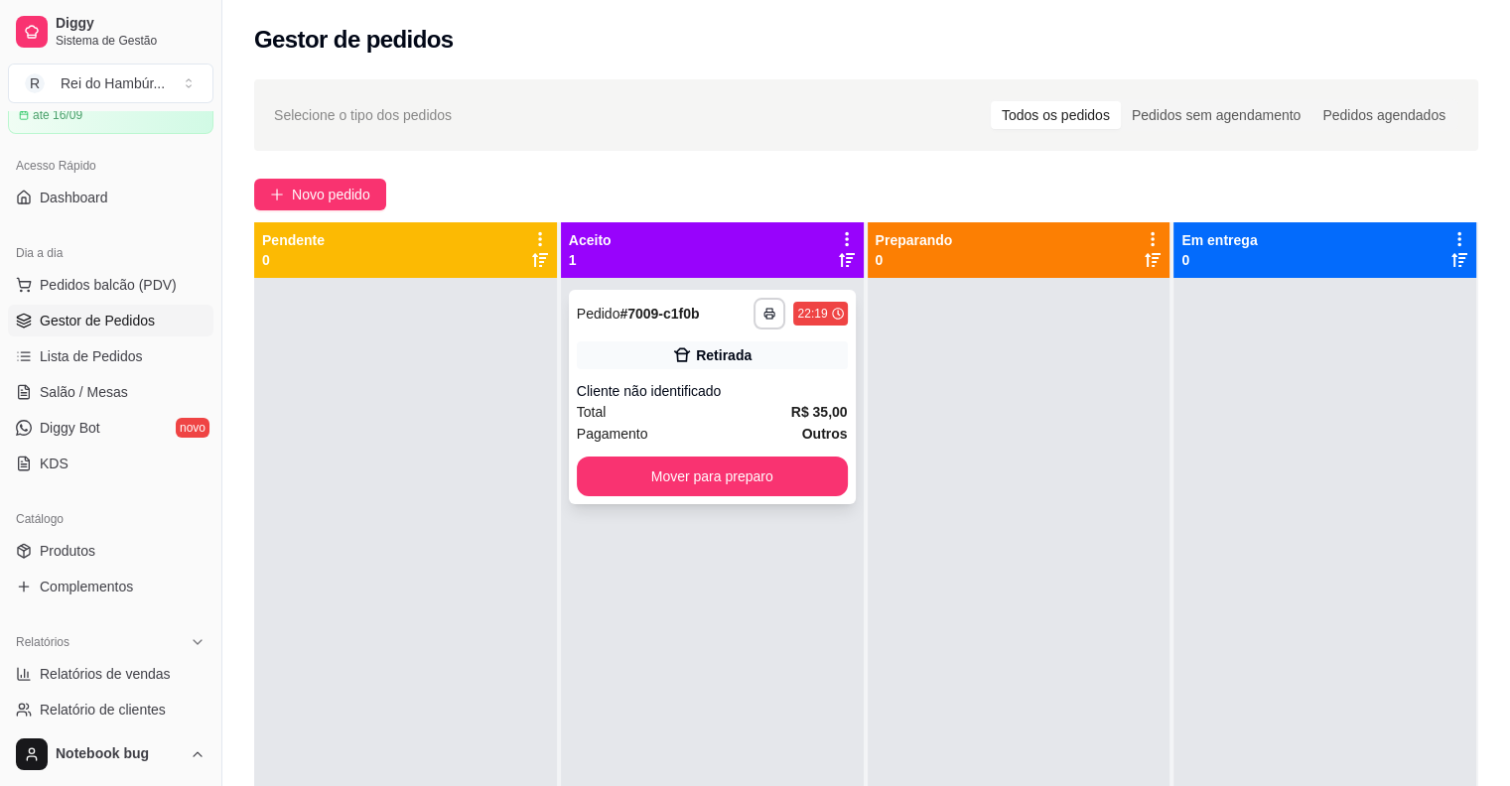
click at [769, 405] on div "Total R$ 35,00" at bounding box center [712, 412] width 271 height 22
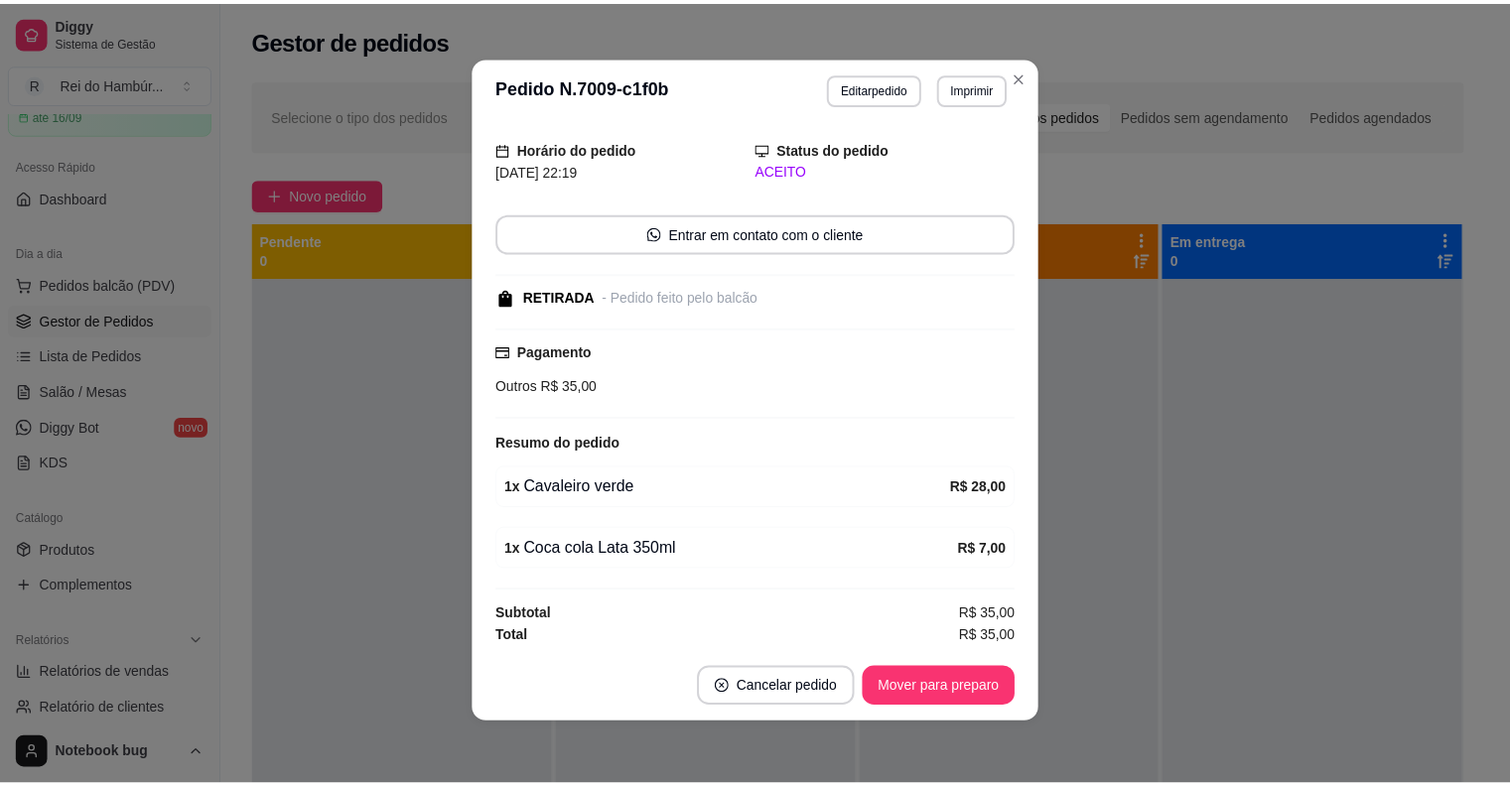
scroll to position [4, 0]
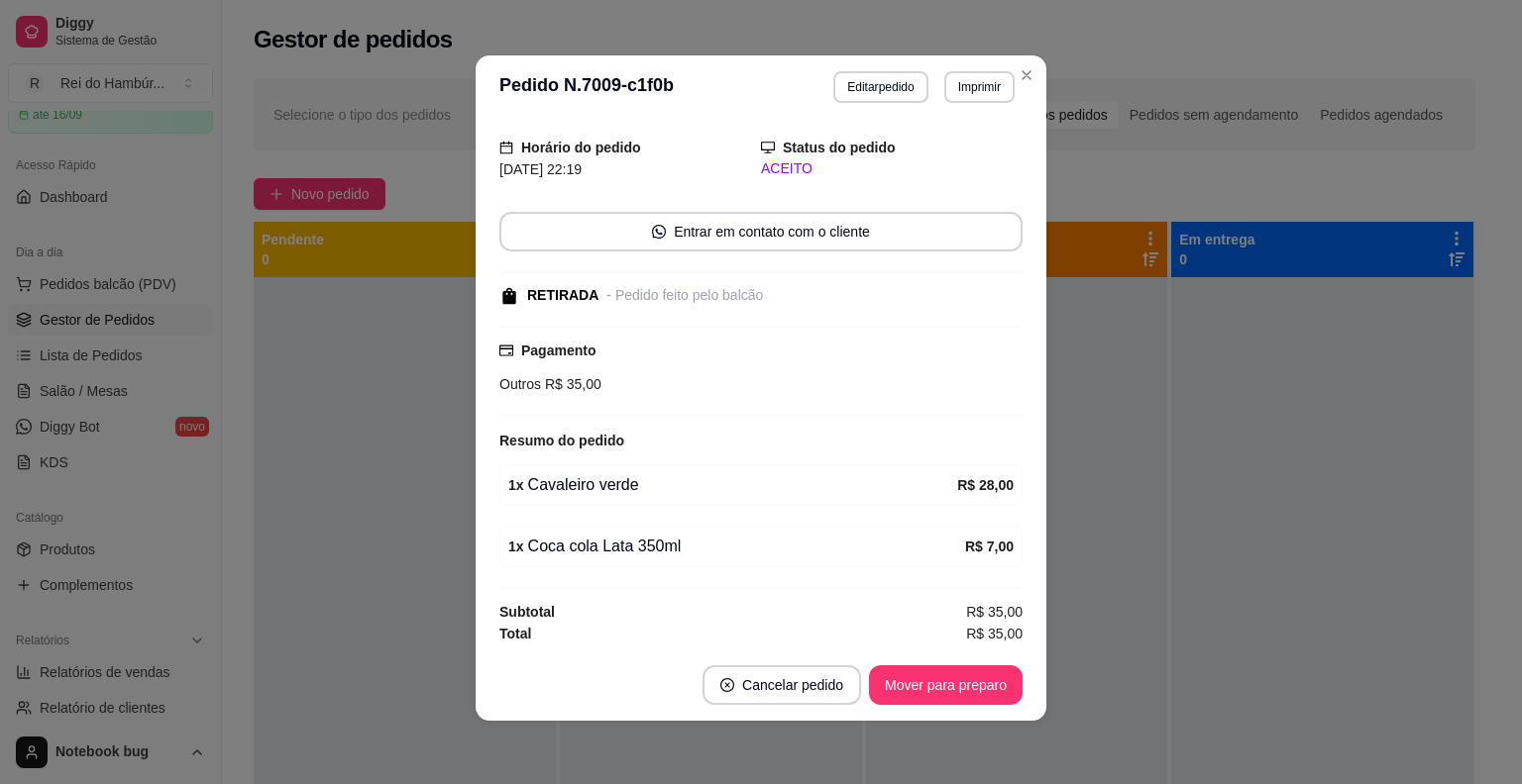
click at [921, 526] on div "1 x Coca cola Lata 350ml R$ 7,00" at bounding box center [761, 547] width 523 height 42
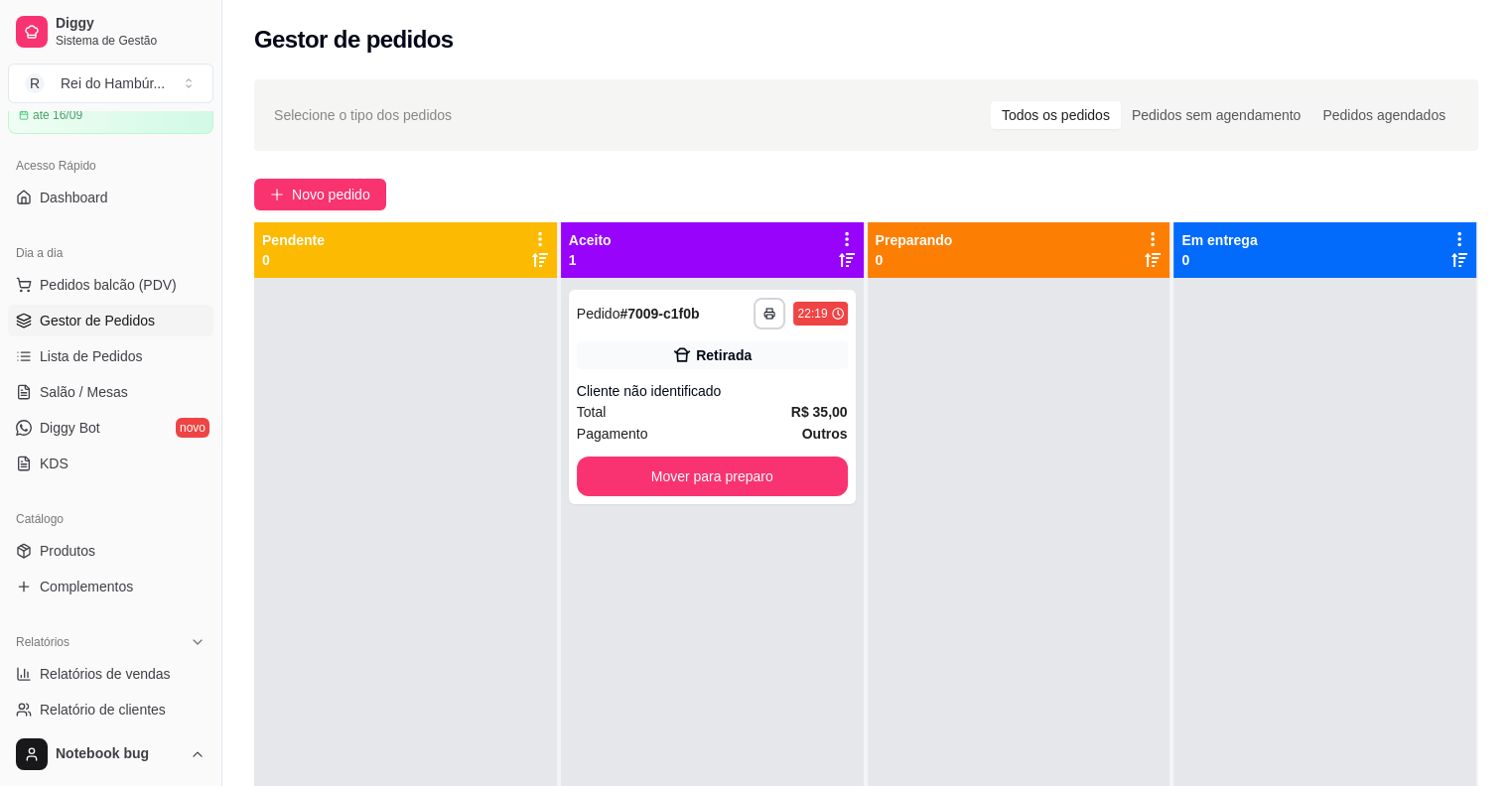
click at [999, 486] on div at bounding box center [1019, 671] width 303 height 786
click at [1047, 449] on div at bounding box center [1019, 671] width 303 height 786
click at [1064, 448] on div at bounding box center [1019, 671] width 303 height 786
